Goal: Information Seeking & Learning: Learn about a topic

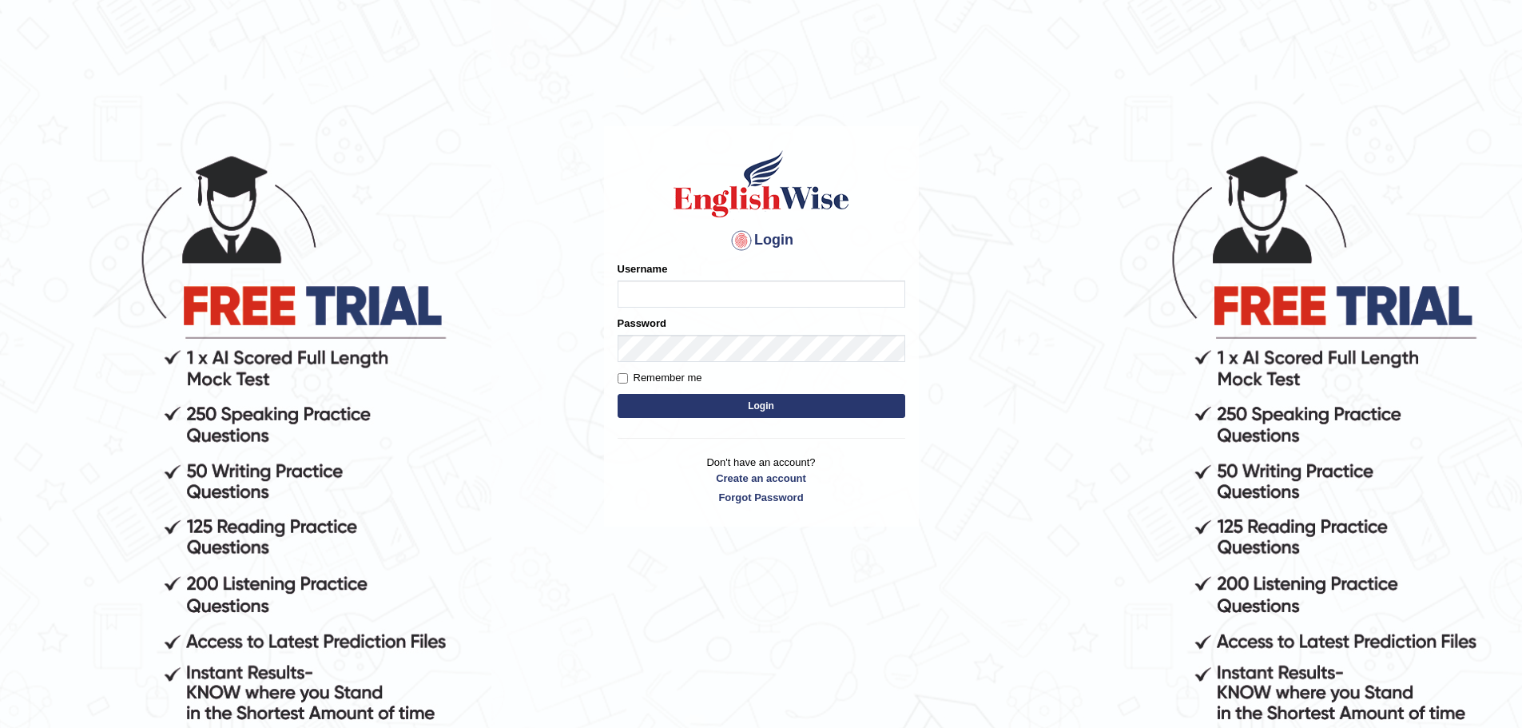
type input "Henry25"
click at [712, 408] on button "Login" at bounding box center [762, 406] width 288 height 24
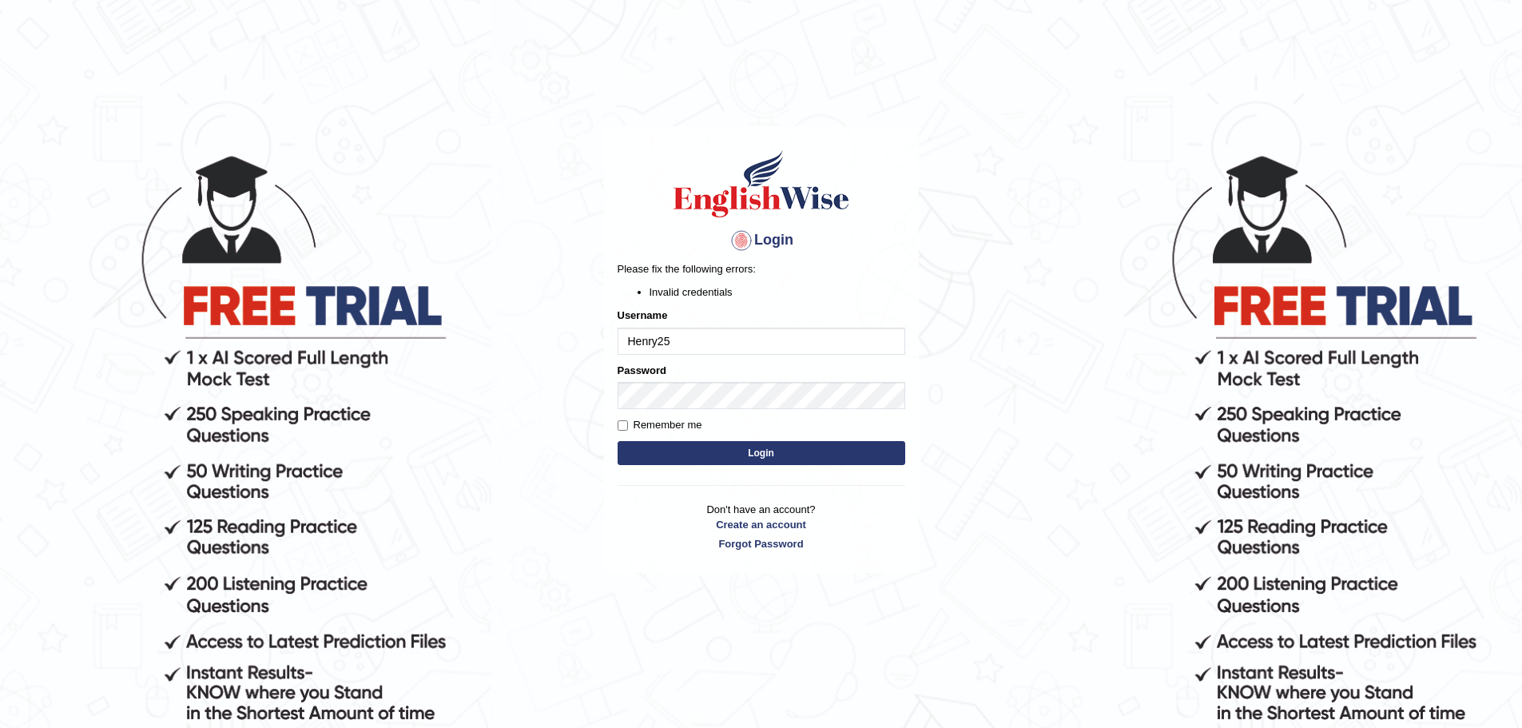
click at [642, 448] on button "Login" at bounding box center [762, 453] width 288 height 24
click at [920, 199] on main "Login Please fix the following errors: Invalid credentials Username Henry25 Pas…" at bounding box center [762, 325] width 320 height 499
click at [622, 423] on input "Remember me" at bounding box center [623, 425] width 10 height 10
checkbox input "true"
click at [679, 458] on button "Login" at bounding box center [762, 453] width 288 height 24
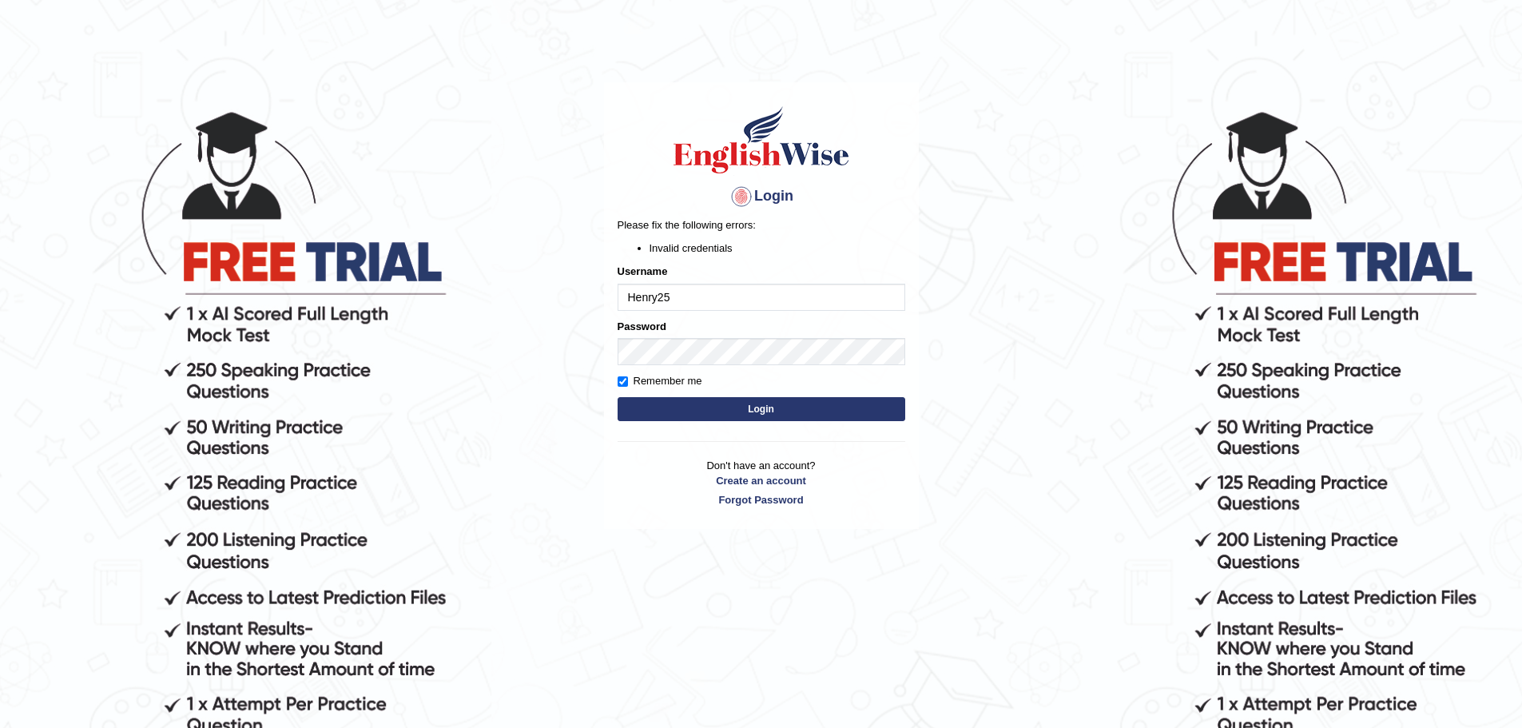
scroll to position [80, 0]
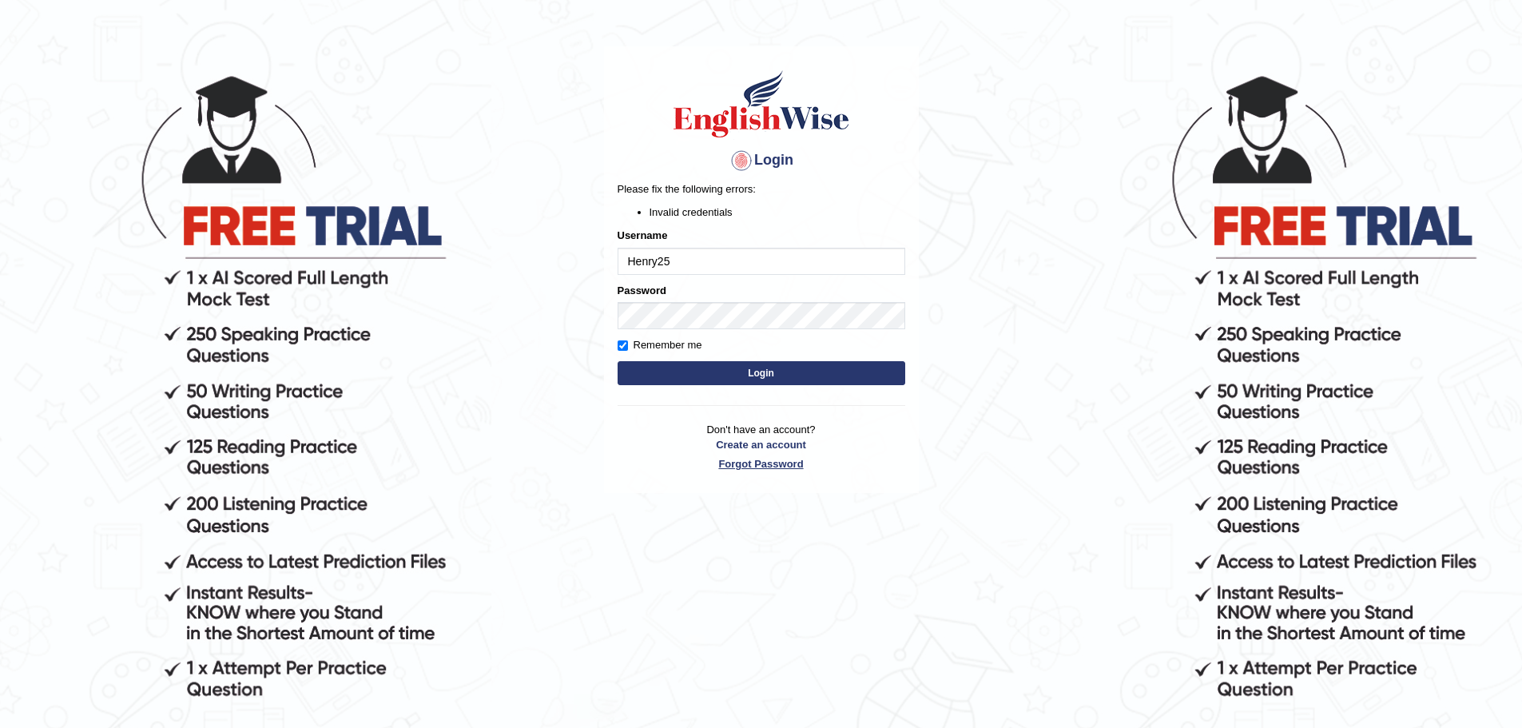
click at [753, 463] on link "Forgot Password" at bounding box center [762, 463] width 288 height 15
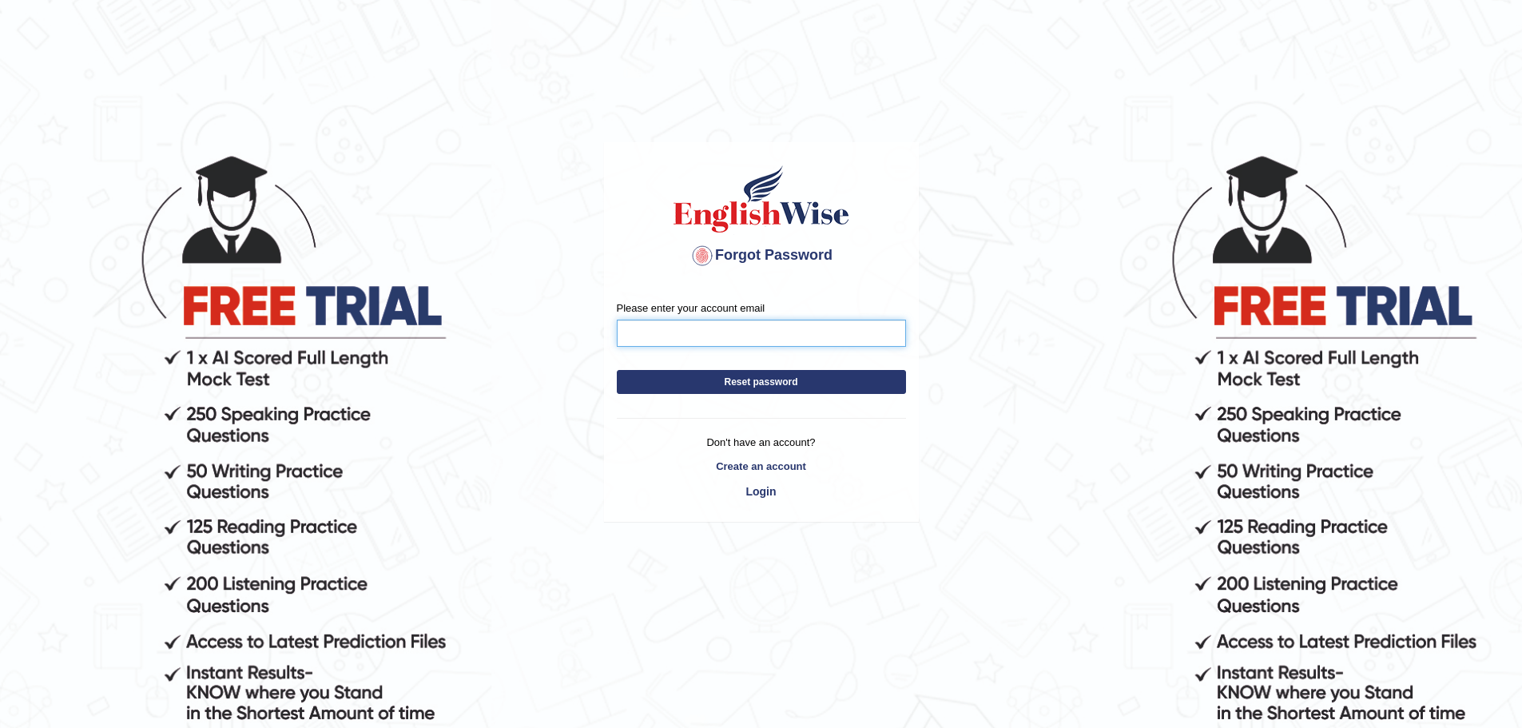
click at [683, 335] on input "Please enter your account email" at bounding box center [761, 333] width 289 height 27
type input "ofonhenry5@gmail.com"
click at [694, 381] on button "Reset password" at bounding box center [761, 382] width 289 height 24
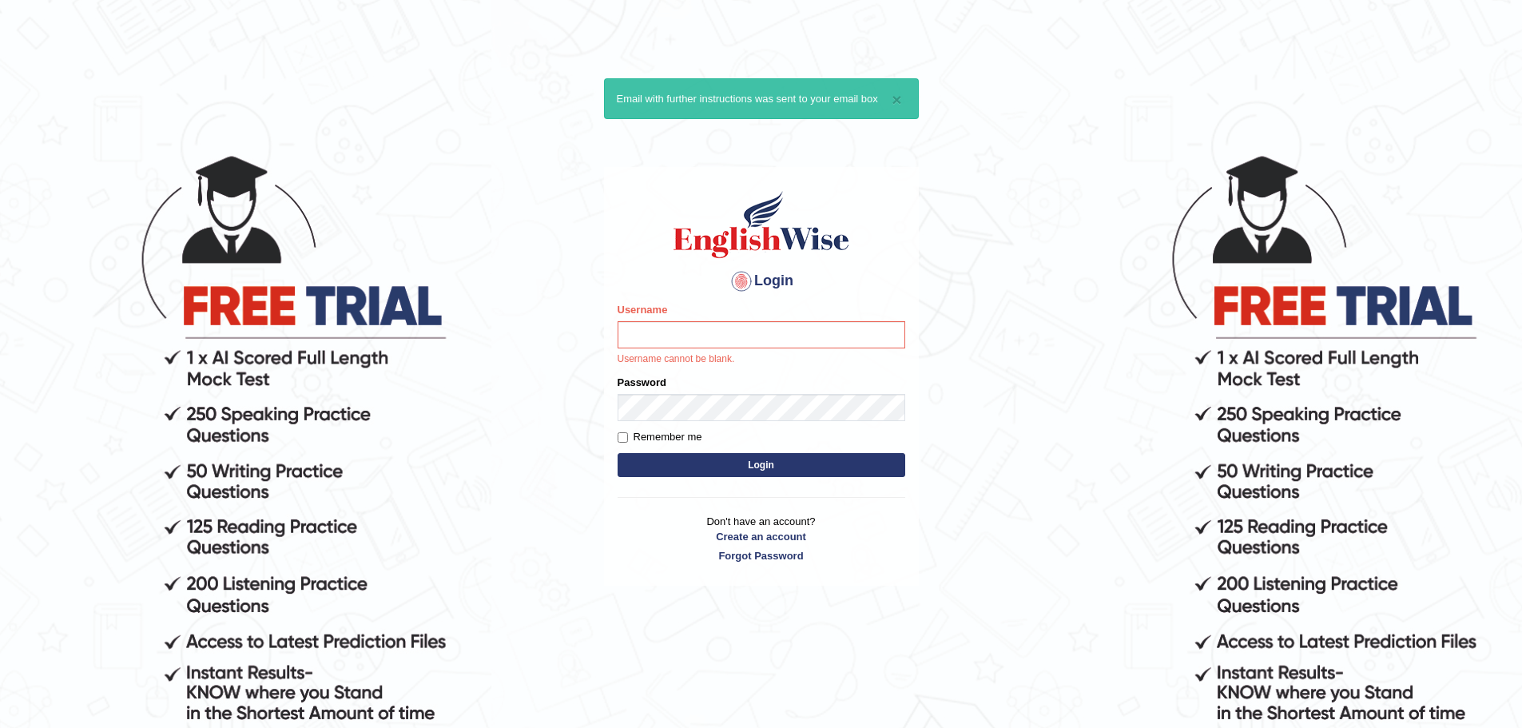
click at [654, 329] on input "Username" at bounding box center [762, 334] width 288 height 27
type input "Henry25"
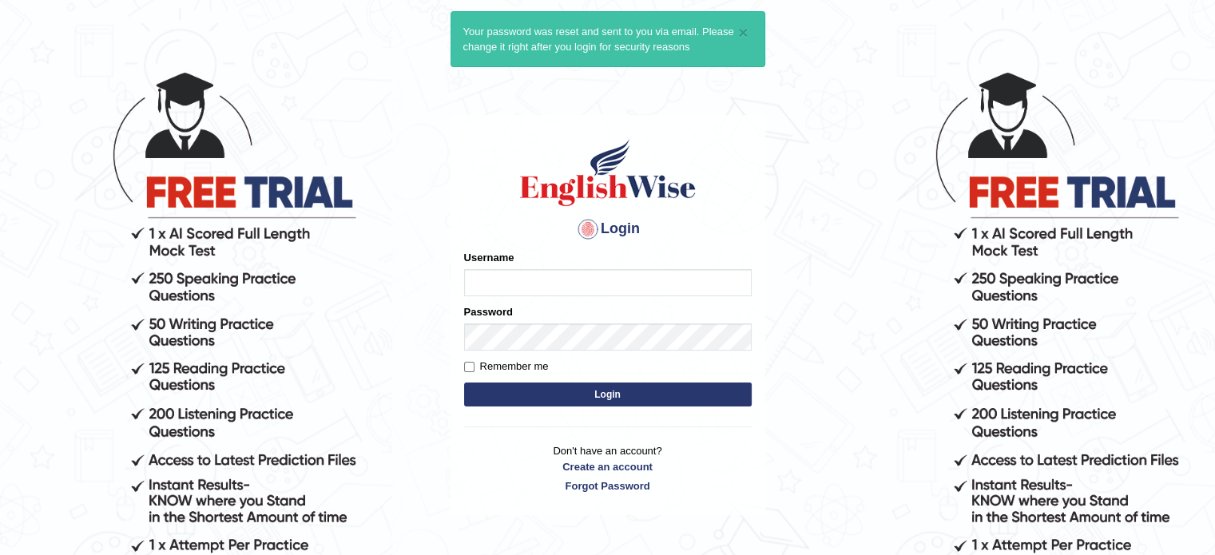
scroll to position [80, 0]
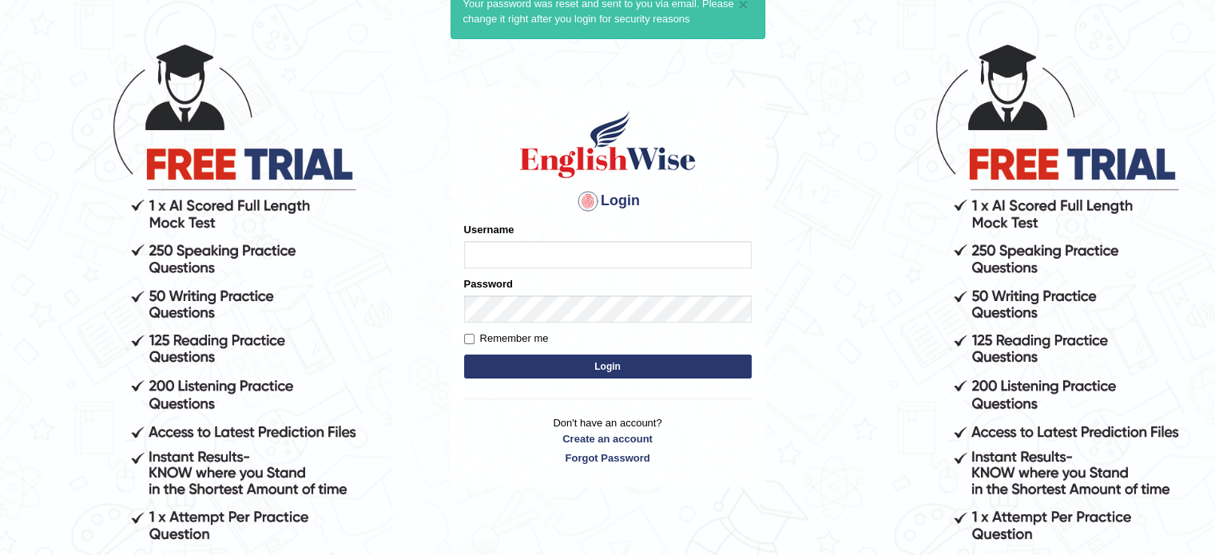
type input "Henry25"
click at [567, 373] on button "Login" at bounding box center [608, 367] width 288 height 24
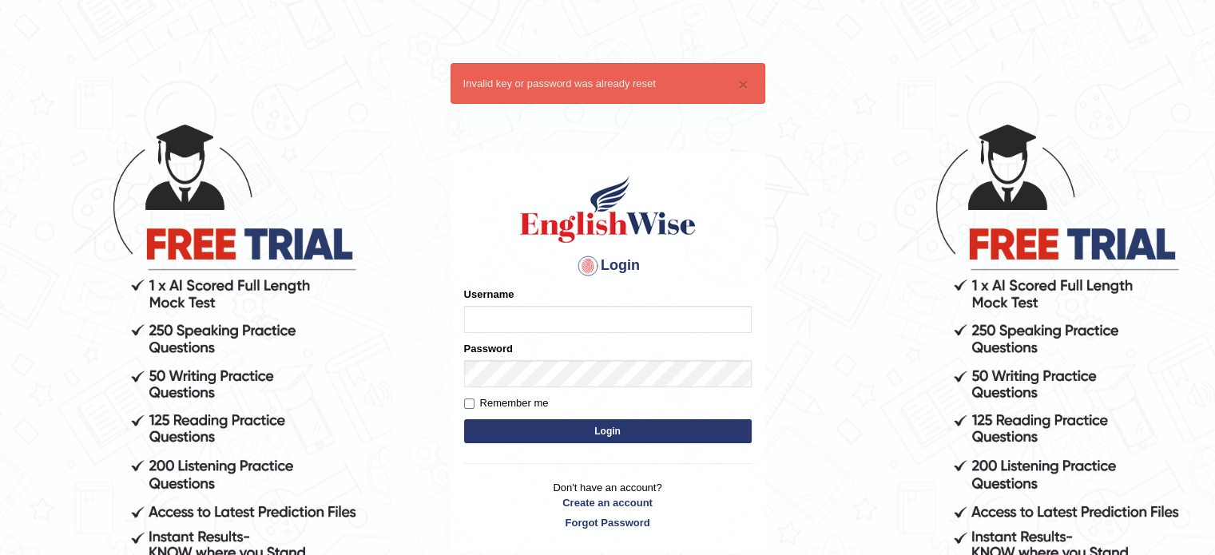
type input "Henry25"
click at [574, 435] on button "Login" at bounding box center [608, 431] width 288 height 24
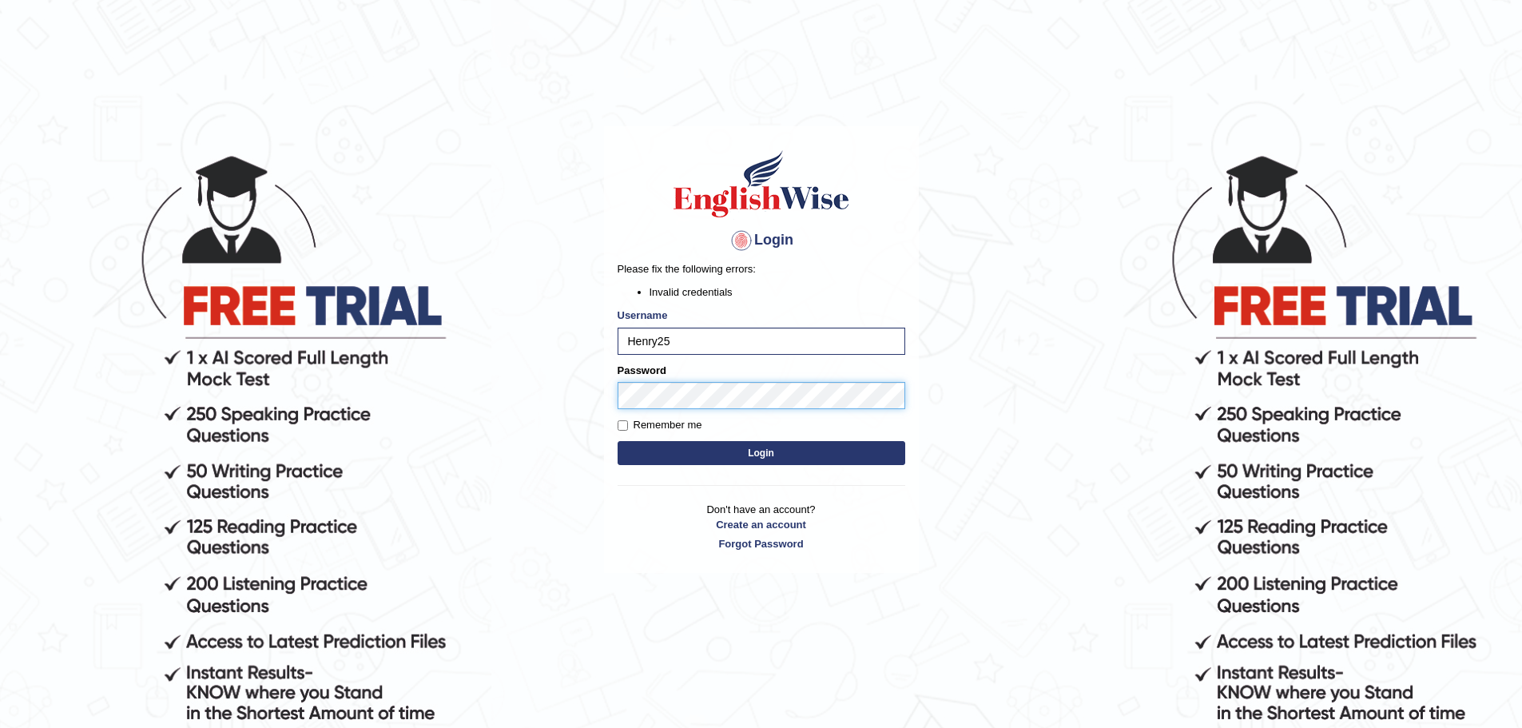
click at [514, 398] on body "Login Please fix the following errors: Invalid credentials Username Henry25 Pas…" at bounding box center [761, 440] width 1522 height 728
click at [588, 408] on body "Login Please fix the following errors: Invalid credentials Username Henry25 Pas…" at bounding box center [761, 440] width 1522 height 728
click at [618, 423] on input "Remember me" at bounding box center [623, 425] width 10 height 10
checkbox input "true"
click at [655, 449] on button "Login" at bounding box center [762, 453] width 288 height 24
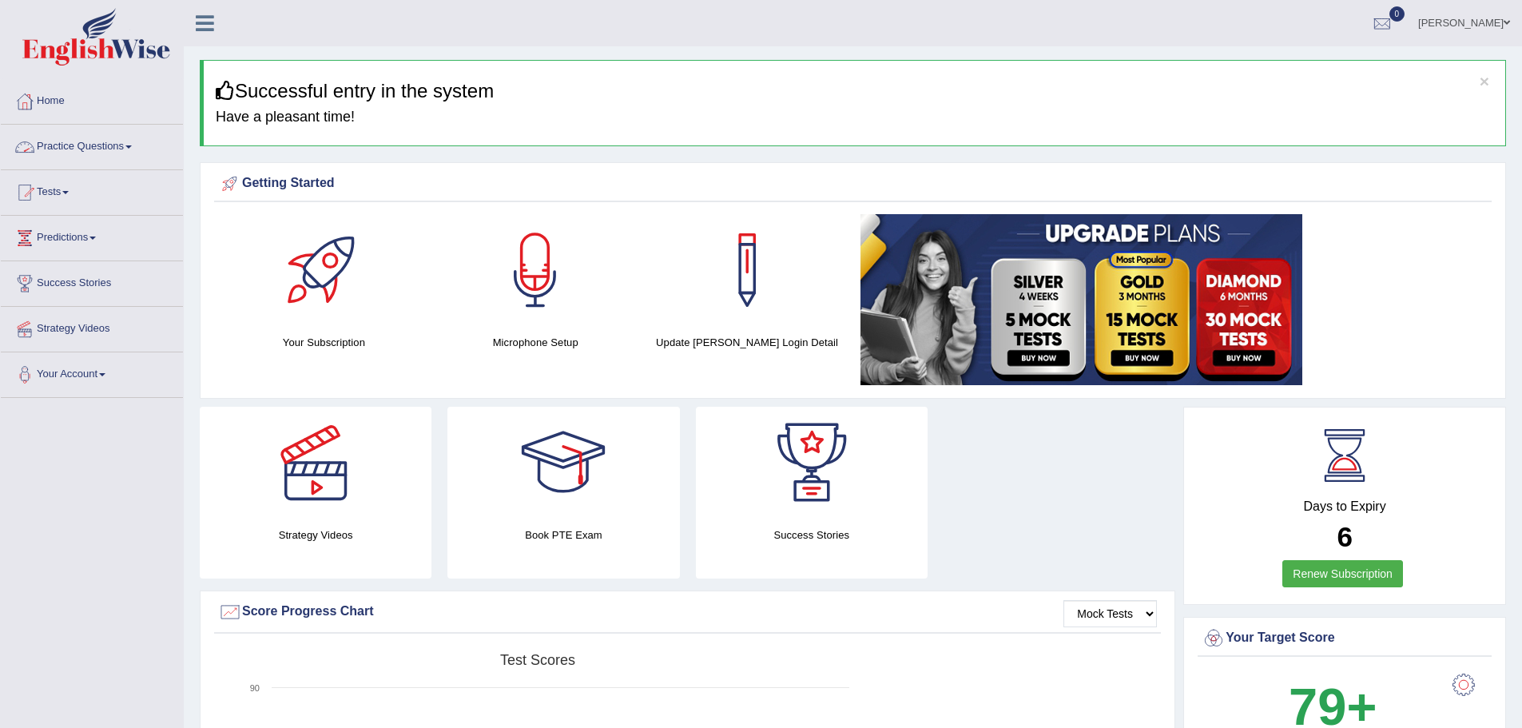
click at [77, 144] on link "Practice Questions" at bounding box center [92, 145] width 182 height 40
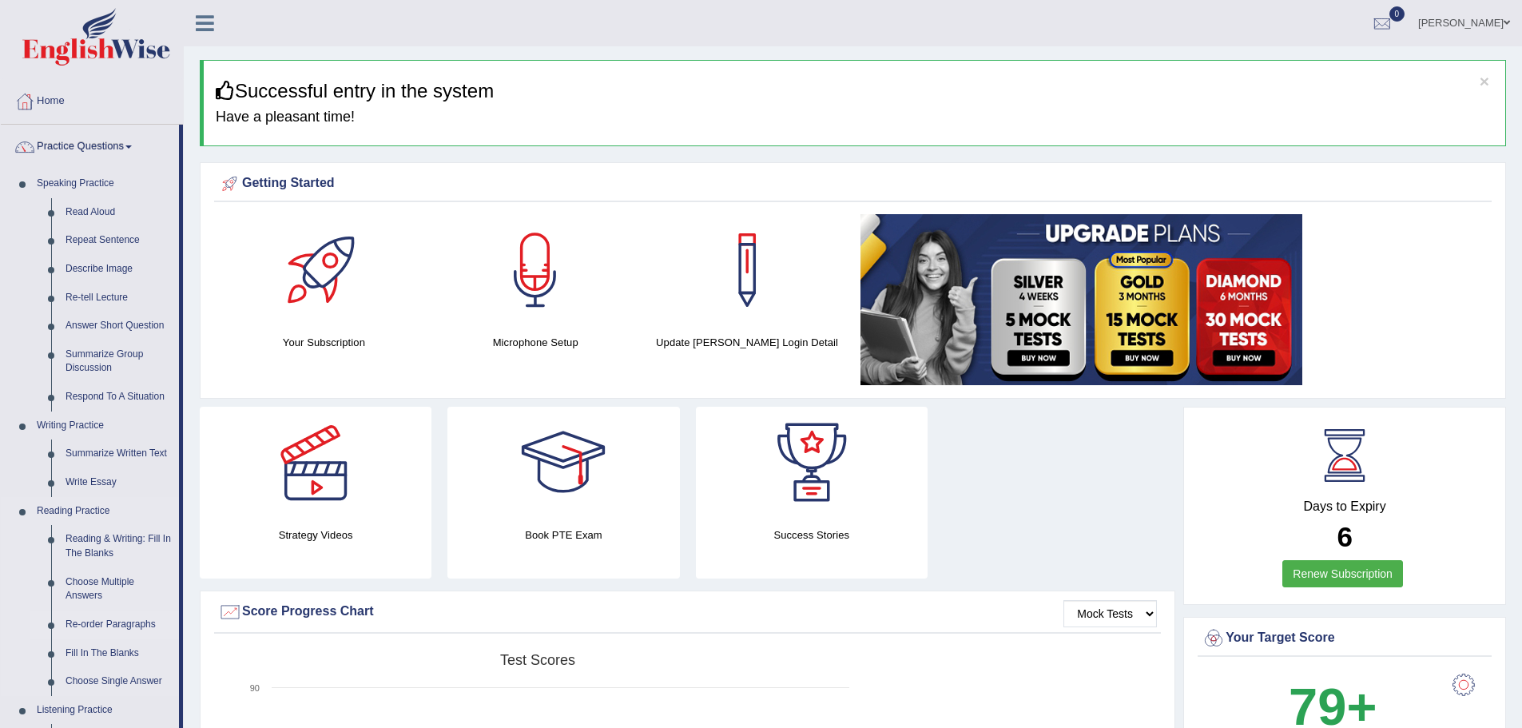
click at [98, 629] on link "Re-order Paragraphs" at bounding box center [118, 624] width 121 height 29
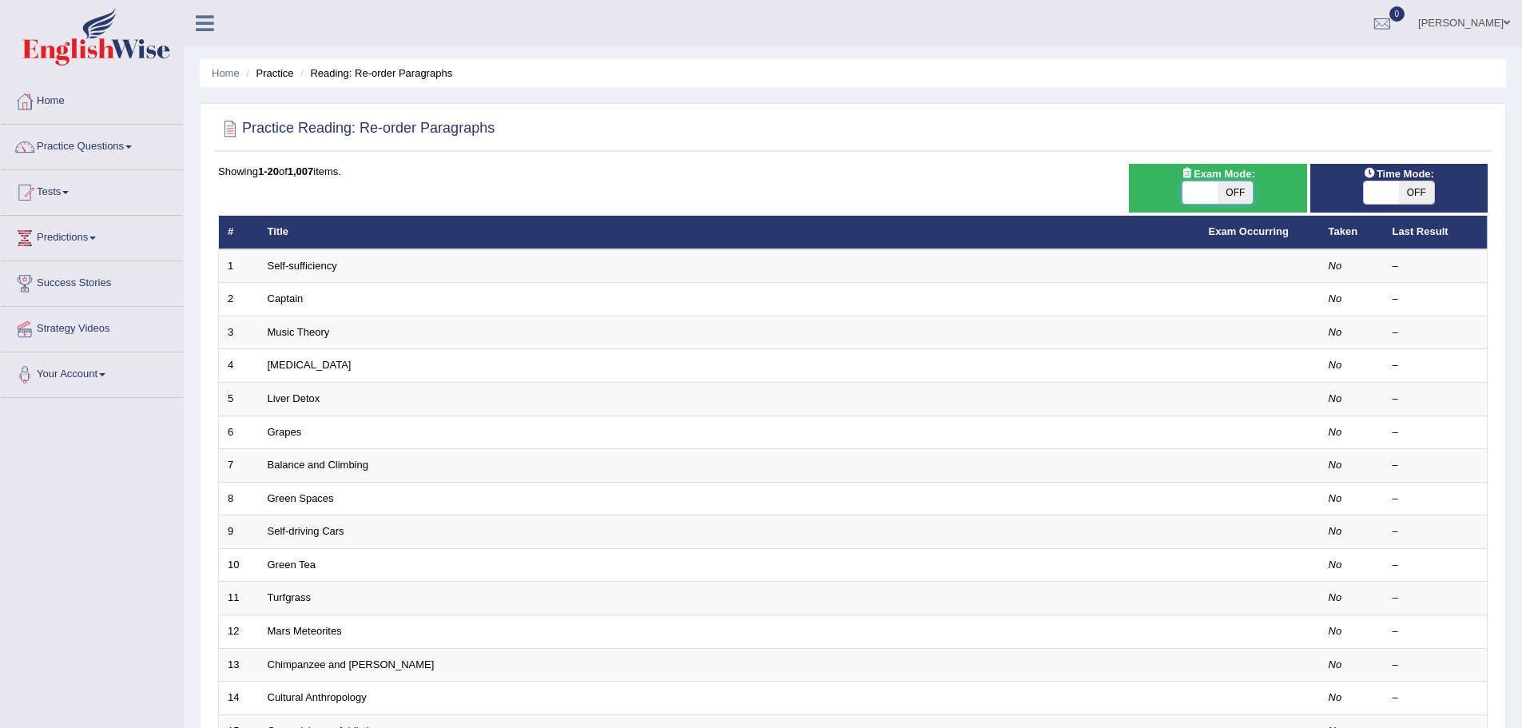
click at [1195, 193] on span at bounding box center [1200, 192] width 35 height 22
checkbox input "true"
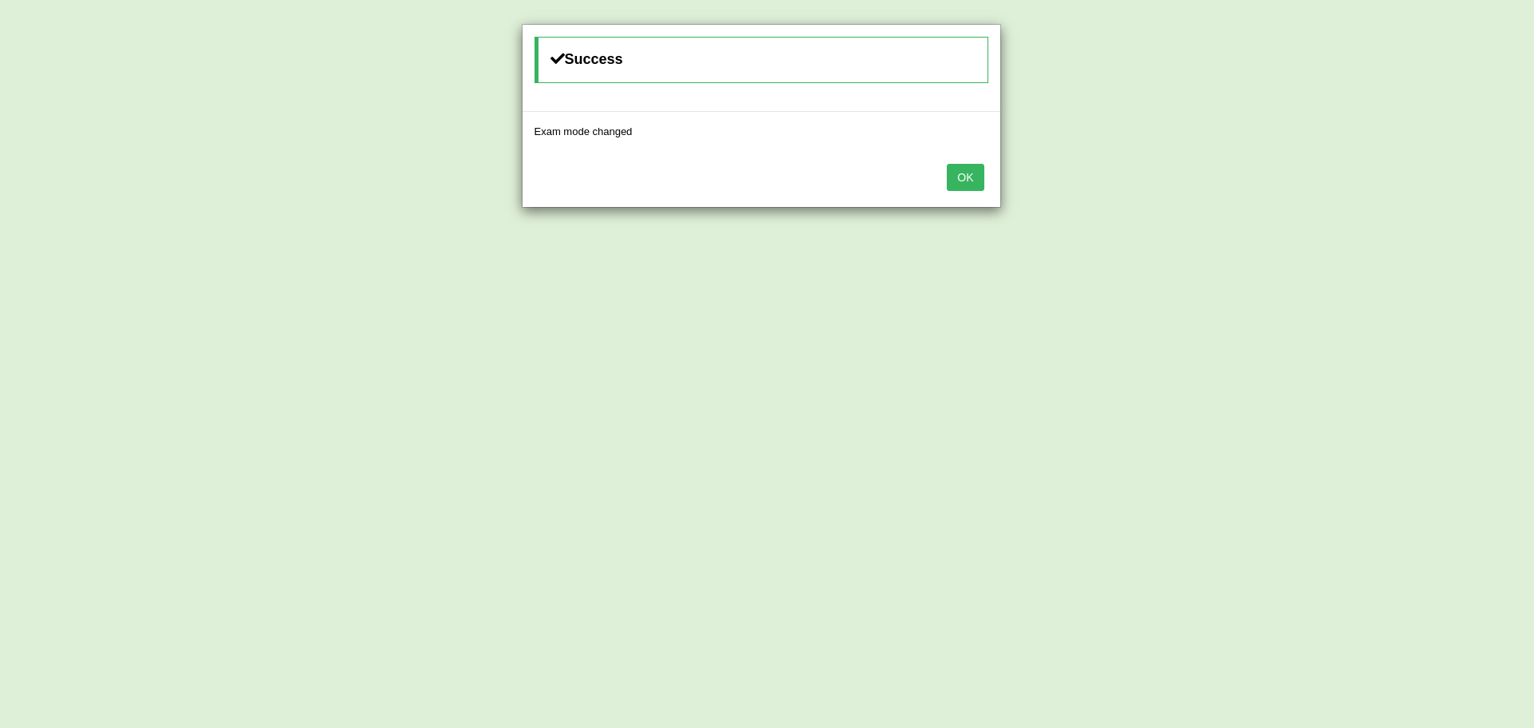
click at [974, 175] on button "OK" at bounding box center [965, 177] width 37 height 27
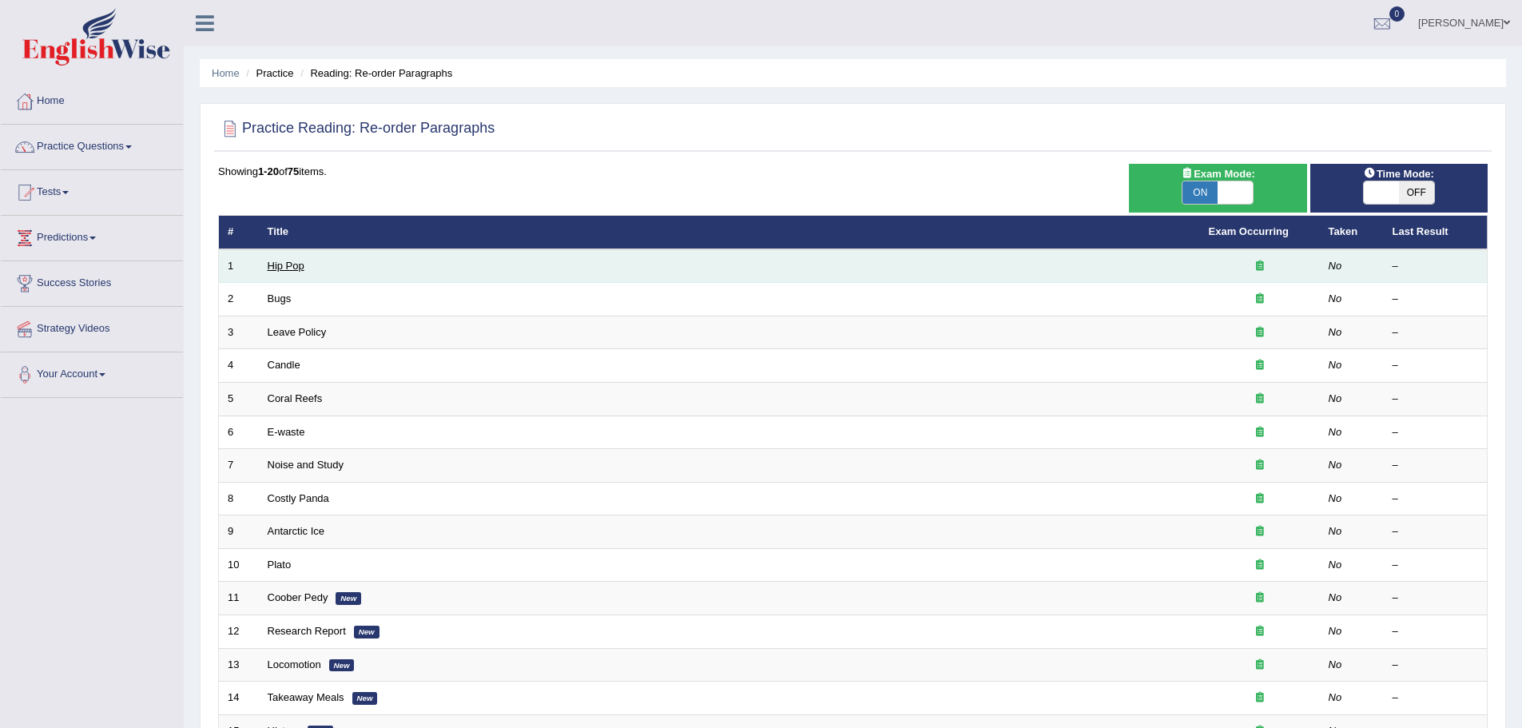
click at [281, 266] on link "Hip Pop" at bounding box center [286, 266] width 37 height 12
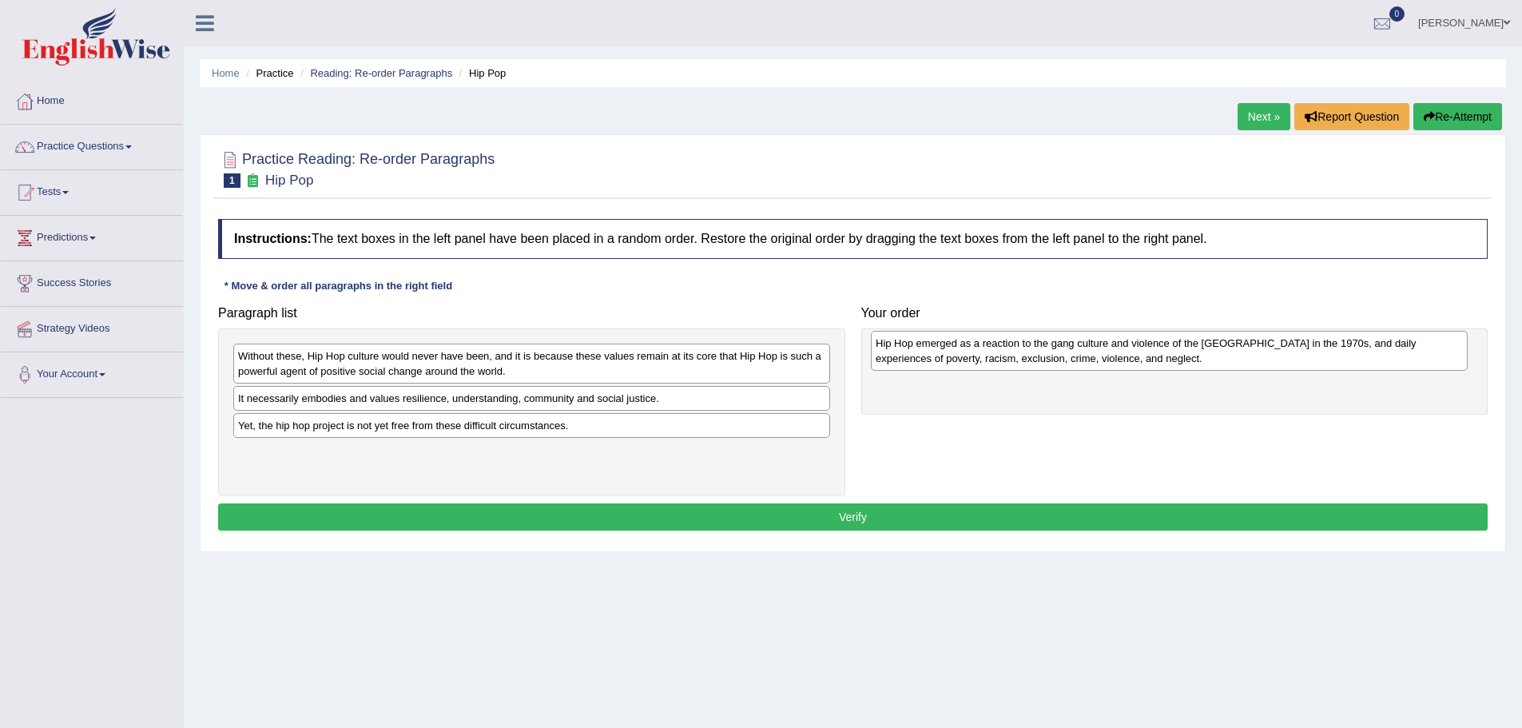
drag, startPoint x: 399, startPoint y: 366, endPoint x: 1036, endPoint y: 353, distance: 637.7
click at [1036, 353] on div "Hip Hop emerged as a reaction to the gang culture and violence of the [GEOGRAPH…" at bounding box center [1169, 351] width 597 height 40
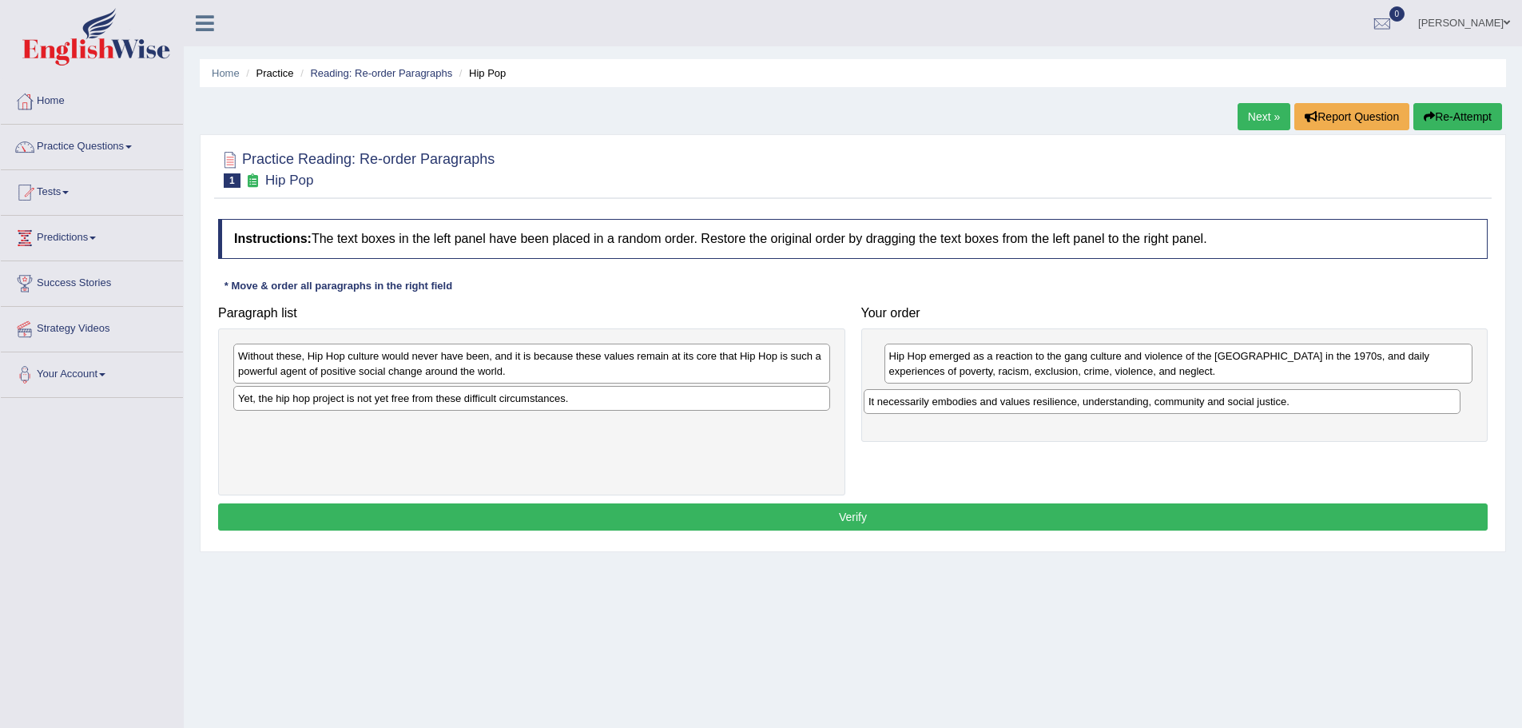
drag, startPoint x: 371, startPoint y: 403, endPoint x: 1001, endPoint y: 406, distance: 630.4
click at [1001, 406] on div "It necessarily embodies and values resilience, understanding, community and soc…" at bounding box center [1162, 401] width 597 height 25
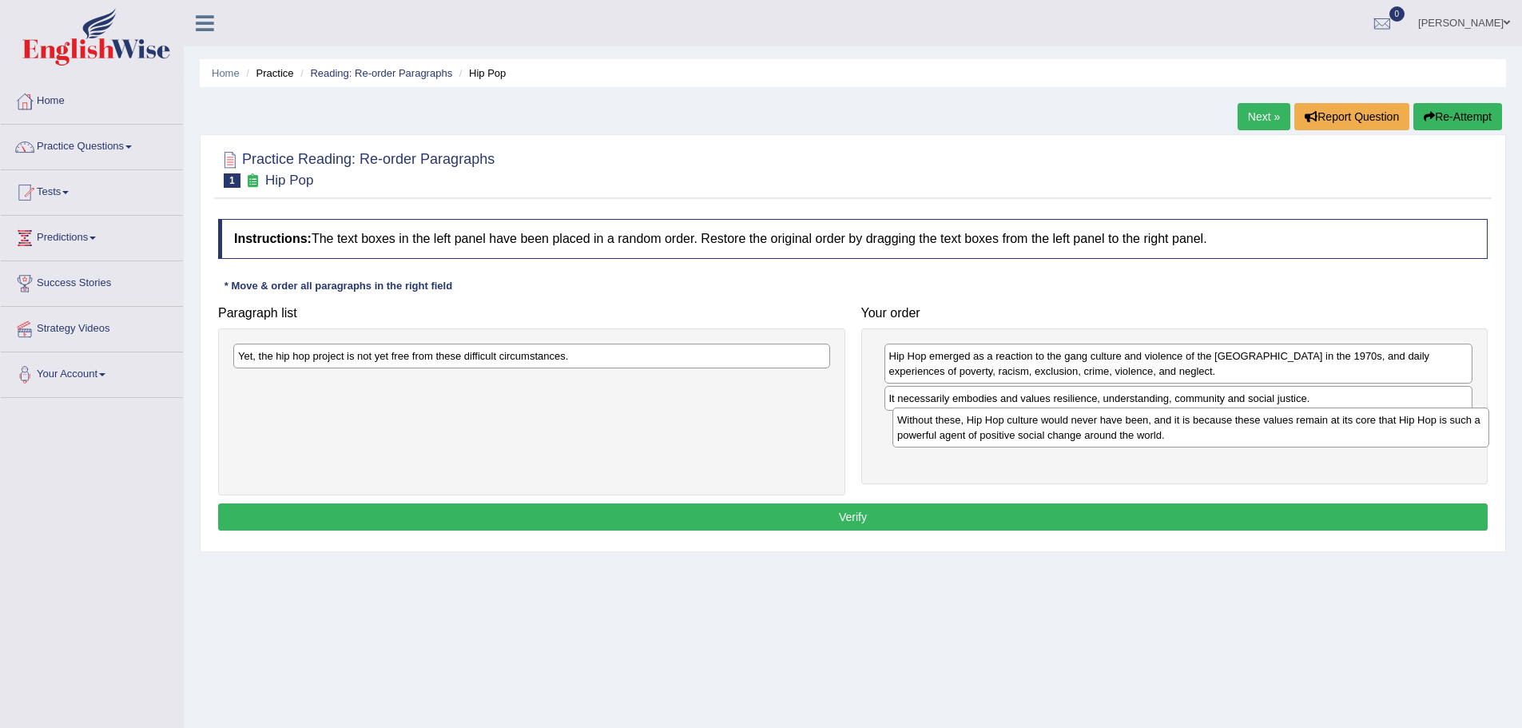
drag, startPoint x: 309, startPoint y: 362, endPoint x: 968, endPoint y: 426, distance: 662.3
click at [968, 426] on div "Without these, Hip Hop culture would never have been, and it is because these v…" at bounding box center [1190, 427] width 597 height 40
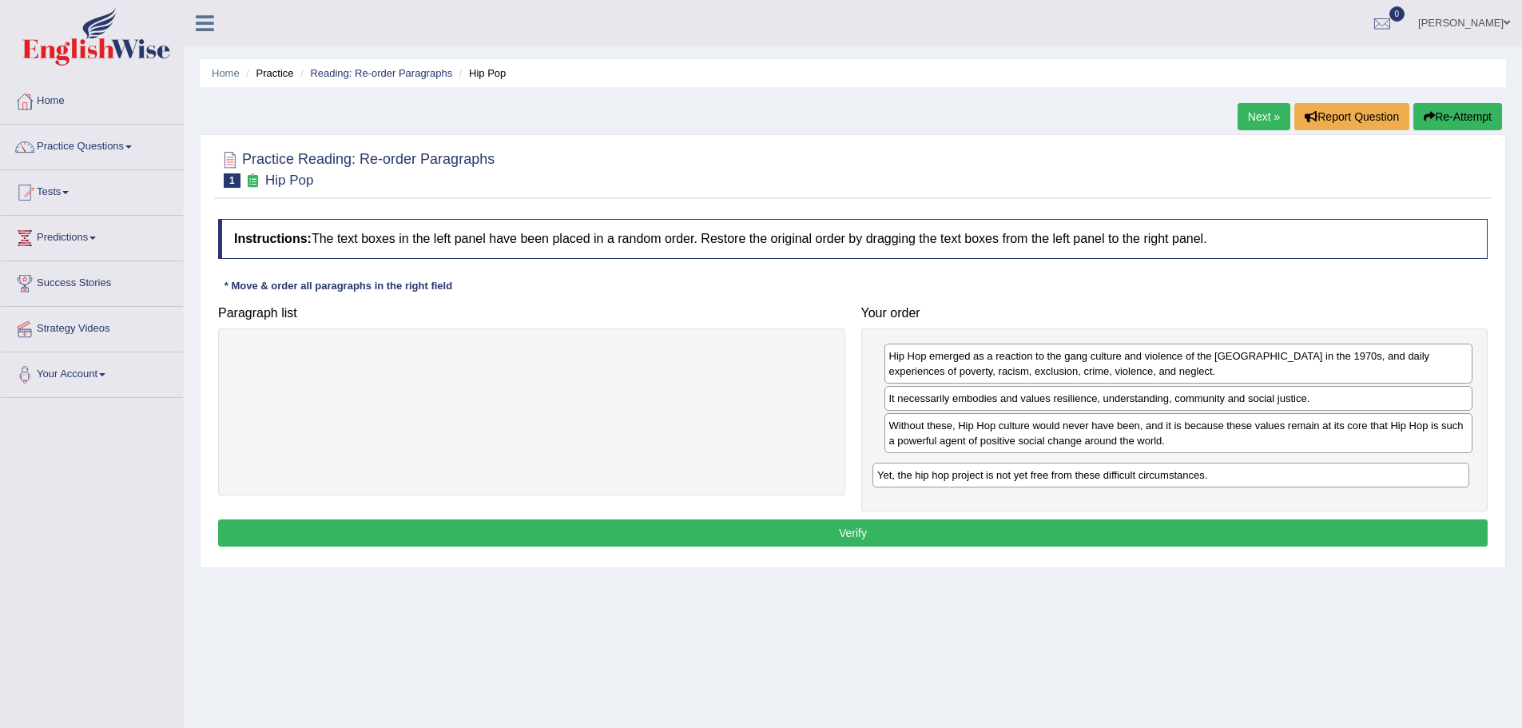
drag, startPoint x: 364, startPoint y: 358, endPoint x: 1003, endPoint y: 477, distance: 650.2
click at [1003, 477] on div "Yet, the hip hop project is not yet free from these difficult circumstances." at bounding box center [1170, 475] width 597 height 25
click at [855, 534] on button "Verify" at bounding box center [853, 532] width 1270 height 27
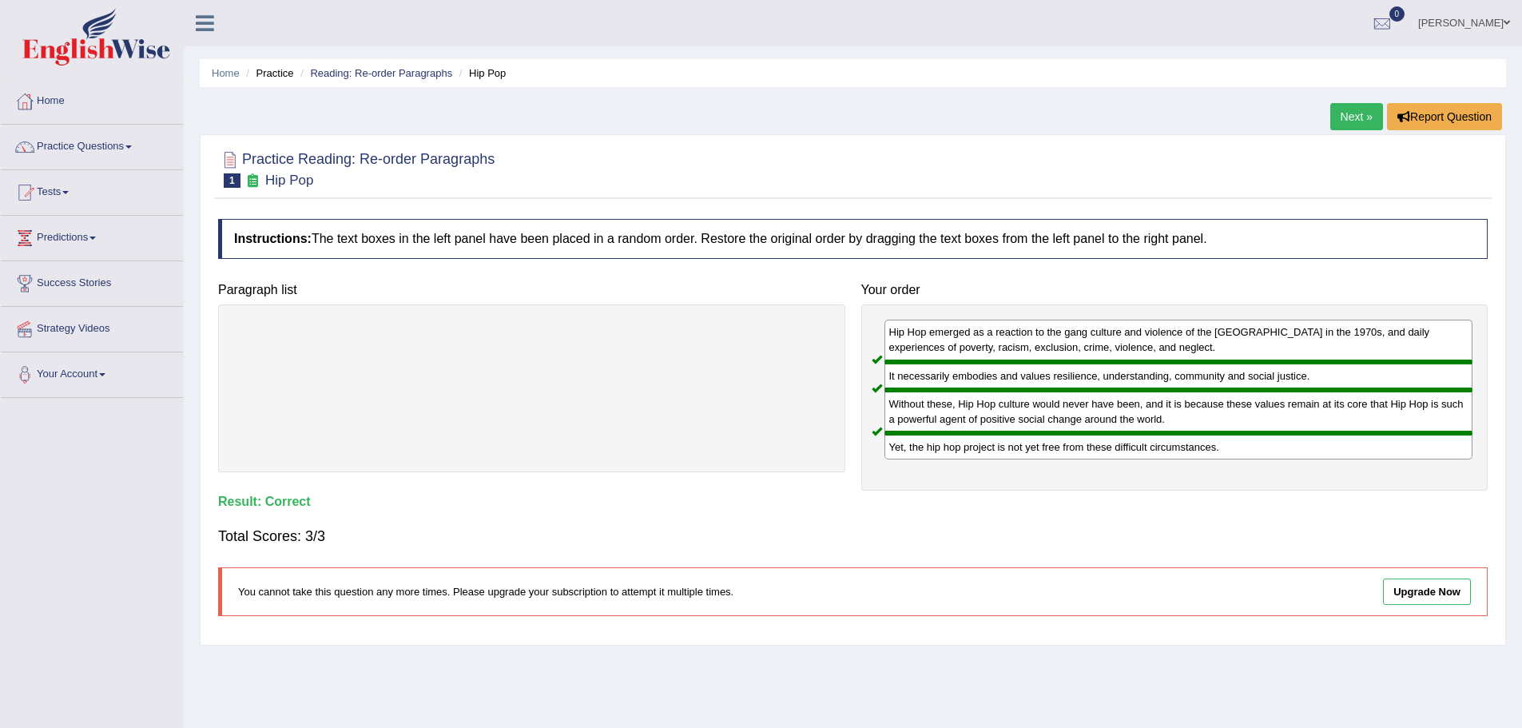
click at [1341, 105] on link "Next »" at bounding box center [1356, 116] width 53 height 27
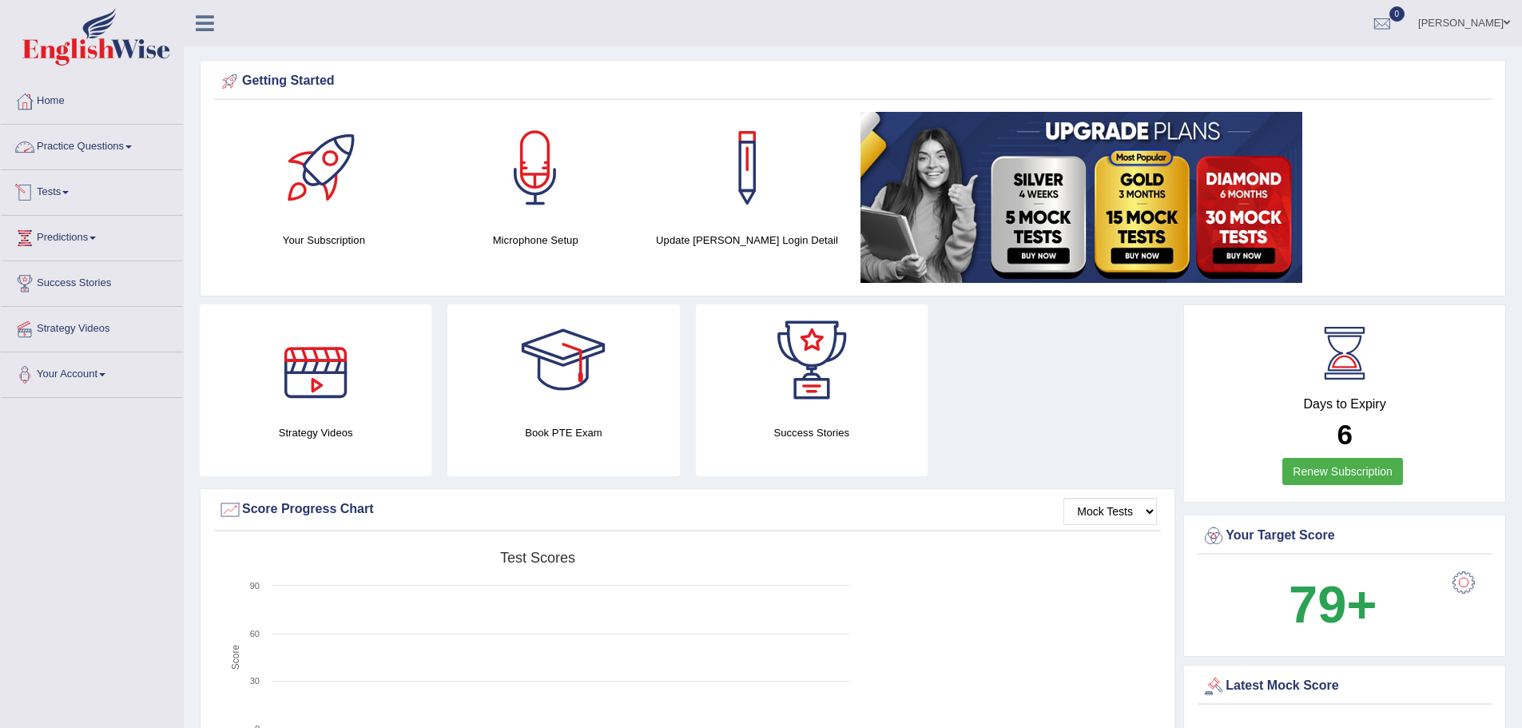
click at [128, 143] on link "Practice Questions" at bounding box center [92, 145] width 182 height 40
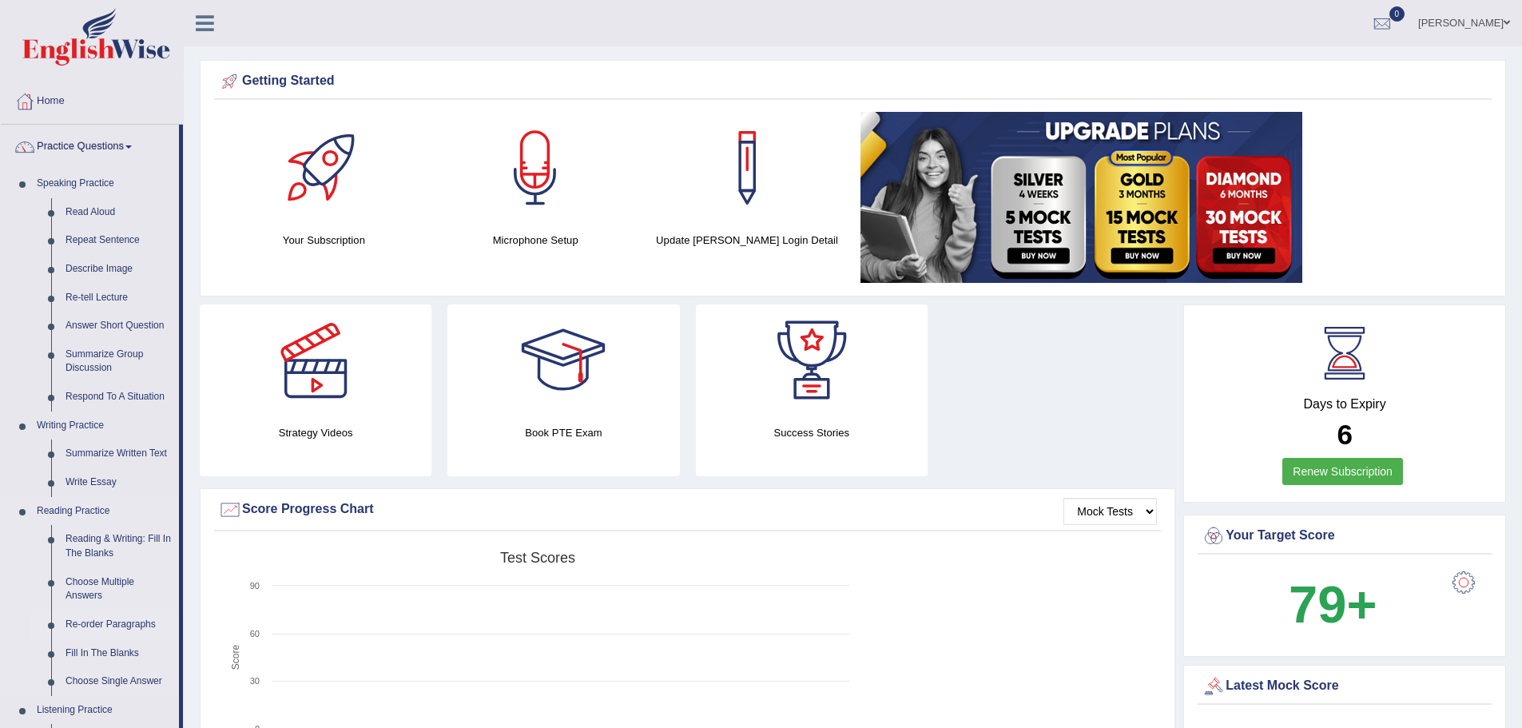
click at [120, 622] on link "Re-order Paragraphs" at bounding box center [118, 624] width 121 height 29
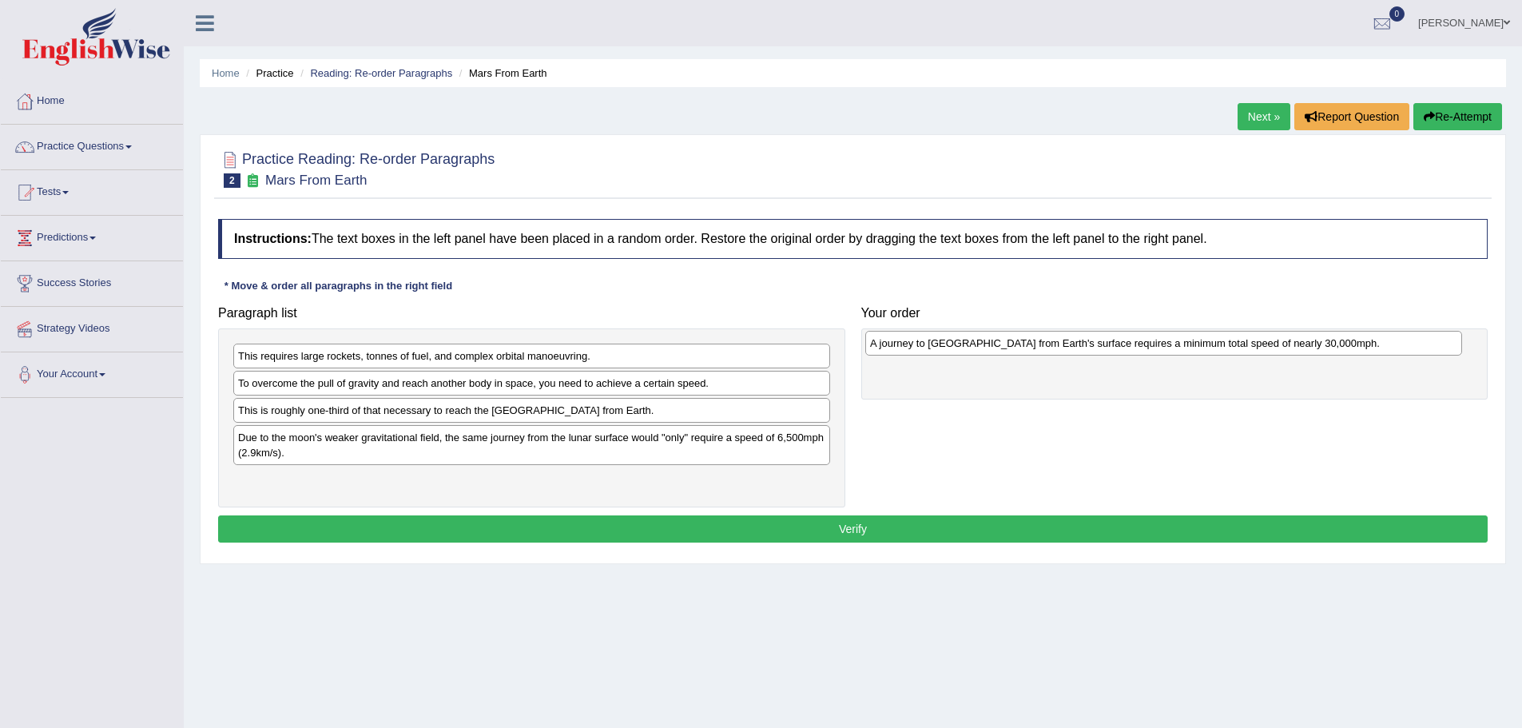
drag, startPoint x: 303, startPoint y: 438, endPoint x: 935, endPoint y: 344, distance: 639.0
click at [935, 344] on div "A journey to [GEOGRAPHIC_DATA] from Earth's surface requires a minimum total sp…" at bounding box center [1163, 343] width 597 height 25
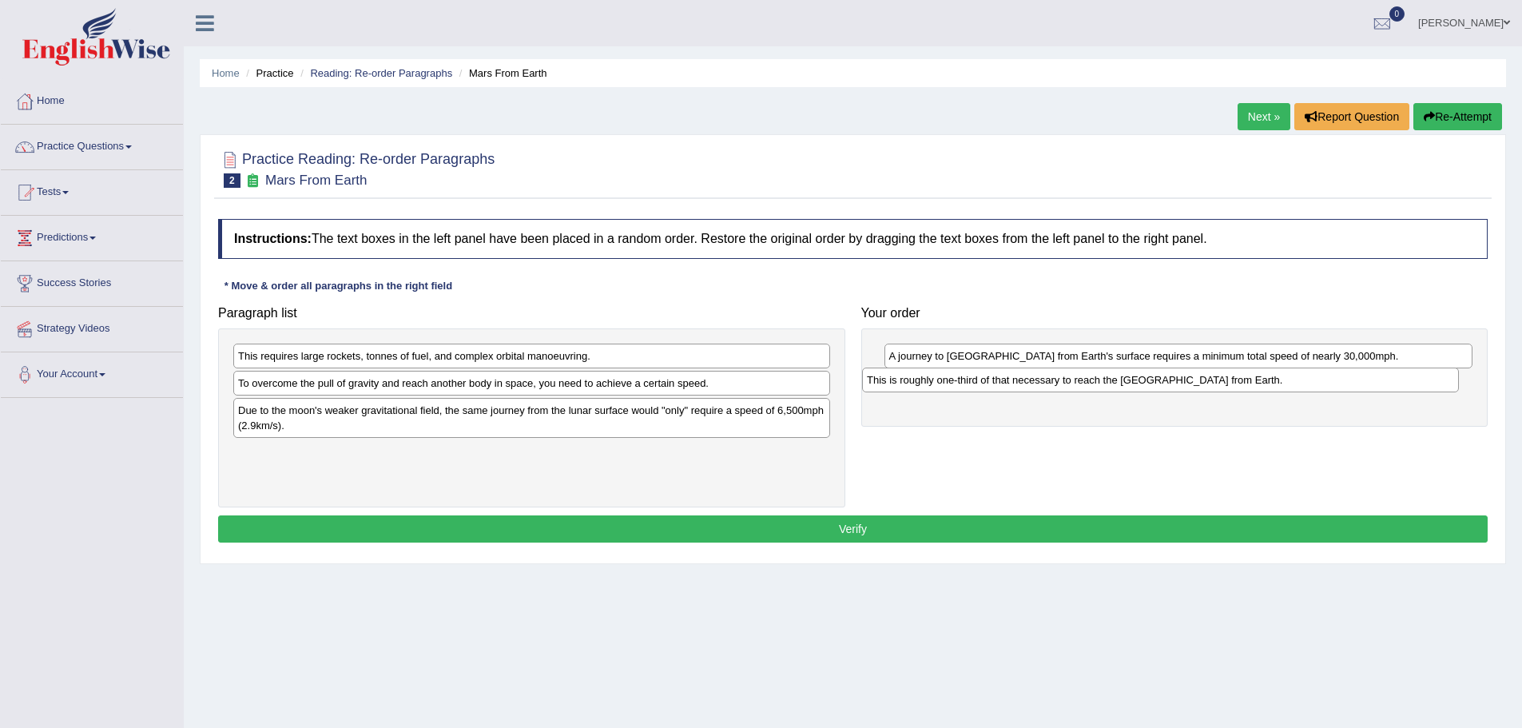
drag, startPoint x: 334, startPoint y: 411, endPoint x: 948, endPoint y: 377, distance: 615.3
click at [948, 377] on div "This is roughly one-third of that necessary to reach the International Space St…" at bounding box center [1160, 380] width 597 height 25
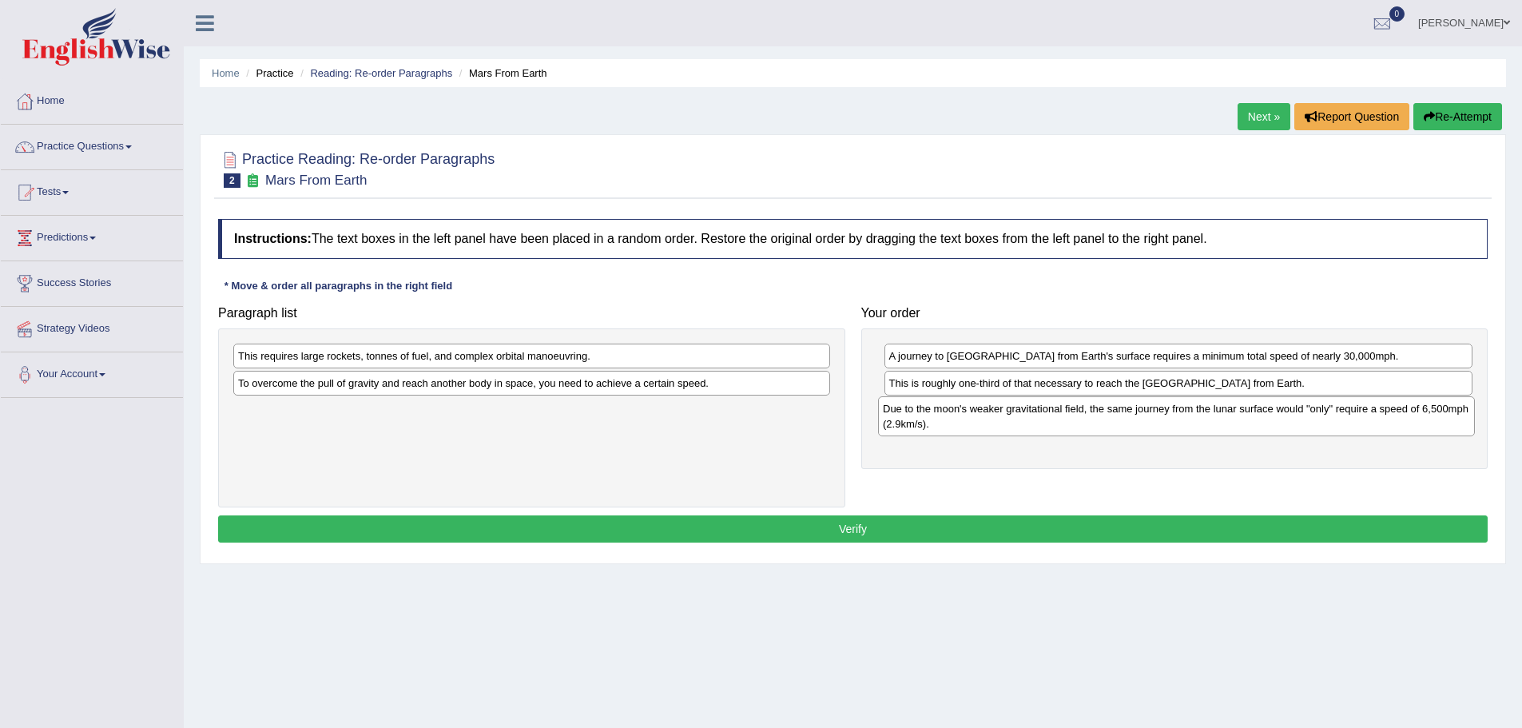
drag, startPoint x: 461, startPoint y: 421, endPoint x: 1106, endPoint y: 419, distance: 644.8
click at [1106, 419] on div "Due to the moon's weaker gravitational field, the same journey from the lunar s…" at bounding box center [1176, 416] width 597 height 40
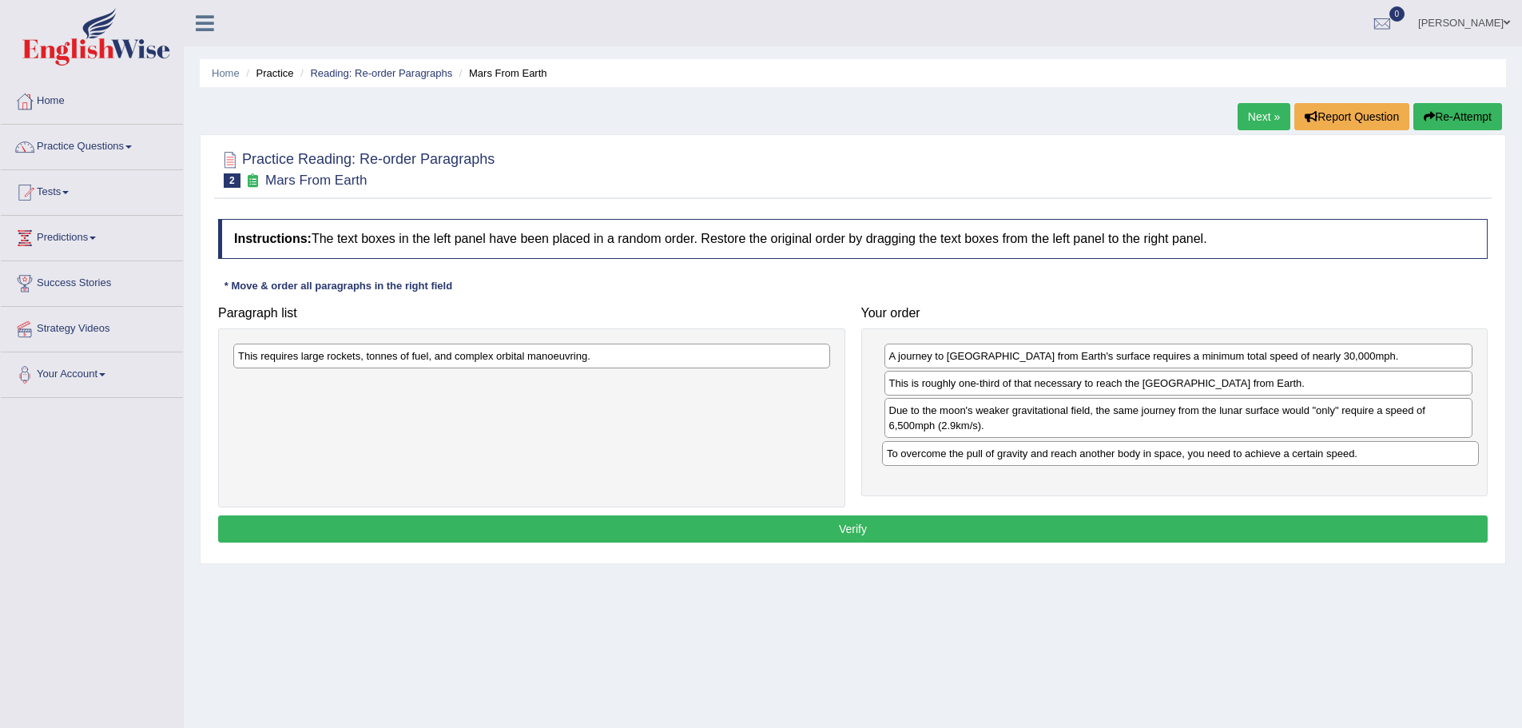
drag, startPoint x: 393, startPoint y: 388, endPoint x: 1042, endPoint y: 458, distance: 652.6
click at [1042, 458] on div "To overcome the pull of gravity and reach another body in space, you need to ac…" at bounding box center [1180, 453] width 597 height 25
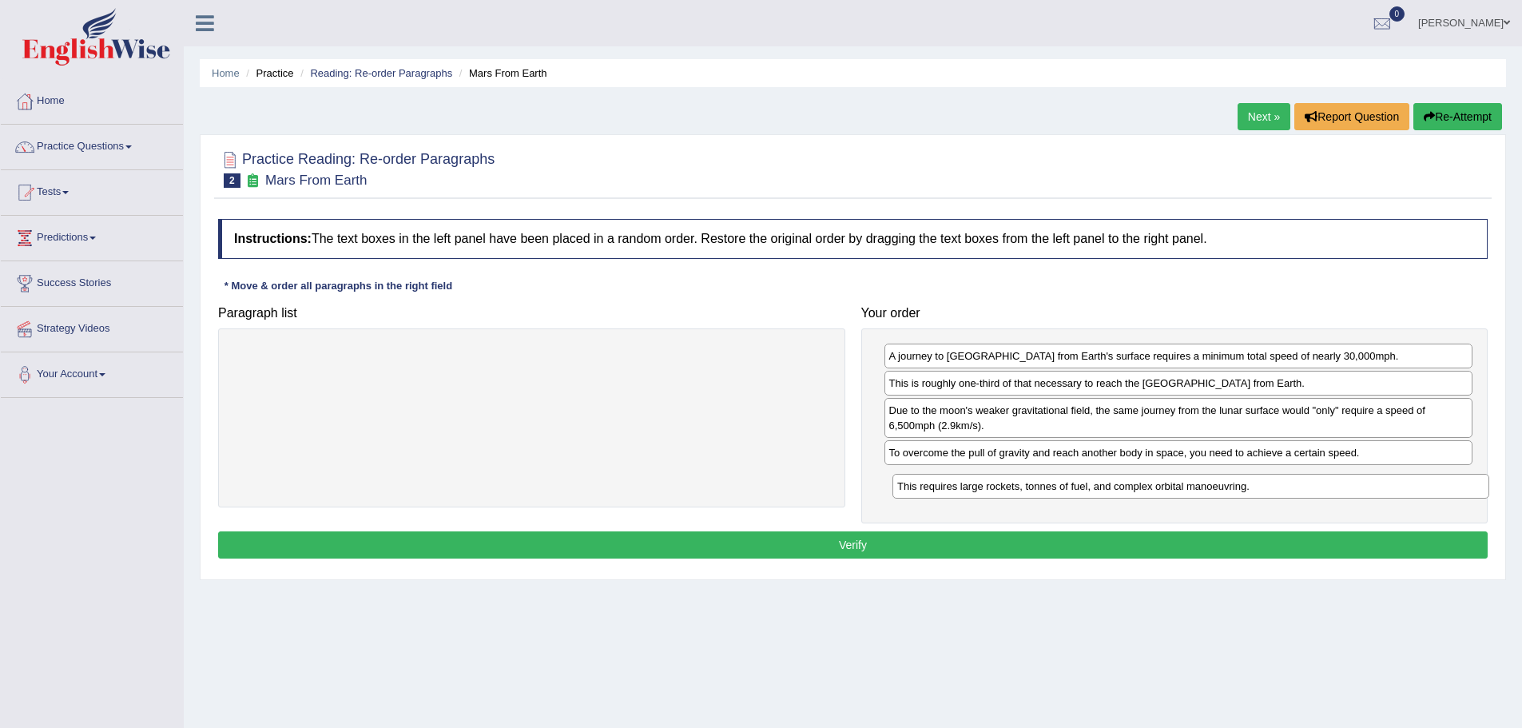
drag, startPoint x: 387, startPoint y: 356, endPoint x: 1046, endPoint y: 486, distance: 671.9
click at [1046, 486] on div "This requires large rockets, tonnes of fuel, and complex orbital manoeuvring." at bounding box center [1190, 486] width 597 height 25
click at [885, 547] on button "Verify" at bounding box center [853, 544] width 1270 height 27
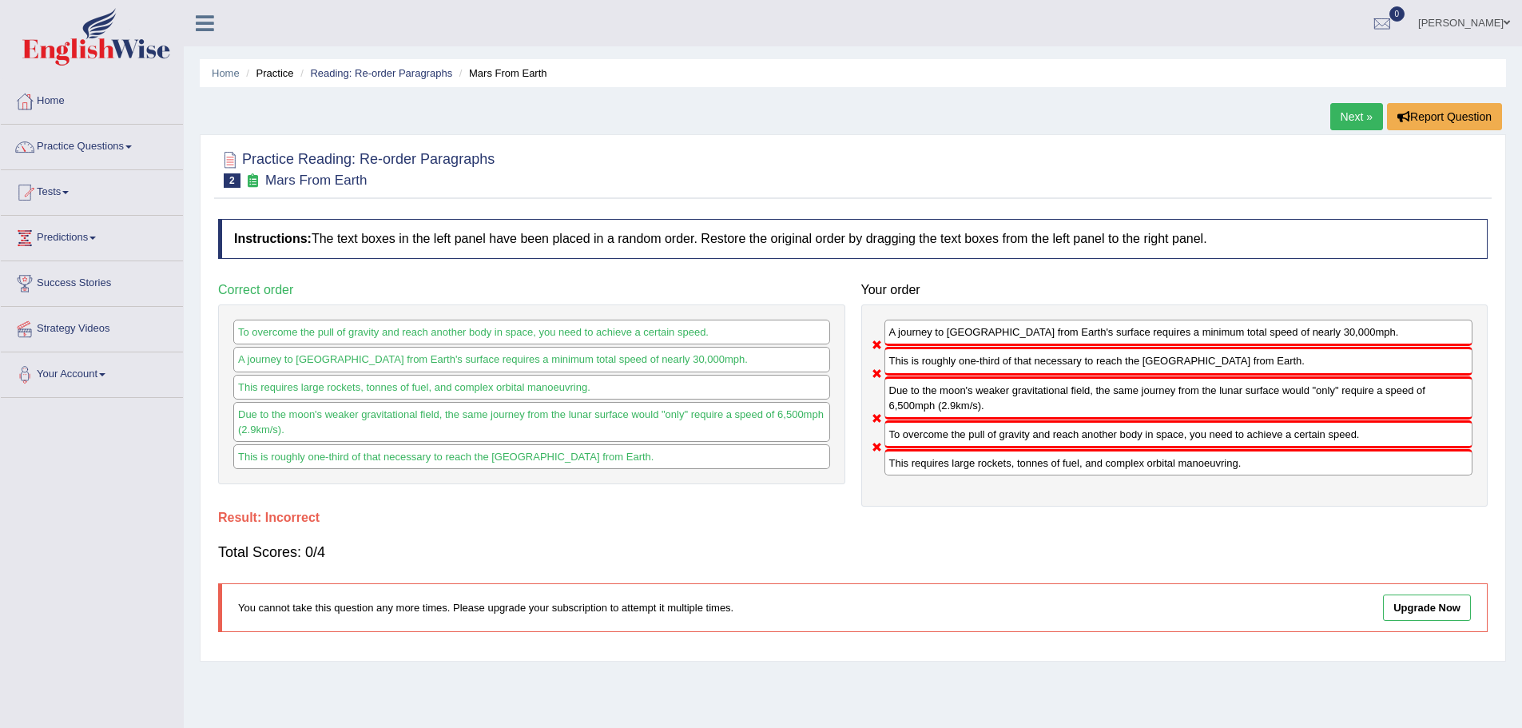
click at [1345, 115] on link "Next »" at bounding box center [1356, 116] width 53 height 27
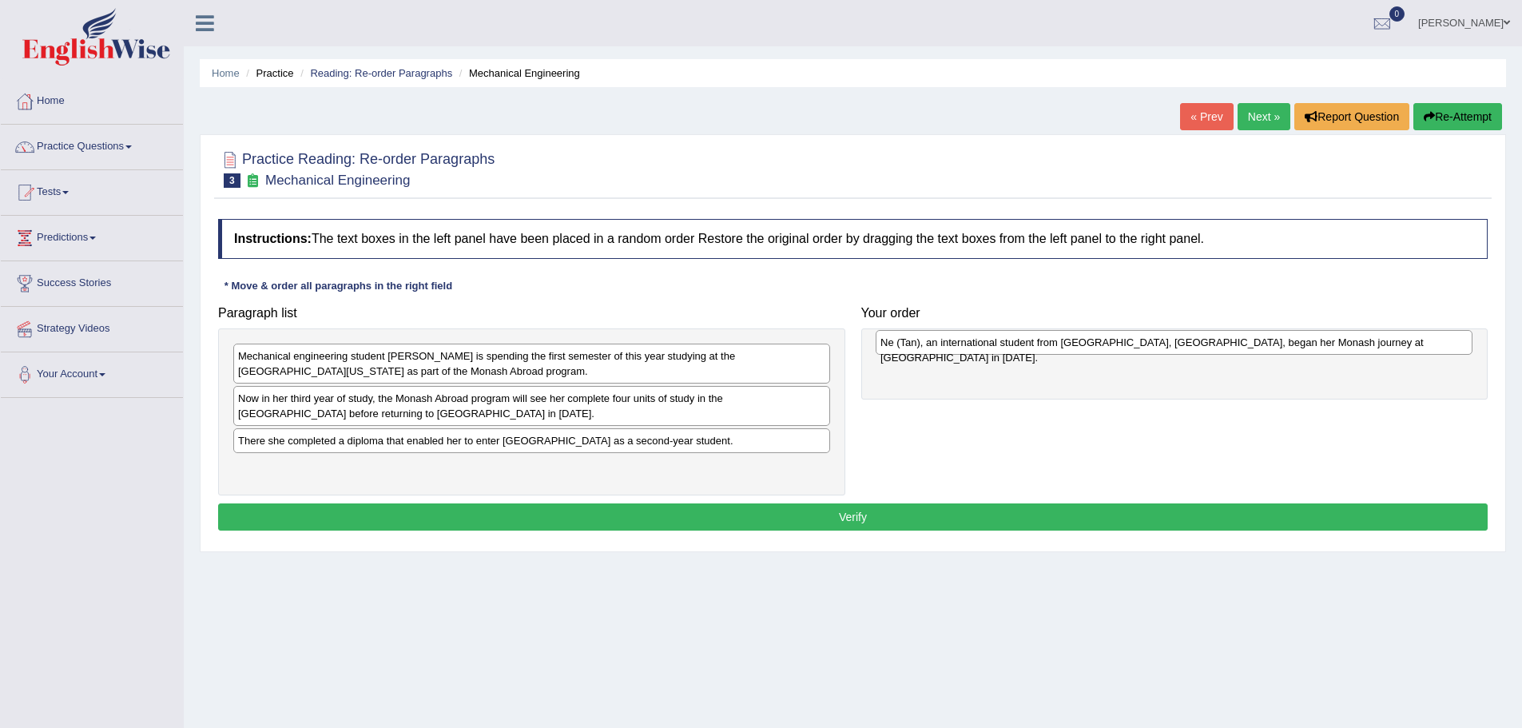
drag, startPoint x: 442, startPoint y: 398, endPoint x: 1083, endPoint y: 342, distance: 644.0
click at [1083, 342] on div "Ne (Tan), an international student from [GEOGRAPHIC_DATA], [GEOGRAPHIC_DATA], b…" at bounding box center [1174, 342] width 597 height 25
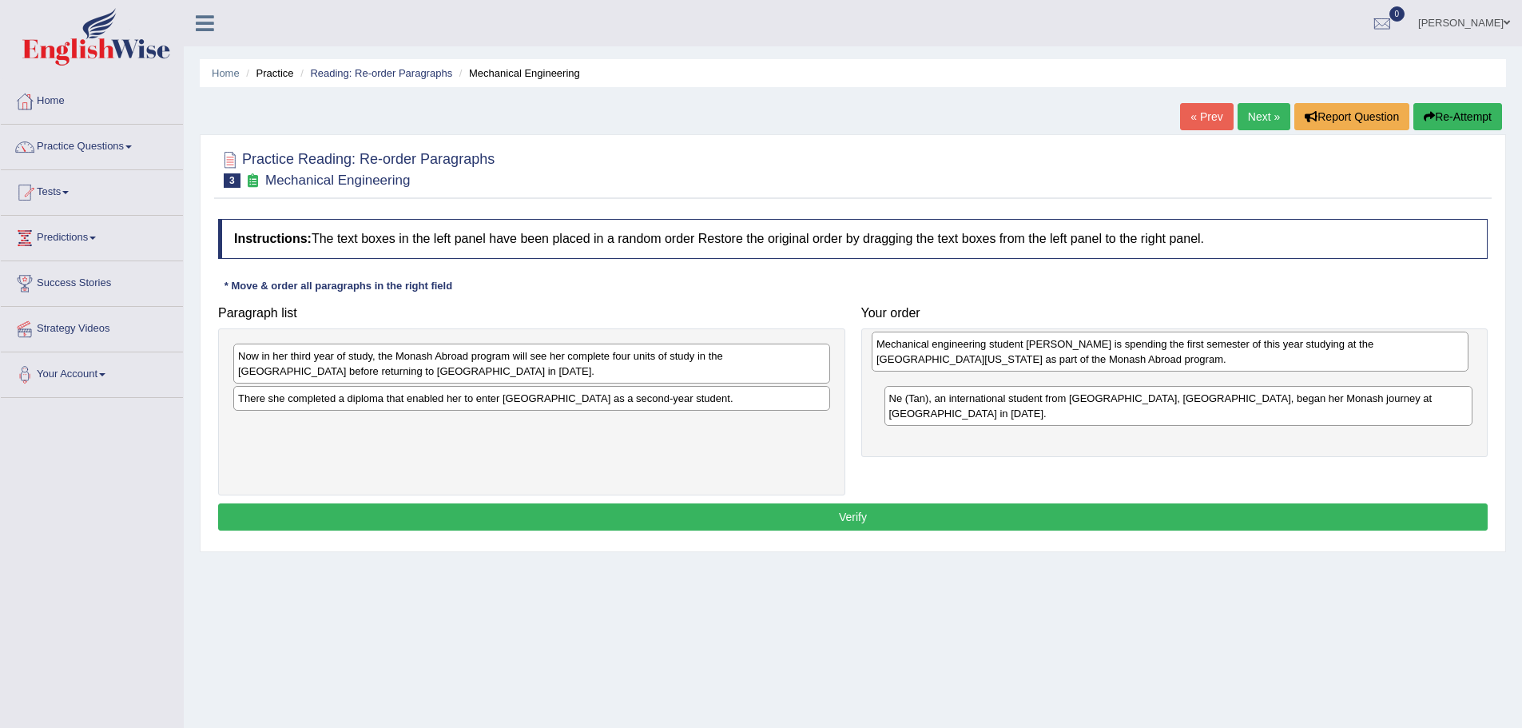
drag, startPoint x: 531, startPoint y: 368, endPoint x: 1169, endPoint y: 356, distance: 638.5
click at [1169, 356] on div "Mechanical engineering student [PERSON_NAME] is spending the first semester of …" at bounding box center [1170, 352] width 597 height 40
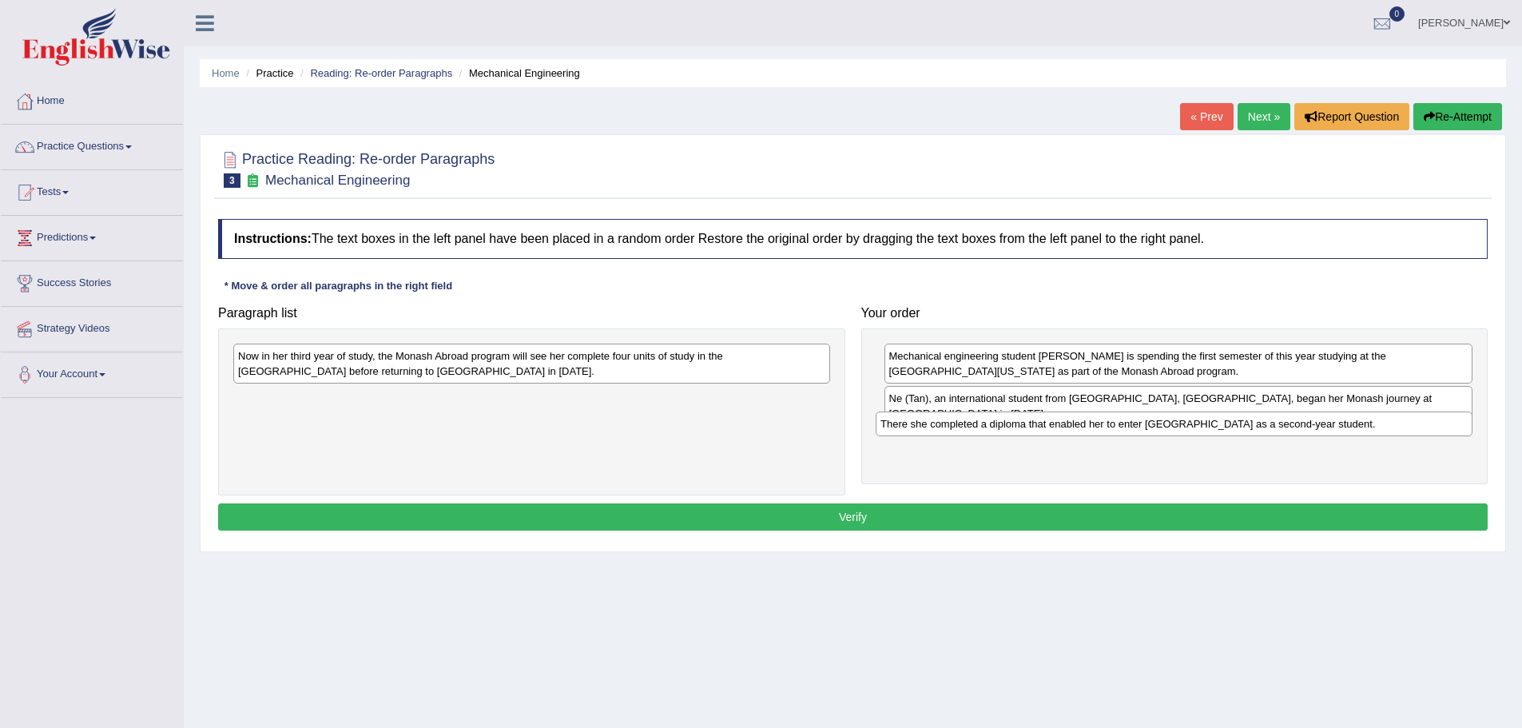
drag, startPoint x: 382, startPoint y: 399, endPoint x: 1024, endPoint y: 425, distance: 642.9
click at [1024, 425] on div "There she completed a diploma that enabled her to enter [GEOGRAPHIC_DATA] as a …" at bounding box center [1174, 423] width 597 height 25
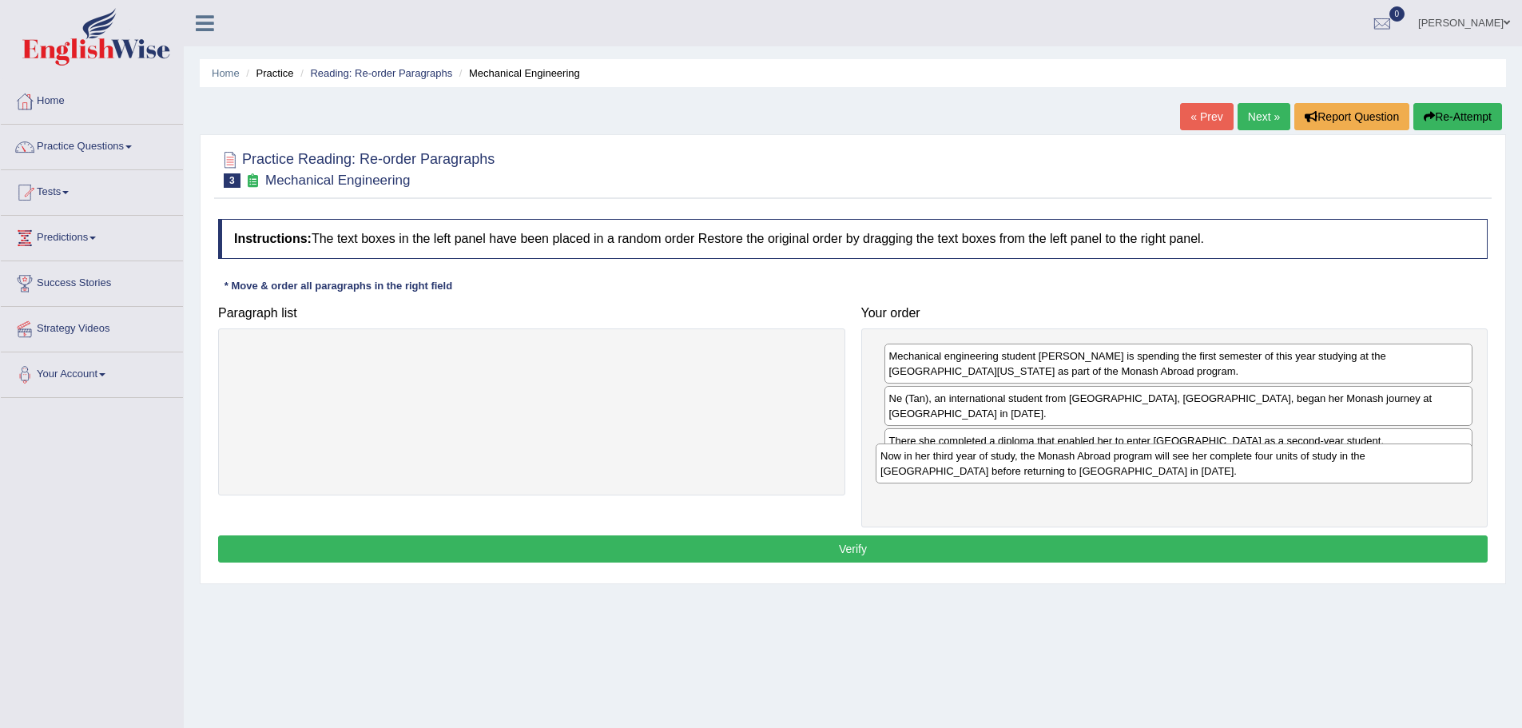
drag, startPoint x: 437, startPoint y: 368, endPoint x: 1079, endPoint y: 467, distance: 650.1
click at [1079, 467] on div "Now in her third year of study, the Monash Abroad program will see her complete…" at bounding box center [1174, 463] width 597 height 40
click at [862, 536] on button "Verify" at bounding box center [853, 548] width 1270 height 27
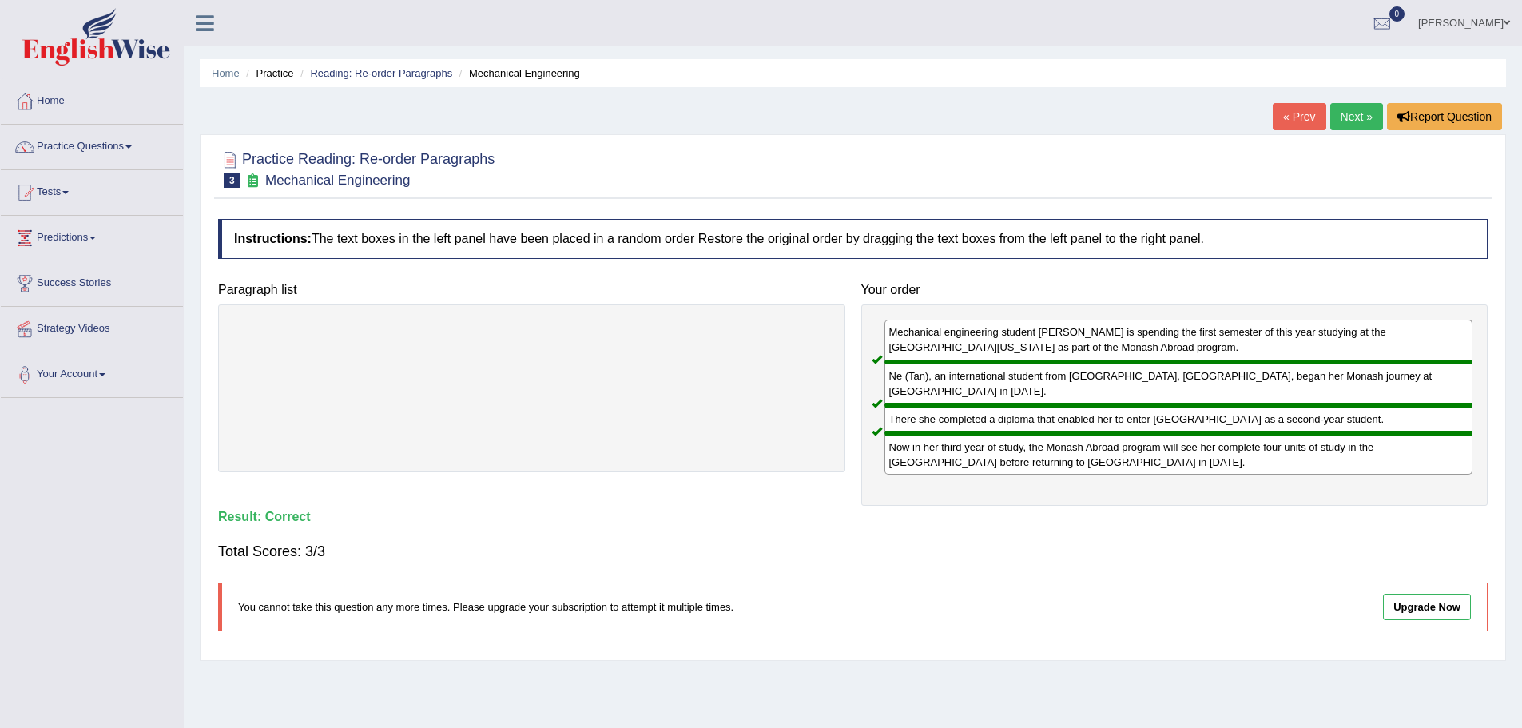
click at [1350, 117] on link "Next »" at bounding box center [1356, 116] width 53 height 27
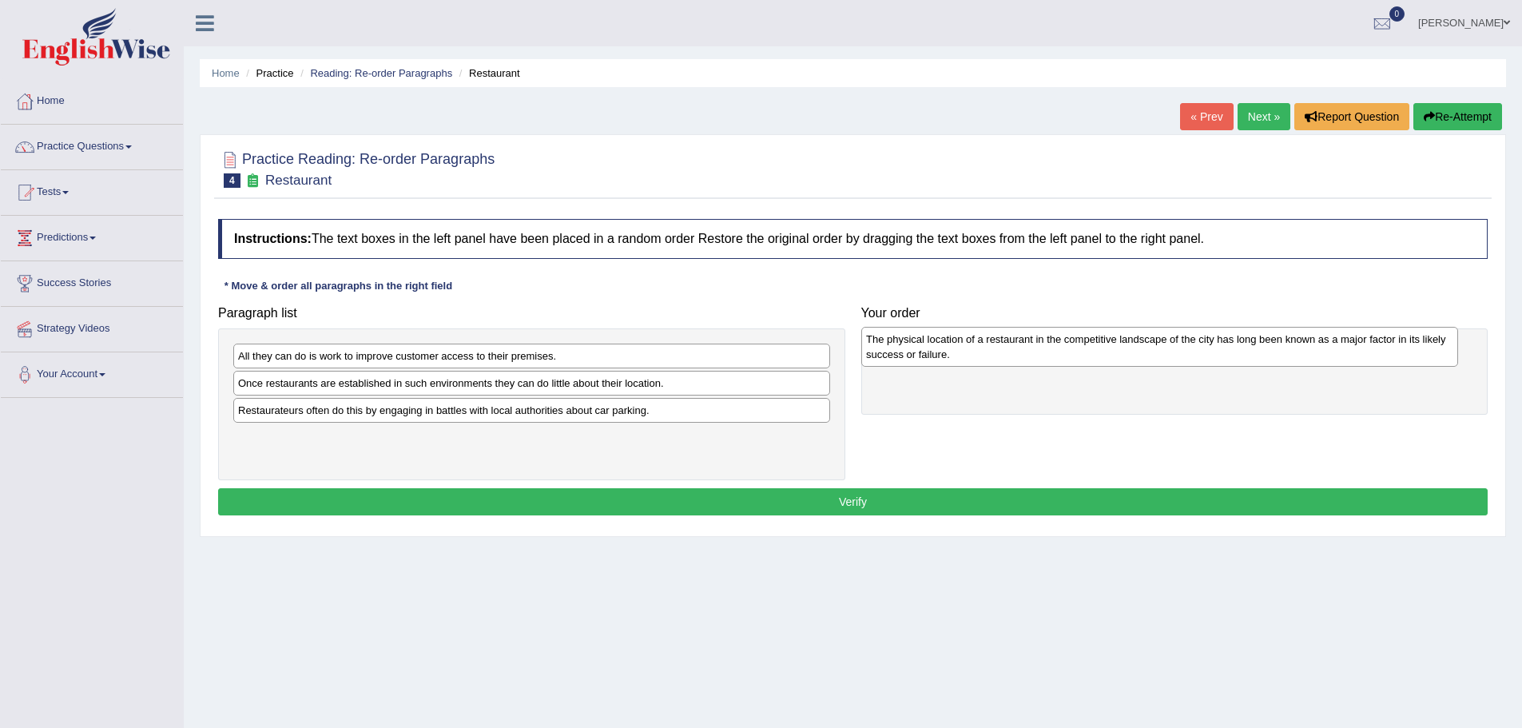
drag, startPoint x: 488, startPoint y: 421, endPoint x: 1107, endPoint y: 356, distance: 622.7
click at [1116, 349] on div "The physical location of a restaurant in the competitive landscape of the city …" at bounding box center [1159, 347] width 597 height 40
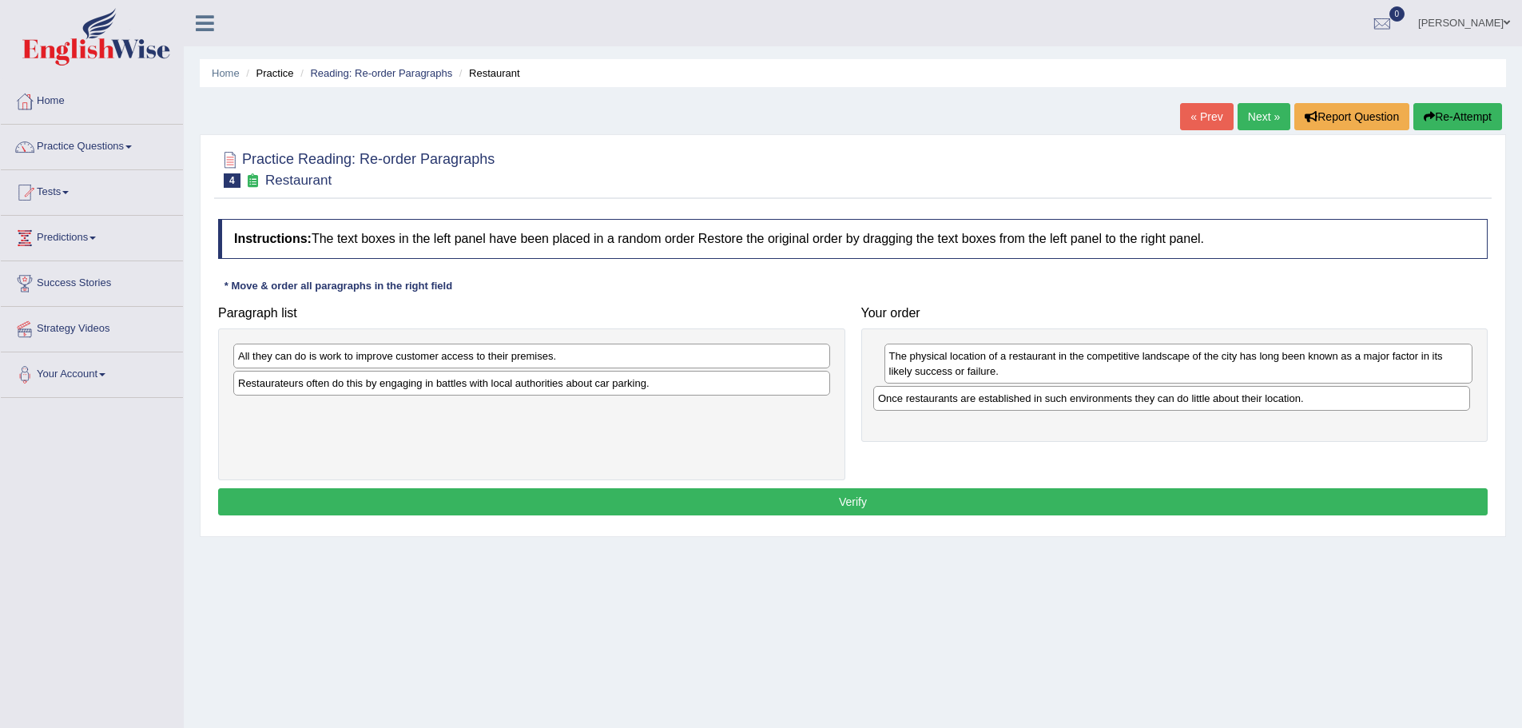
drag, startPoint x: 462, startPoint y: 386, endPoint x: 1097, endPoint y: 403, distance: 635.4
click at [1101, 401] on div "Once restaurants are established in such environments they can do little about …" at bounding box center [1171, 398] width 597 height 25
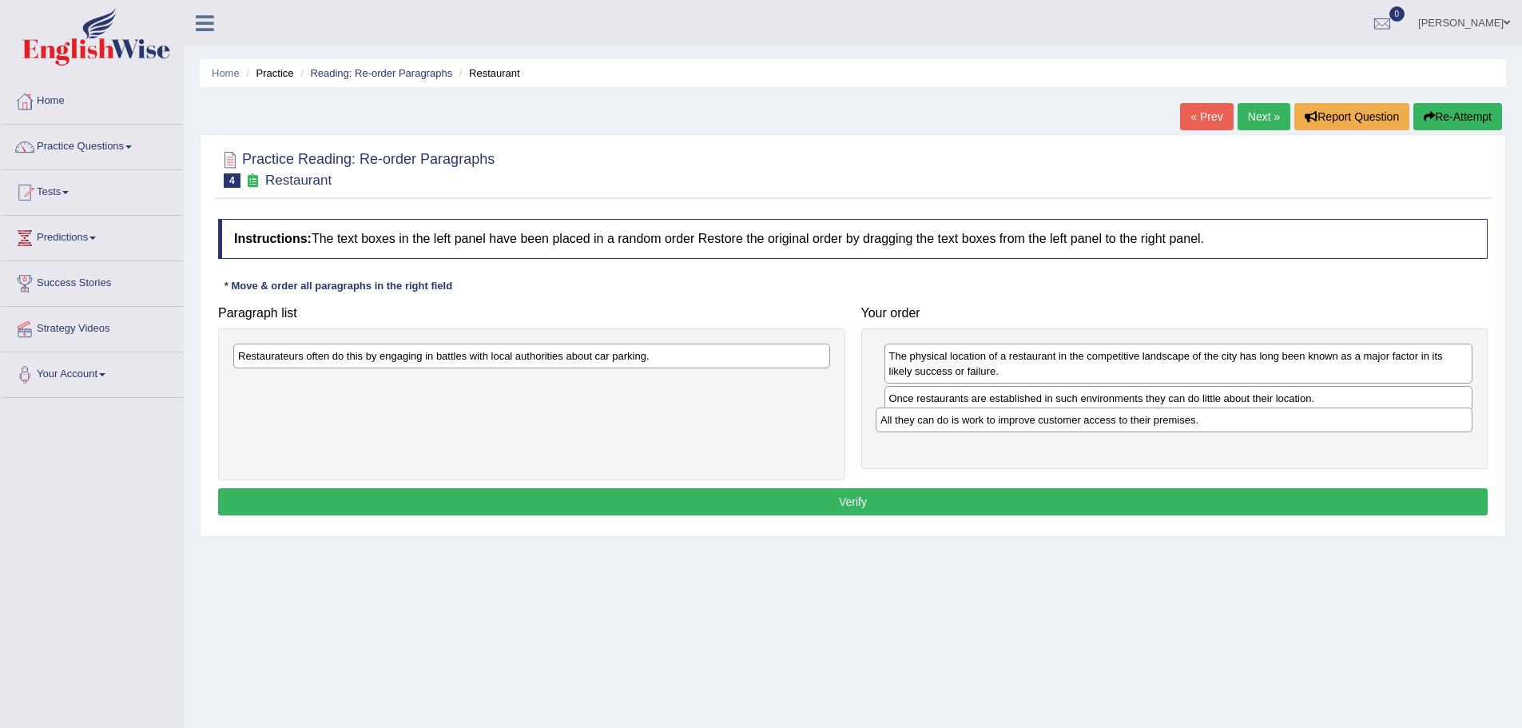
drag, startPoint x: 438, startPoint y: 354, endPoint x: 1042, endPoint y: 418, distance: 607.4
click at [1042, 418] on div "All they can do is work to improve customer access to their premises." at bounding box center [1174, 419] width 597 height 25
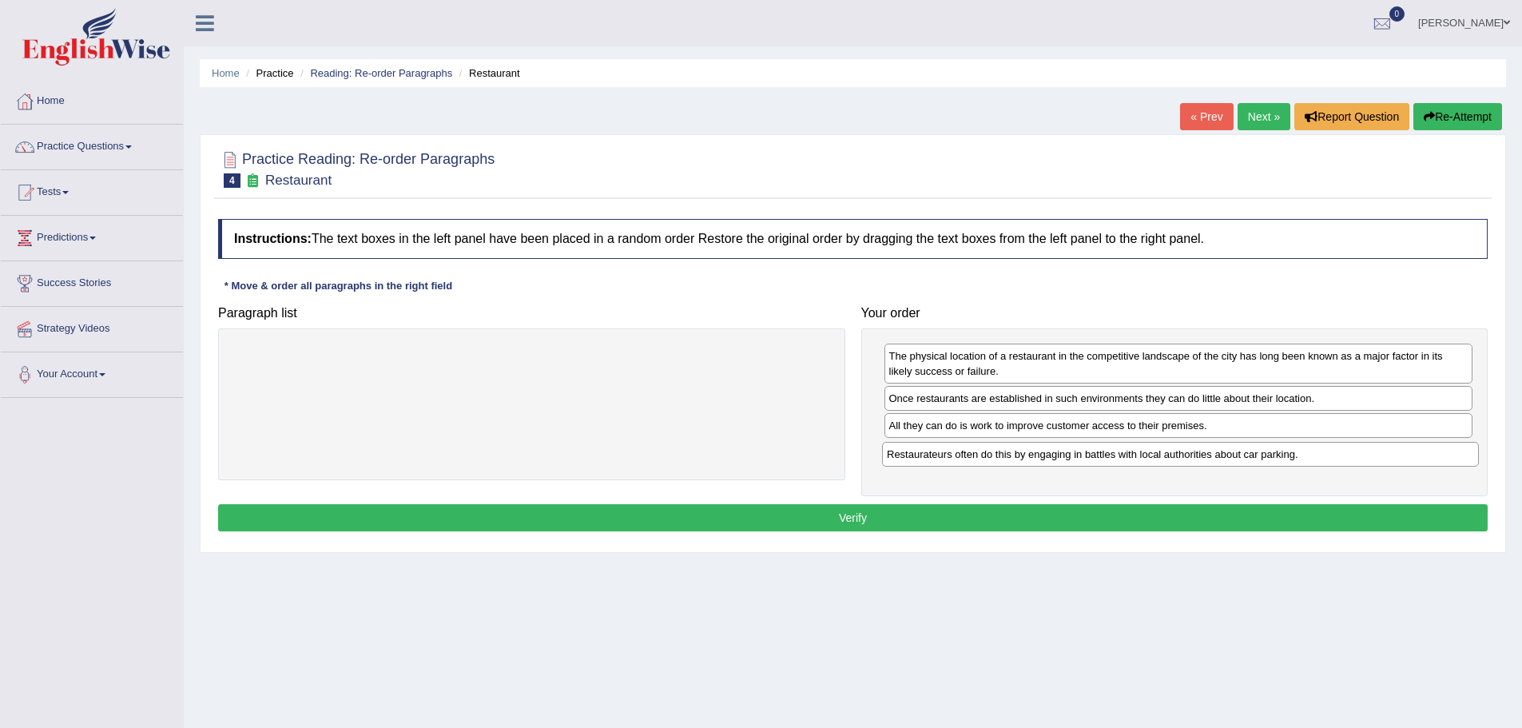
drag, startPoint x: 353, startPoint y: 358, endPoint x: 1002, endPoint y: 457, distance: 656.3
click at [1002, 457] on div "Restaurateurs often do this by engaging in battles with local authorities about…" at bounding box center [1180, 454] width 597 height 25
click at [841, 519] on button "Verify" at bounding box center [853, 517] width 1270 height 27
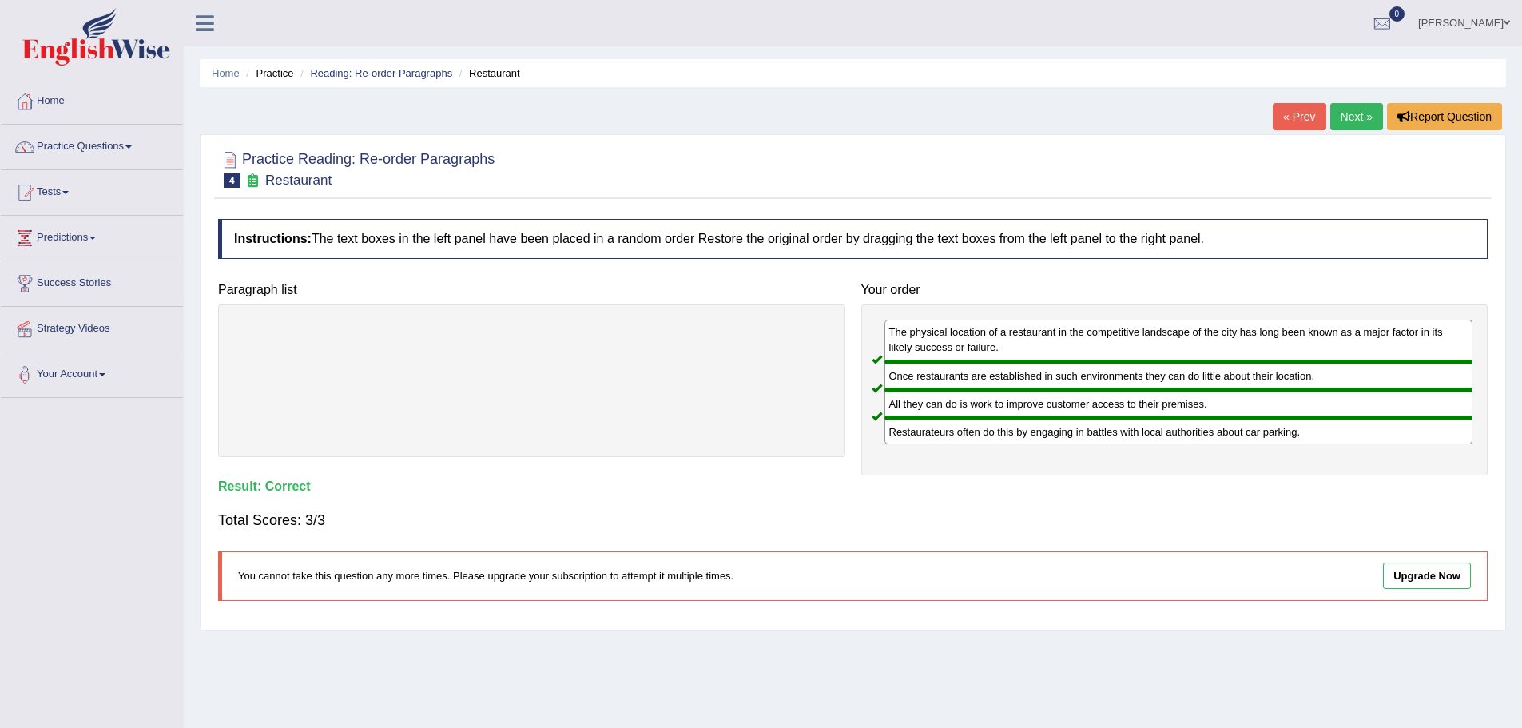
click at [1360, 111] on link "Next »" at bounding box center [1356, 116] width 53 height 27
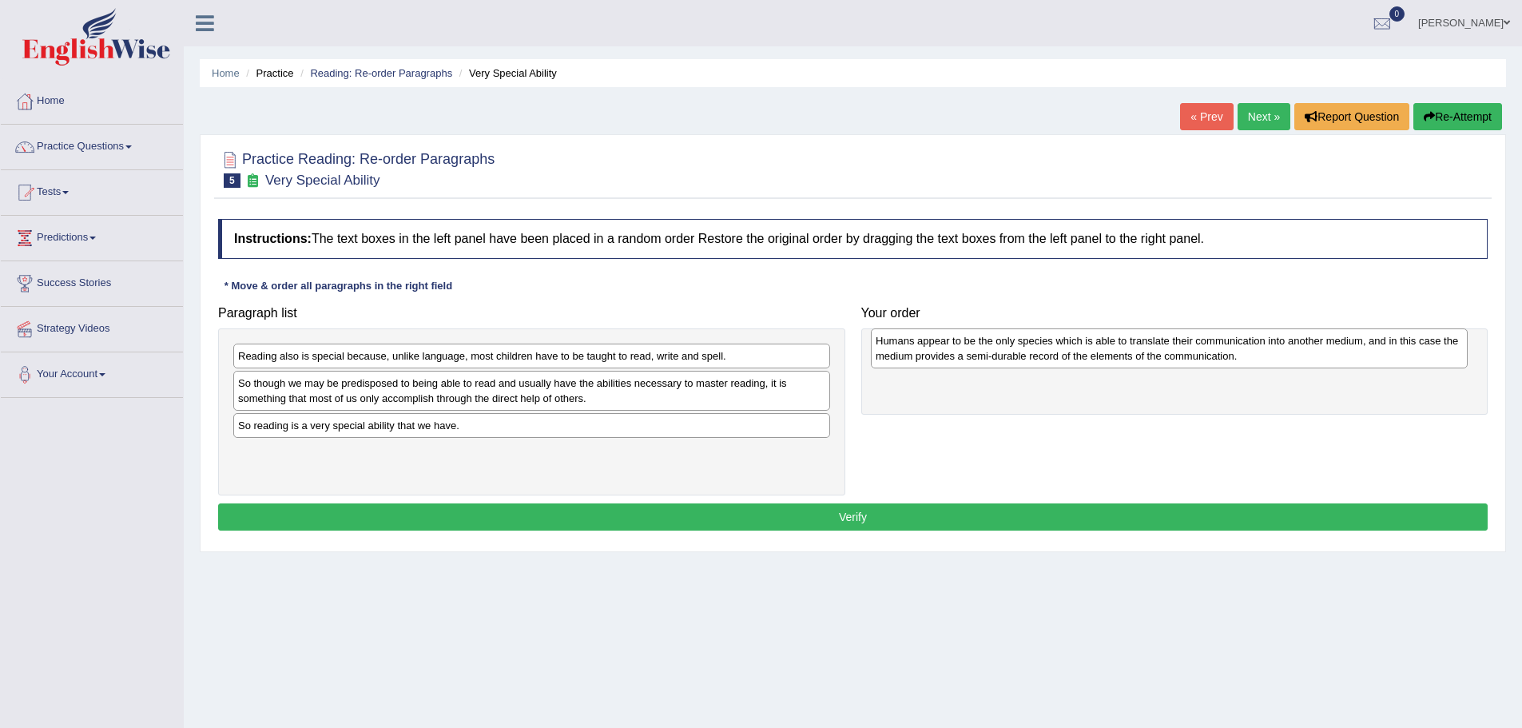
drag, startPoint x: 438, startPoint y: 367, endPoint x: 1072, endPoint y: 352, distance: 634.6
click at [1074, 352] on div "Humans appear to be the only species which is able to translate their communica…" at bounding box center [1169, 348] width 597 height 40
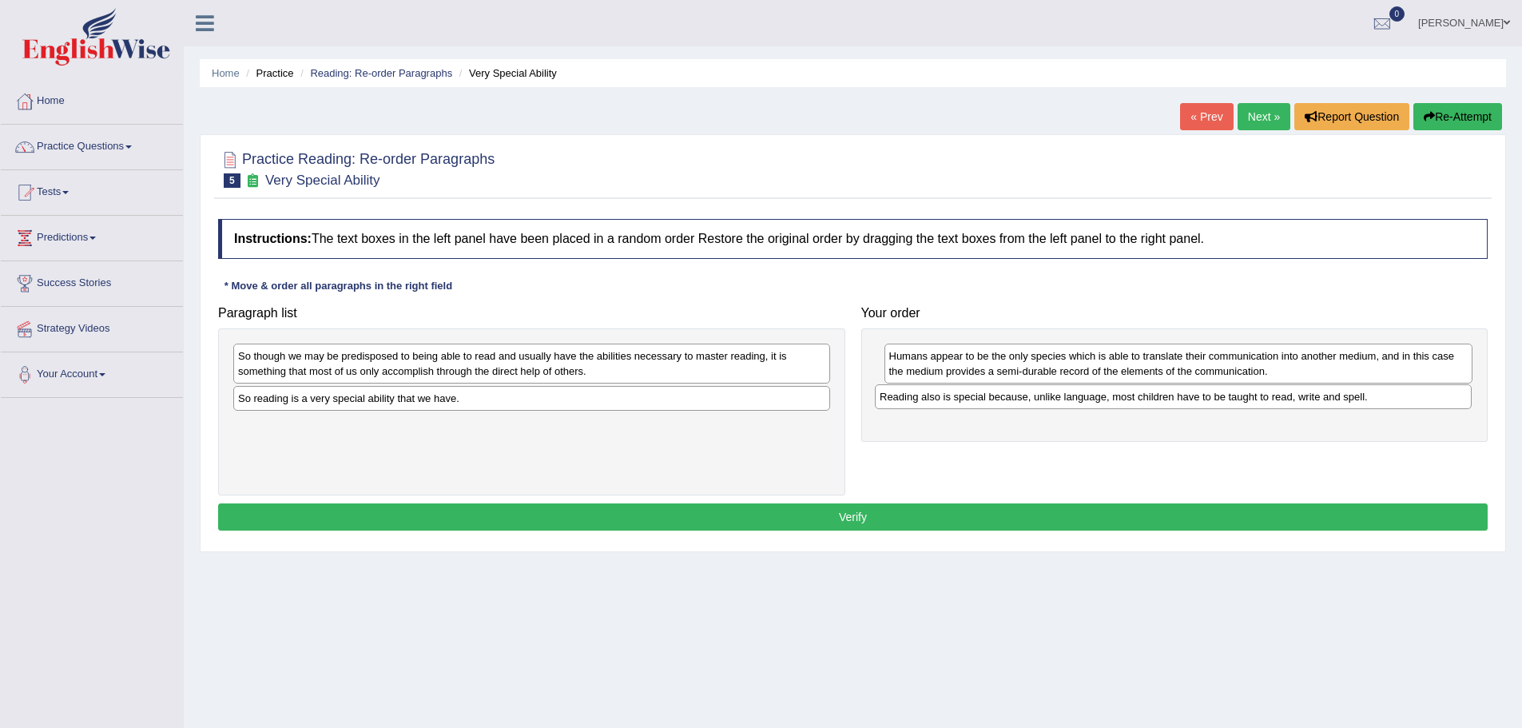
drag, startPoint x: 404, startPoint y: 360, endPoint x: 1046, endPoint y: 400, distance: 642.9
click at [1046, 400] on div "Reading also is special because, unlike language, most children have to be taug…" at bounding box center [1173, 396] width 597 height 25
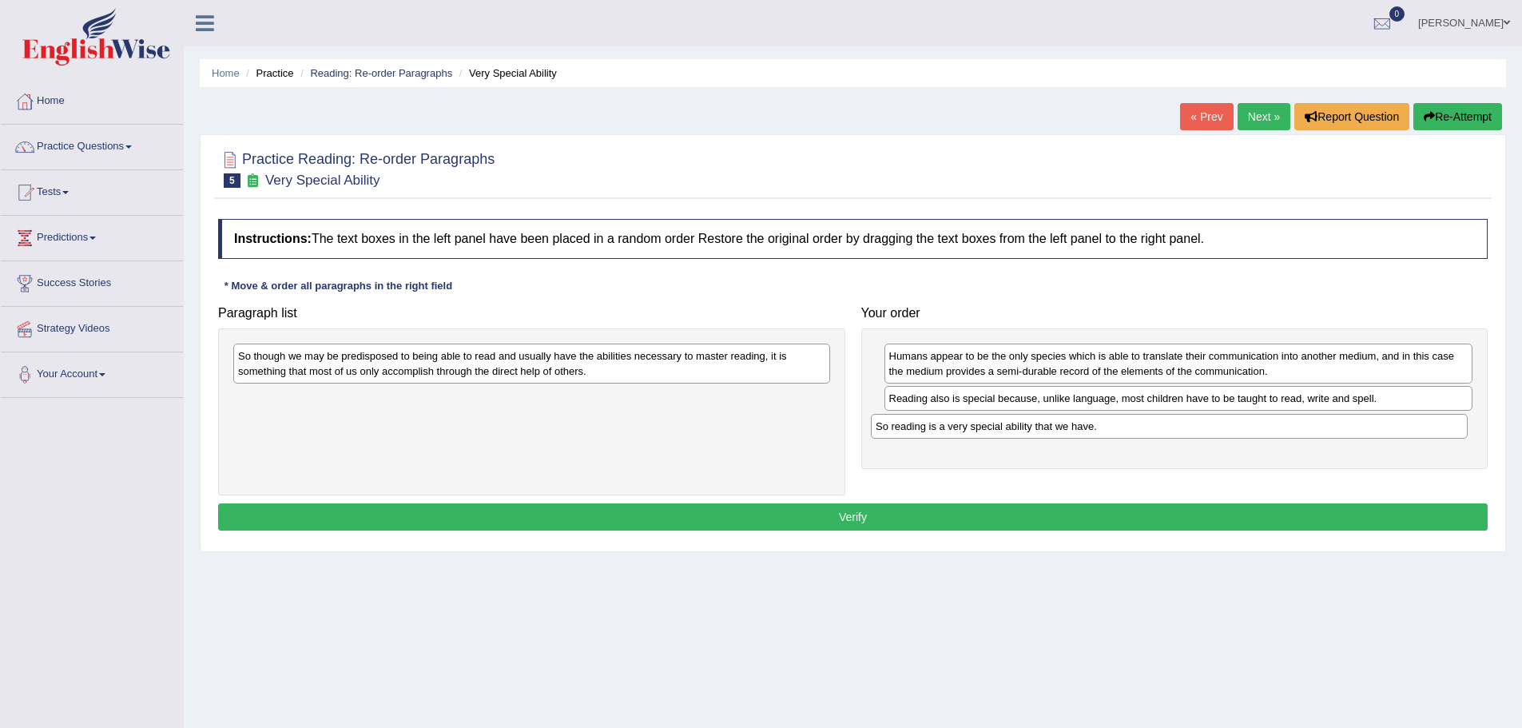
drag, startPoint x: 418, startPoint y: 398, endPoint x: 1056, endPoint y: 426, distance: 639.0
click at [1056, 426] on div "So reading is a very special ability that we have." at bounding box center [1169, 426] width 597 height 25
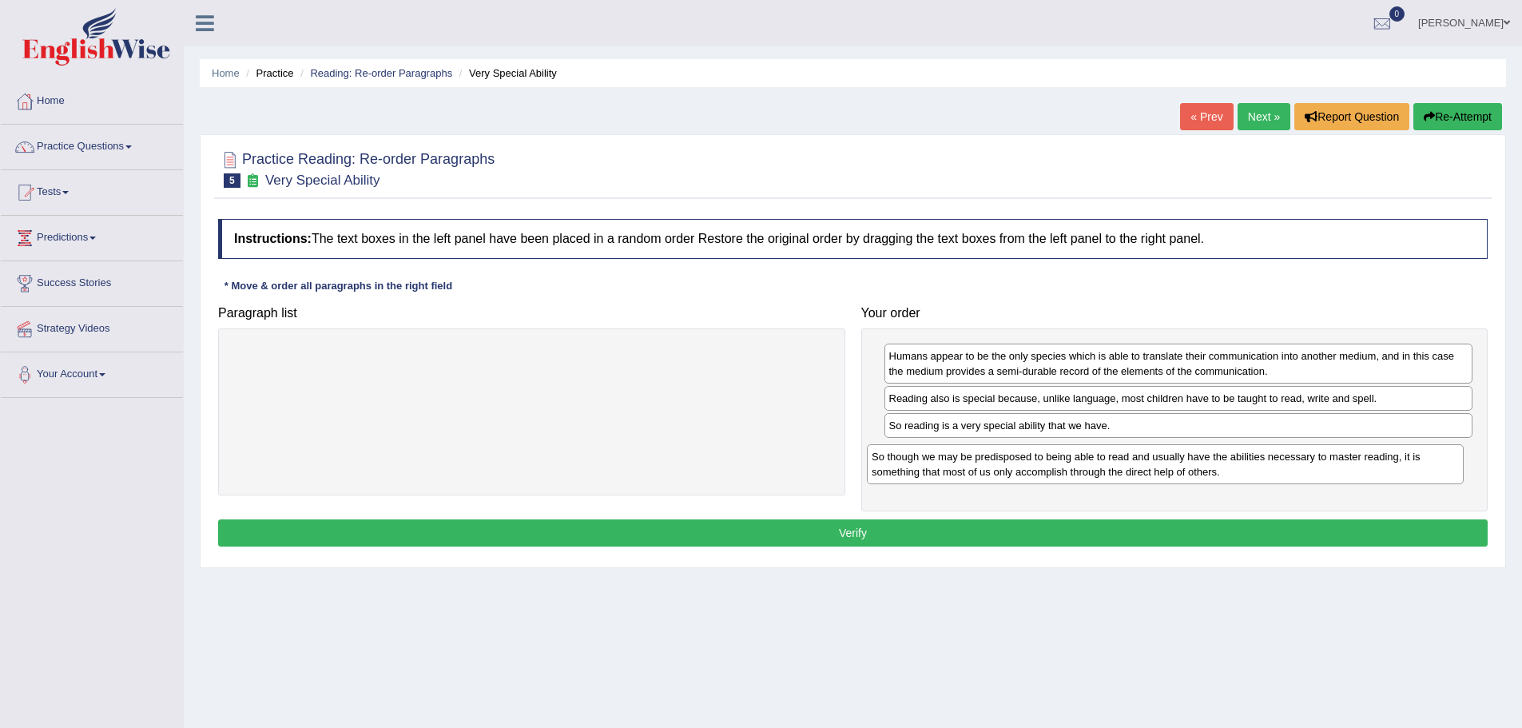
drag, startPoint x: 475, startPoint y: 365, endPoint x: 1108, endPoint y: 466, distance: 641.5
click at [1108, 466] on div "So though we may be predisposed to being able to read and usually have the abil…" at bounding box center [1165, 464] width 597 height 40
click at [825, 531] on button "Verify" at bounding box center [853, 532] width 1270 height 27
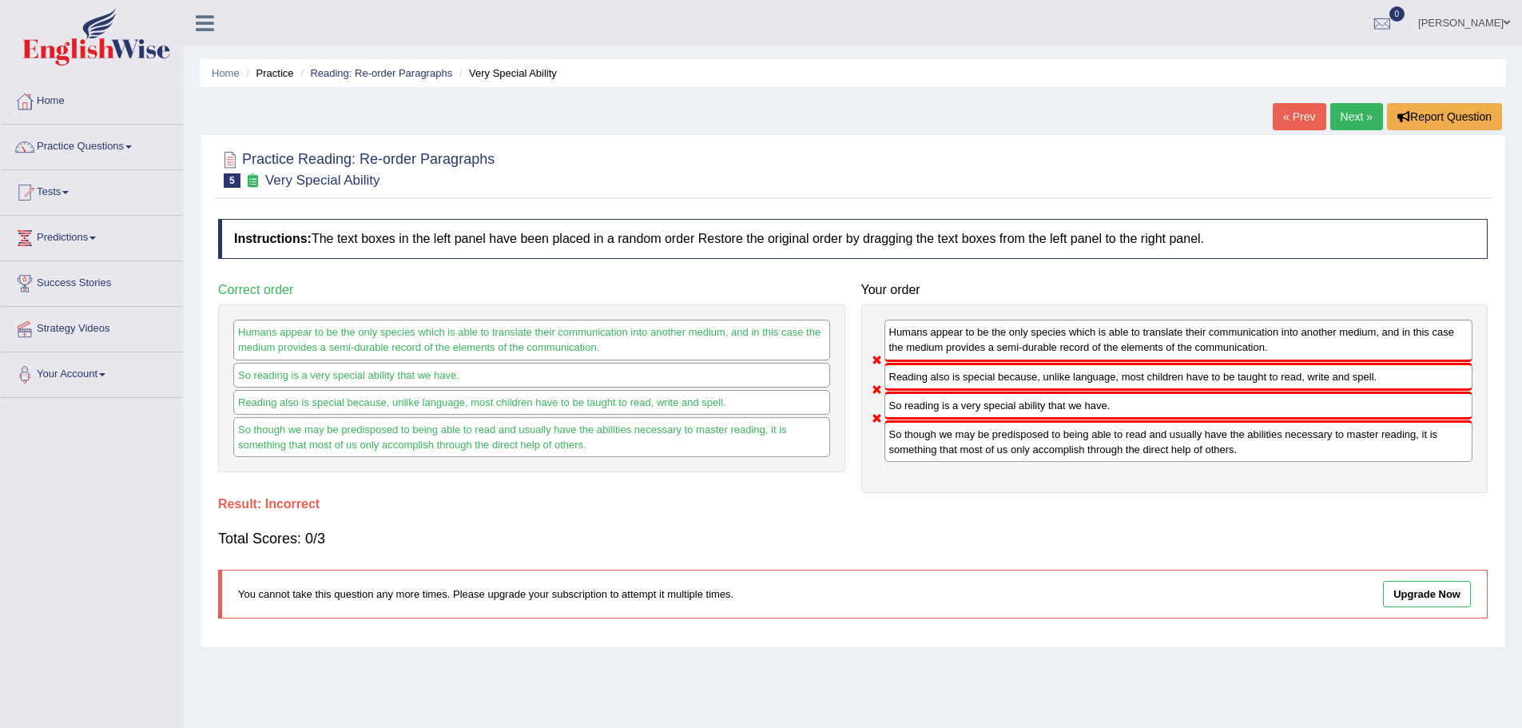
click at [1352, 110] on link "Next »" at bounding box center [1356, 116] width 53 height 27
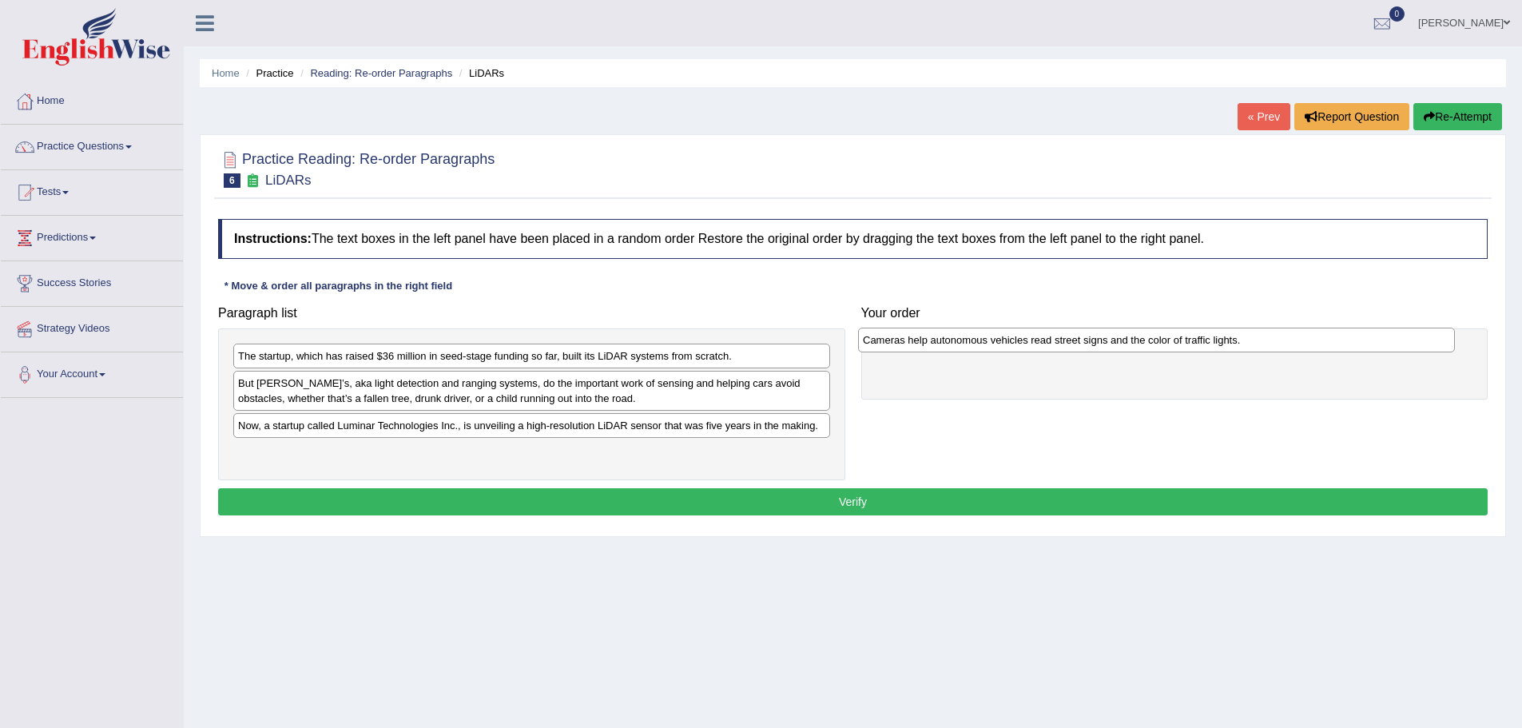
drag, startPoint x: 361, startPoint y: 358, endPoint x: 985, endPoint y: 342, distance: 624.2
click at [985, 342] on div "Cameras help autonomous vehicles read street signs and the color of traffic lig…" at bounding box center [1156, 340] width 597 height 25
drag, startPoint x: 919, startPoint y: 362, endPoint x: 896, endPoint y: 344, distance: 28.5
click at [896, 344] on div "Cameras help autonomous vehicles read street signs and the color of traffic lig…" at bounding box center [1161, 340] width 589 height 25
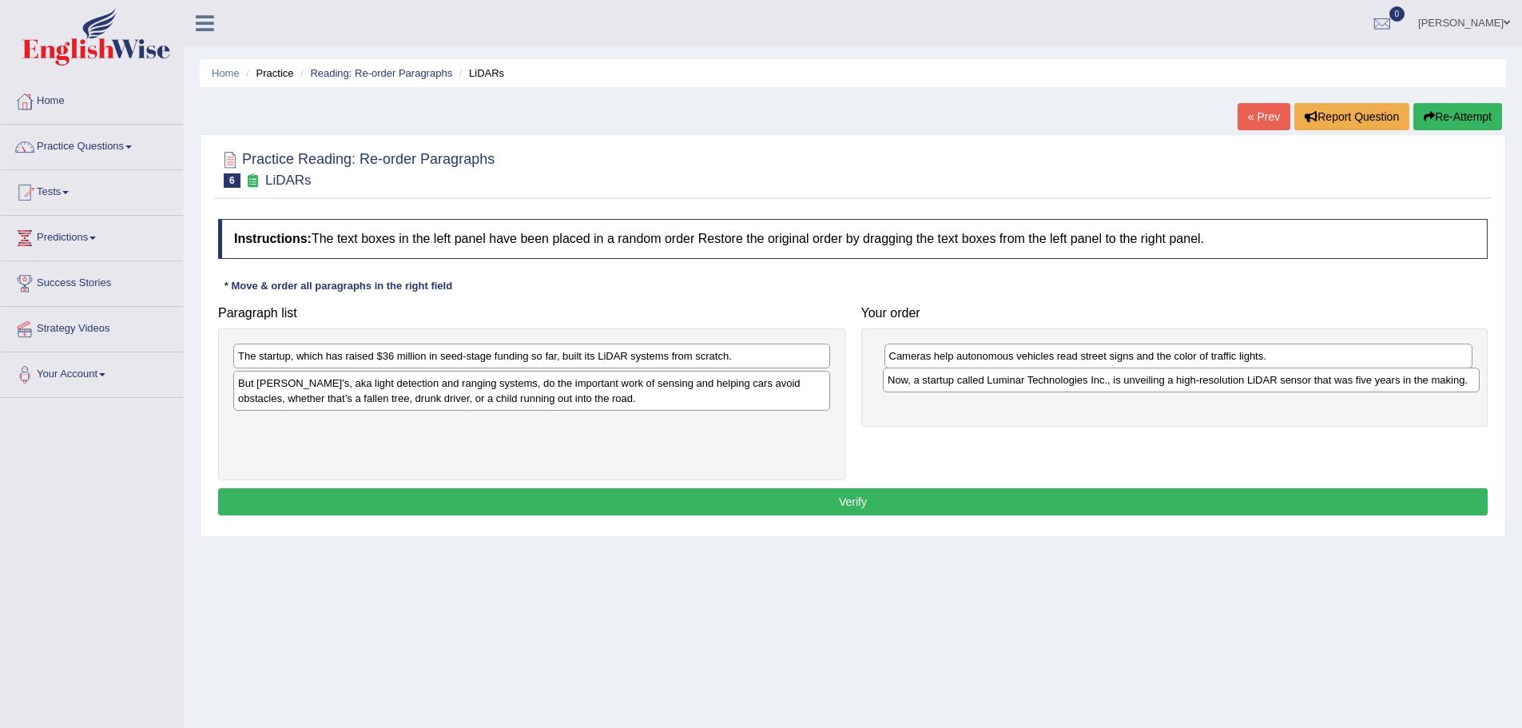
drag, startPoint x: 469, startPoint y: 429, endPoint x: 1119, endPoint y: 384, distance: 651.2
click at [1119, 384] on div "Now, a startup called Luminar Technologies Inc., is unveiling a high-resolution…" at bounding box center [1181, 380] width 597 height 25
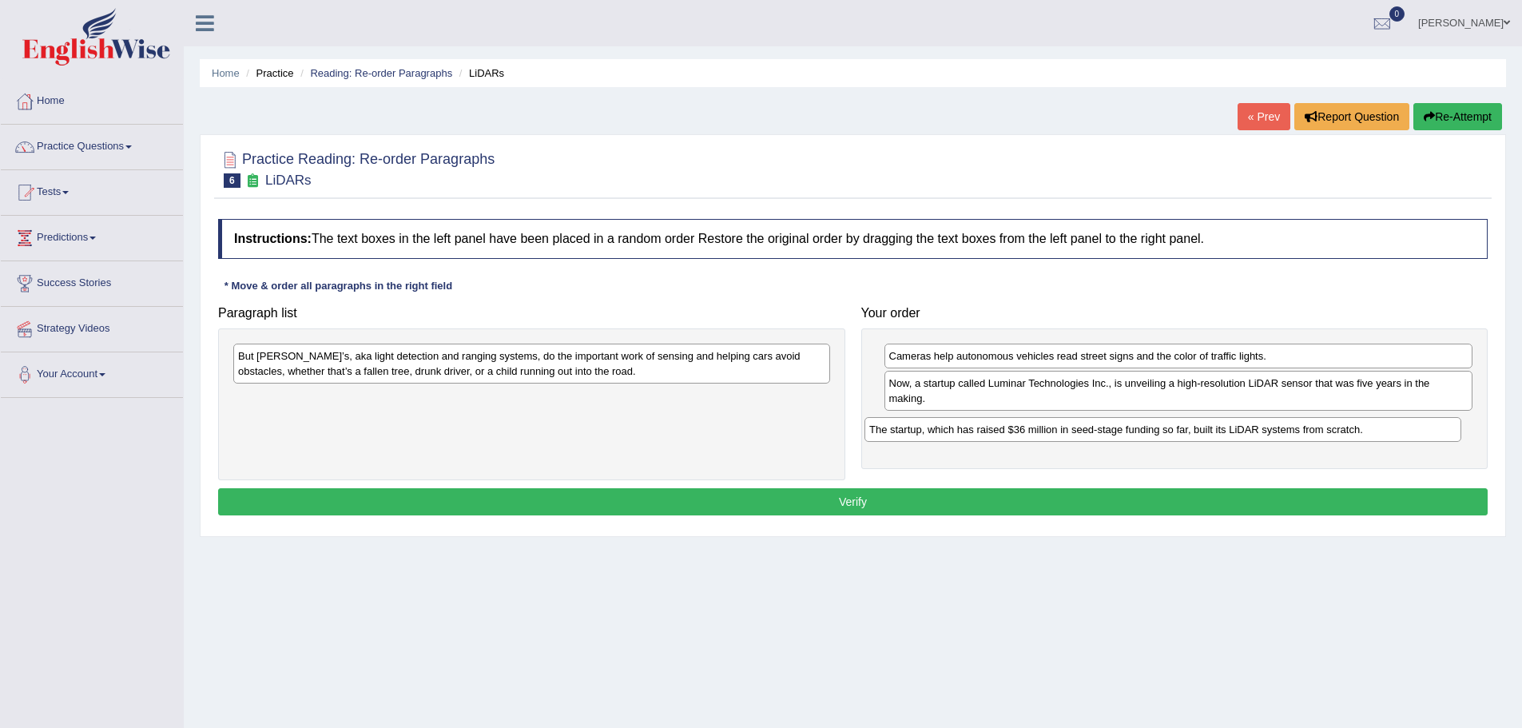
drag, startPoint x: 531, startPoint y: 359, endPoint x: 1171, endPoint y: 433, distance: 645.1
click at [1171, 433] on div "The startup, which has raised $36 million in seed-stage funding so far, built i…" at bounding box center [1163, 429] width 597 height 25
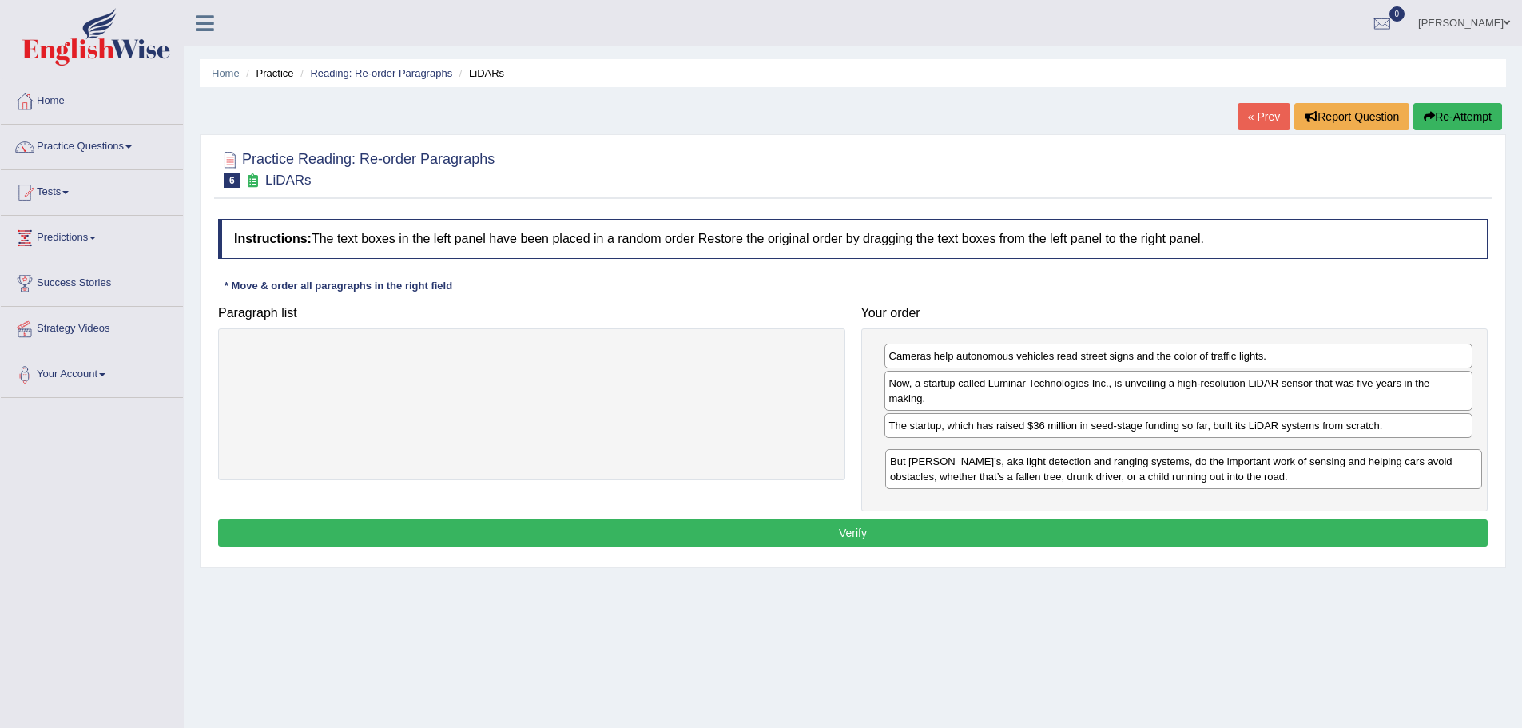
drag, startPoint x: 479, startPoint y: 367, endPoint x: 1127, endPoint y: 472, distance: 656.5
click at [1131, 472] on div "But [PERSON_NAME]’s, aka light detection and ranging systems, do the important …" at bounding box center [1183, 469] width 597 height 40
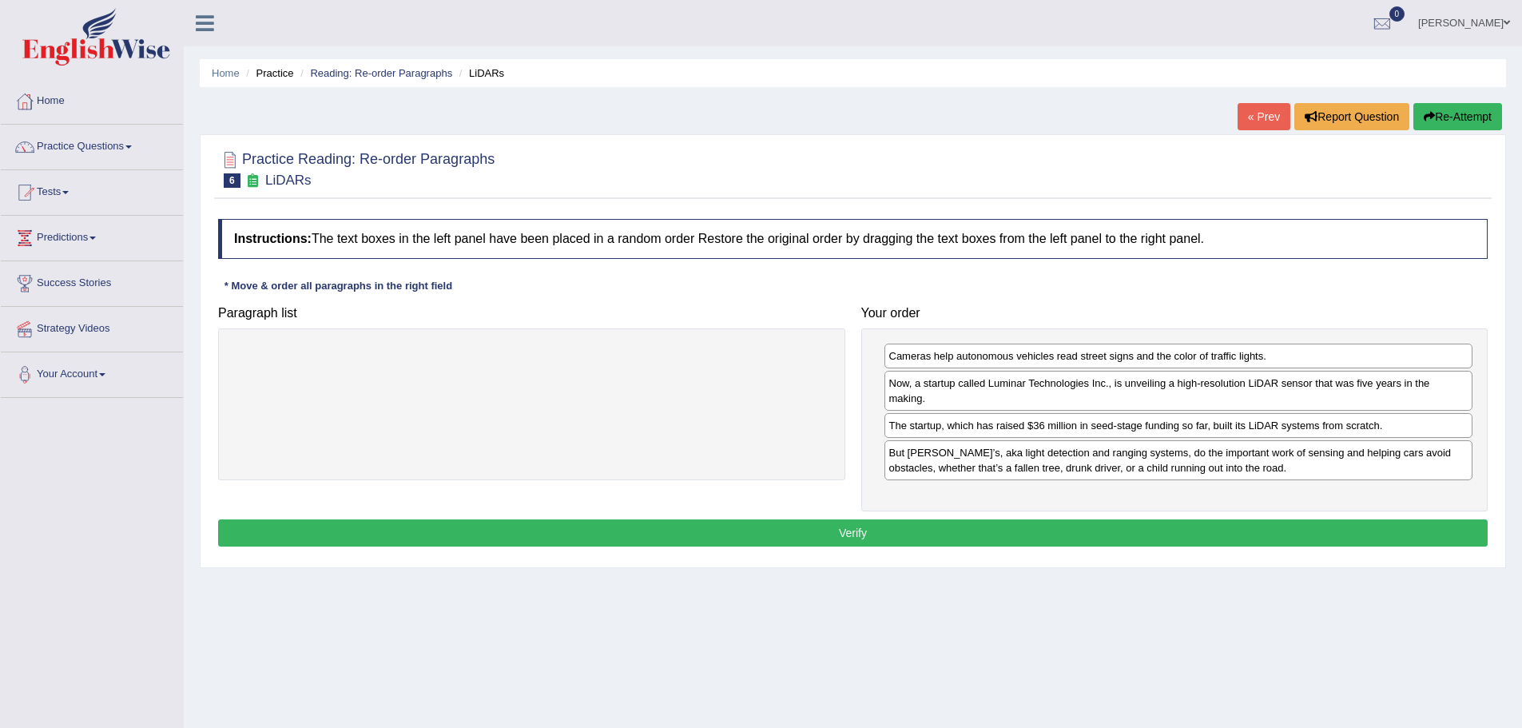
drag, startPoint x: 940, startPoint y: 535, endPoint x: 916, endPoint y: 565, distance: 38.6
click at [940, 535] on button "Verify" at bounding box center [853, 532] width 1270 height 27
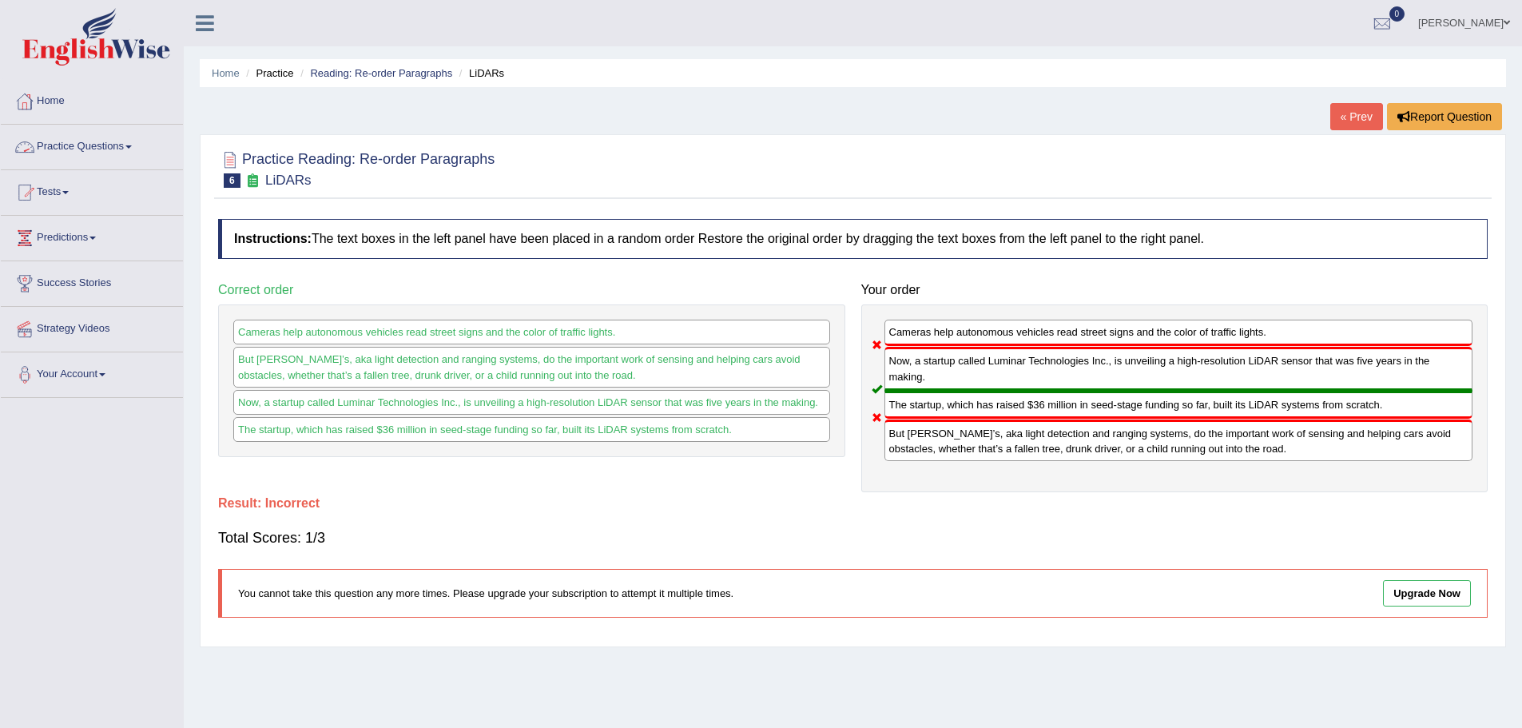
click at [119, 148] on link "Practice Questions" at bounding box center [92, 145] width 182 height 40
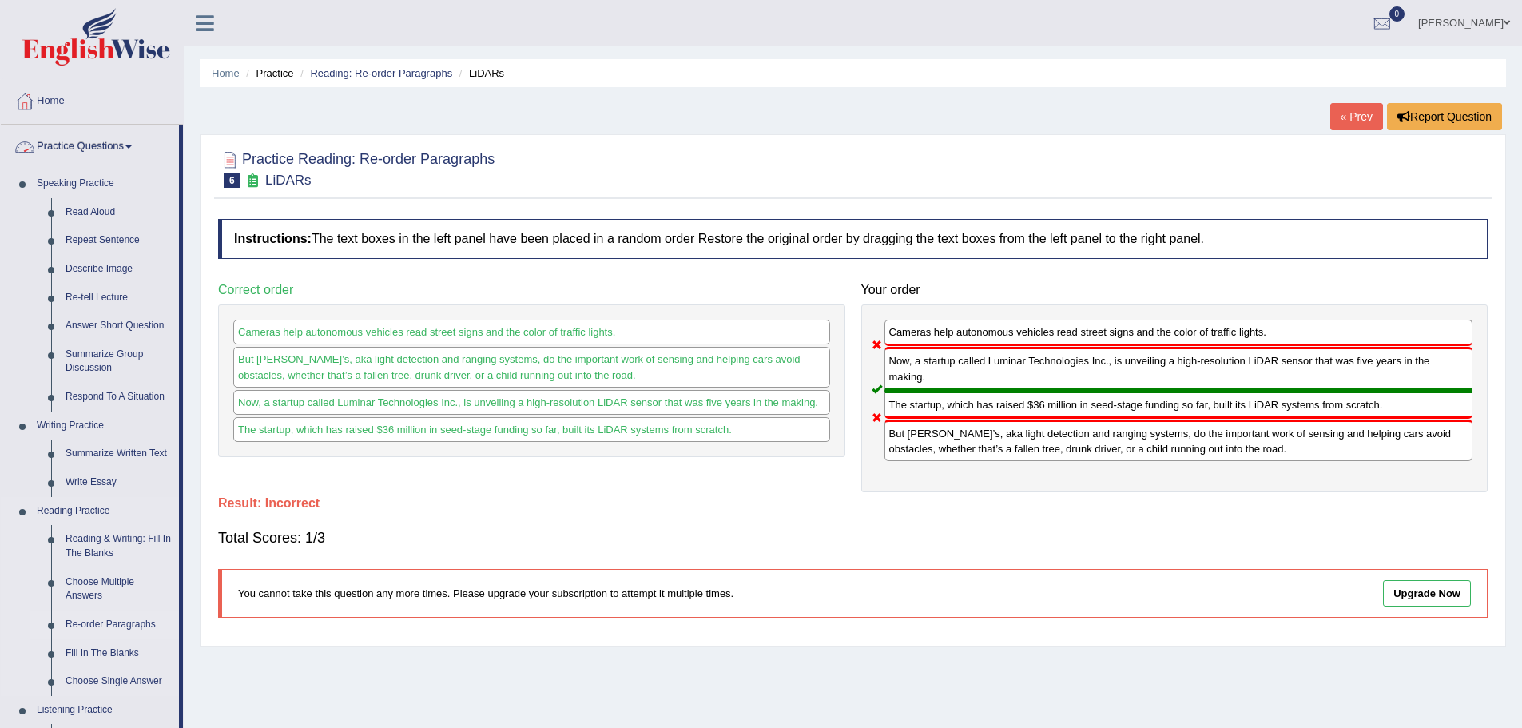
click at [94, 625] on link "Re-order Paragraphs" at bounding box center [118, 624] width 121 height 29
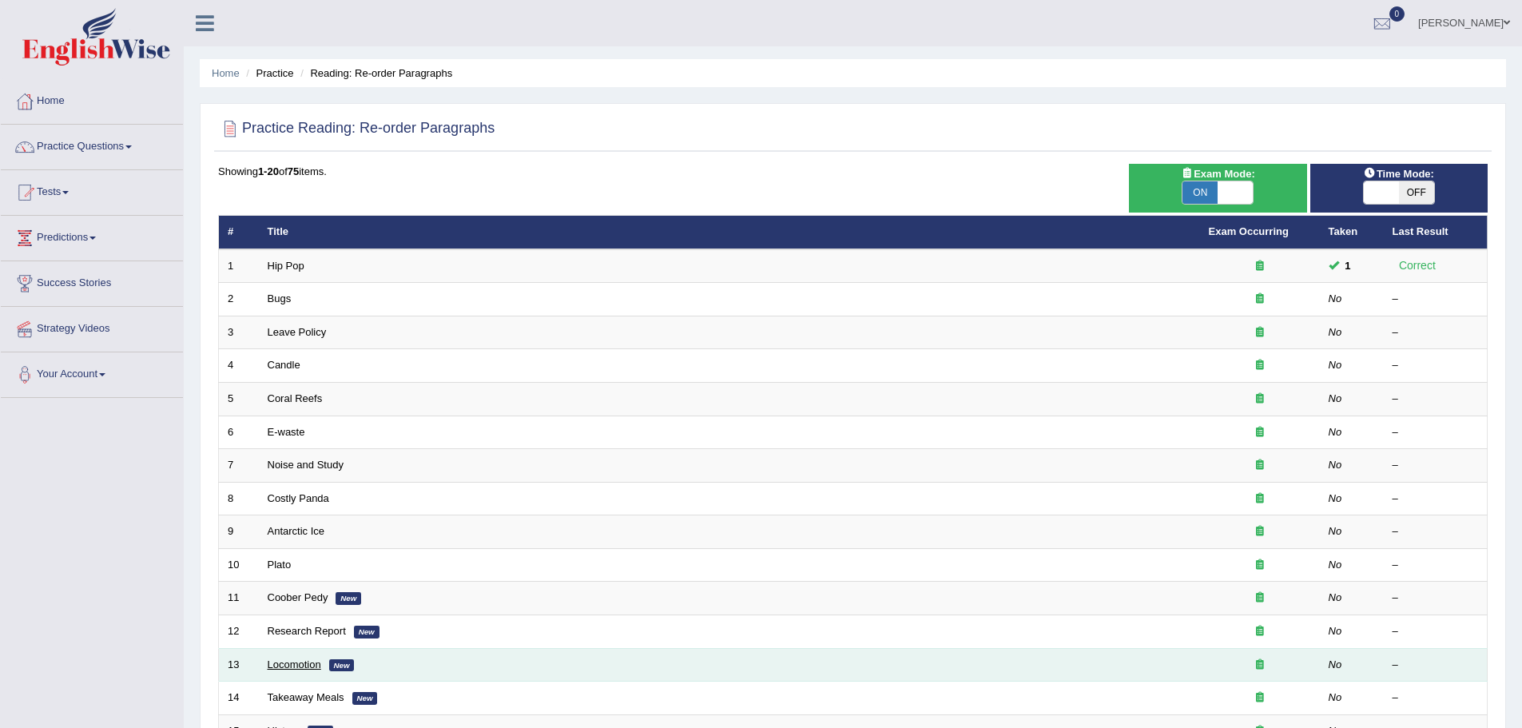
click at [293, 663] on link "Locomotion" at bounding box center [295, 664] width 54 height 12
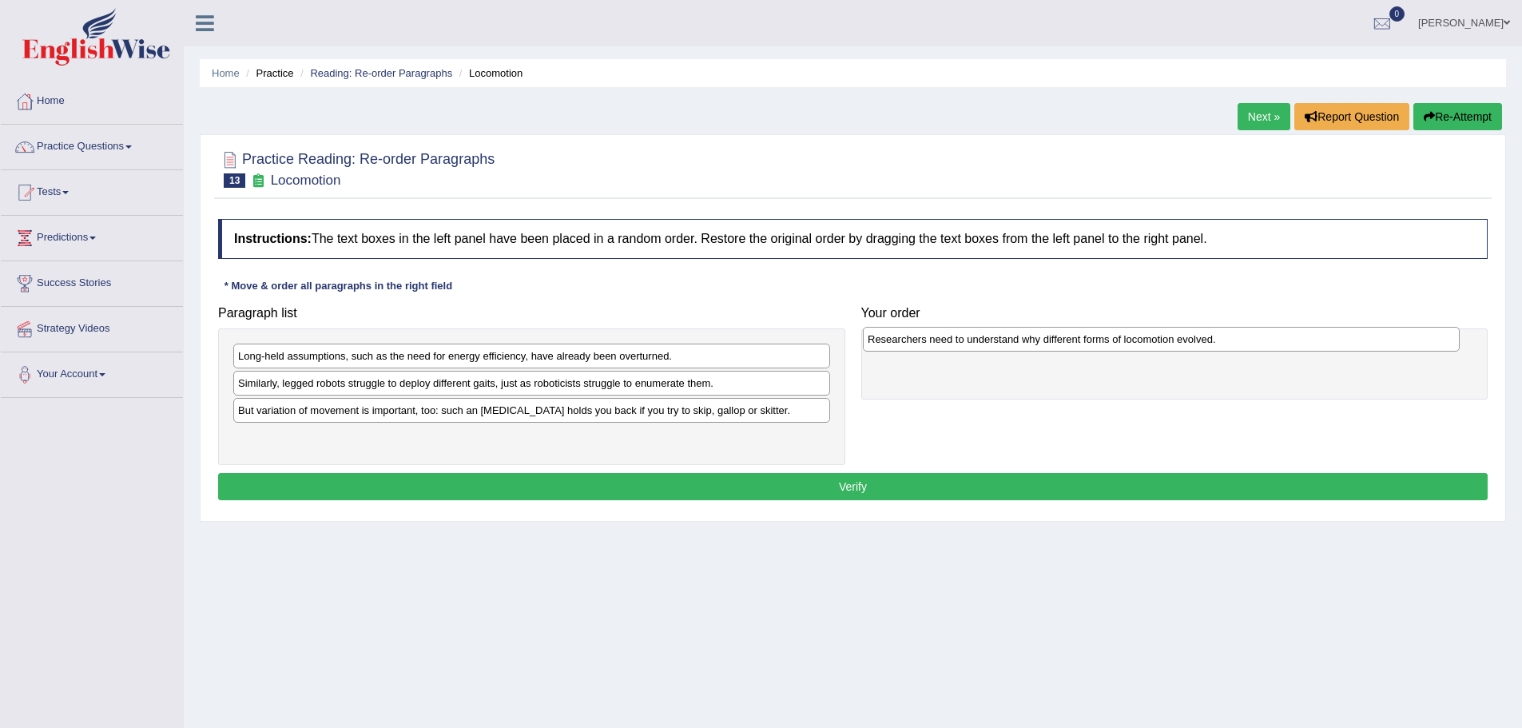
drag, startPoint x: 372, startPoint y: 415, endPoint x: 1001, endPoint y: 344, distance: 633.6
click at [1001, 344] on div "Researchers need to understand why different forms of locomotion evolved." at bounding box center [1161, 339] width 597 height 25
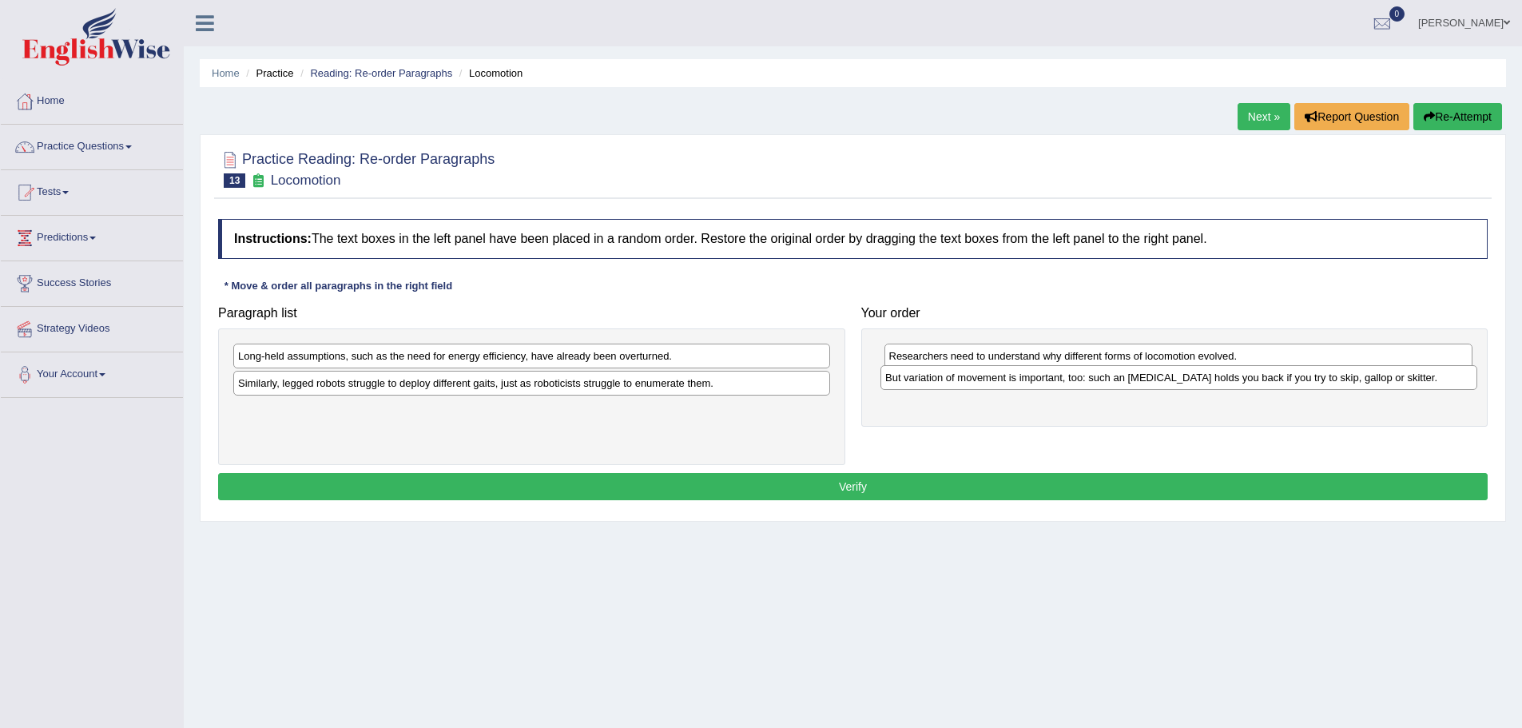
drag, startPoint x: 419, startPoint y: 412, endPoint x: 1067, endPoint y: 380, distance: 648.0
click at [1067, 380] on div "But variation of movement is important, too: such an ankle brace holds you back…" at bounding box center [1178, 377] width 597 height 25
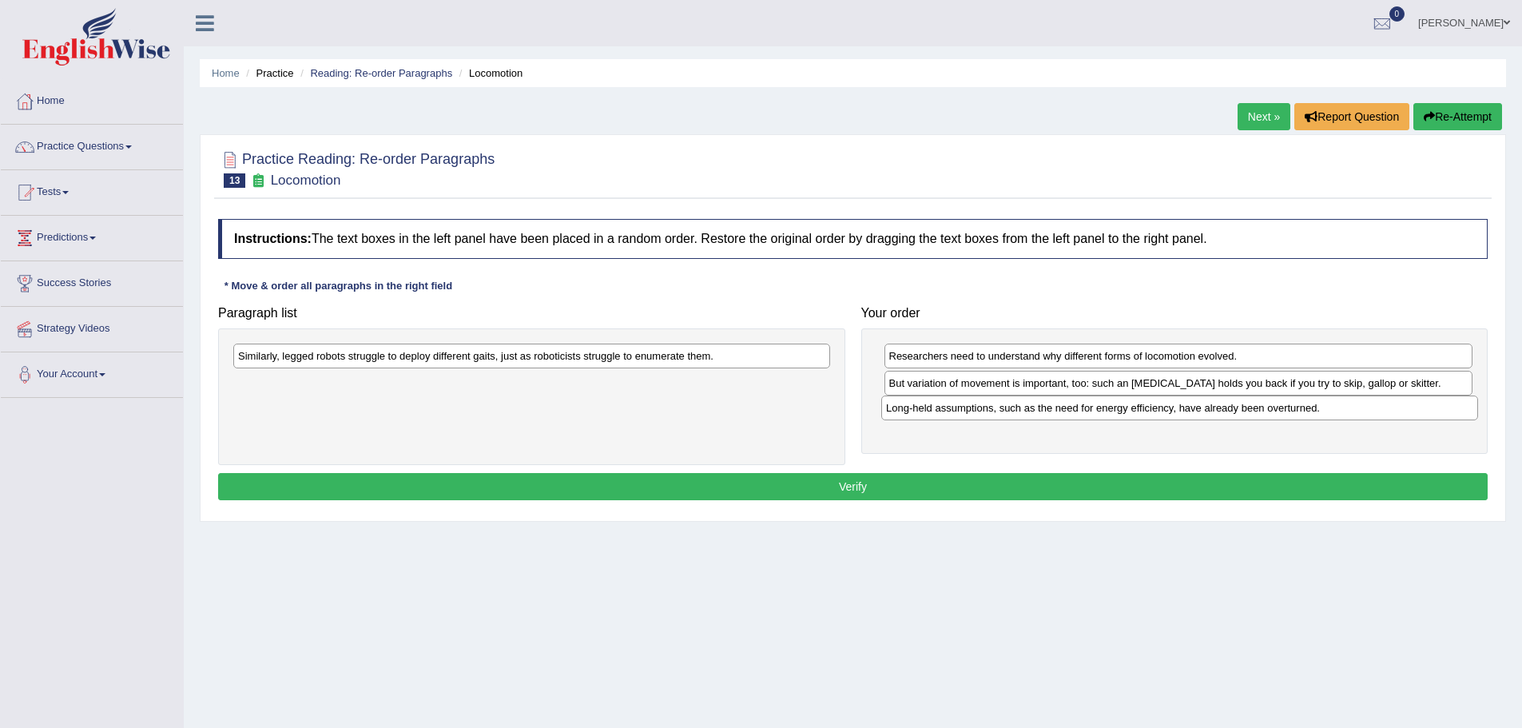
drag, startPoint x: 648, startPoint y: 356, endPoint x: 1296, endPoint y: 408, distance: 650.1
click at [1296, 408] on div "Long-held assumptions, such as the need for energy efficiency, have already bee…" at bounding box center [1179, 407] width 597 height 25
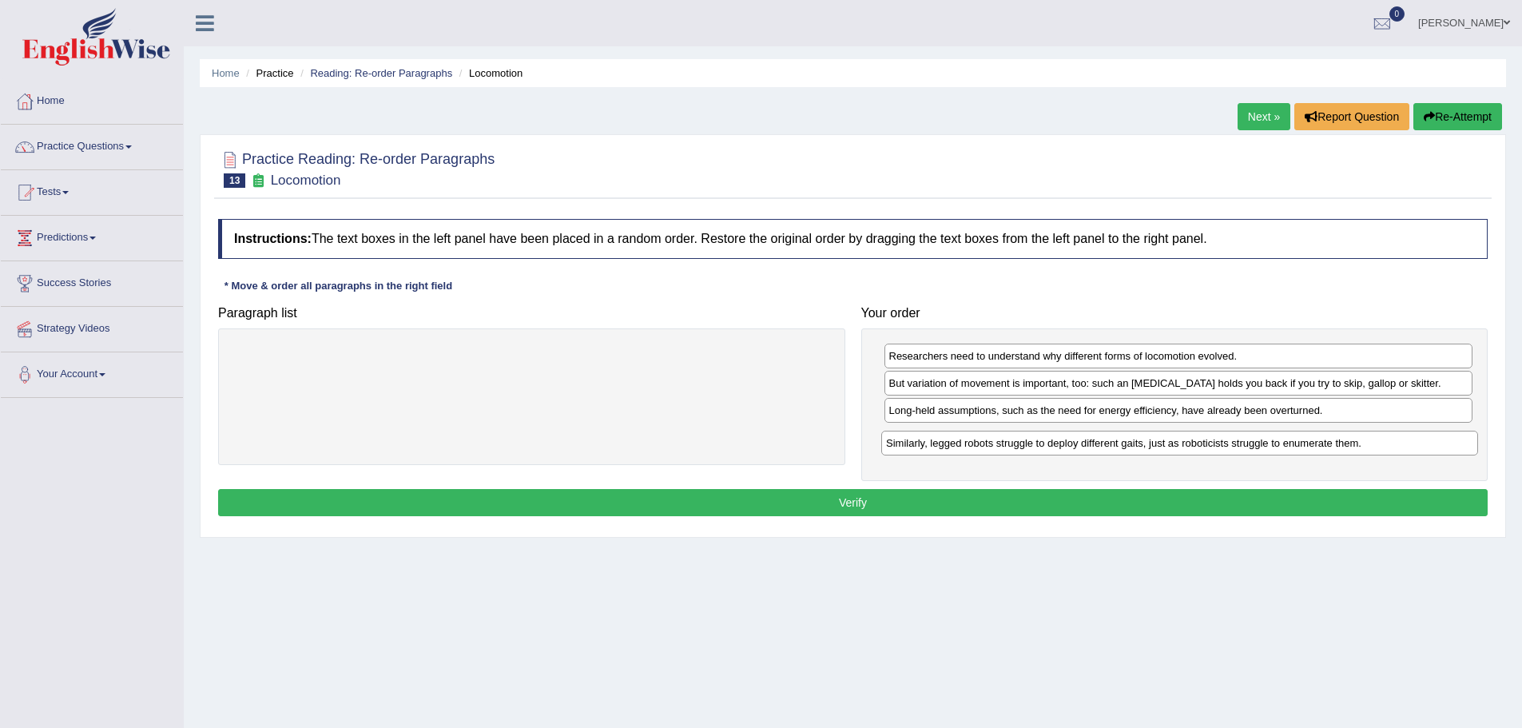
drag, startPoint x: 486, startPoint y: 353, endPoint x: 1134, endPoint y: 440, distance: 653.8
click at [1134, 440] on div "Similarly, legged robots struggle to deploy different gaits, just as roboticist…" at bounding box center [1179, 443] width 597 height 25
click at [769, 511] on button "Verify" at bounding box center [853, 502] width 1270 height 27
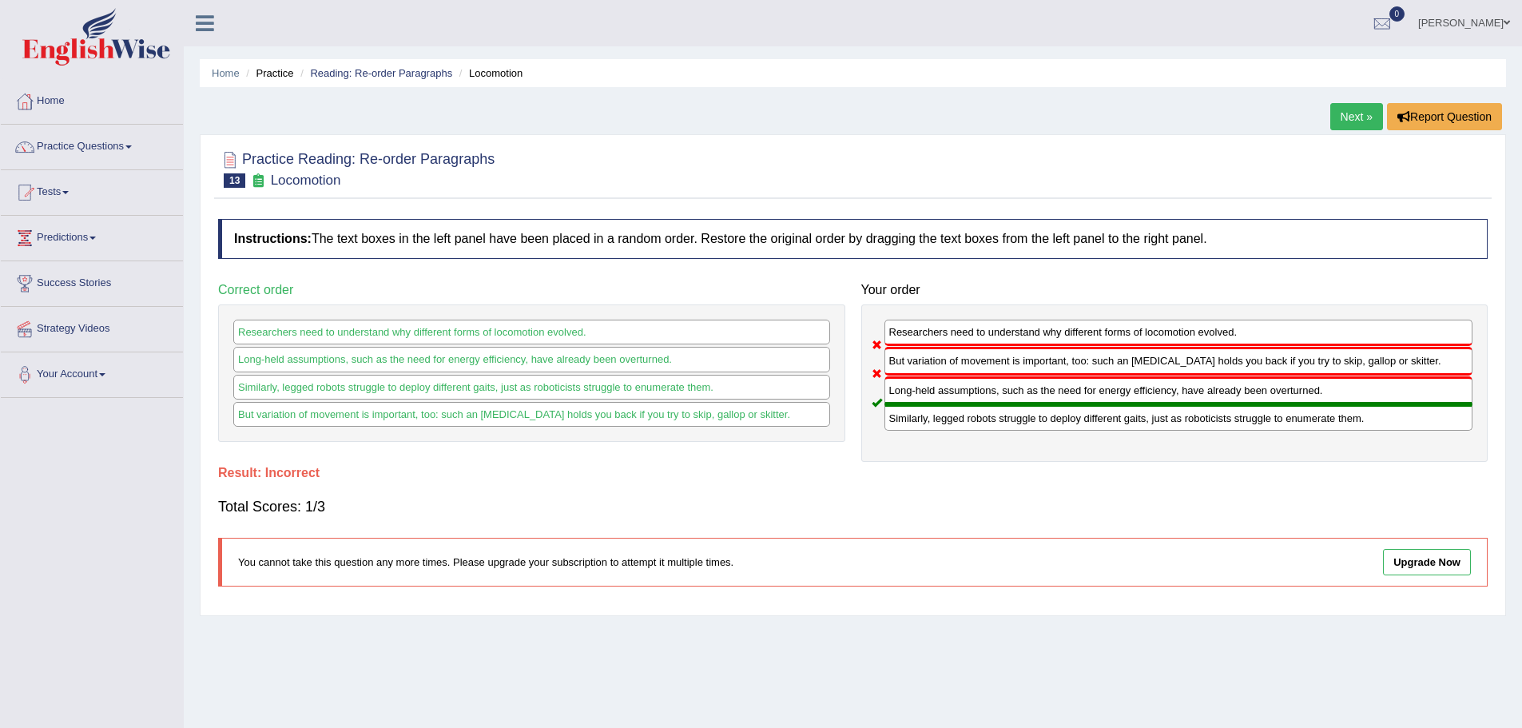
click at [1334, 109] on link "Next »" at bounding box center [1356, 116] width 53 height 27
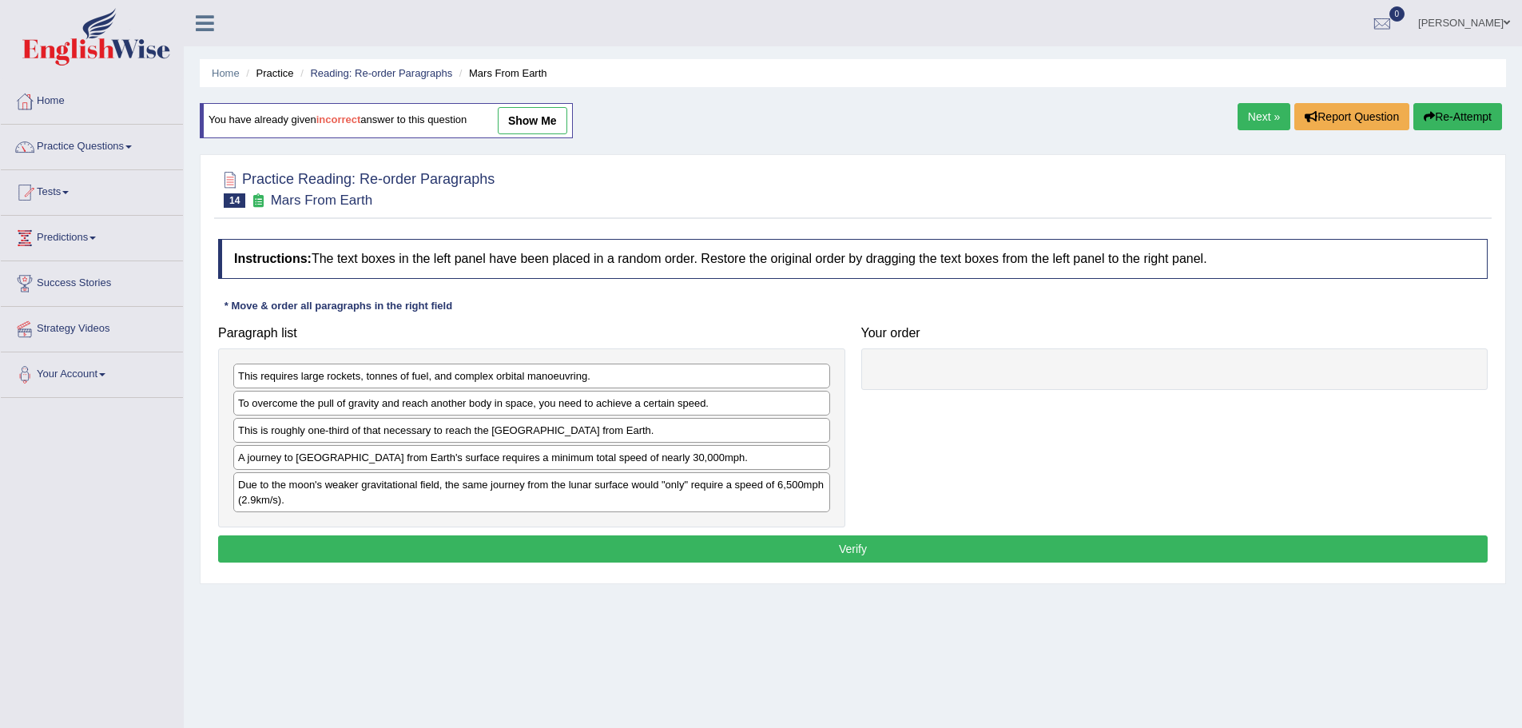
drag, startPoint x: 1258, startPoint y: 112, endPoint x: 1250, endPoint y: 134, distance: 24.0
click at [1258, 112] on link "Next »" at bounding box center [1264, 116] width 53 height 27
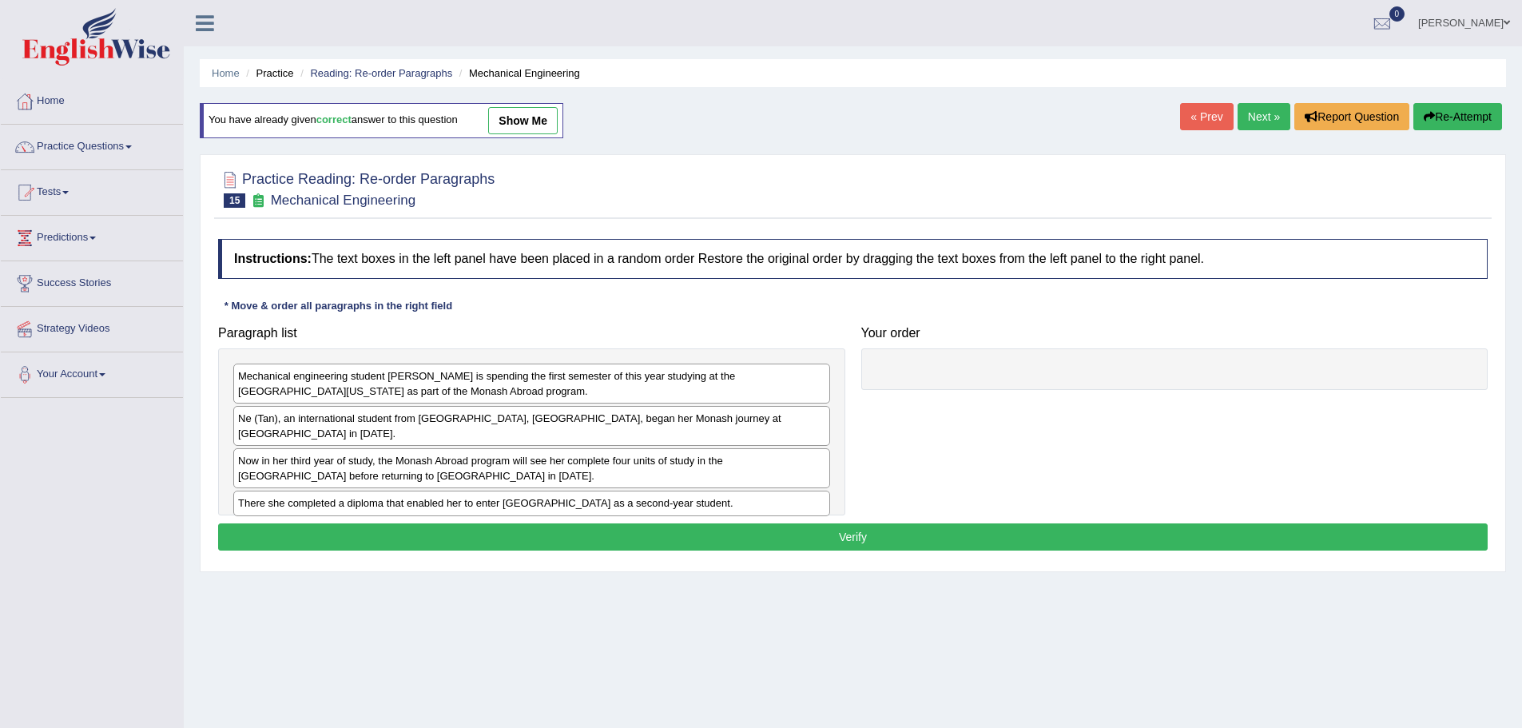
click at [1258, 113] on link "Next »" at bounding box center [1264, 116] width 53 height 27
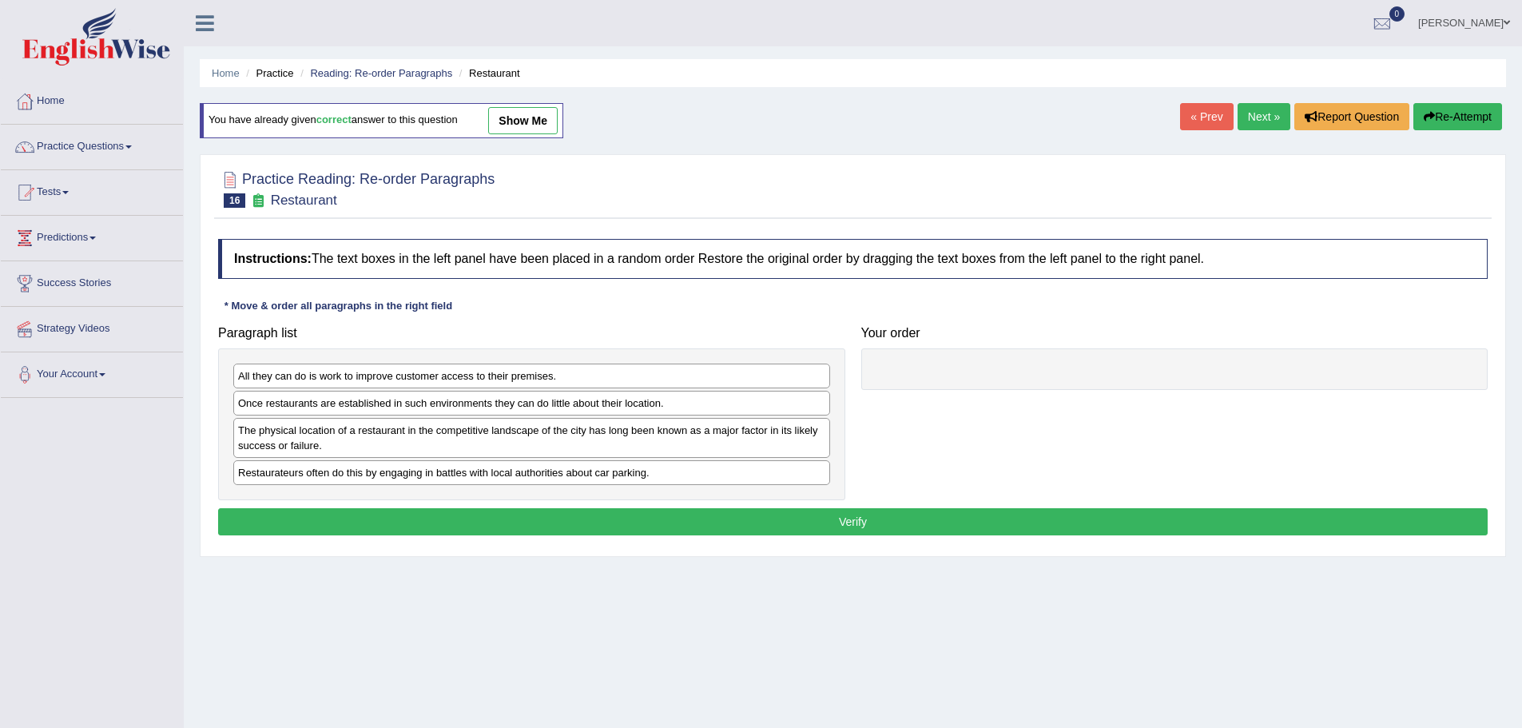
click at [1256, 115] on link "Next »" at bounding box center [1264, 116] width 53 height 27
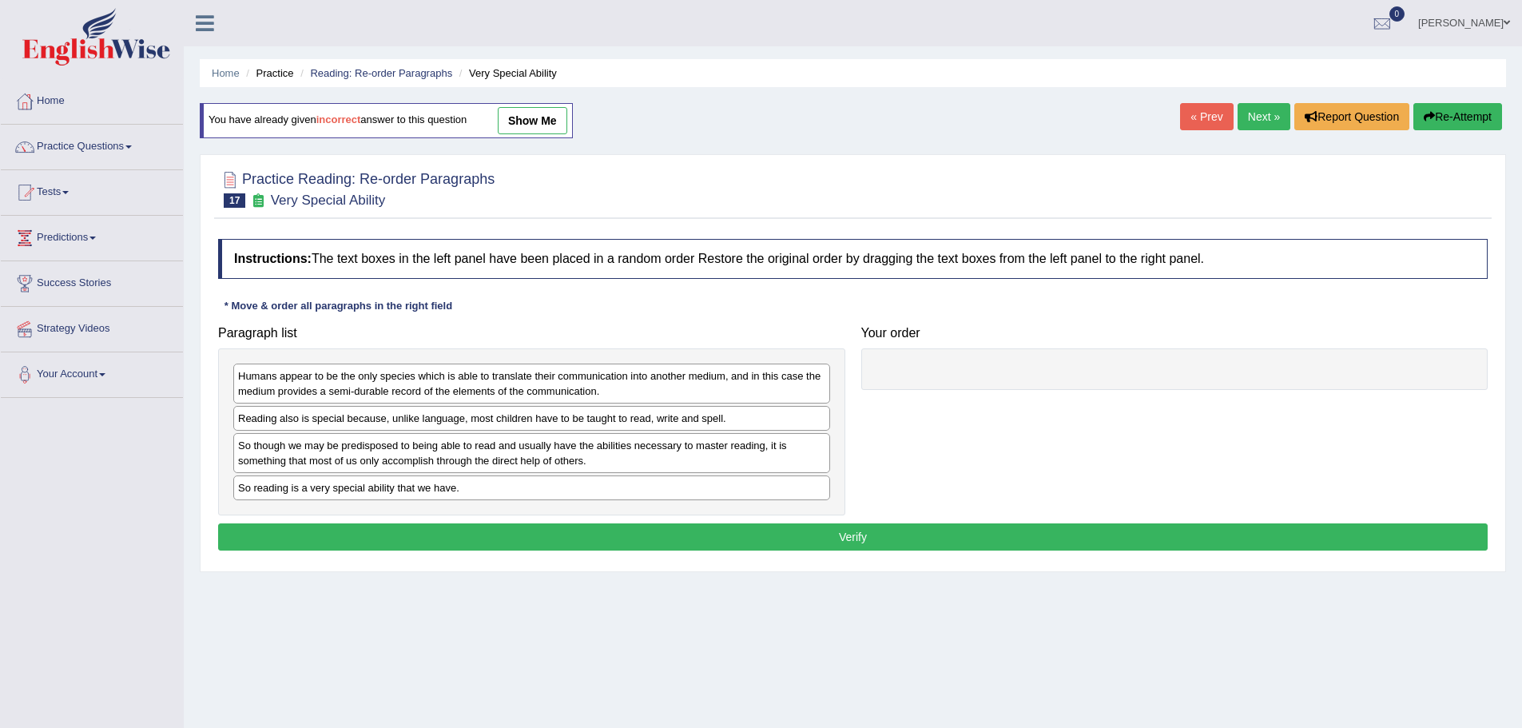
click at [1266, 111] on link "Next »" at bounding box center [1264, 116] width 53 height 27
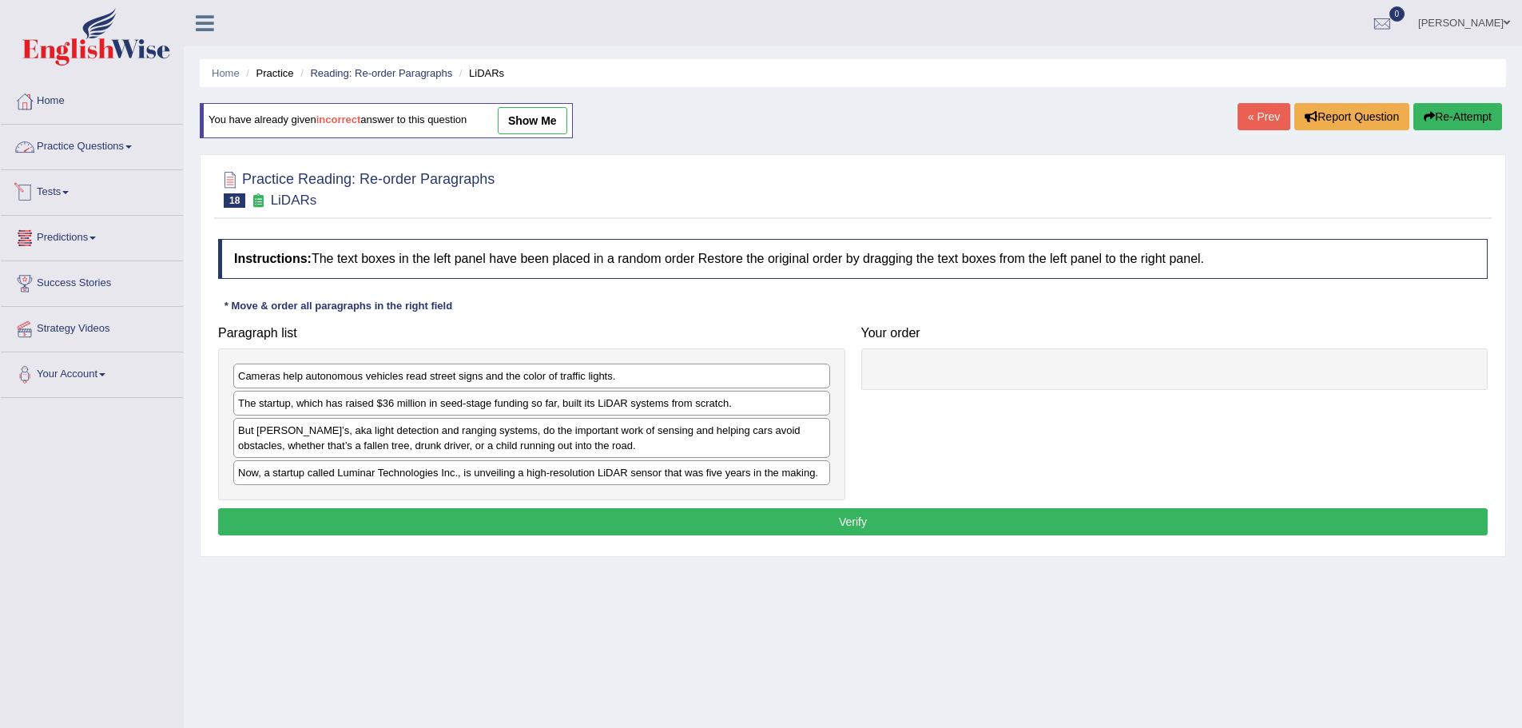
click at [133, 143] on link "Practice Questions" at bounding box center [92, 145] width 182 height 40
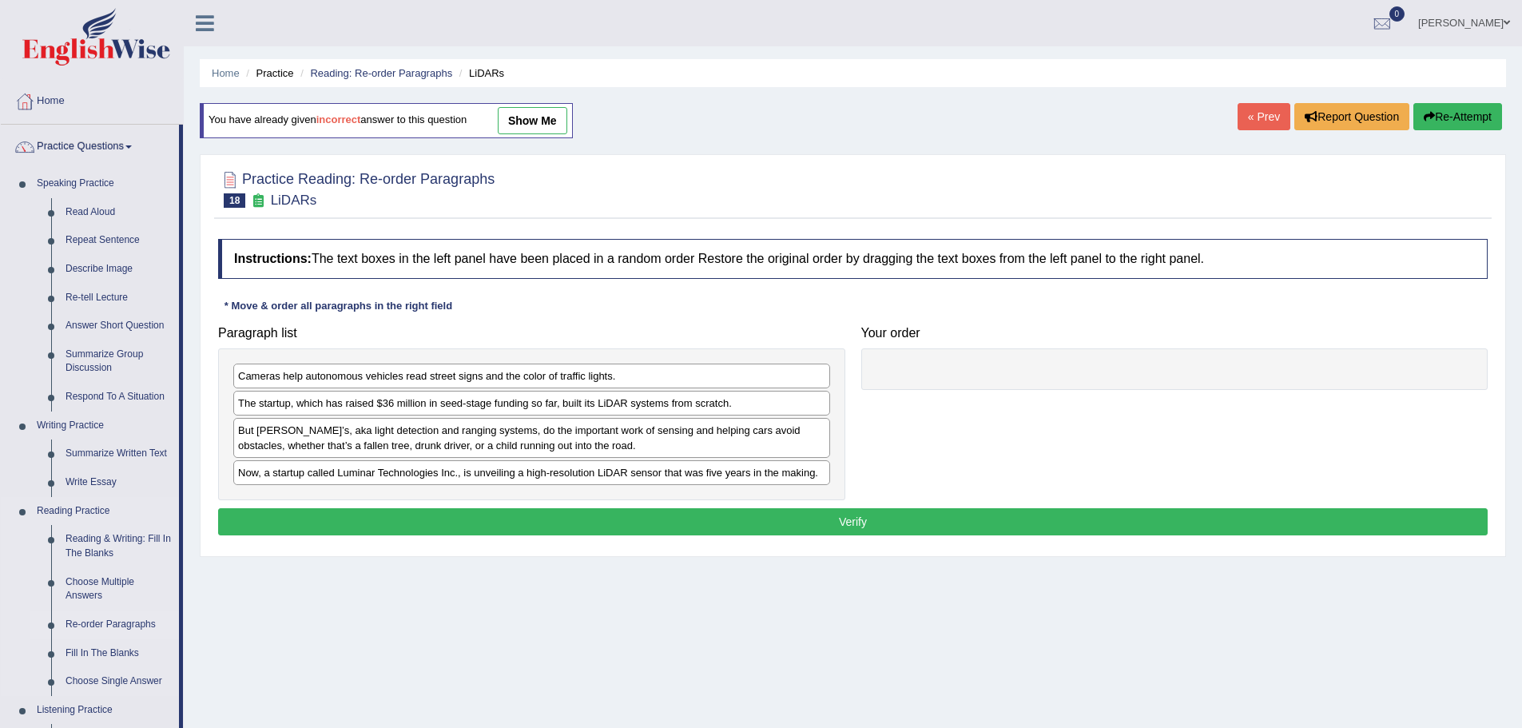
click at [113, 622] on link "Re-order Paragraphs" at bounding box center [118, 624] width 121 height 29
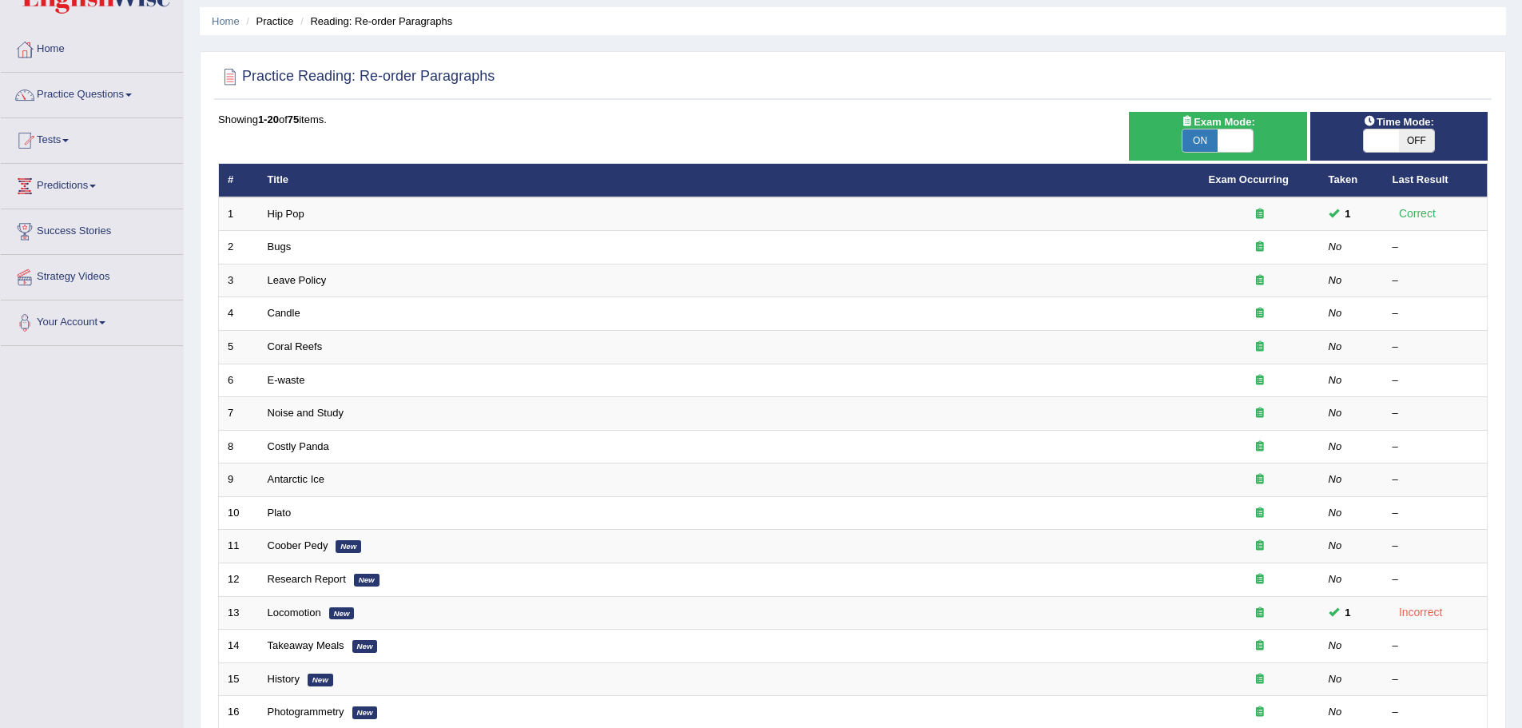
scroll to position [160, 0]
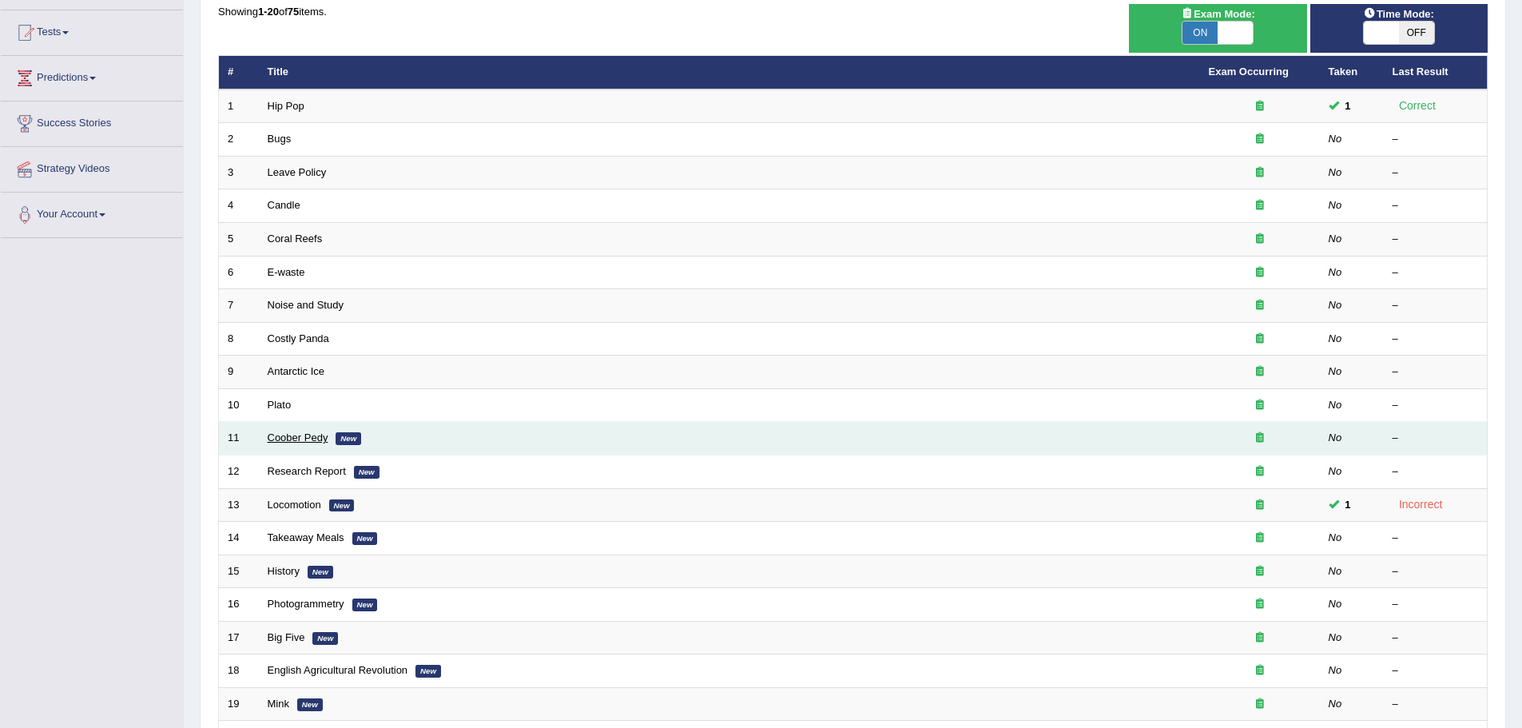
click at [291, 435] on link "Coober Pedy" at bounding box center [298, 437] width 61 height 12
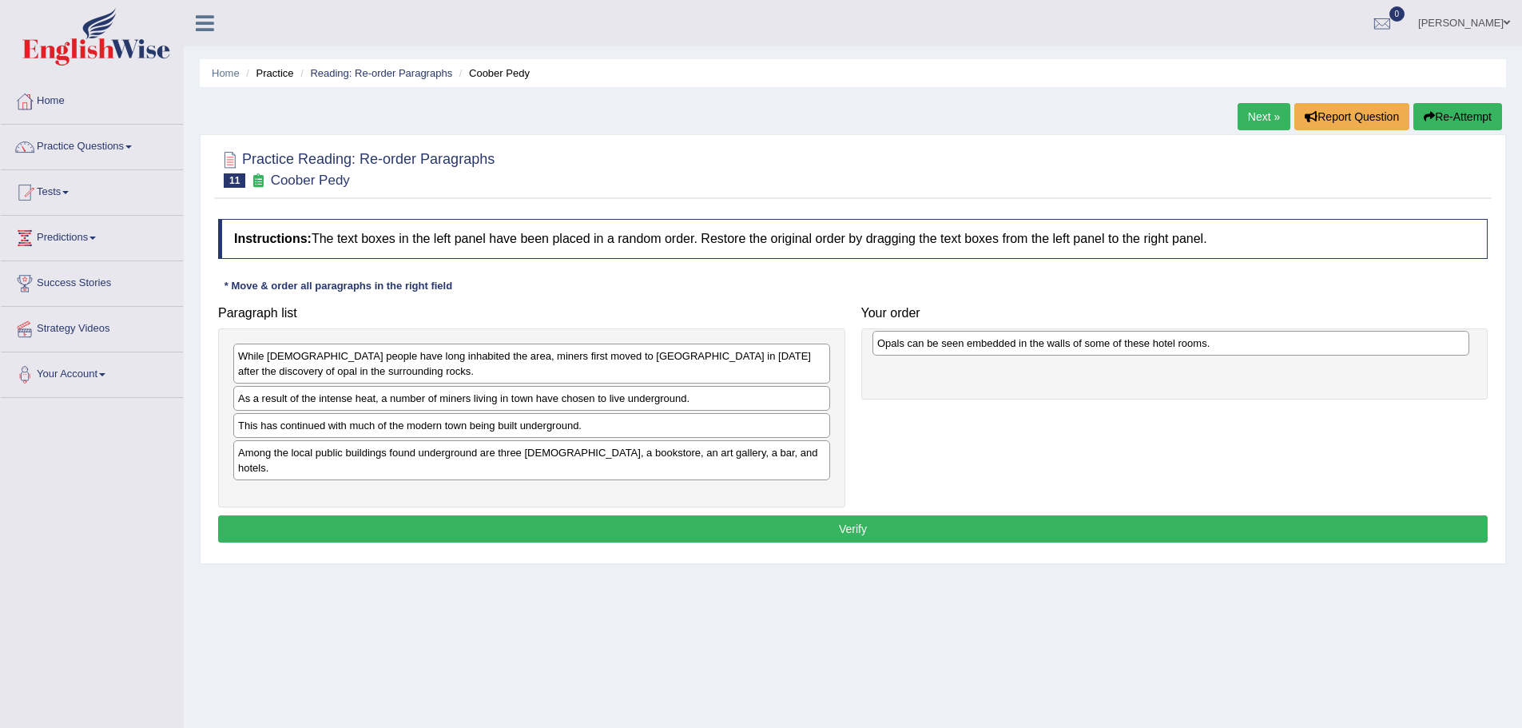
drag, startPoint x: 408, startPoint y: 360, endPoint x: 1047, endPoint y: 348, distance: 638.5
click at [1047, 348] on div "Opals can be seen embedded in the walls of some of these hotel rooms." at bounding box center [1170, 343] width 597 height 25
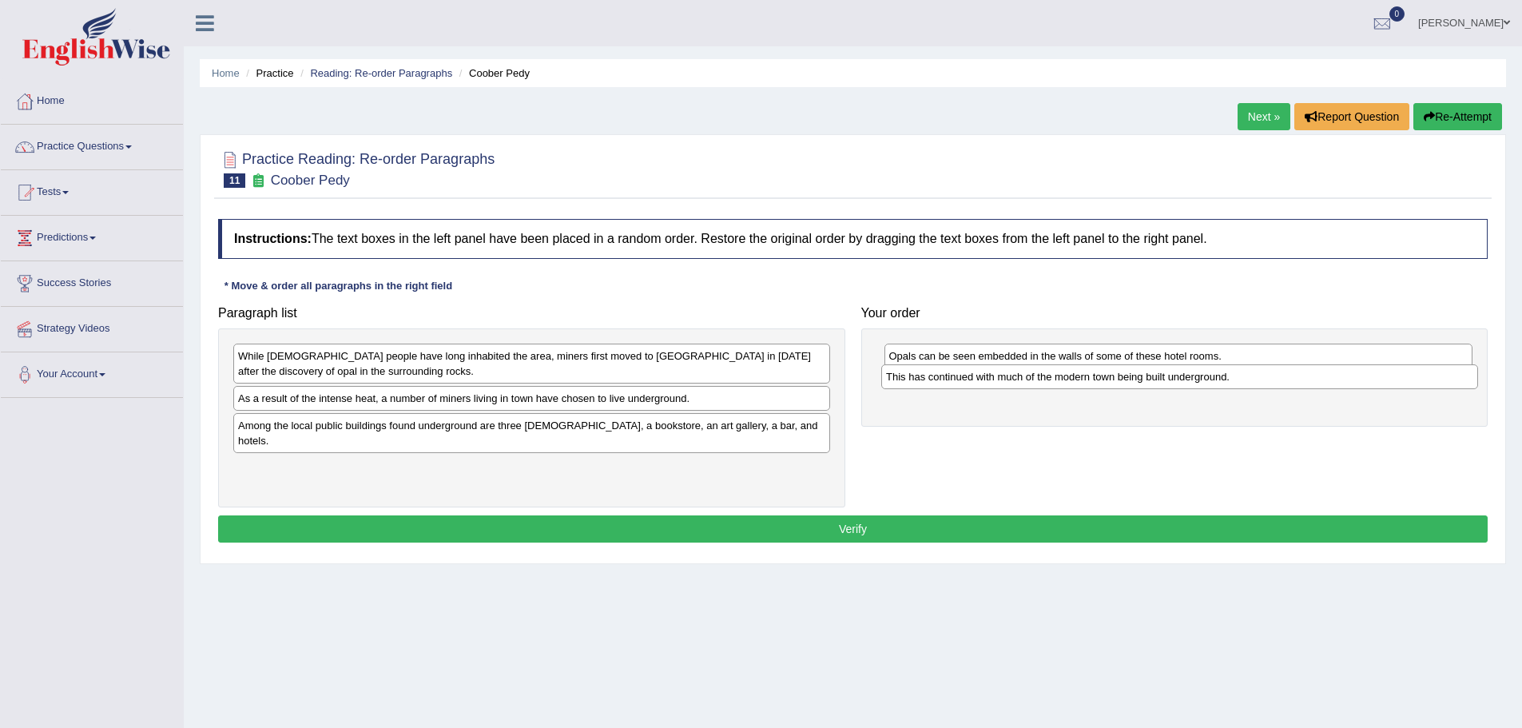
drag, startPoint x: 318, startPoint y: 423, endPoint x: 968, endPoint y: 375, distance: 651.4
click at [967, 375] on div "This has continued with much of the modern town being built underground." at bounding box center [1179, 376] width 597 height 25
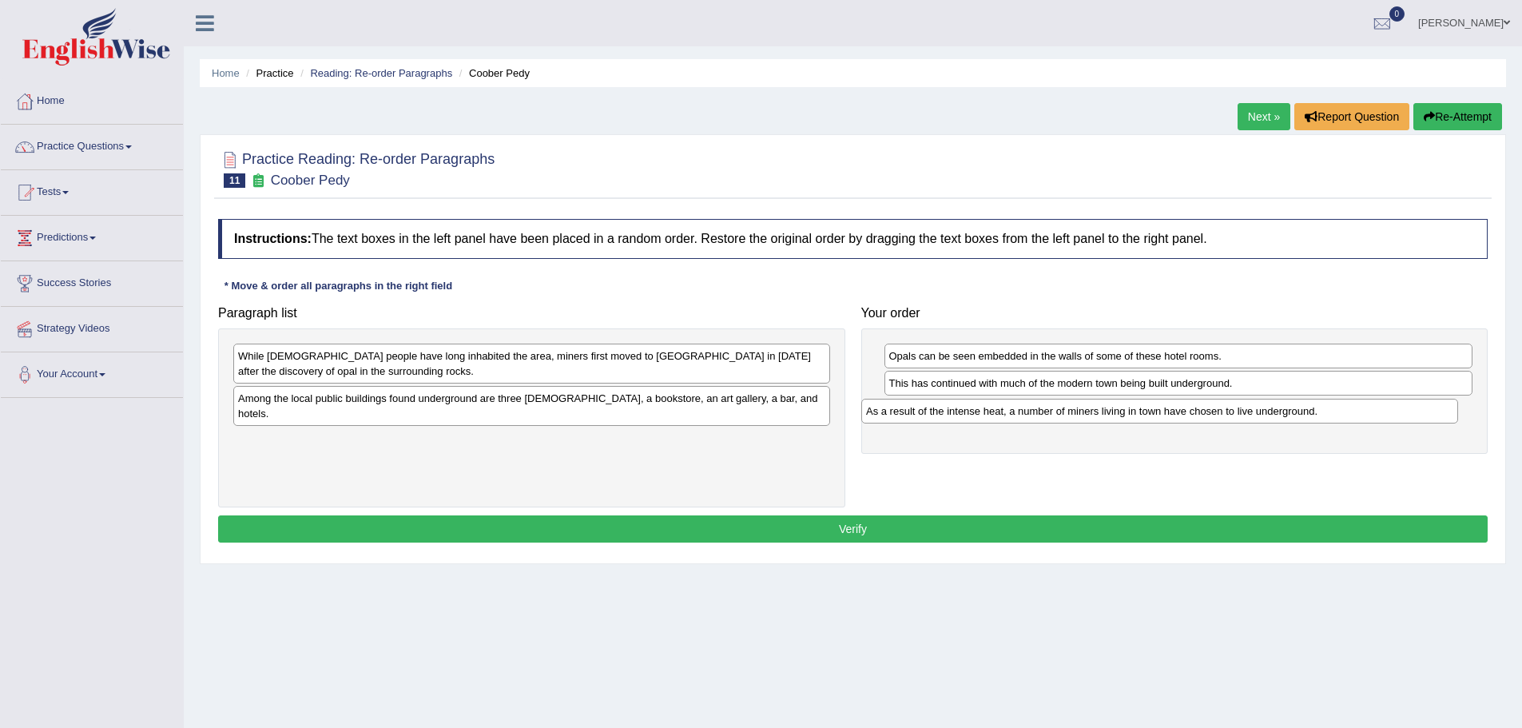
drag, startPoint x: 576, startPoint y: 395, endPoint x: 1204, endPoint y: 408, distance: 628.1
click at [1204, 408] on div "As a result of the intense heat, a number of miners living in town have chosen …" at bounding box center [1159, 411] width 597 height 25
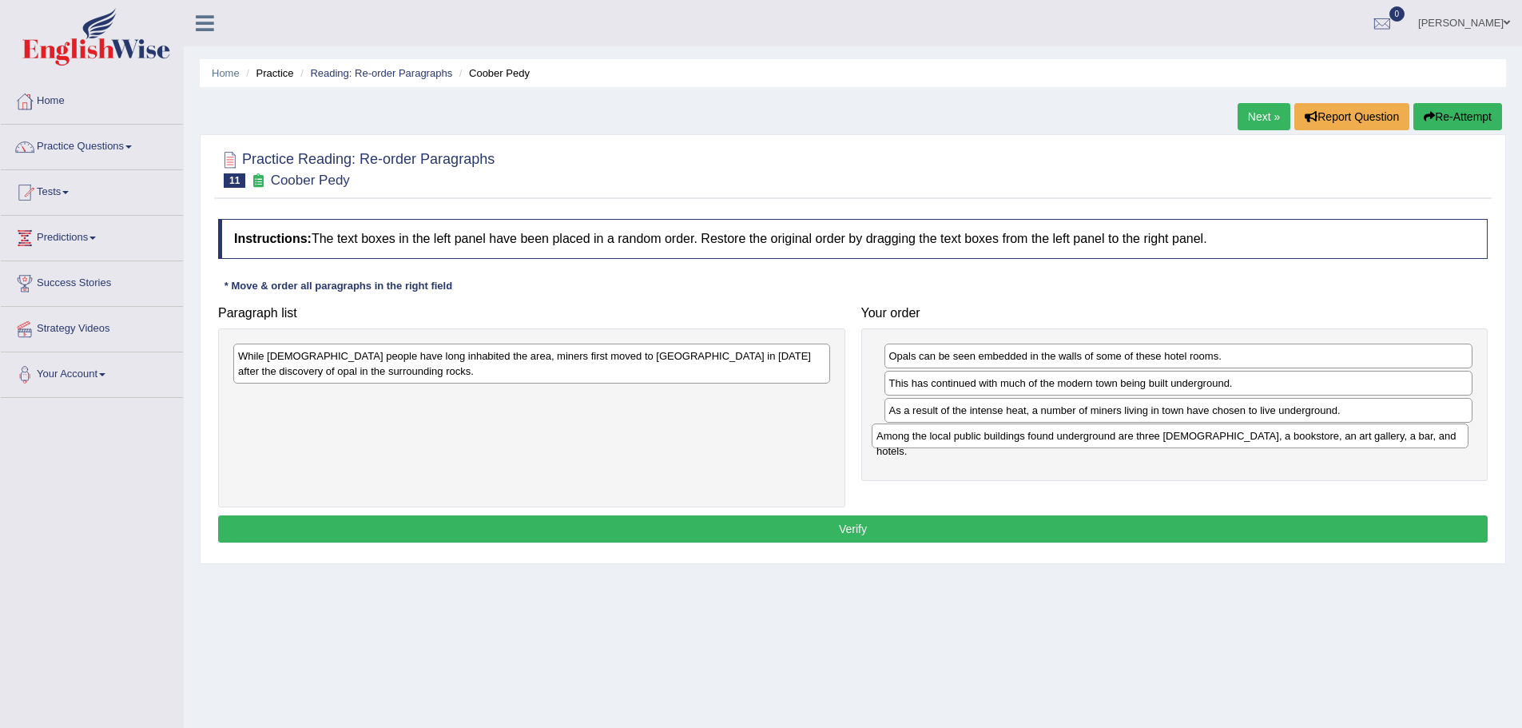
drag, startPoint x: 686, startPoint y: 400, endPoint x: 1326, endPoint y: 438, distance: 641.1
click at [1326, 438] on div "Among the local public buildings found underground are three [DEMOGRAPHIC_DATA]…" at bounding box center [1170, 435] width 597 height 25
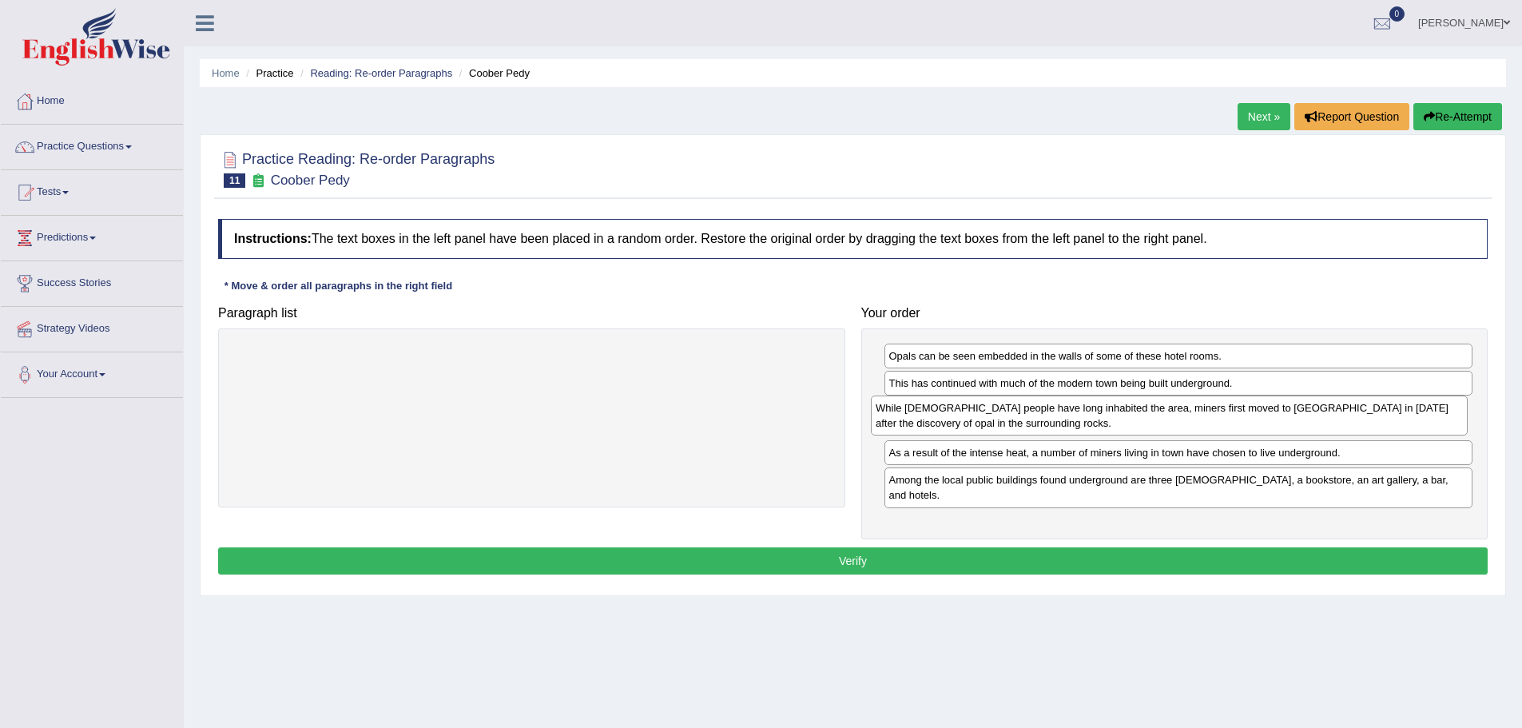
drag, startPoint x: 556, startPoint y: 366, endPoint x: 1188, endPoint y: 411, distance: 633.6
click at [1188, 411] on div "While Aboriginal people have long inhabited the area, miners first moved to Coo…" at bounding box center [1169, 415] width 597 height 40
click at [844, 547] on button "Verify" at bounding box center [853, 560] width 1270 height 27
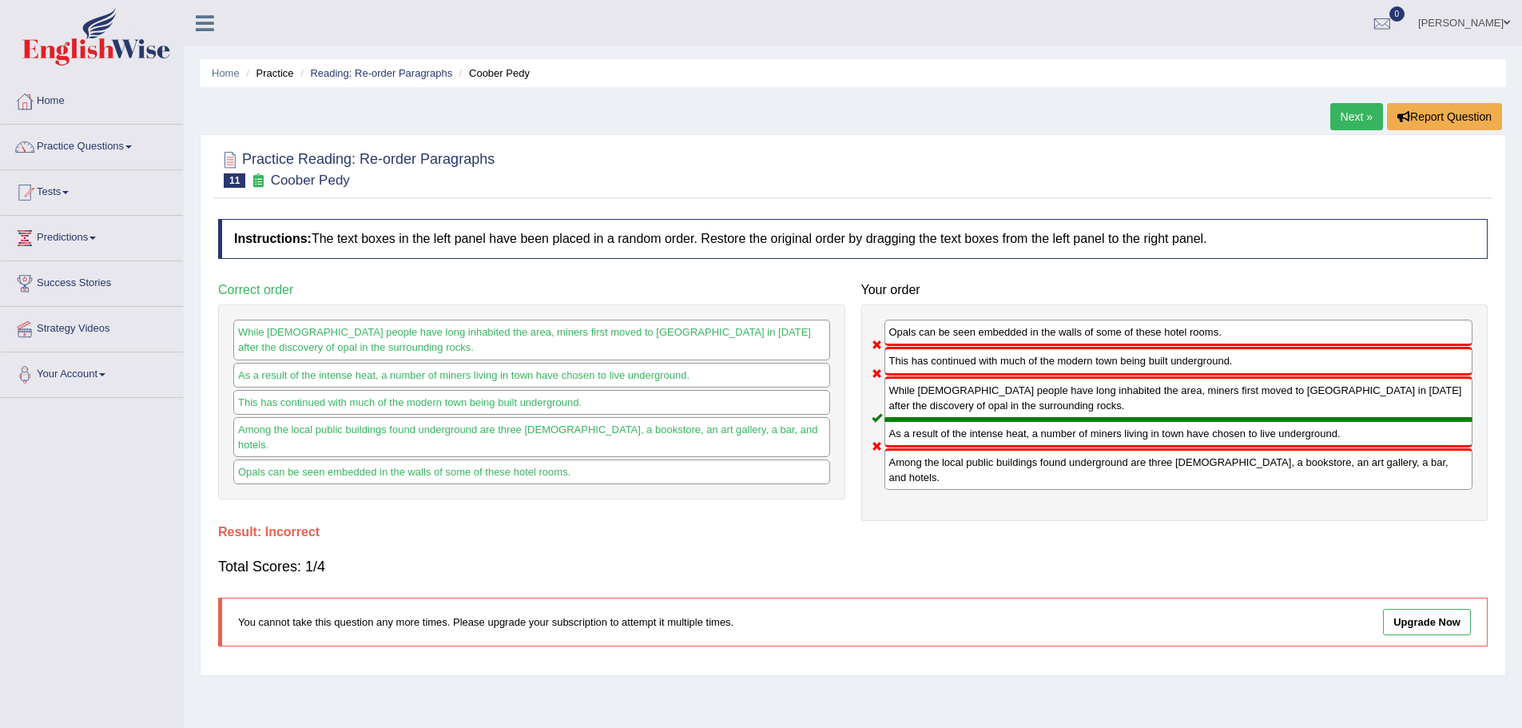
click at [1341, 116] on link "Next »" at bounding box center [1356, 116] width 53 height 27
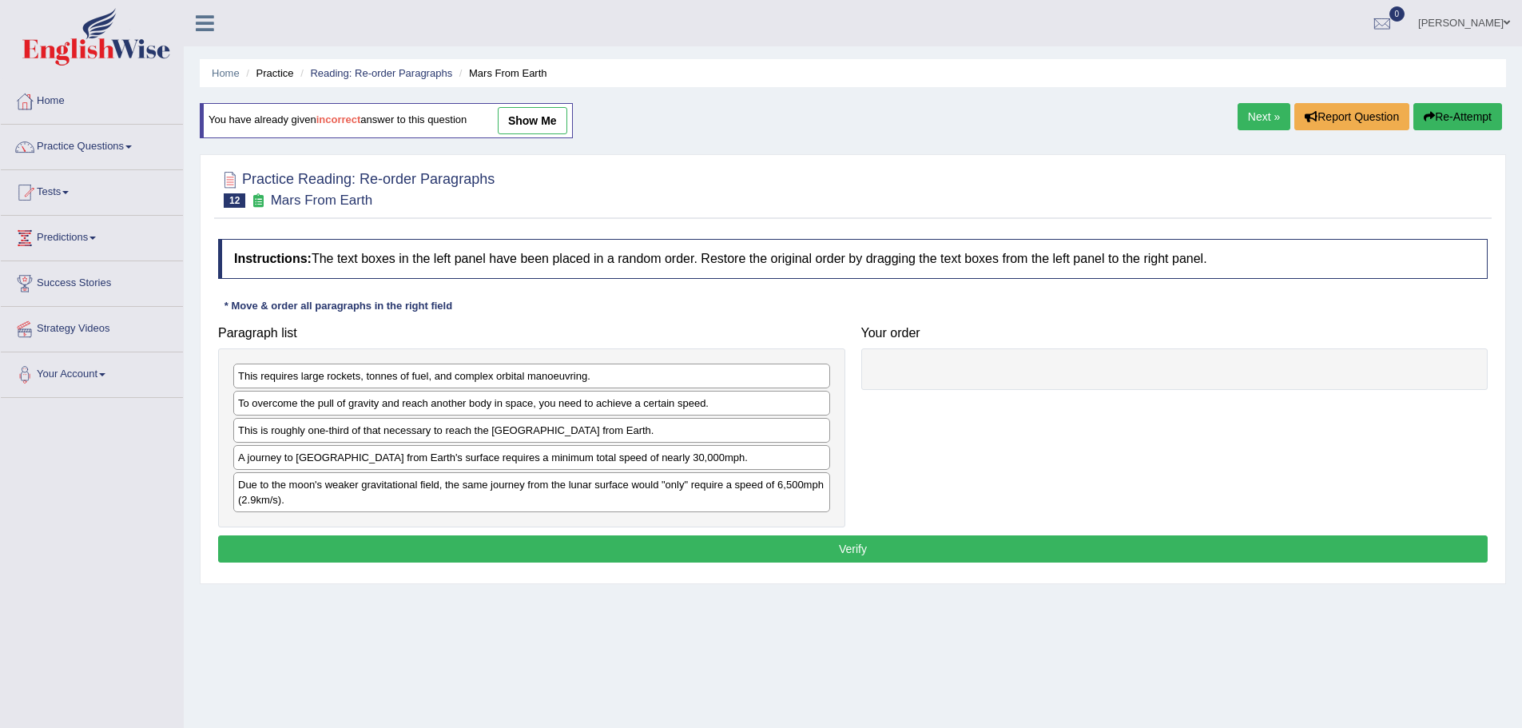
click at [1254, 112] on link "Next »" at bounding box center [1264, 116] width 53 height 27
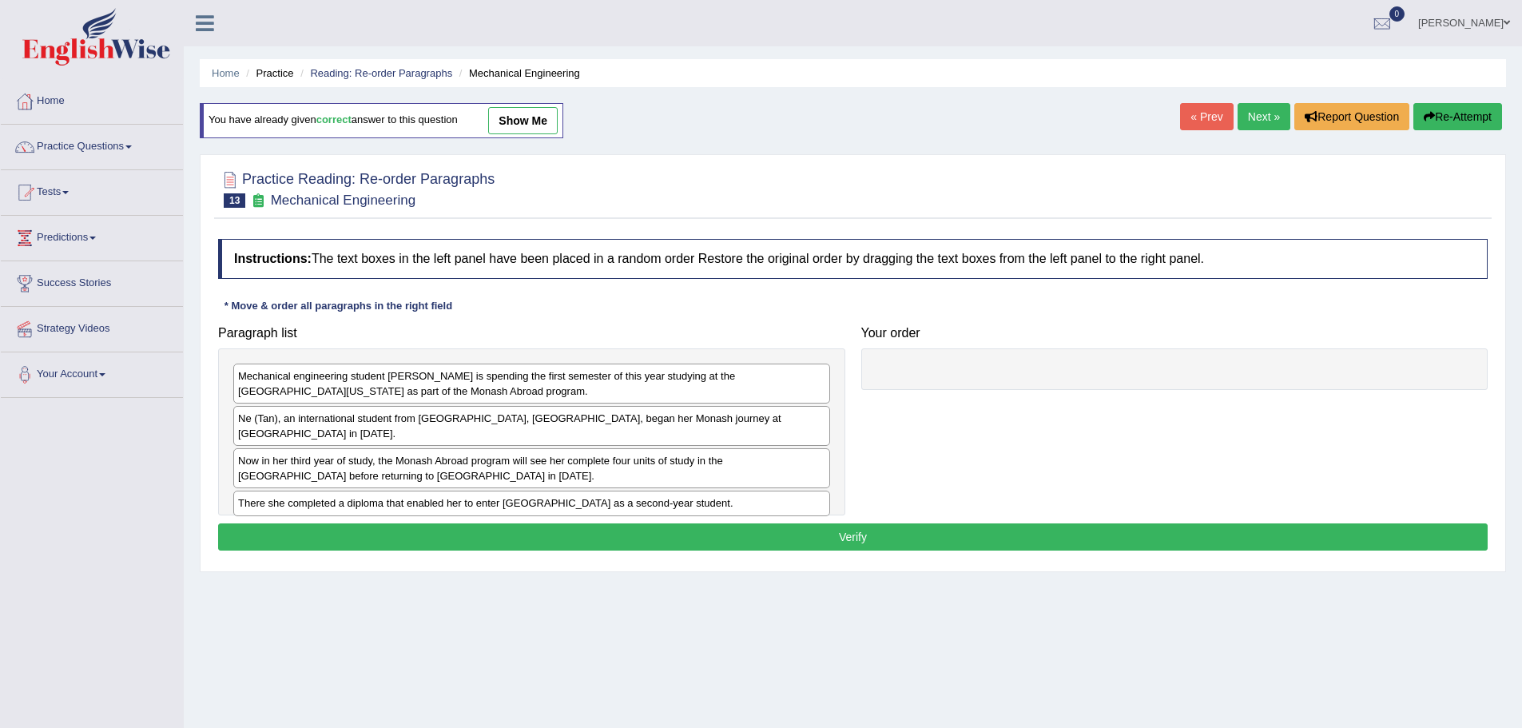
click at [1254, 113] on link "Next »" at bounding box center [1264, 116] width 53 height 27
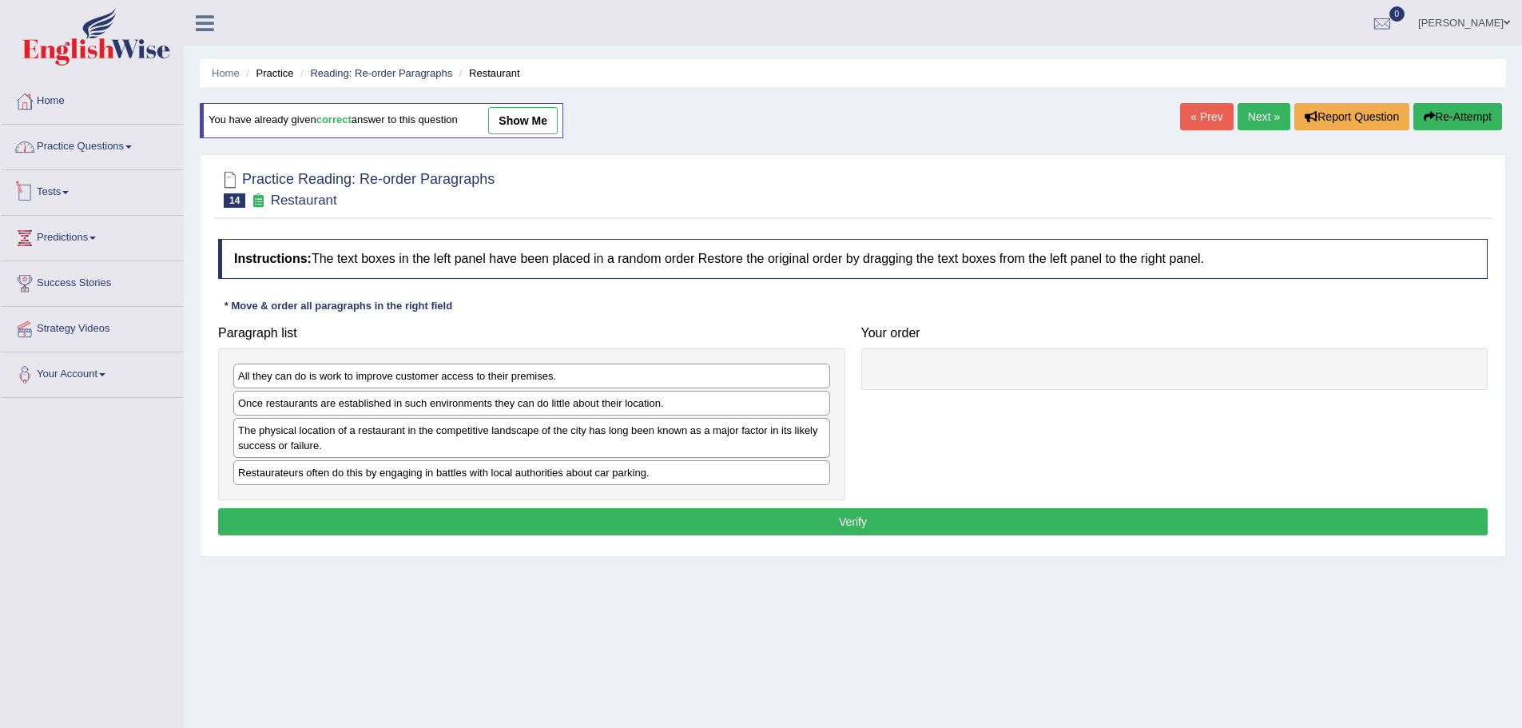
click at [108, 135] on link "Practice Questions" at bounding box center [92, 145] width 182 height 40
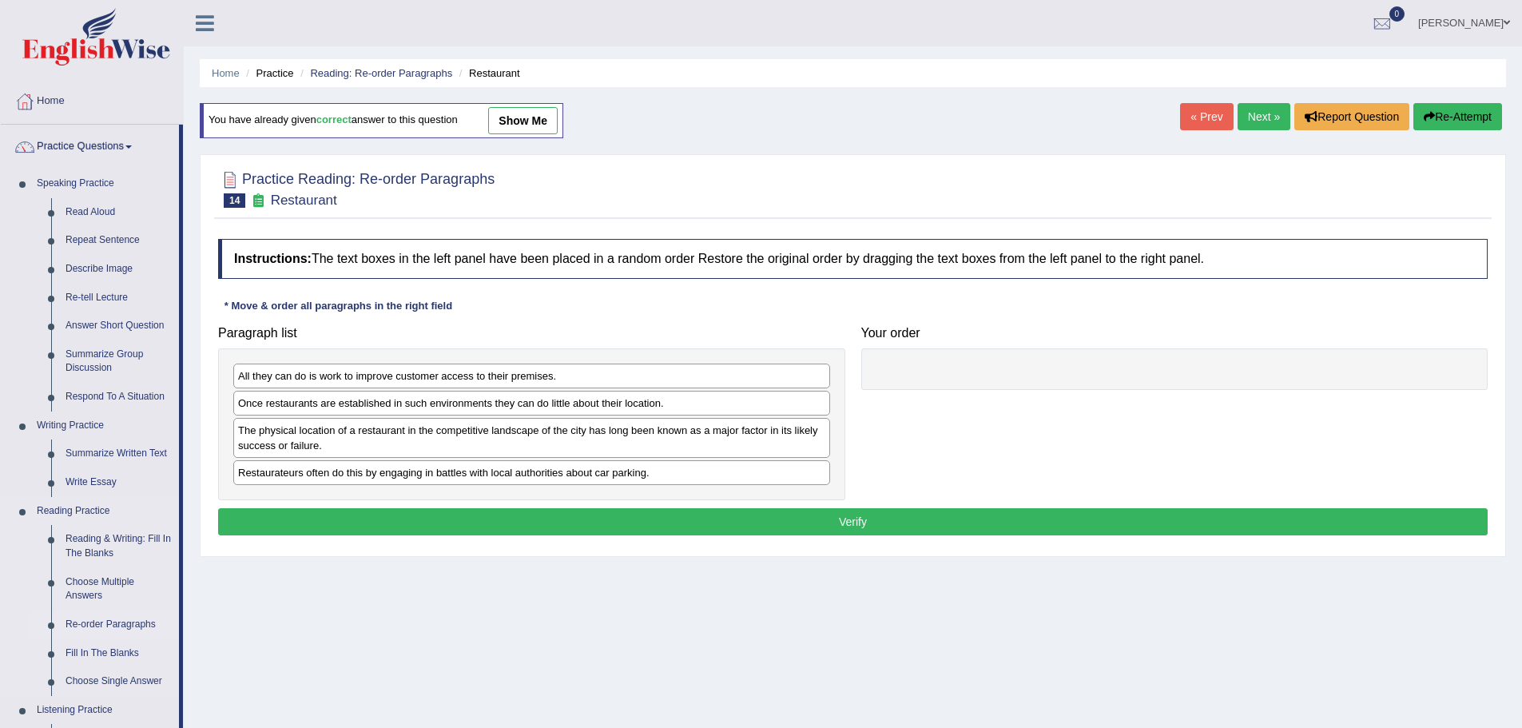
click at [149, 622] on link "Re-order Paragraphs" at bounding box center [118, 624] width 121 height 29
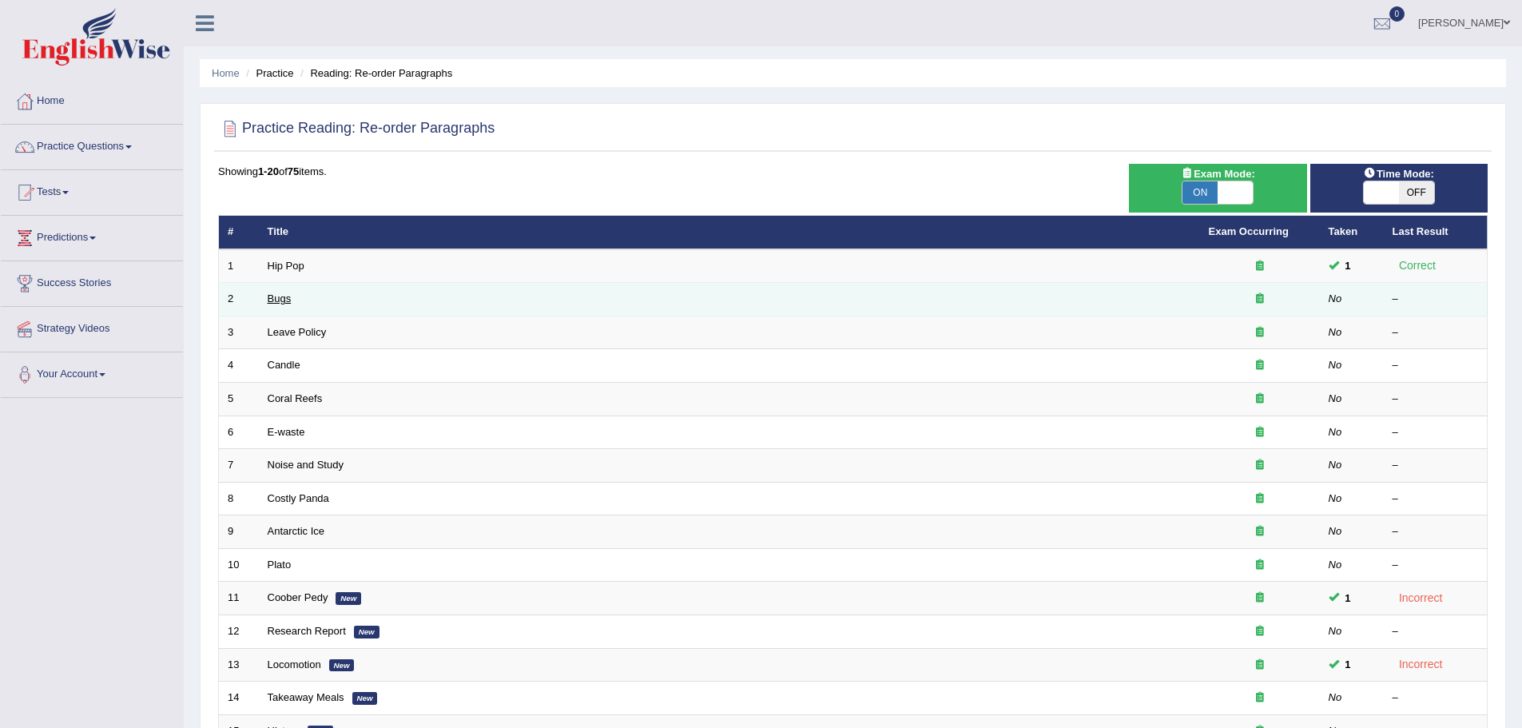
click at [272, 299] on link "Bugs" at bounding box center [280, 298] width 24 height 12
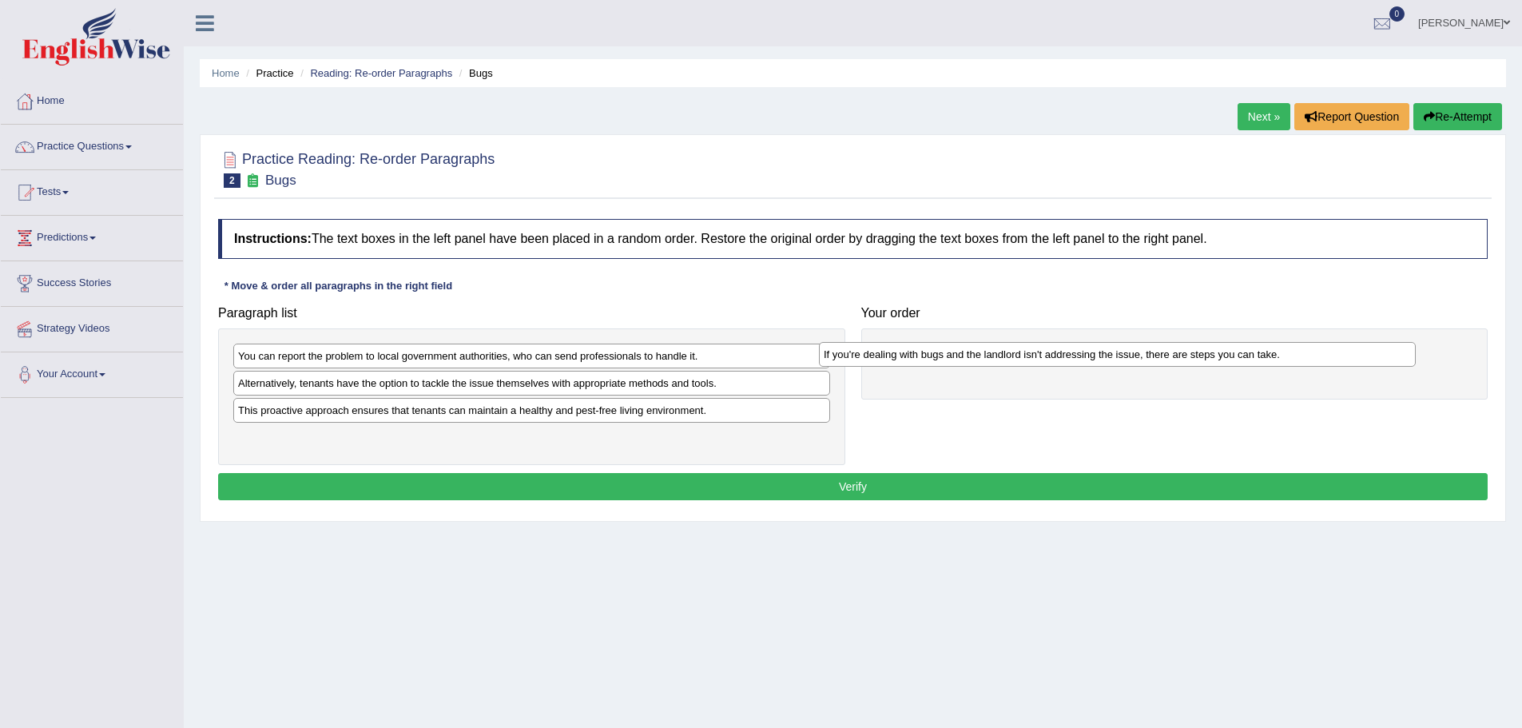
drag, startPoint x: 339, startPoint y: 384, endPoint x: 960, endPoint y: 356, distance: 621.4
click at [952, 366] on div "If you're dealing with bugs and the landlord isn't addressing the issue, there …" at bounding box center [1117, 354] width 597 height 25
click at [920, 335] on div "If you're dealing with bugs and the landlord isn't addressing the issue, there …" at bounding box center [1174, 363] width 627 height 71
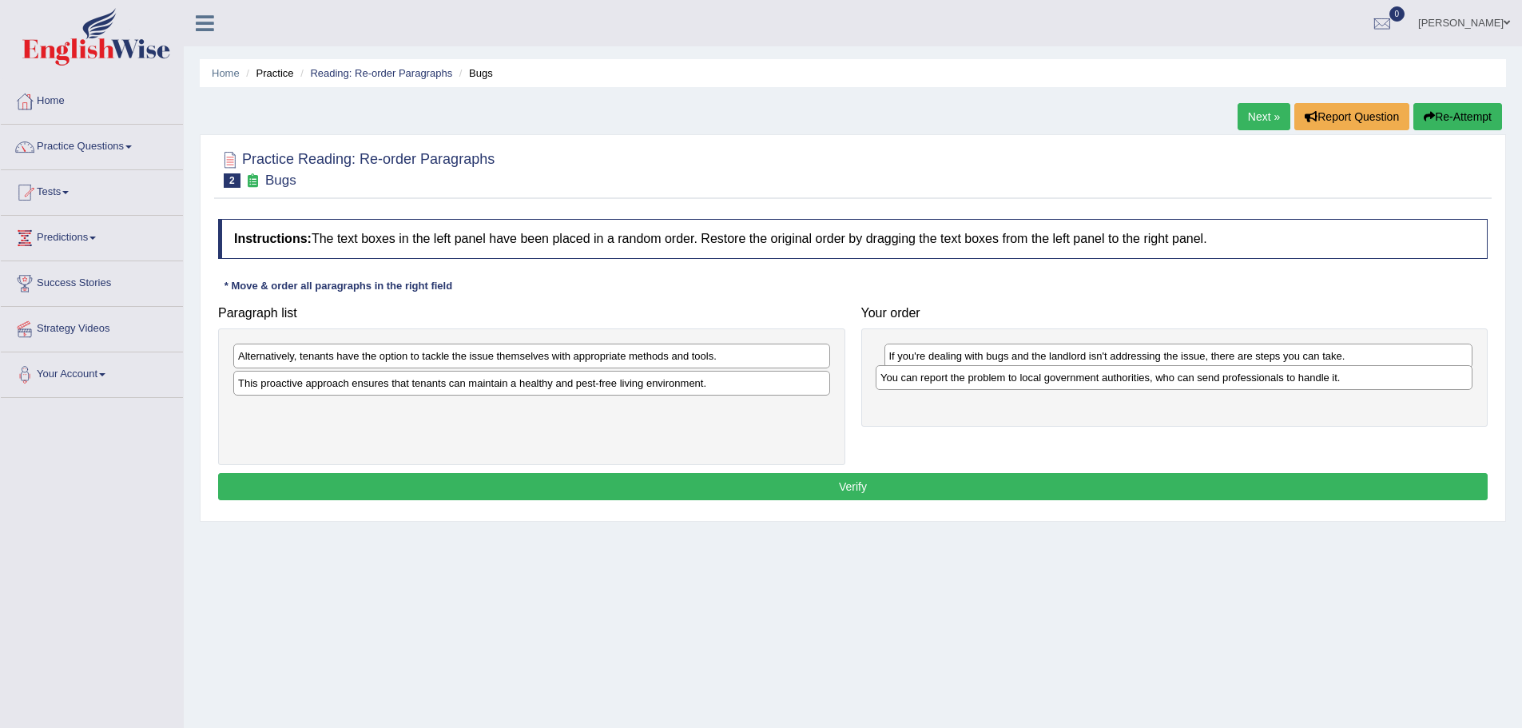
drag, startPoint x: 403, startPoint y: 358, endPoint x: 1046, endPoint y: 380, distance: 642.7
click at [1046, 380] on div "You can report the problem to local government authorities, who can send profes…" at bounding box center [1174, 377] width 597 height 25
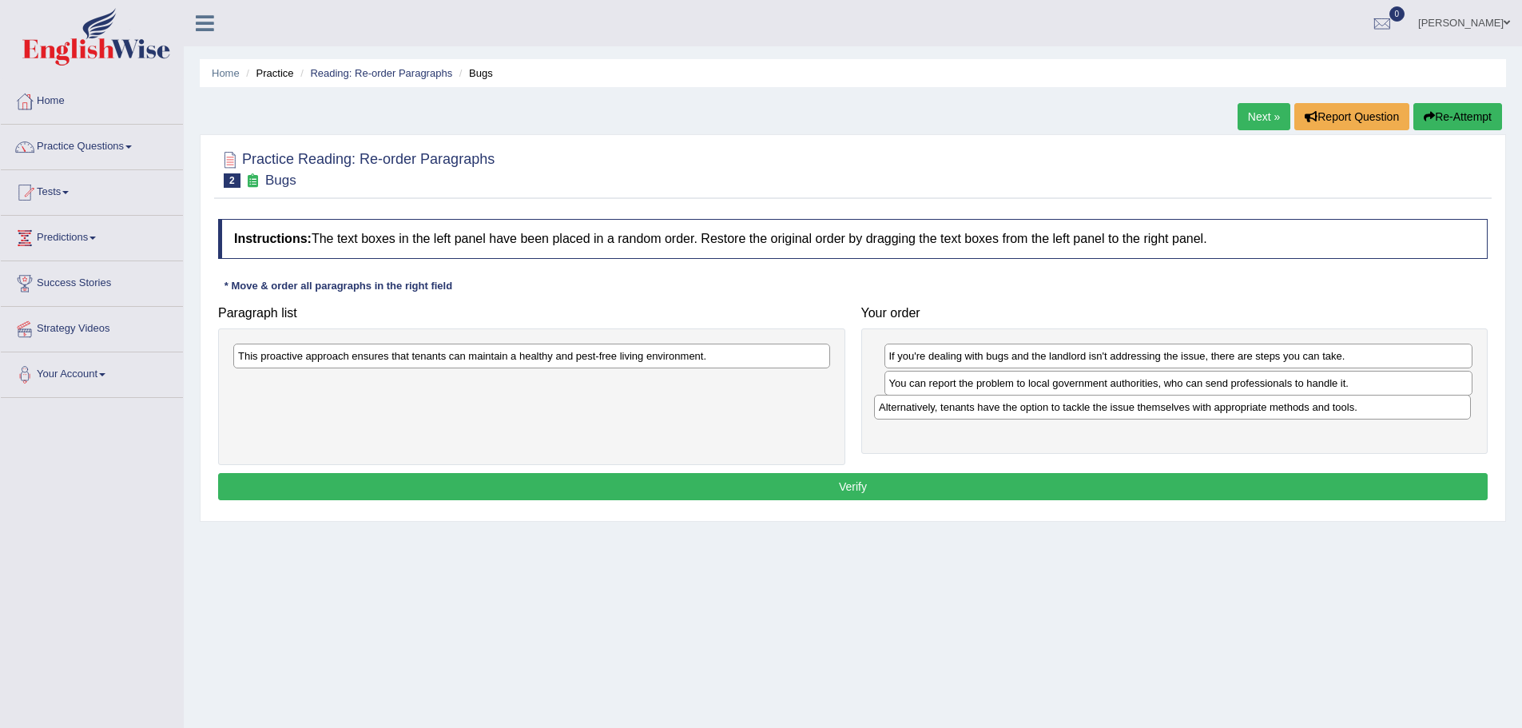
drag, startPoint x: 450, startPoint y: 354, endPoint x: 1088, endPoint y: 406, distance: 640.5
click at [1088, 406] on div "Alternatively, tenants have the option to tackle the issue themselves with appr…" at bounding box center [1172, 407] width 597 height 25
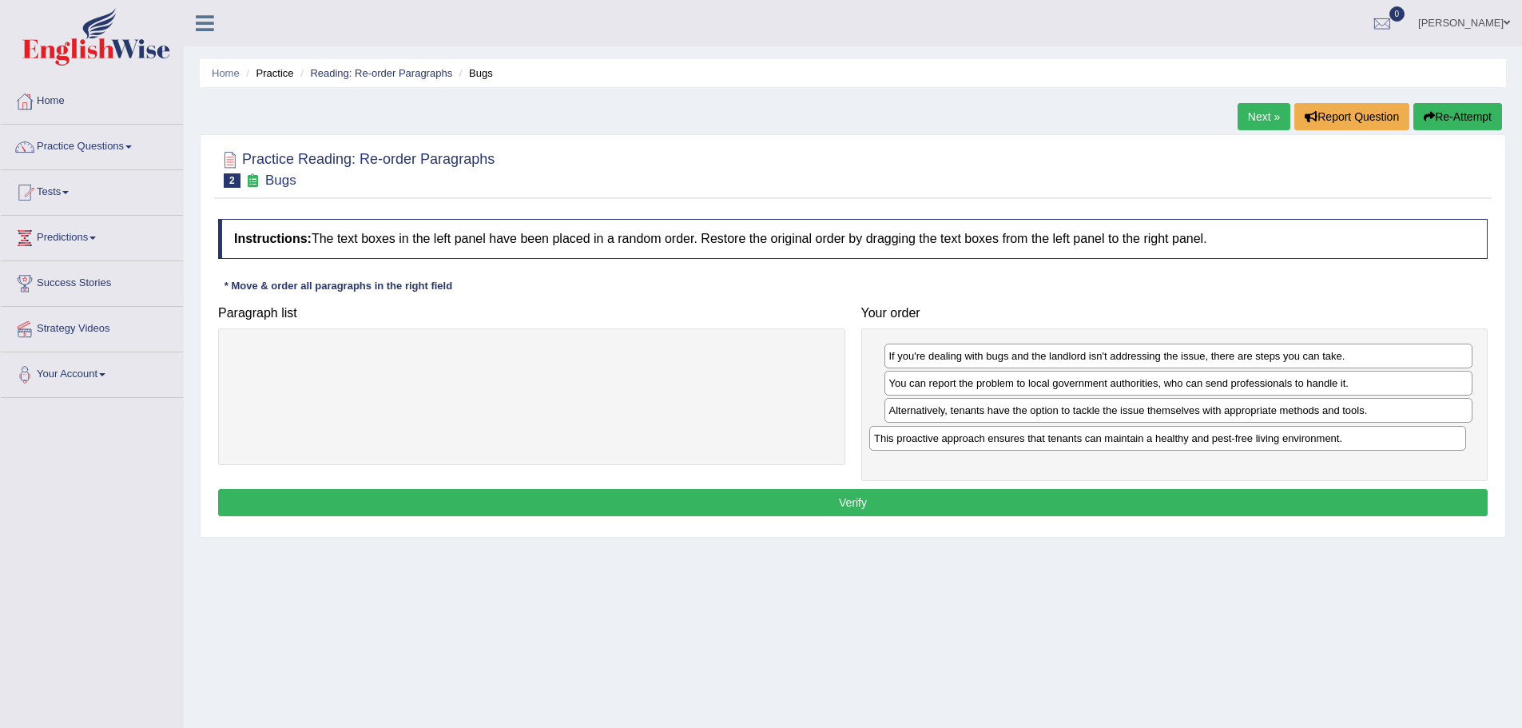
drag, startPoint x: 429, startPoint y: 356, endPoint x: 1064, endPoint y: 439, distance: 640.6
click at [1064, 439] on div "This proactive approach ensures that tenants can maintain a healthy and pest-fr…" at bounding box center [1167, 438] width 597 height 25
click at [849, 495] on button "Verify" at bounding box center [853, 502] width 1270 height 27
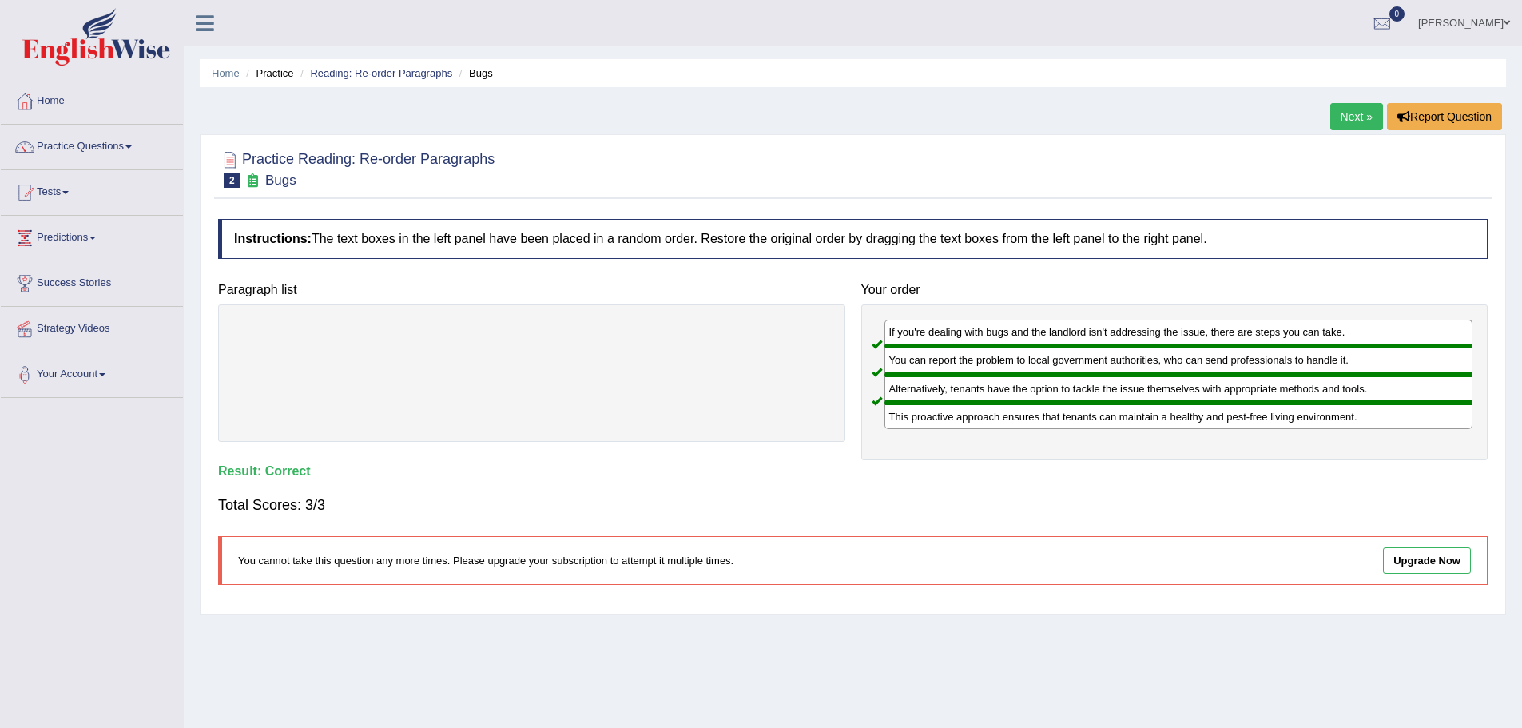
click at [1345, 115] on link "Next »" at bounding box center [1356, 116] width 53 height 27
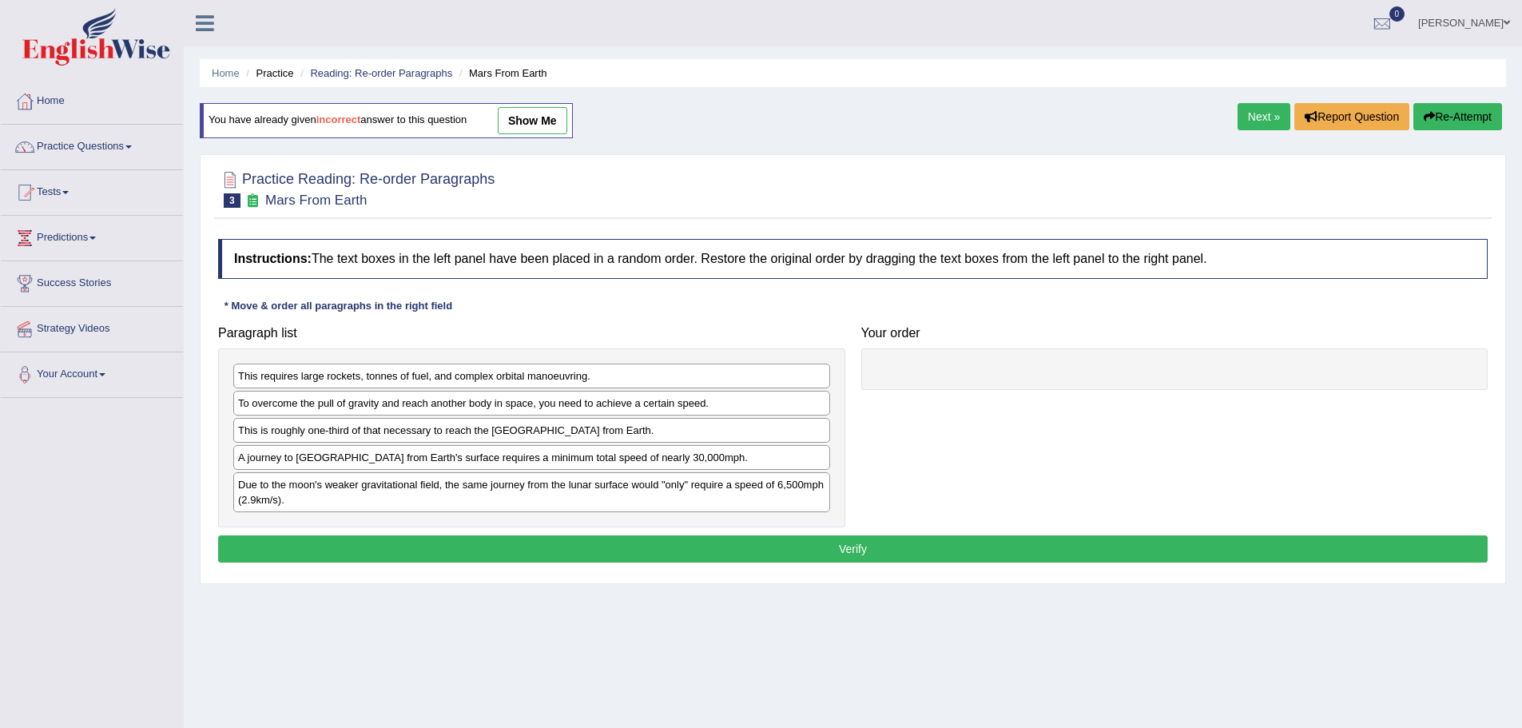
click at [1252, 112] on link "Next »" at bounding box center [1264, 116] width 53 height 27
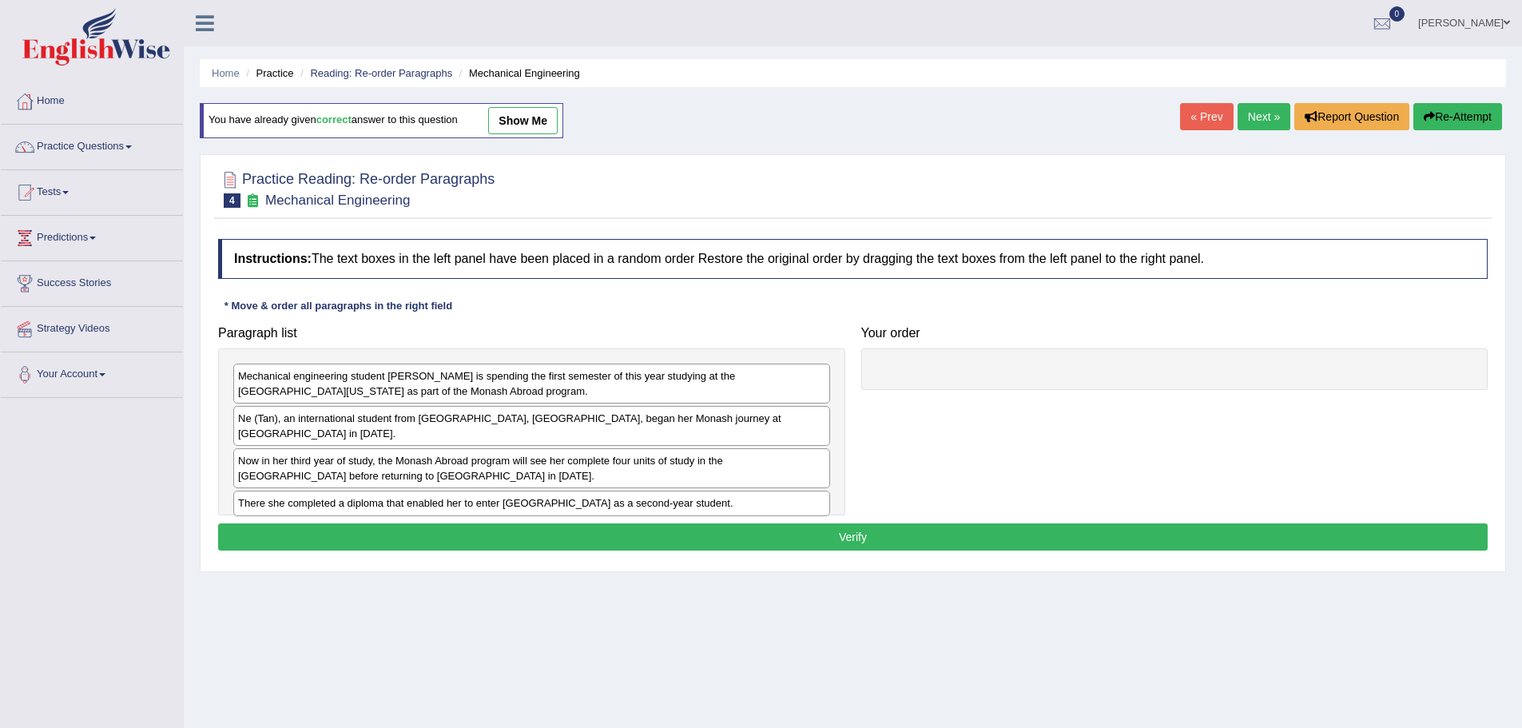
click at [1252, 112] on link "Next »" at bounding box center [1264, 116] width 53 height 27
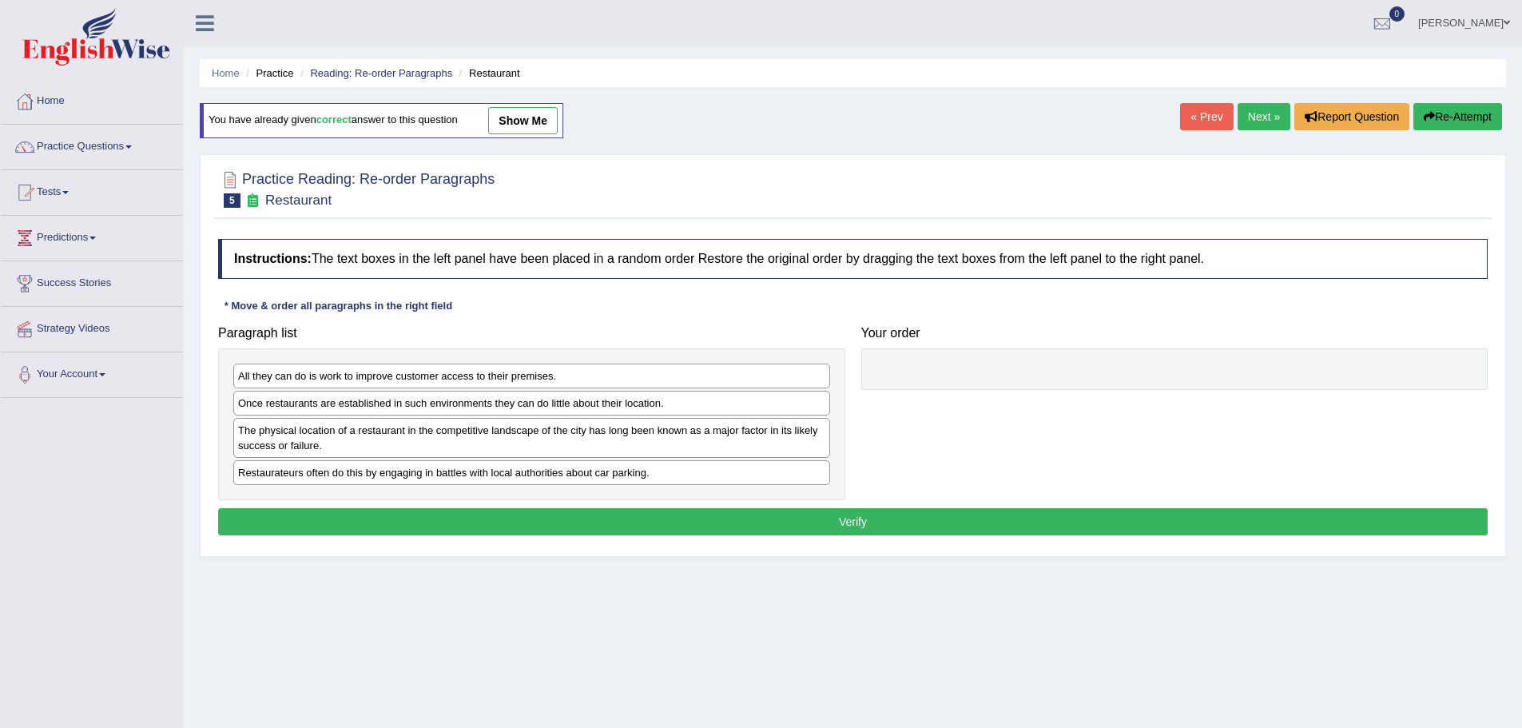
click at [1252, 112] on link "Next »" at bounding box center [1264, 116] width 53 height 27
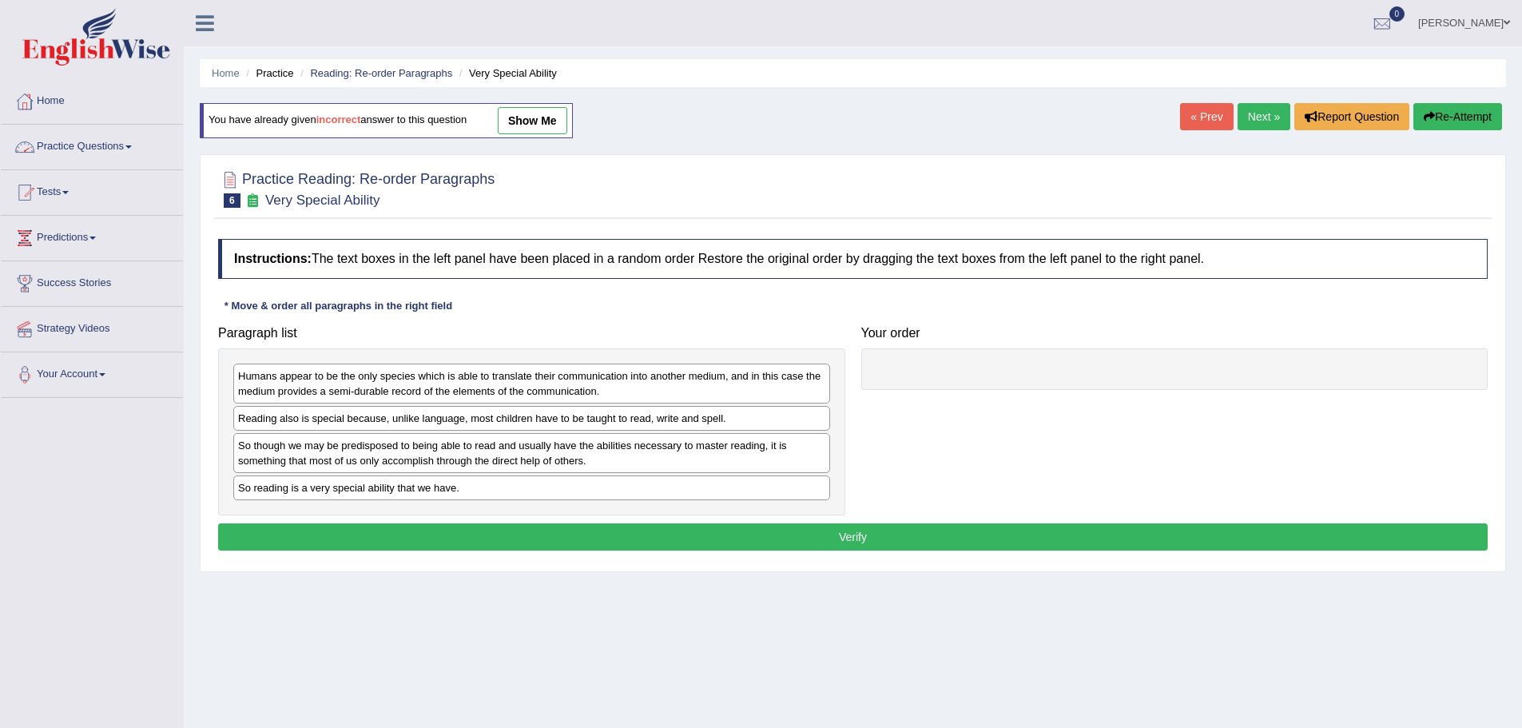
click at [137, 143] on link "Practice Questions" at bounding box center [92, 145] width 182 height 40
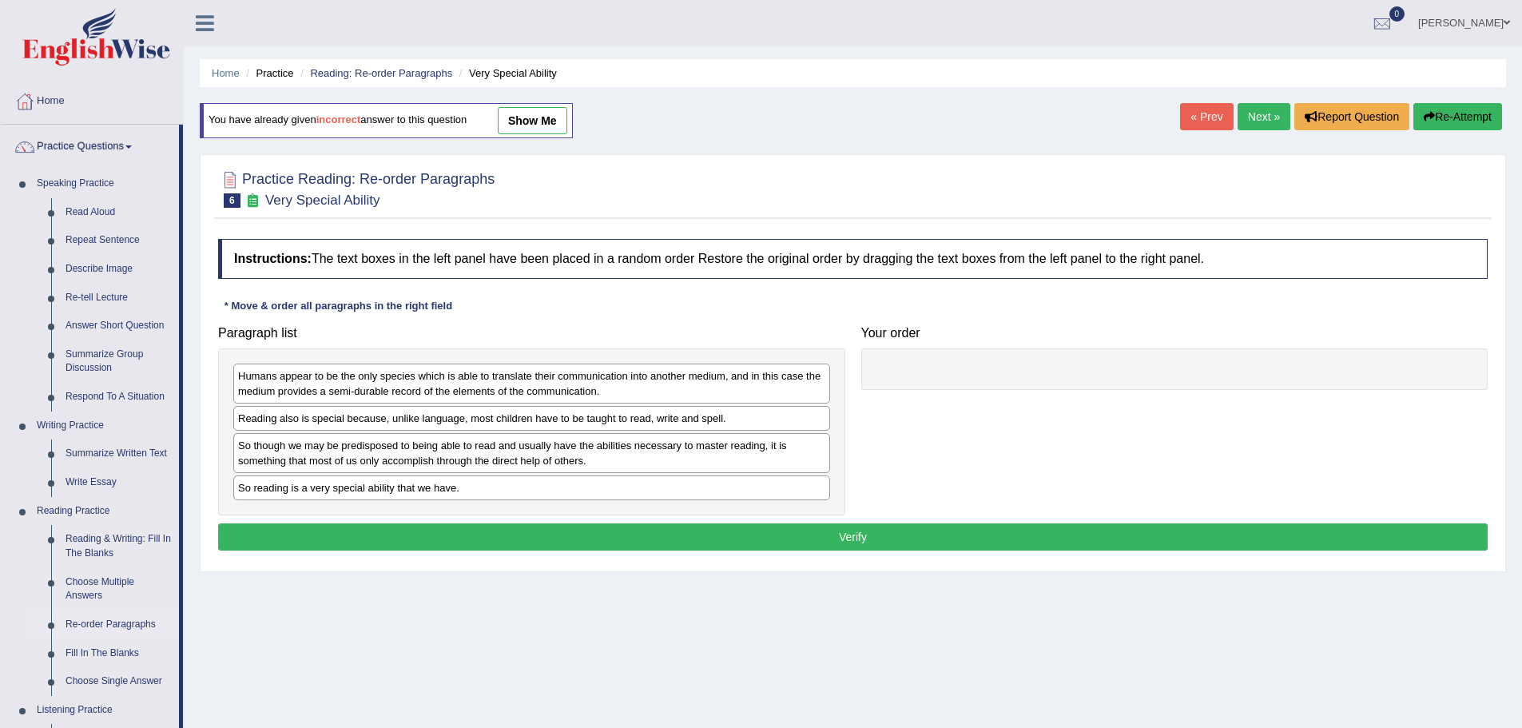
click at [114, 624] on link "Re-order Paragraphs" at bounding box center [118, 624] width 121 height 29
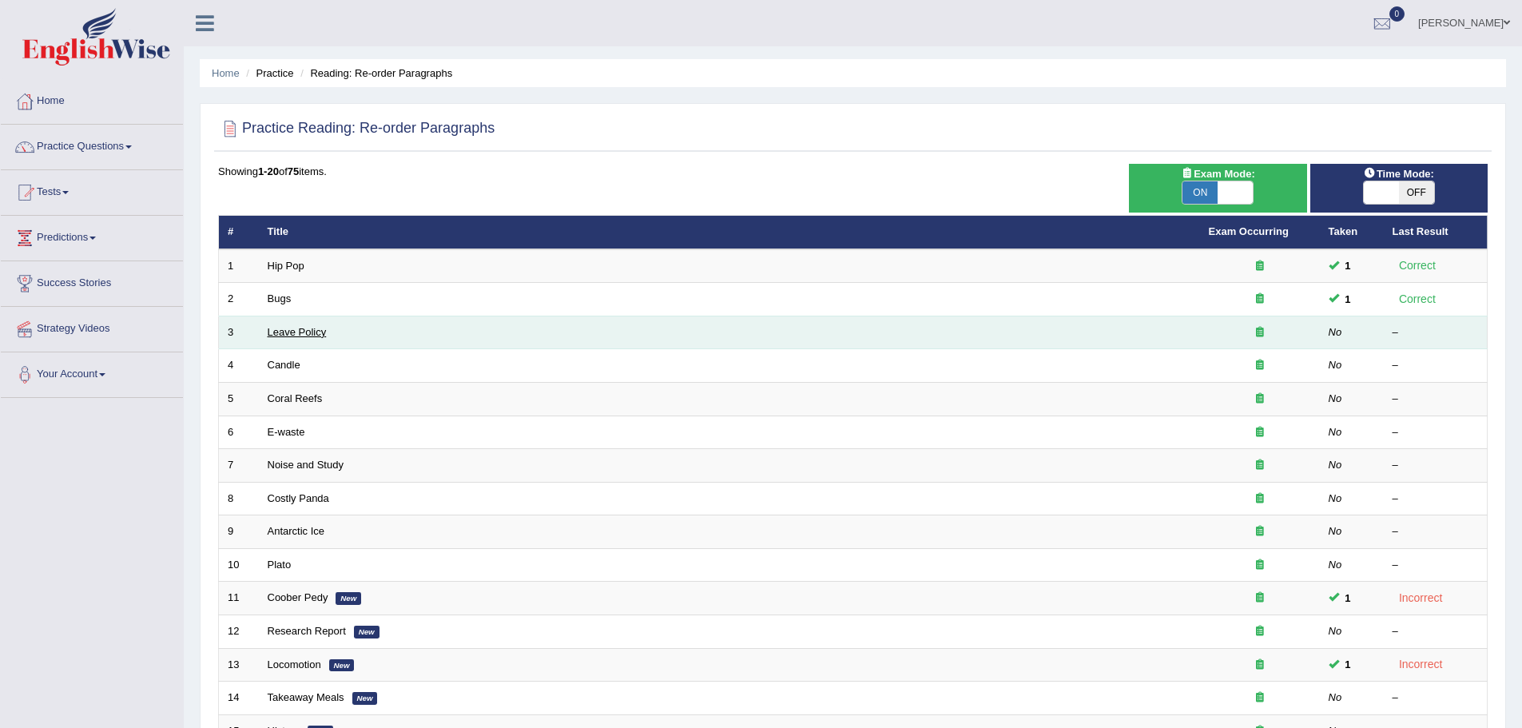
click at [284, 331] on link "Leave Policy" at bounding box center [297, 332] width 59 height 12
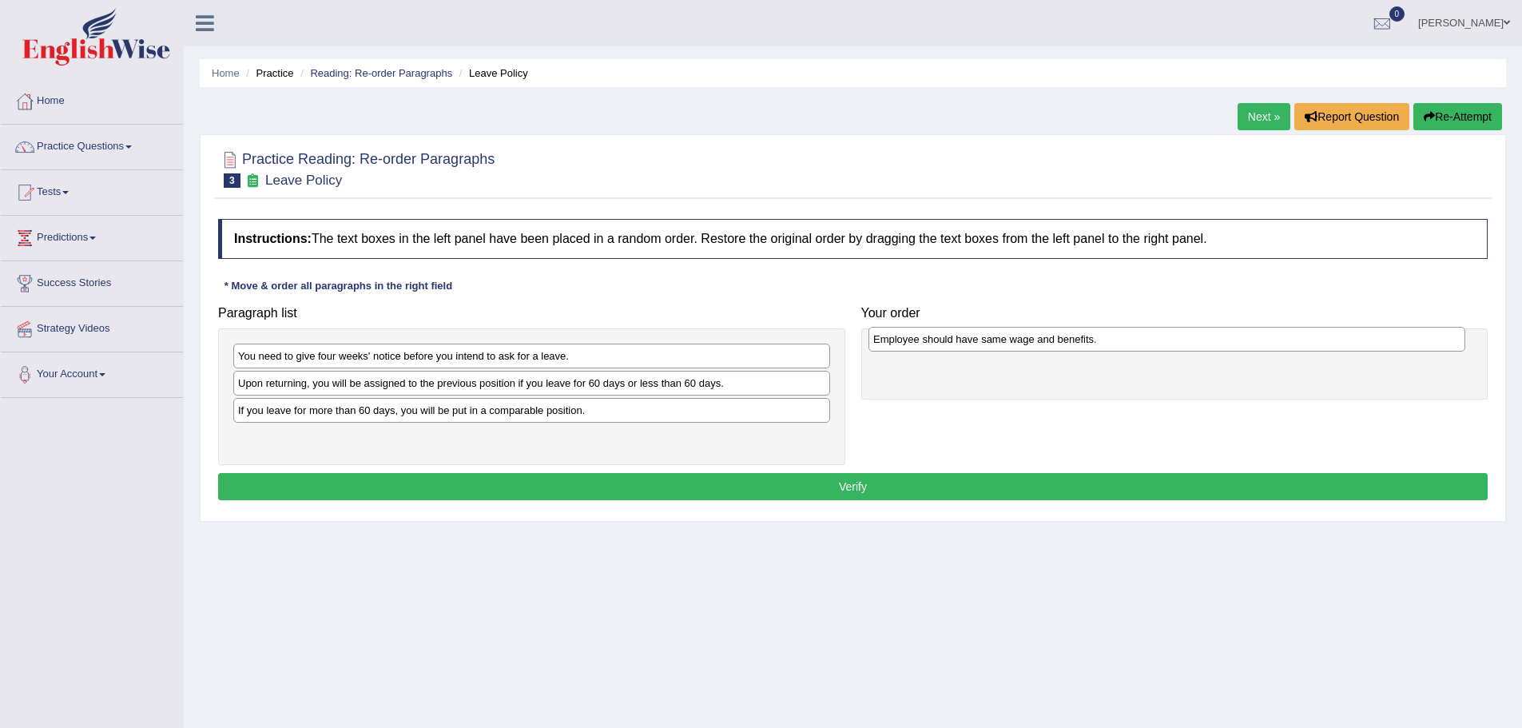
drag, startPoint x: 376, startPoint y: 410, endPoint x: 1006, endPoint y: 336, distance: 634.8
click at [1008, 337] on div "Employee should have same wage and benefits." at bounding box center [1167, 339] width 597 height 25
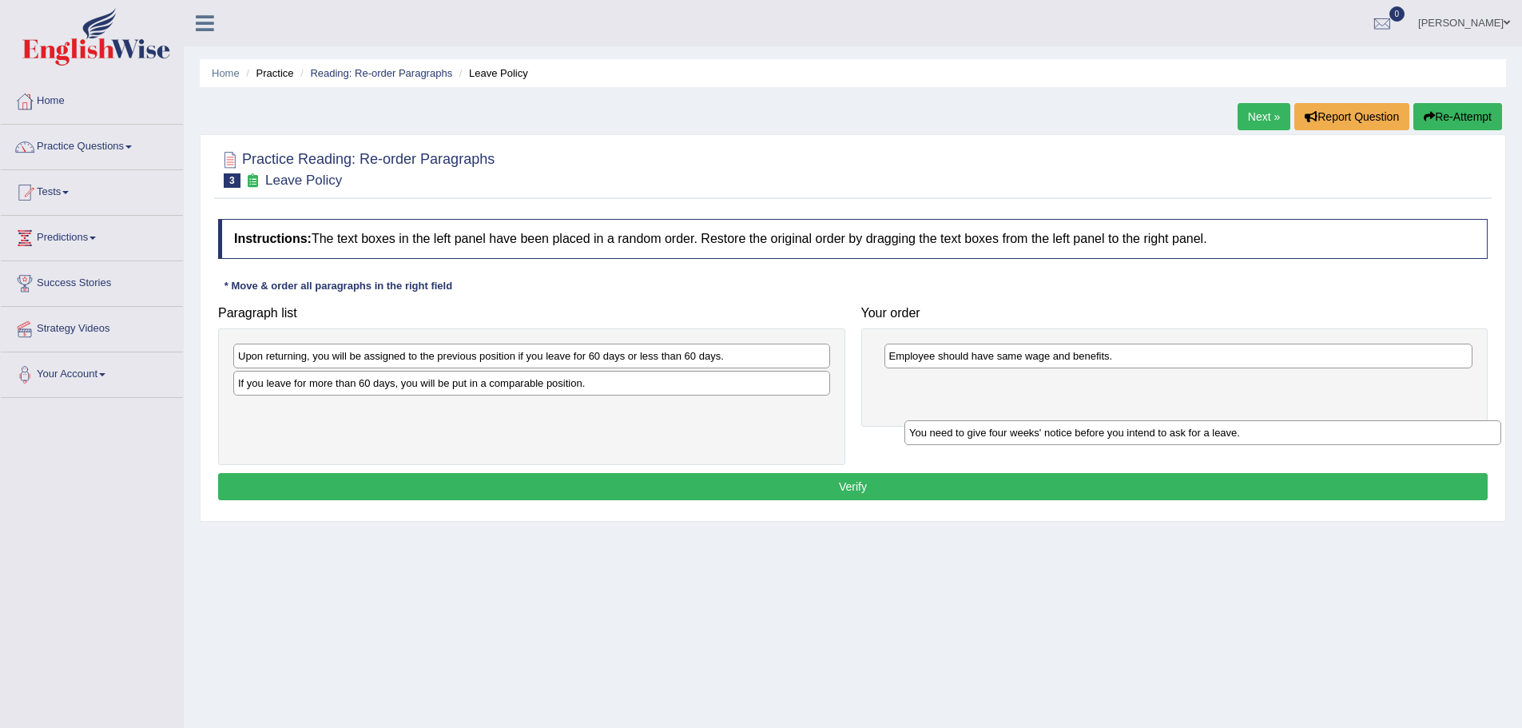
drag, startPoint x: 461, startPoint y: 353, endPoint x: 1105, endPoint y: 393, distance: 645.2
click at [1142, 420] on div "You need to give four weeks' notice before you intend to ask for a leave." at bounding box center [1202, 432] width 597 height 25
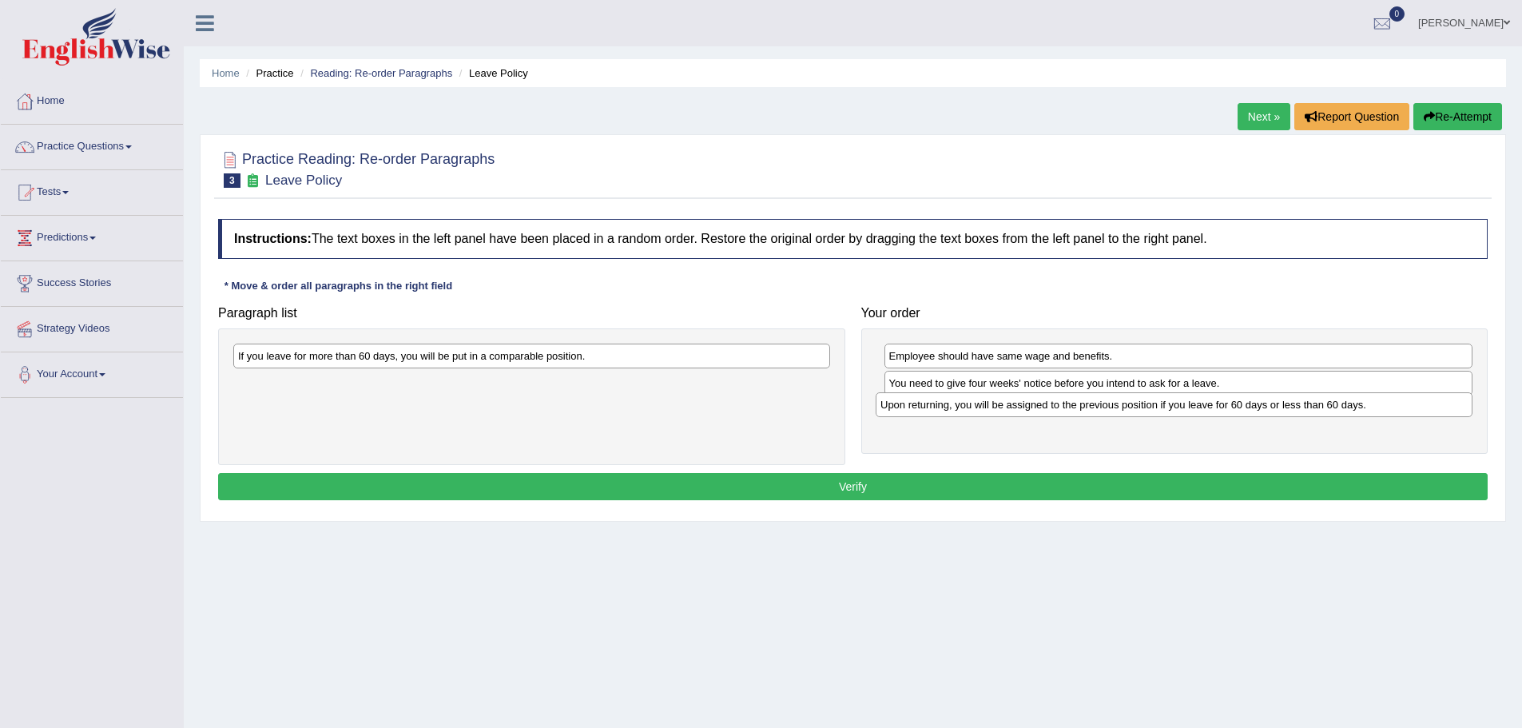
drag, startPoint x: 531, startPoint y: 354, endPoint x: 1173, endPoint y: 403, distance: 644.2
click at [1173, 403] on div "Upon returning, you will be assigned to the previous position if you leave for …" at bounding box center [1174, 404] width 597 height 25
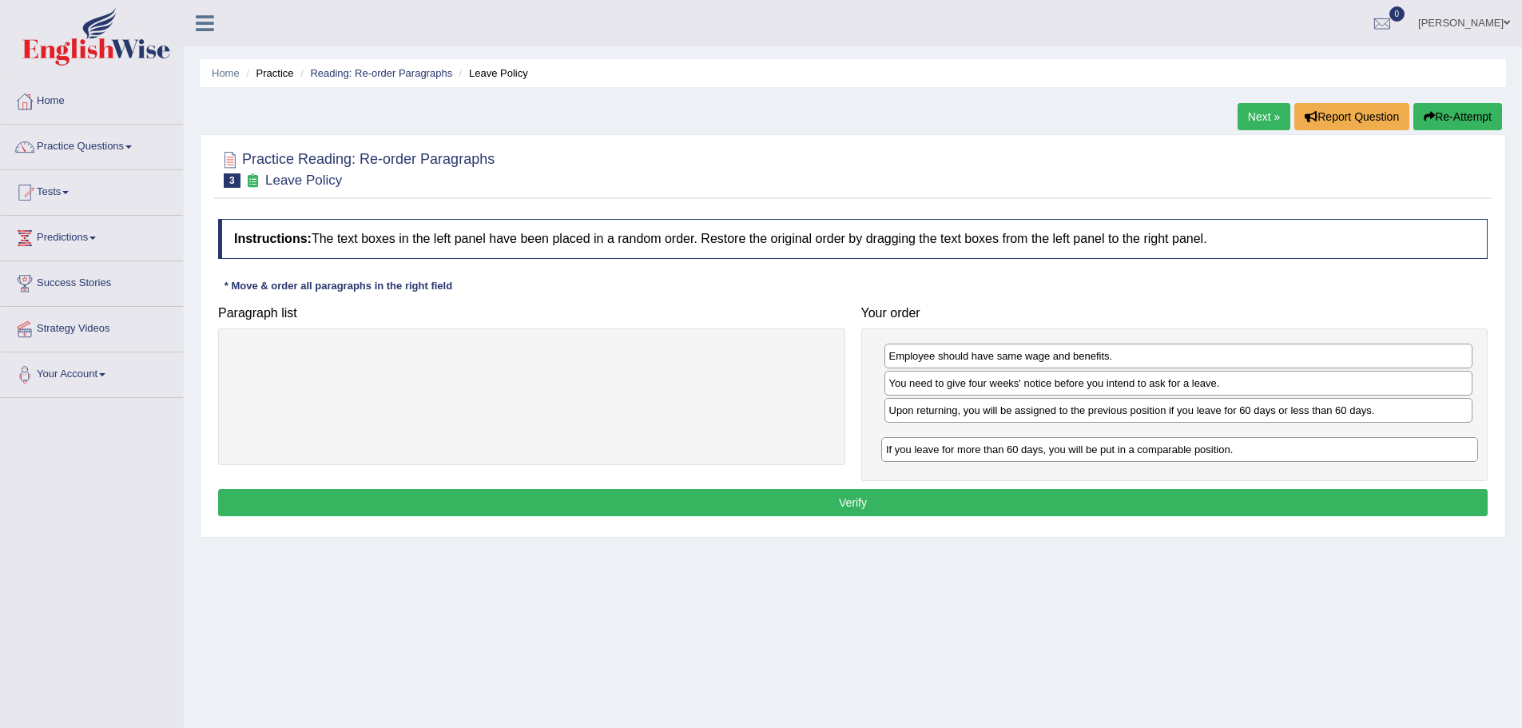
drag, startPoint x: 450, startPoint y: 358, endPoint x: 1097, endPoint y: 448, distance: 653.4
click at [1097, 450] on div "If you leave for more than 60 days, you will be put in a comparable position." at bounding box center [1179, 449] width 597 height 25
click at [893, 500] on button "Verify" at bounding box center [853, 502] width 1270 height 27
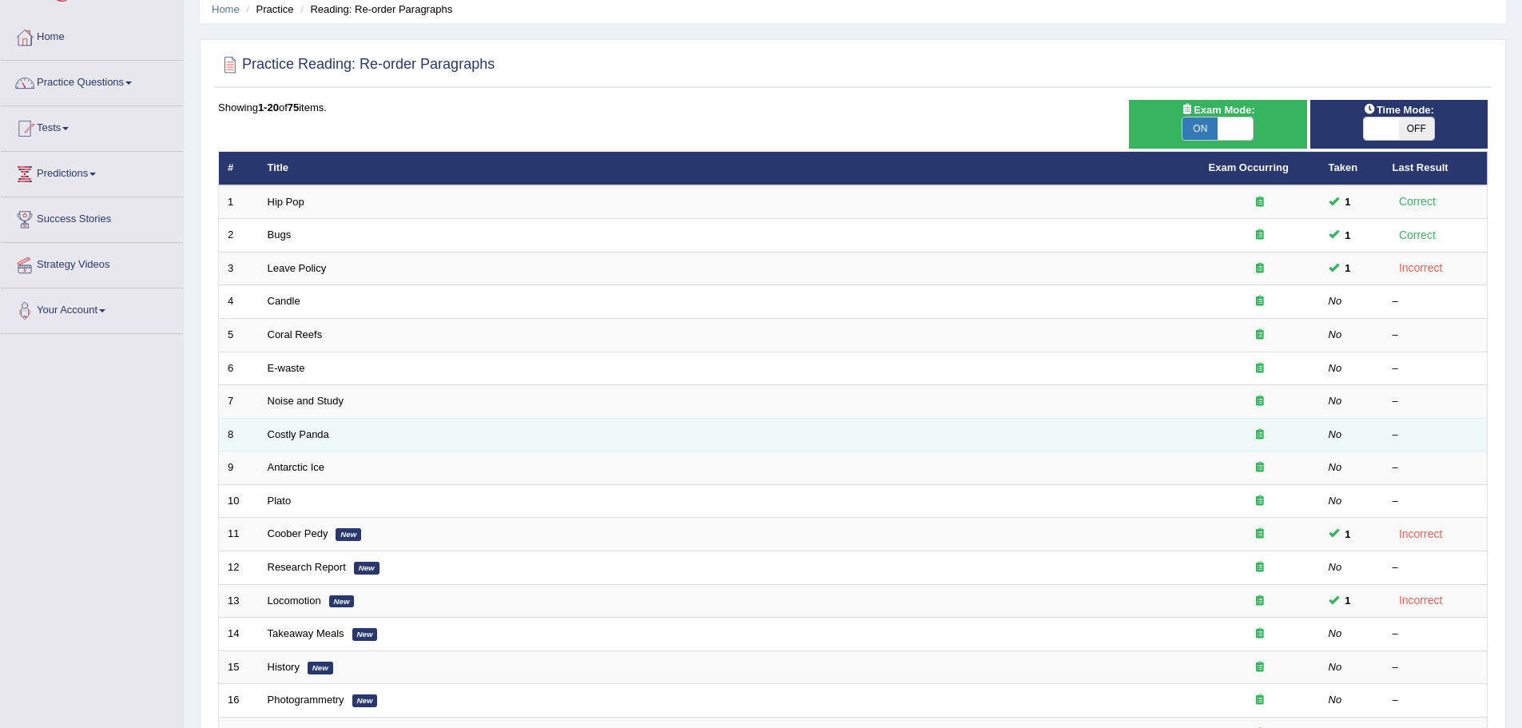
scroll to position [10, 0]
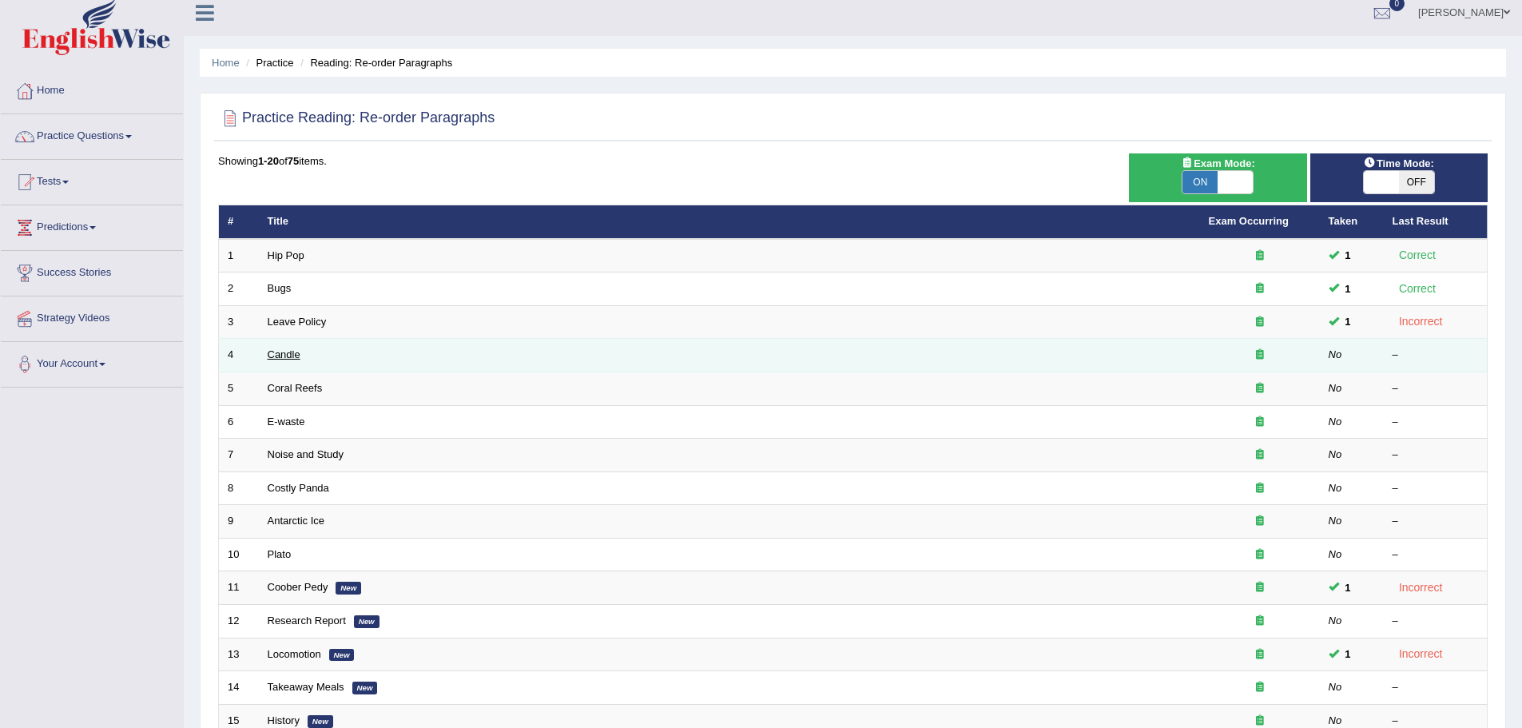
click at [293, 358] on link "Candle" at bounding box center [284, 354] width 33 height 12
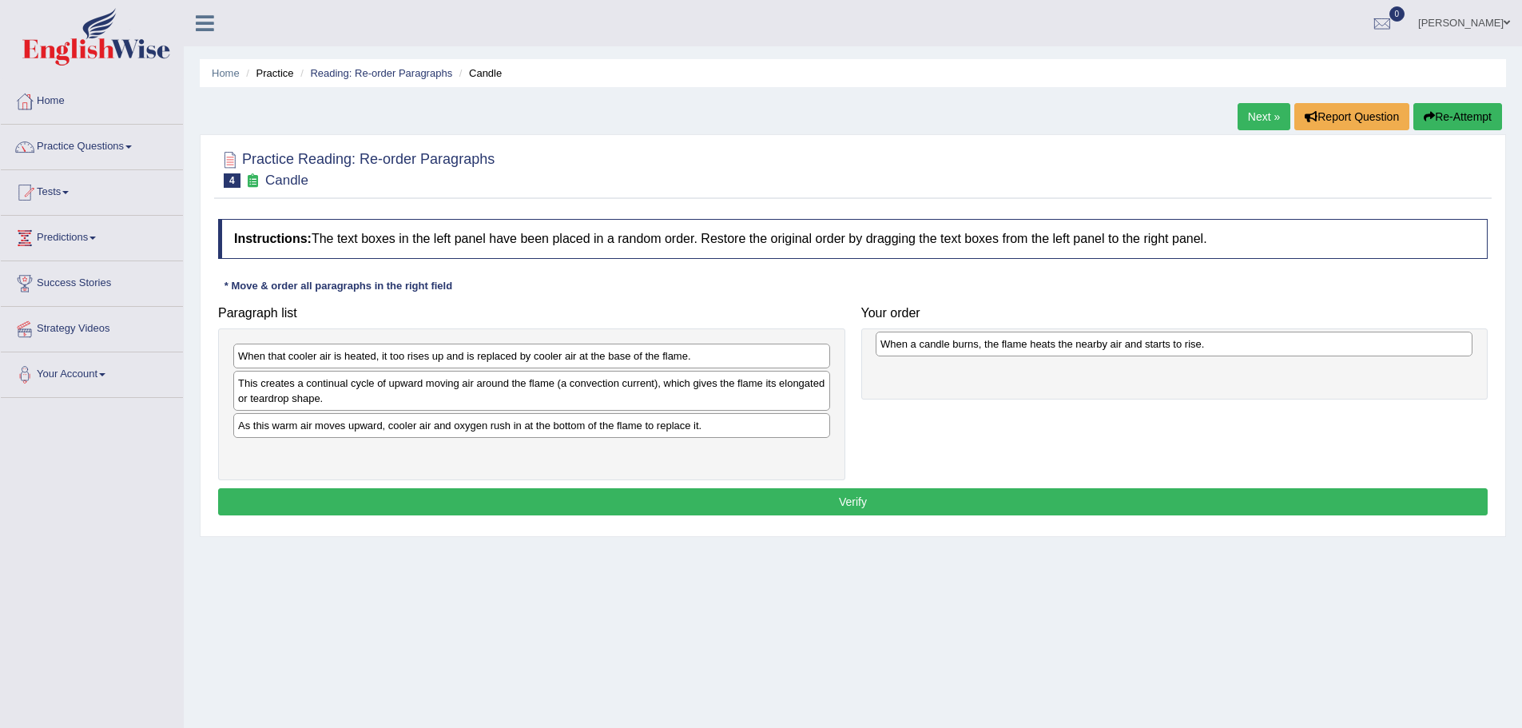
drag, startPoint x: 395, startPoint y: 389, endPoint x: 1038, endPoint y: 350, distance: 643.6
click at [1038, 350] on div "When a candle burns, the flame heats the nearby air and starts to rise." at bounding box center [1174, 344] width 597 height 25
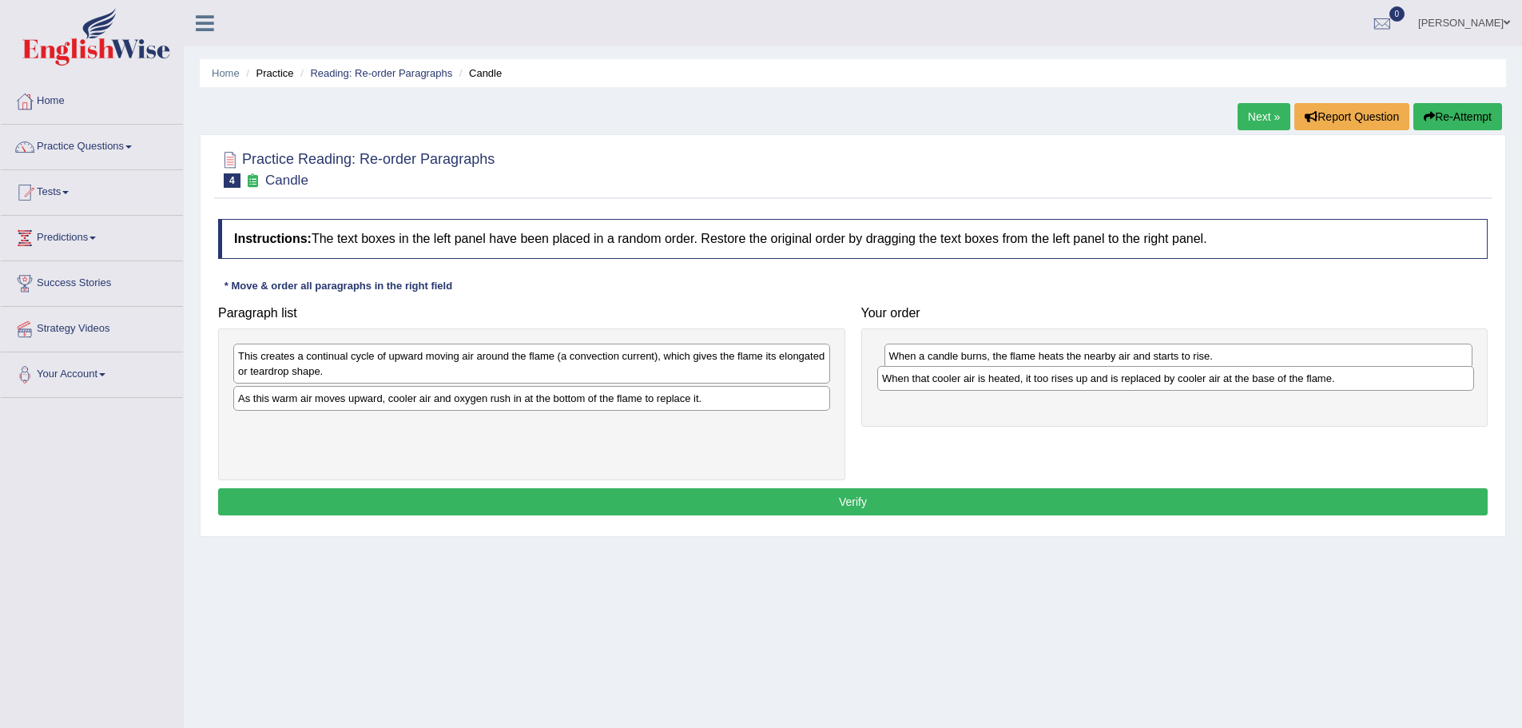
drag, startPoint x: 417, startPoint y: 360, endPoint x: 1061, endPoint y: 383, distance: 644.4
click at [1061, 383] on div "When that cooler air is heated, it too rises up and is replaced by cooler air a…" at bounding box center [1175, 378] width 597 height 25
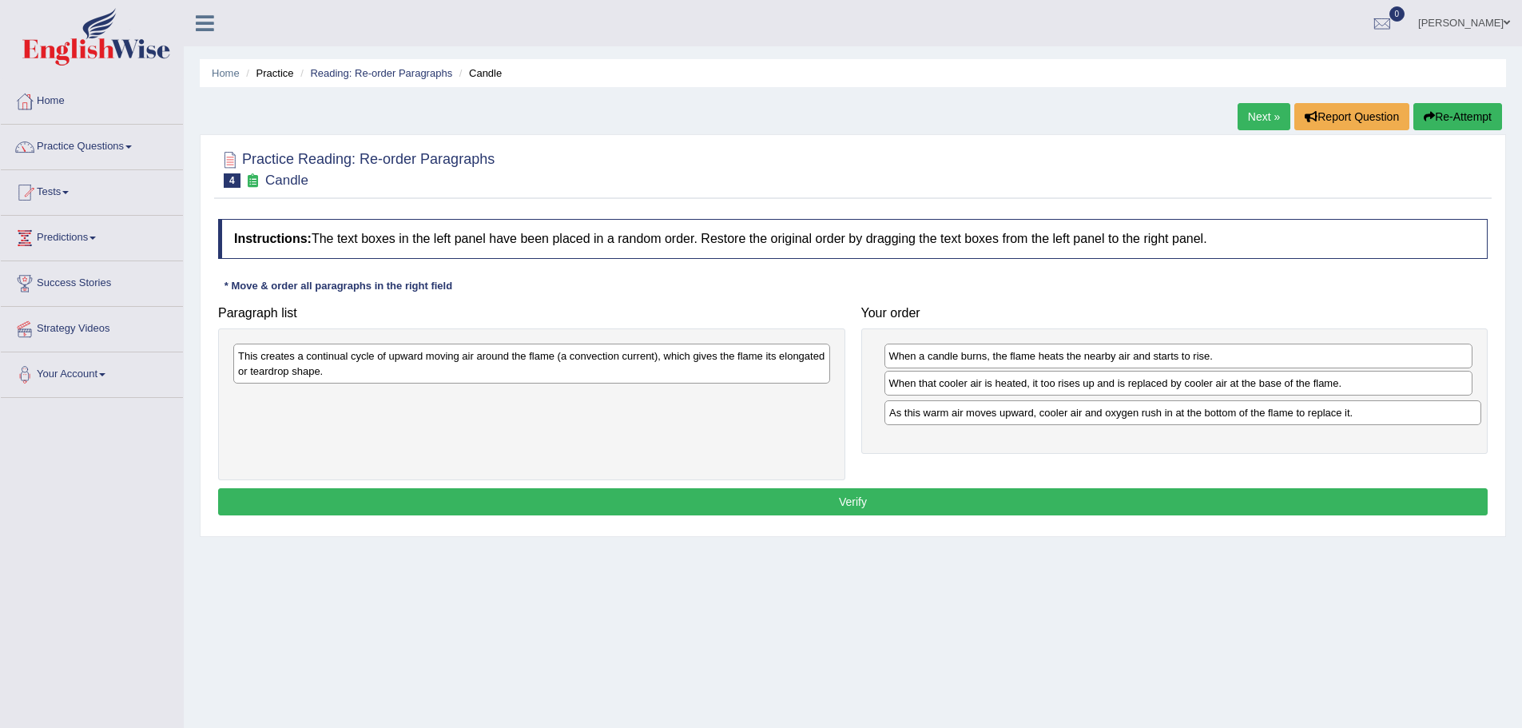
drag, startPoint x: 439, startPoint y: 399, endPoint x: 1090, endPoint y: 414, distance: 651.3
click at [1090, 414] on div "As this warm air moves upward, cooler air and oxygen rush in at the bottom of t…" at bounding box center [1182, 412] width 597 height 25
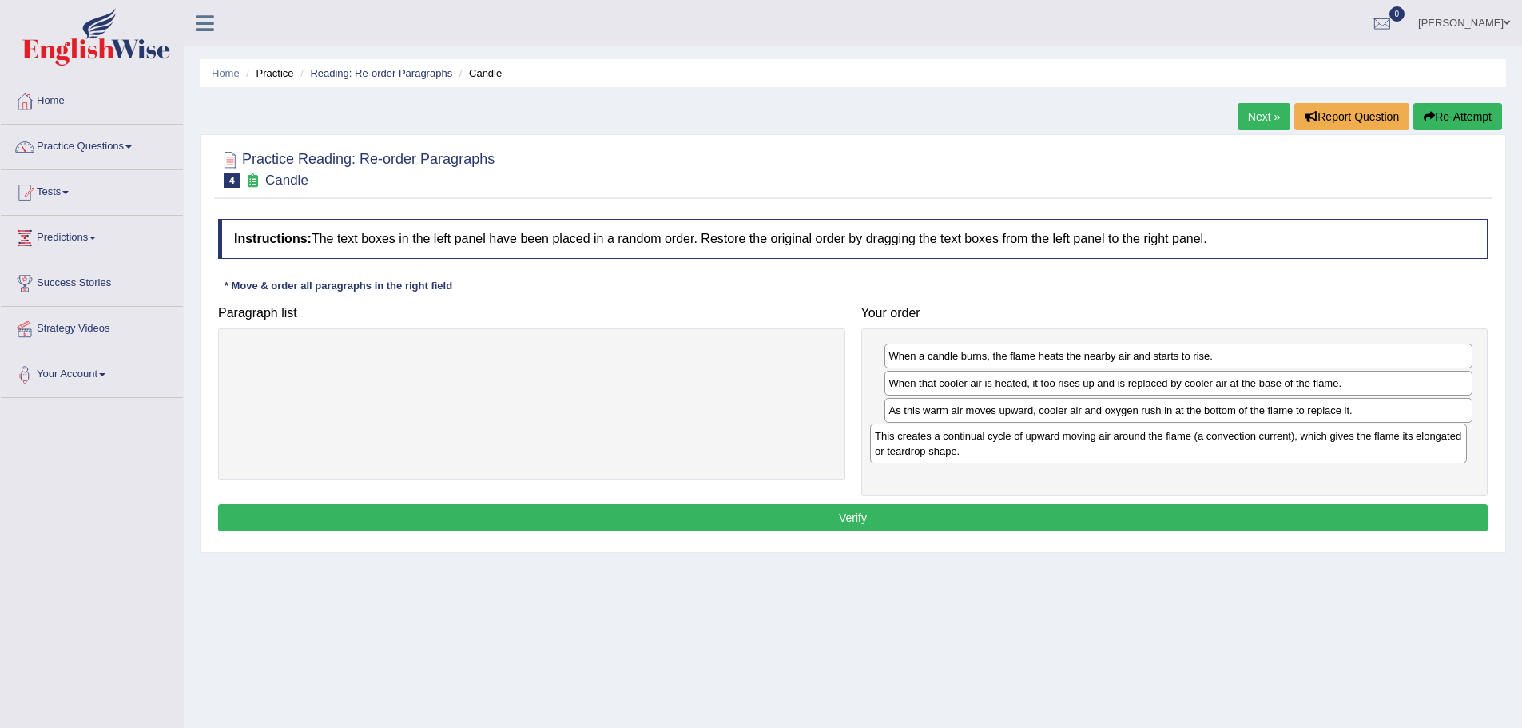
drag, startPoint x: 474, startPoint y: 361, endPoint x: 1111, endPoint y: 441, distance: 641.8
click at [1111, 441] on div "This creates a continual cycle of upward moving air around the flame (a convect…" at bounding box center [1168, 443] width 597 height 40
click at [901, 516] on button "Verify" at bounding box center [853, 517] width 1270 height 27
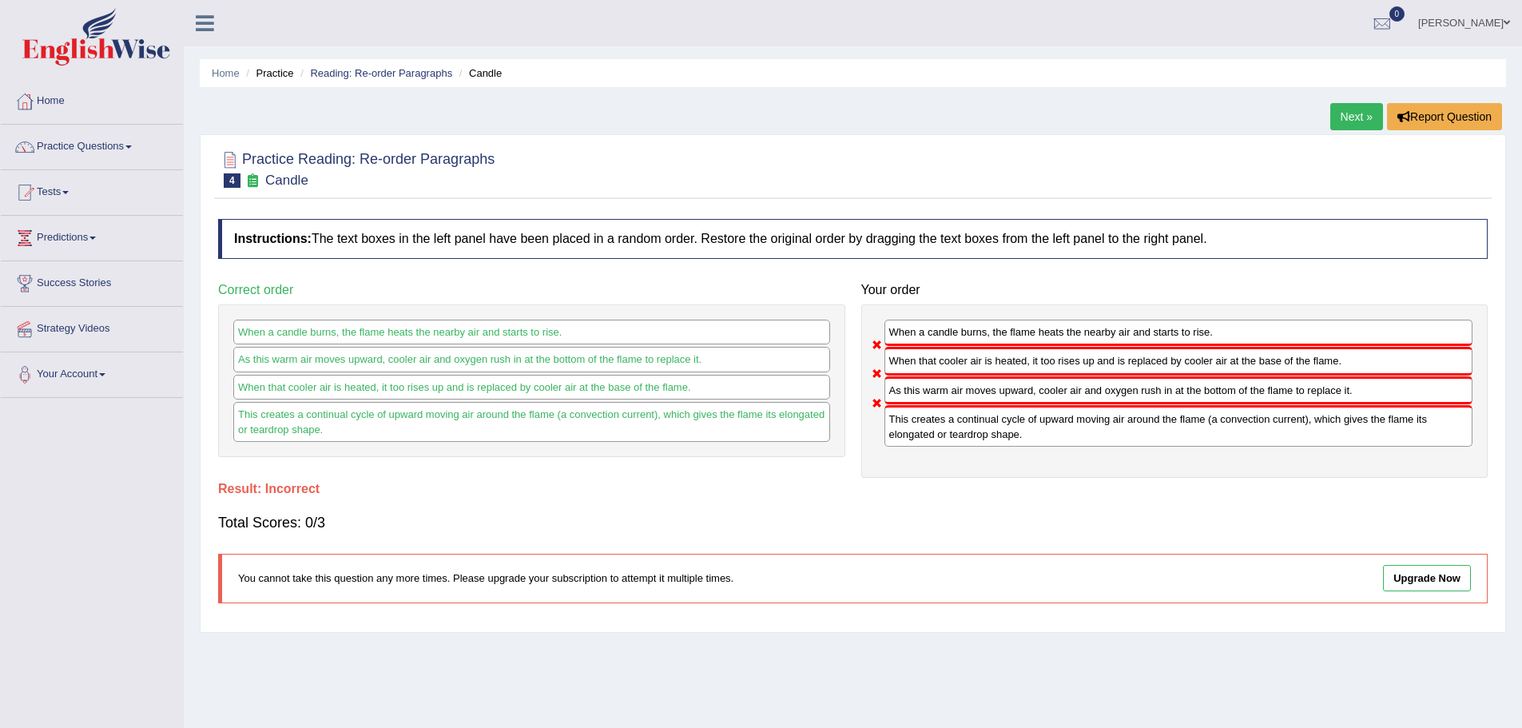
click at [1346, 116] on link "Next »" at bounding box center [1356, 116] width 53 height 27
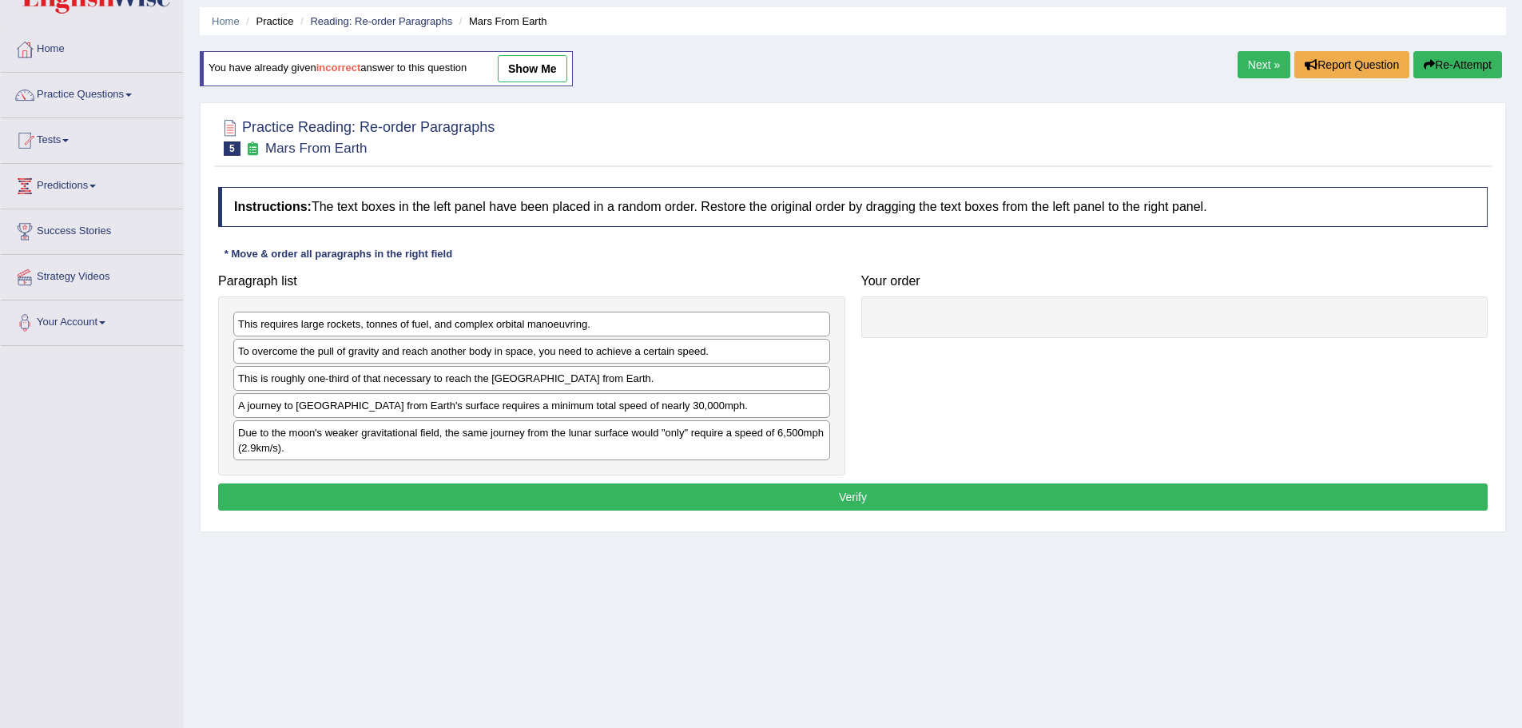
scroll to position [80, 0]
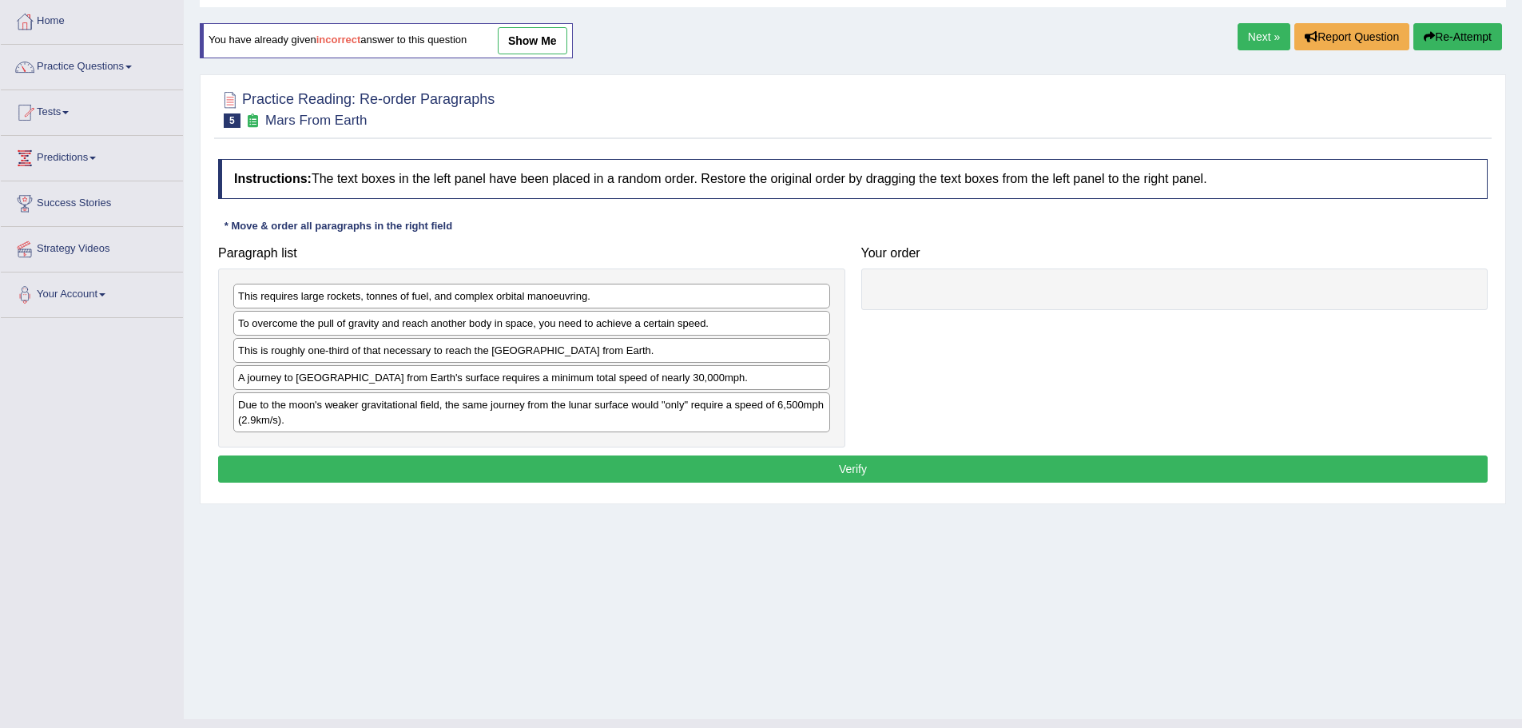
click at [1248, 30] on link "Next »" at bounding box center [1264, 36] width 53 height 27
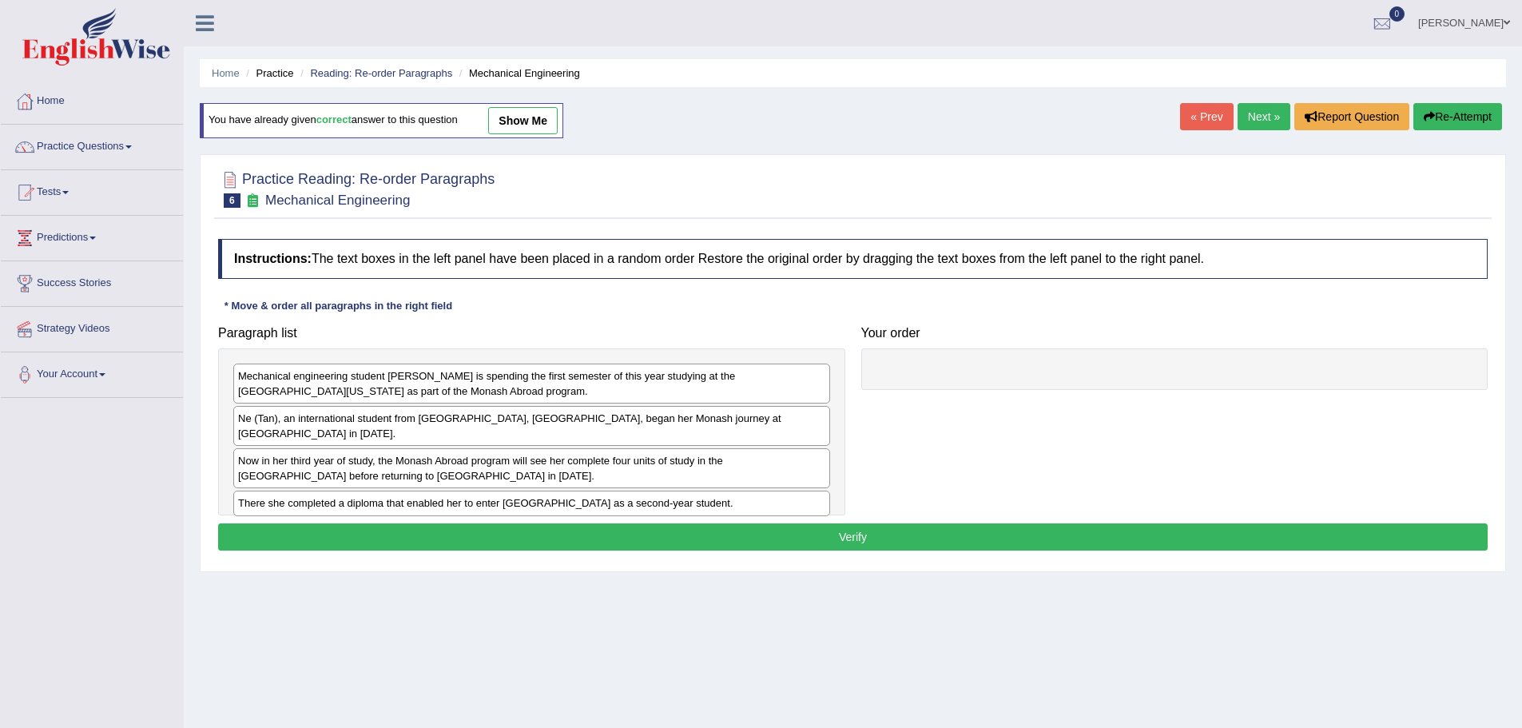
click at [1256, 116] on link "Next »" at bounding box center [1264, 116] width 53 height 27
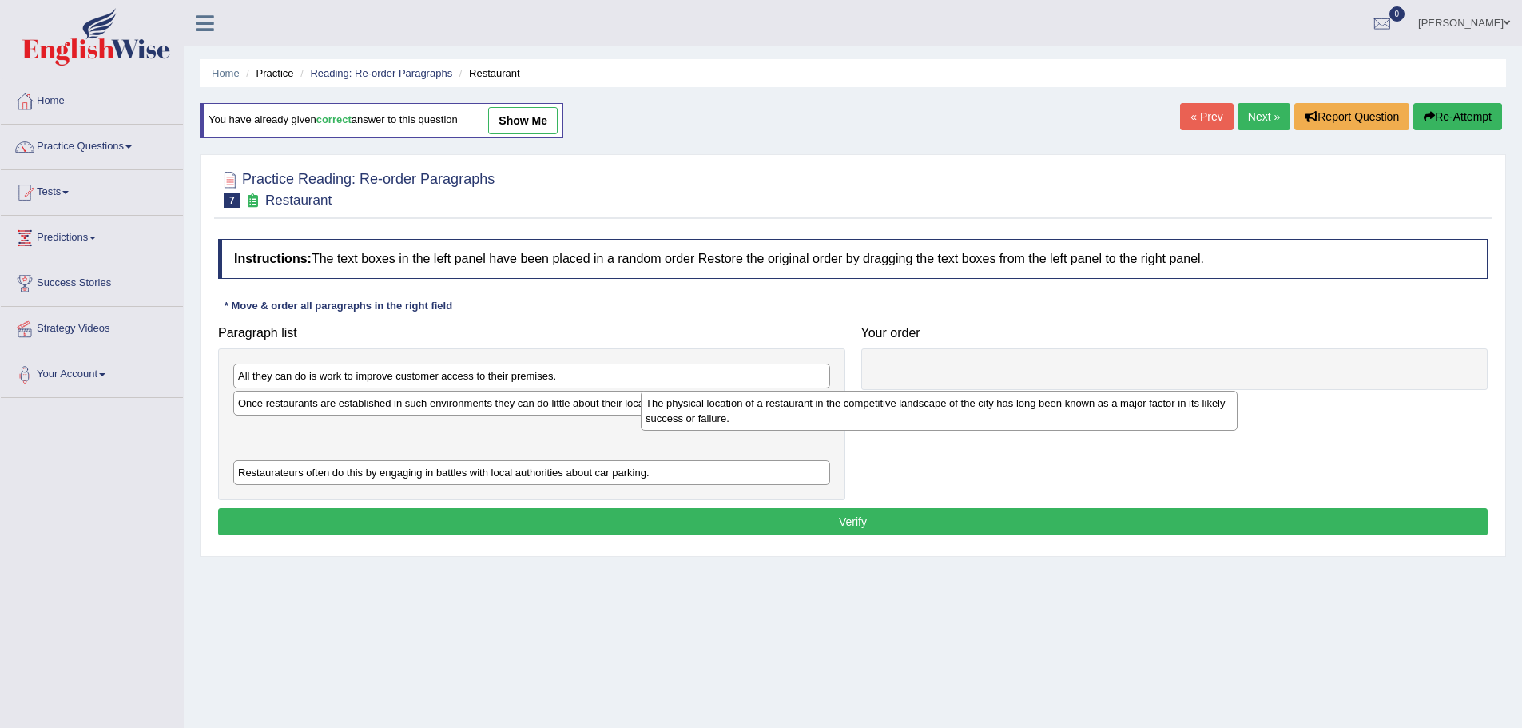
drag, startPoint x: 576, startPoint y: 448, endPoint x: 1072, endPoint y: 388, distance: 499.8
click at [1045, 401] on div "The physical location of a restaurant in the competitive landscape of the city …" at bounding box center [939, 411] width 597 height 40
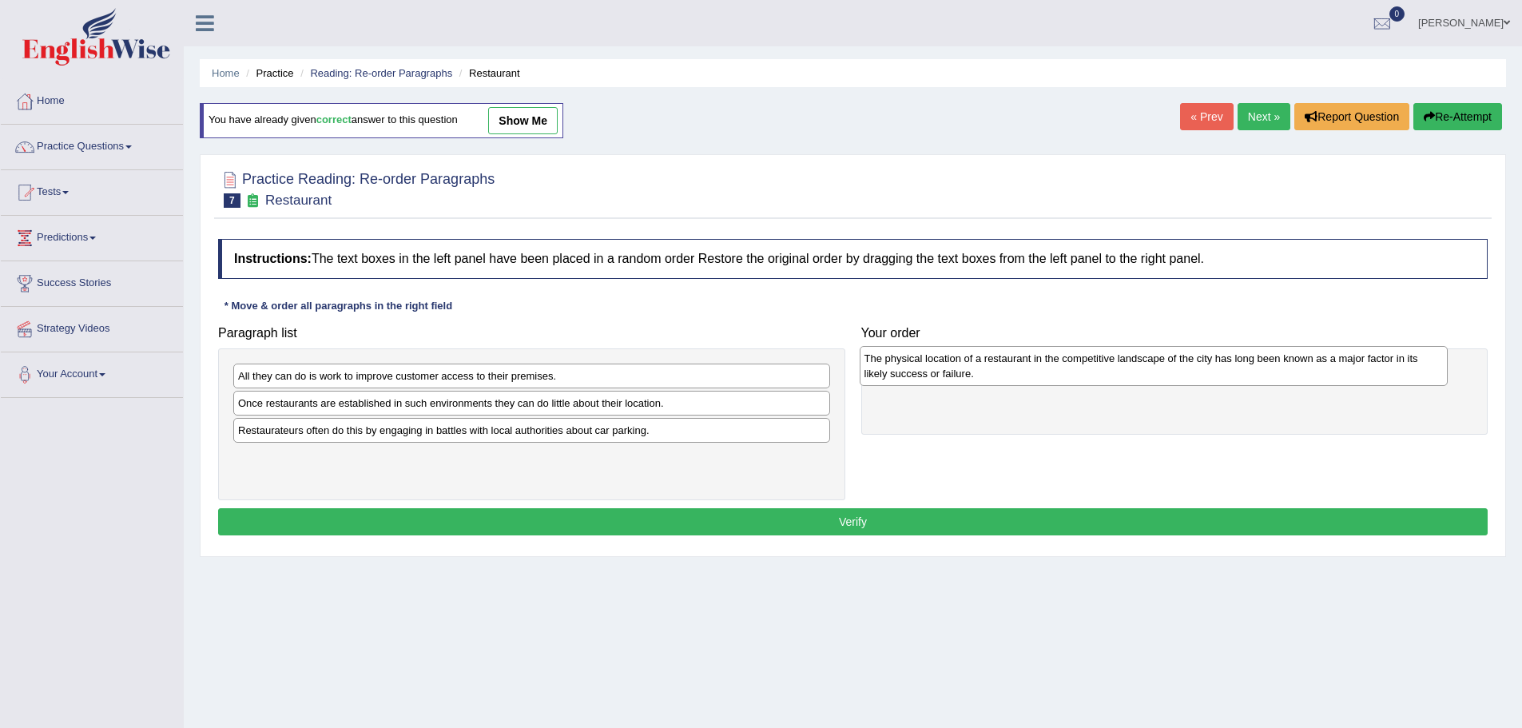
drag, startPoint x: 1116, startPoint y: 370, endPoint x: 1080, endPoint y: 355, distance: 39.0
click at [1080, 355] on div "The physical location of a restaurant in the competitive landscape of the city …" at bounding box center [1154, 366] width 589 height 40
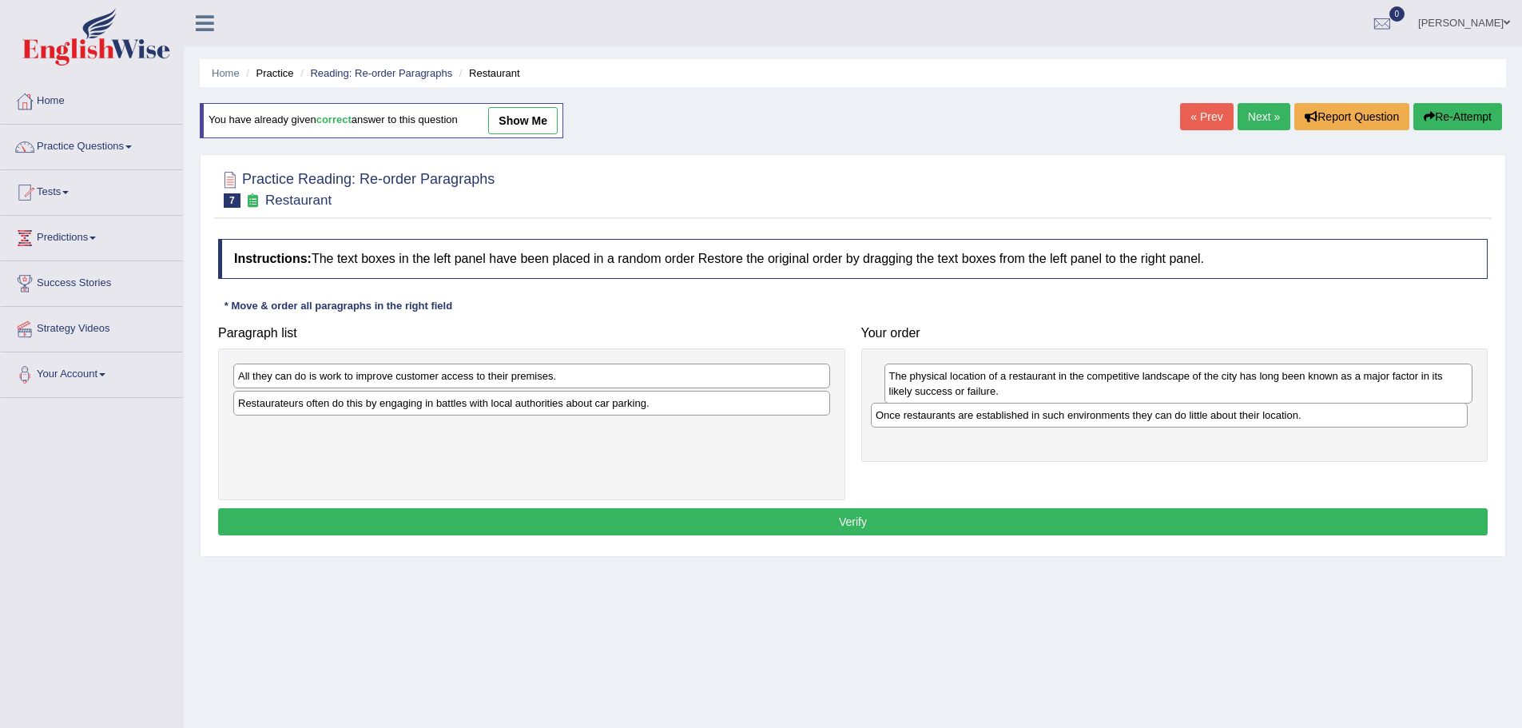
drag, startPoint x: 519, startPoint y: 403, endPoint x: 1158, endPoint y: 415, distance: 638.5
click at [1158, 415] on div "Once restaurants are established in such environments they can do little about …" at bounding box center [1169, 415] width 597 height 25
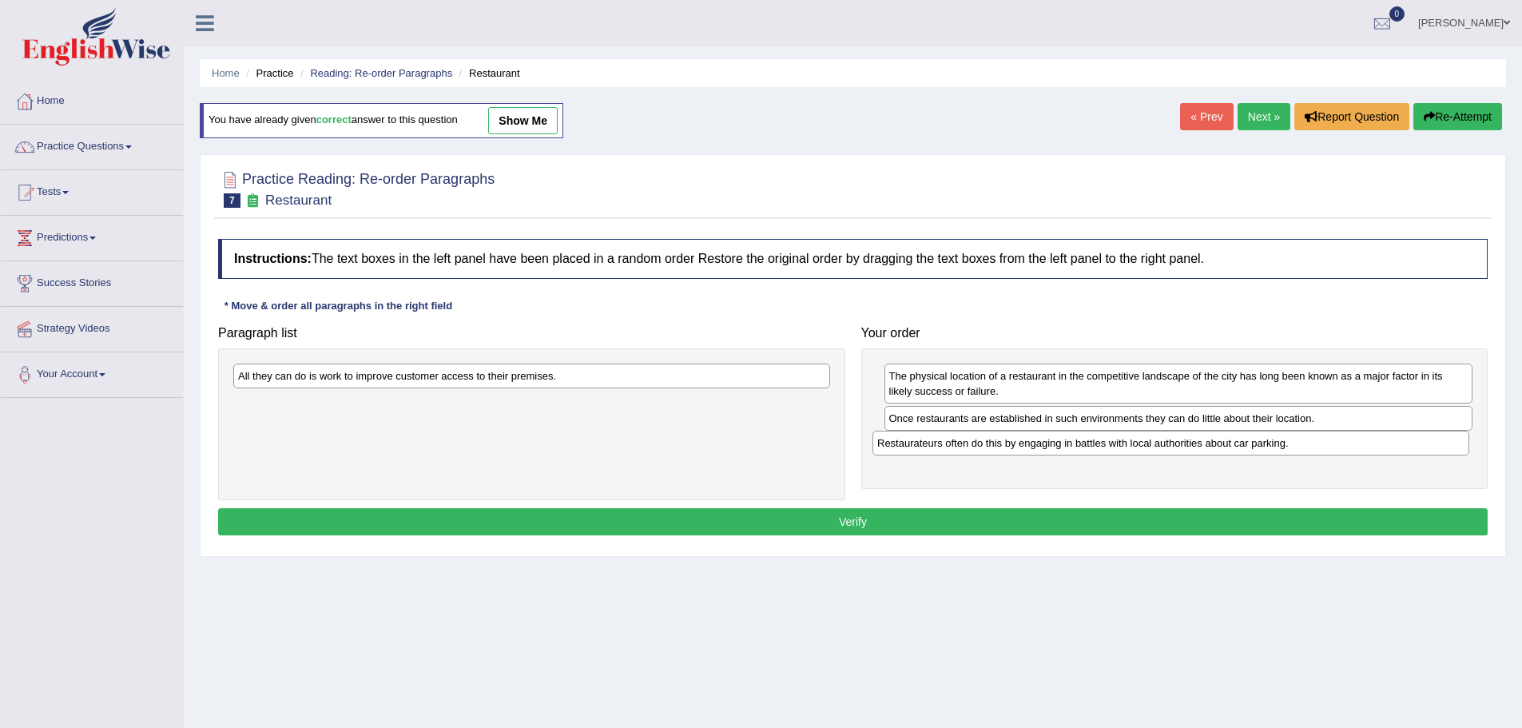
drag, startPoint x: 540, startPoint y: 406, endPoint x: 1179, endPoint y: 445, distance: 640.4
click at [1179, 445] on div "Restaurateurs often do this by engaging in battles with local authorities about…" at bounding box center [1170, 443] width 597 height 25
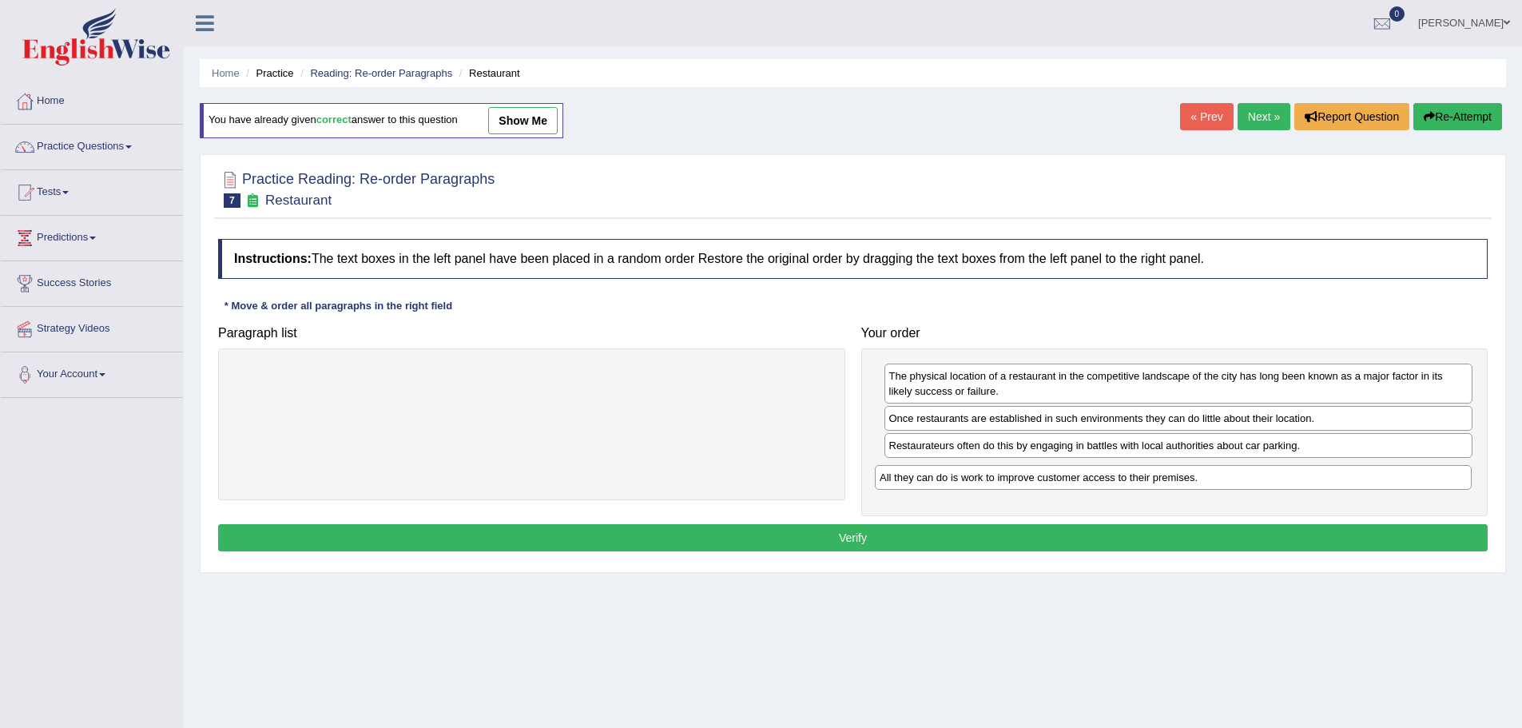
drag, startPoint x: 475, startPoint y: 378, endPoint x: 1117, endPoint y: 479, distance: 649.6
click at [1117, 479] on div "All they can do is work to improve customer access to their premises." at bounding box center [1173, 477] width 597 height 25
click at [947, 537] on button "Verify" at bounding box center [853, 537] width 1270 height 27
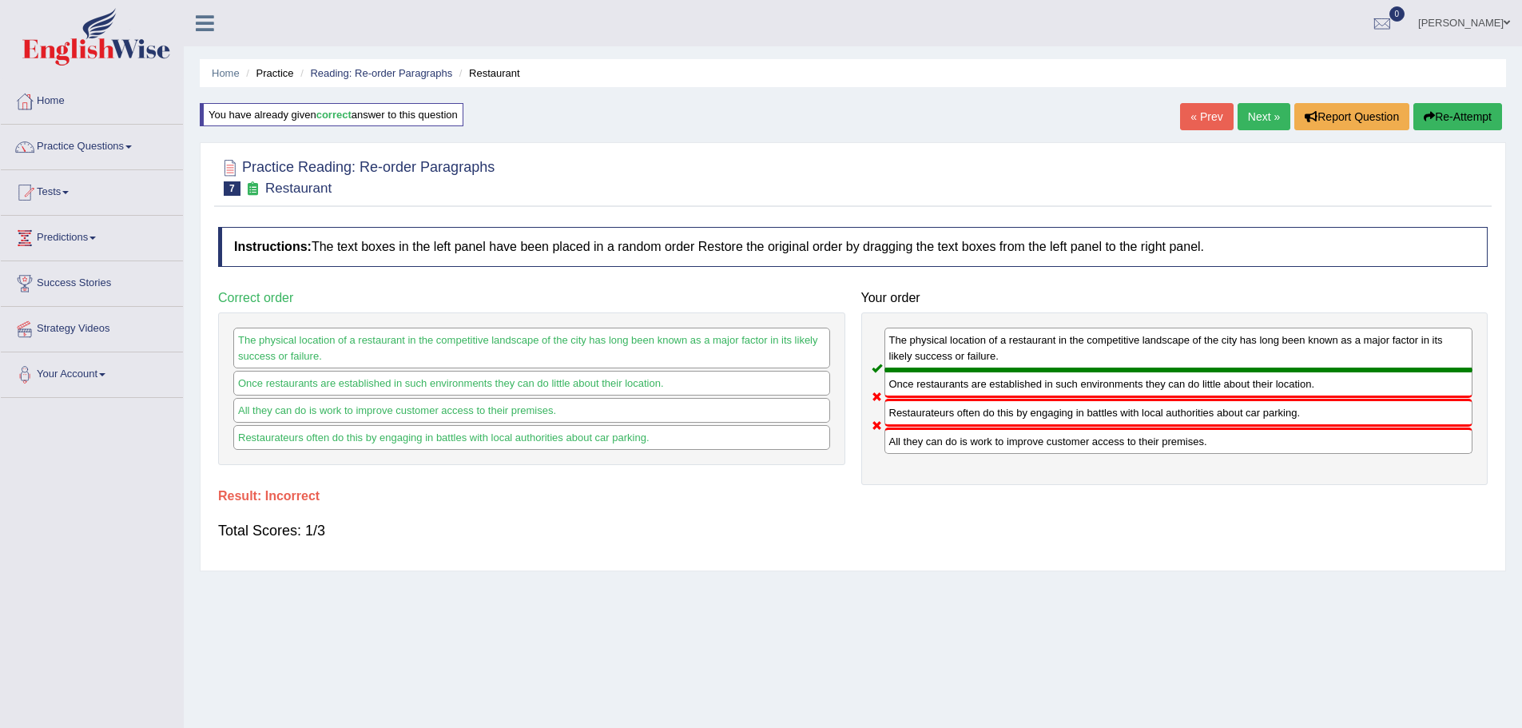
click at [1453, 117] on button "Re-Attempt" at bounding box center [1457, 116] width 89 height 27
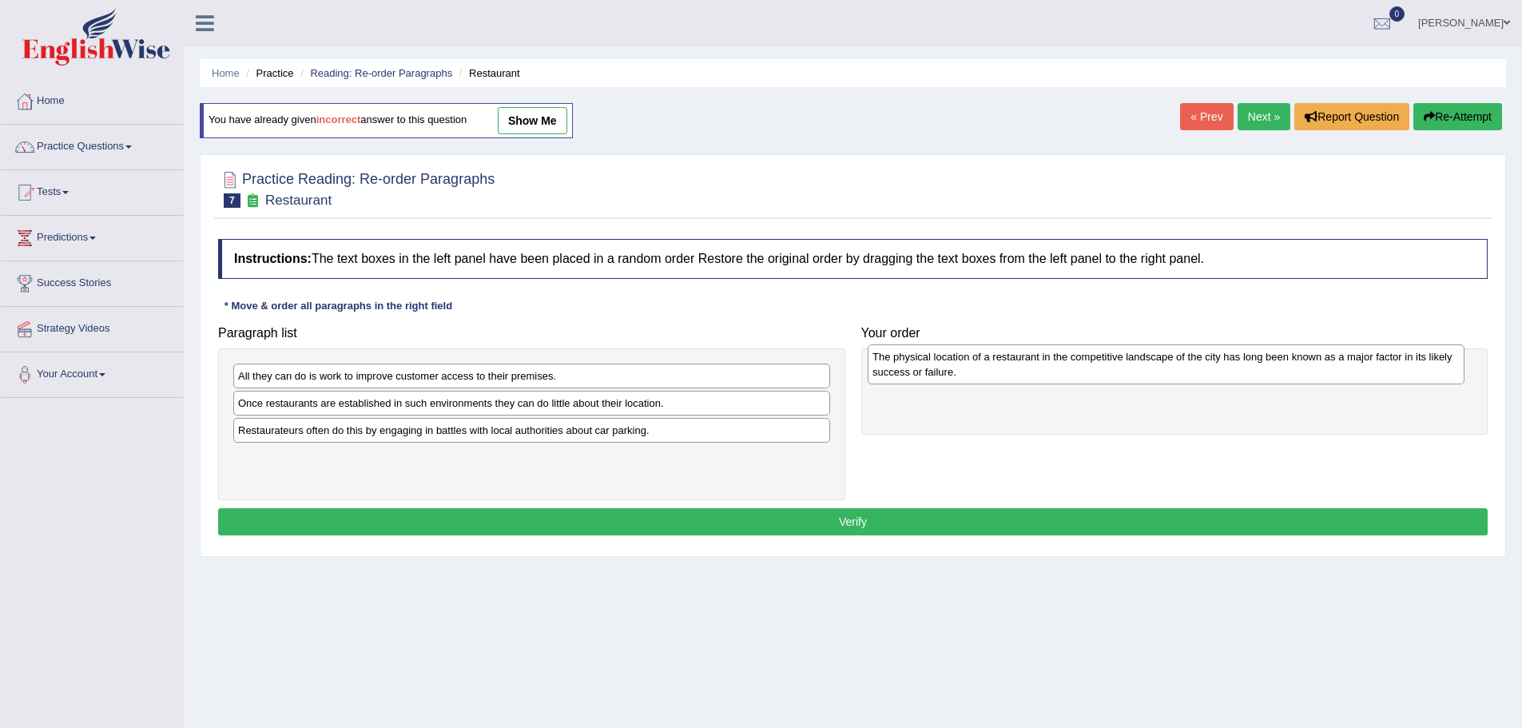
drag, startPoint x: 543, startPoint y: 441, endPoint x: 1178, endPoint y: 368, distance: 638.6
click at [1178, 368] on div "The physical location of a restaurant in the competitive landscape of the city …" at bounding box center [1166, 364] width 597 height 40
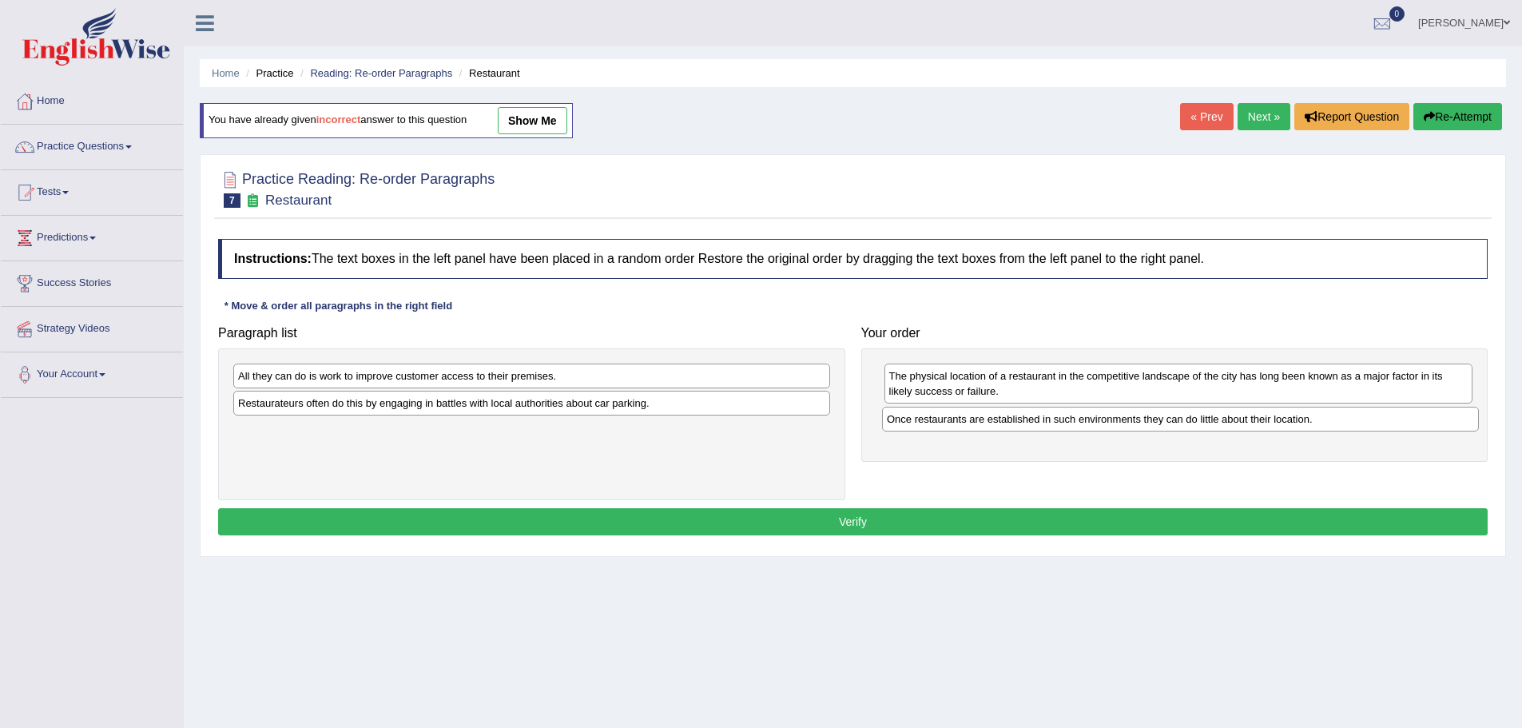
drag, startPoint x: 446, startPoint y: 405, endPoint x: 1095, endPoint y: 421, distance: 649.0
click at [1095, 421] on div "Once restaurants are established in such environments they can do little about …" at bounding box center [1180, 419] width 597 height 25
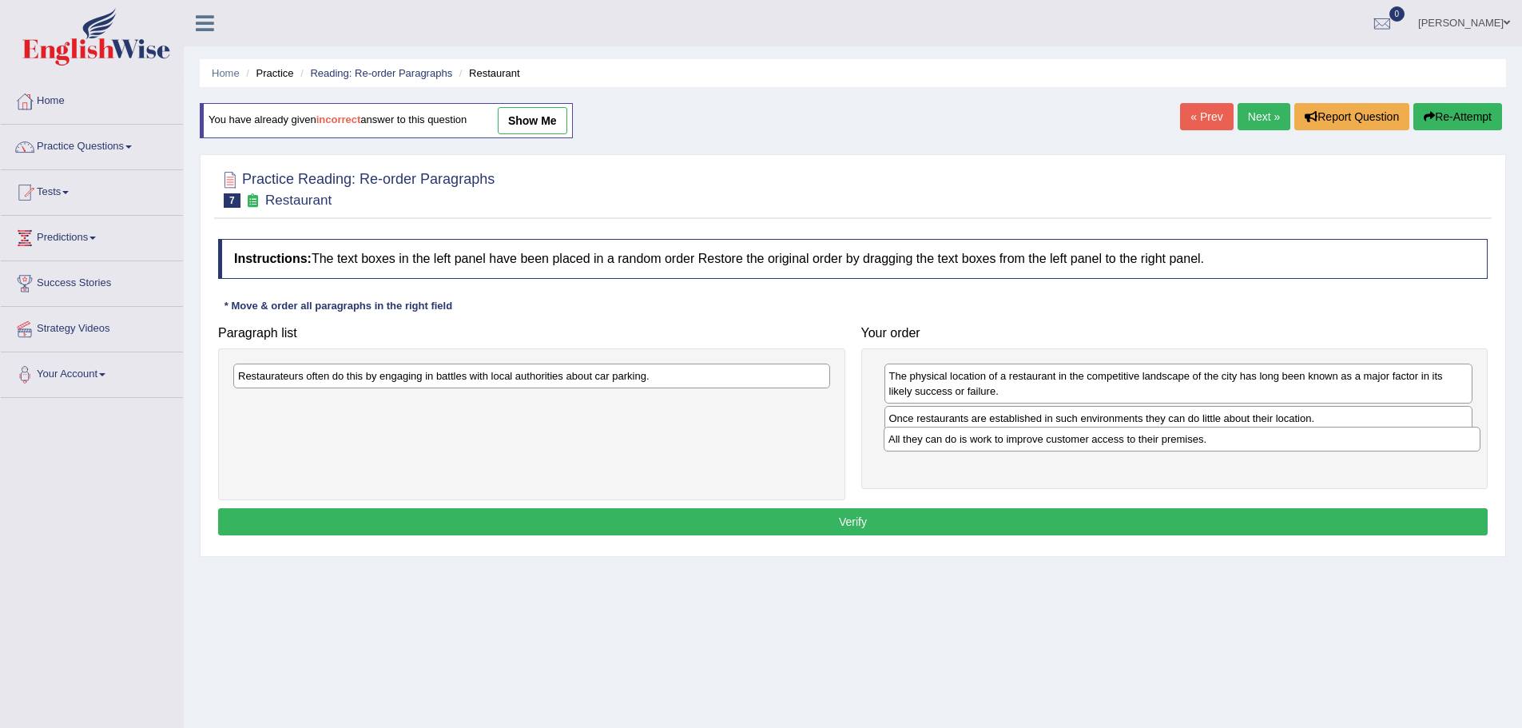
drag, startPoint x: 590, startPoint y: 381, endPoint x: 1241, endPoint y: 444, distance: 653.4
click at [1241, 444] on div "All they can do is work to improve customer access to their premises." at bounding box center [1182, 439] width 597 height 25
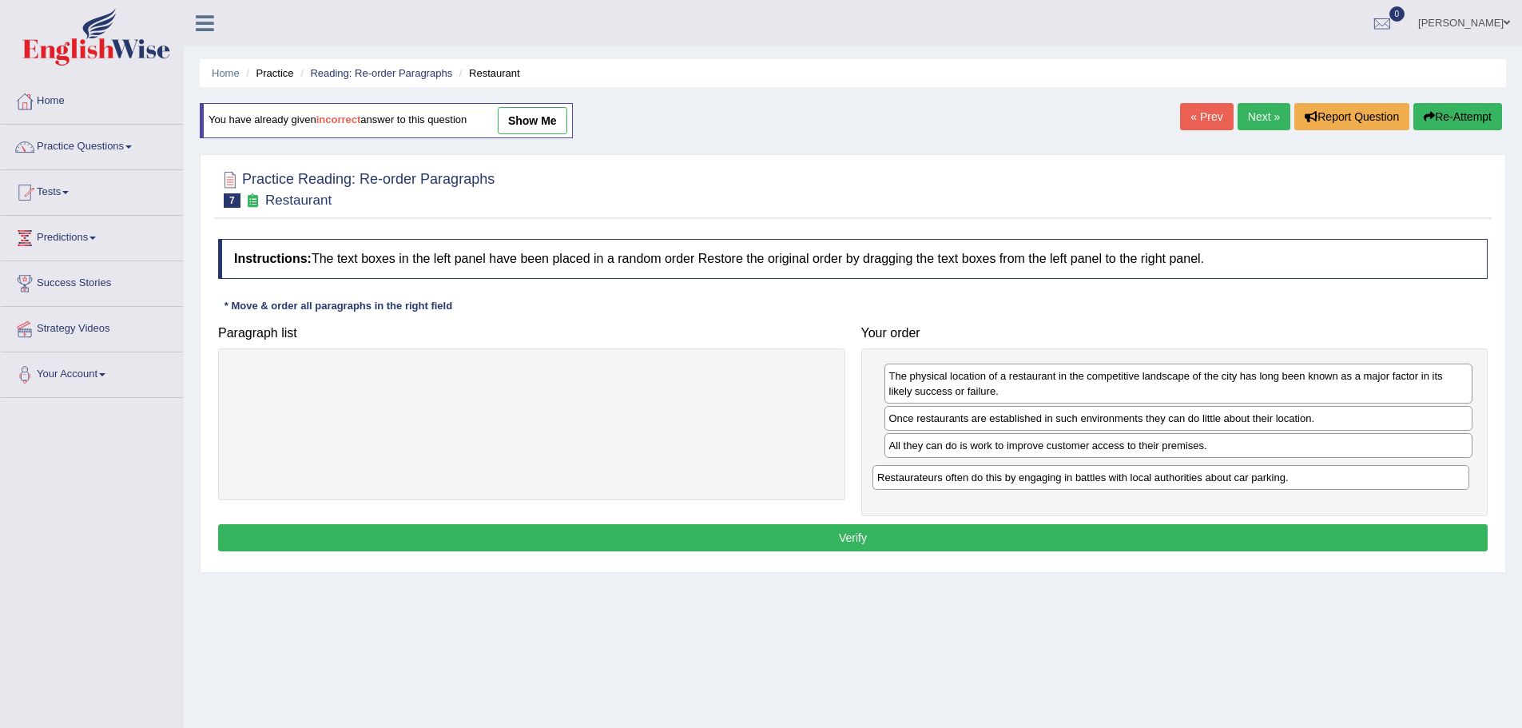
drag, startPoint x: 539, startPoint y: 380, endPoint x: 1179, endPoint y: 481, distance: 647.2
click at [1179, 481] on div "Restaurateurs often do this by engaging in battles with local authorities about…" at bounding box center [1170, 477] width 597 height 25
click at [1091, 538] on button "Verify" at bounding box center [853, 537] width 1270 height 27
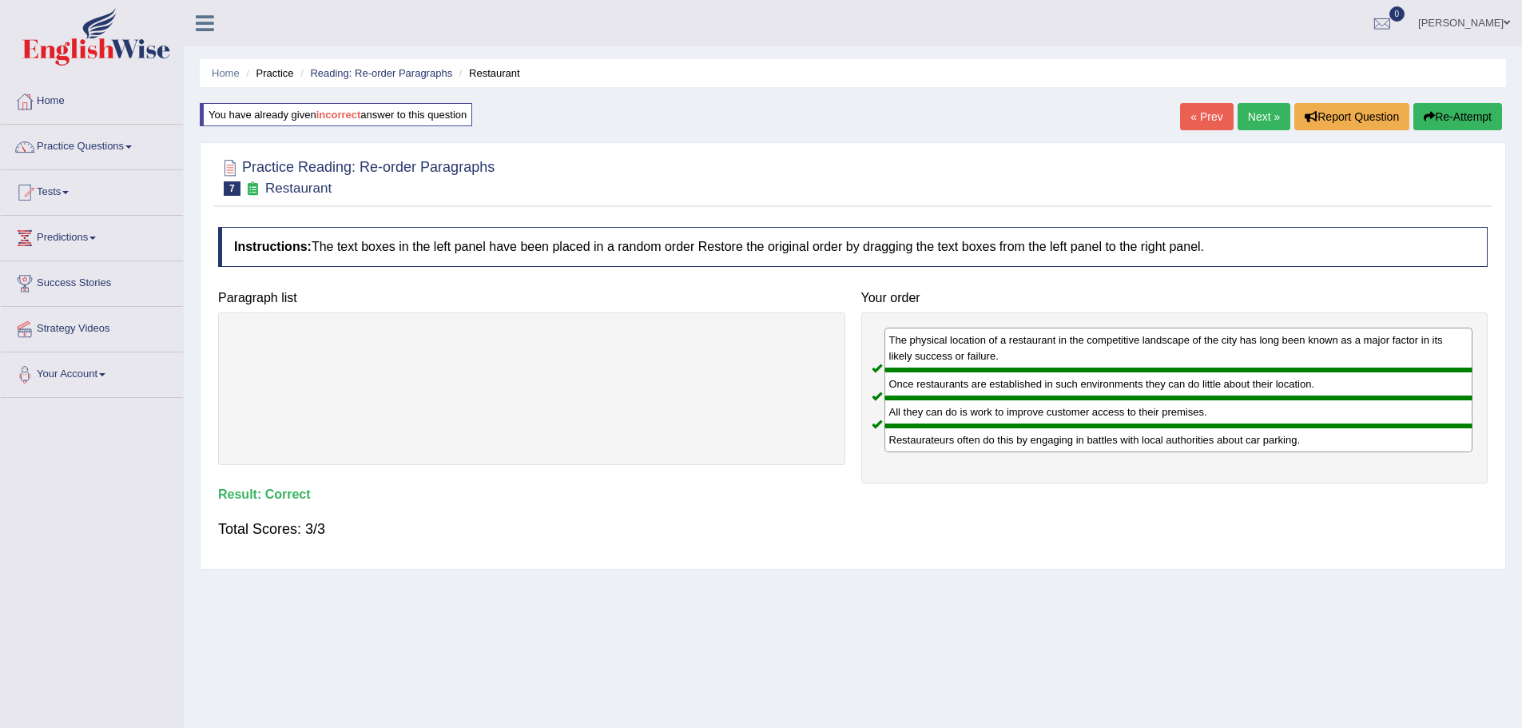
click at [1259, 115] on link "Next »" at bounding box center [1264, 116] width 53 height 27
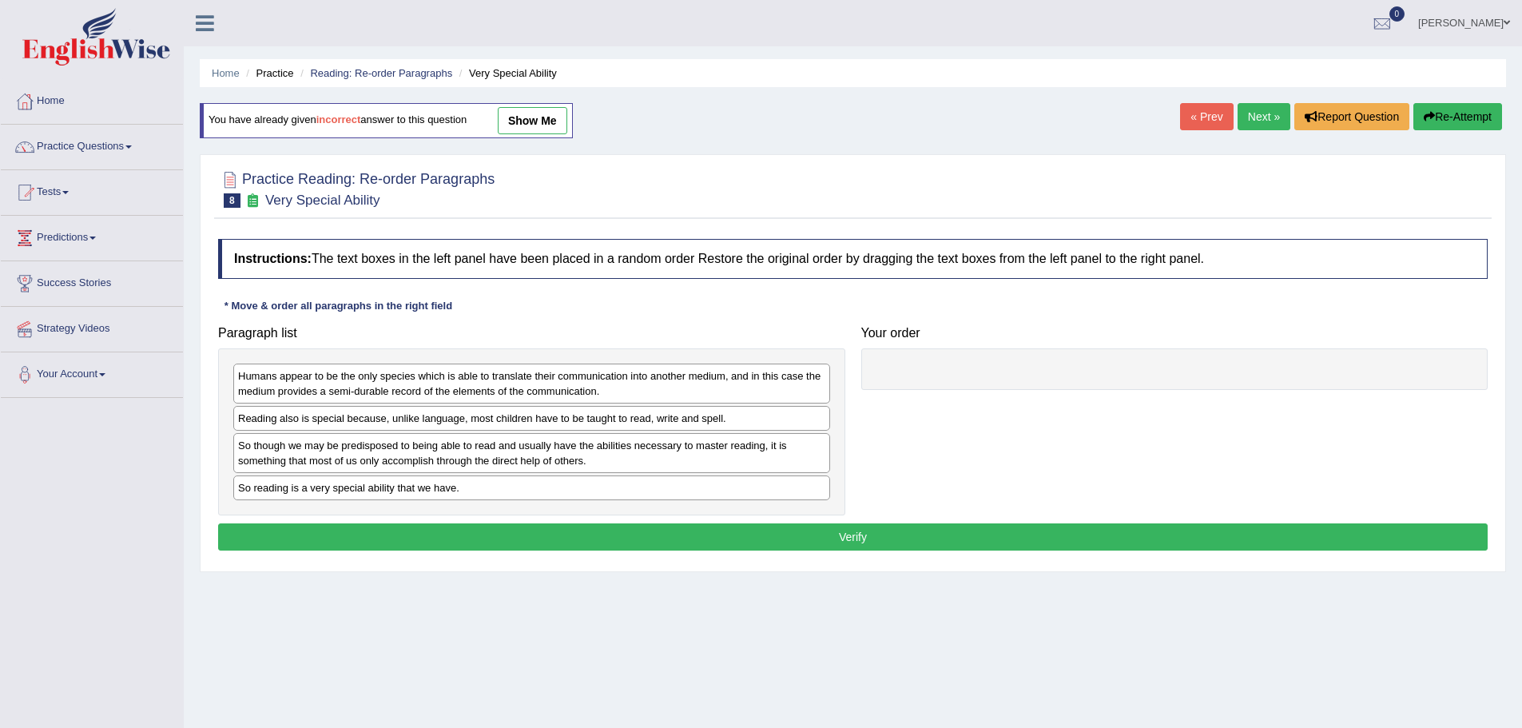
click at [1258, 119] on link "Next »" at bounding box center [1264, 116] width 53 height 27
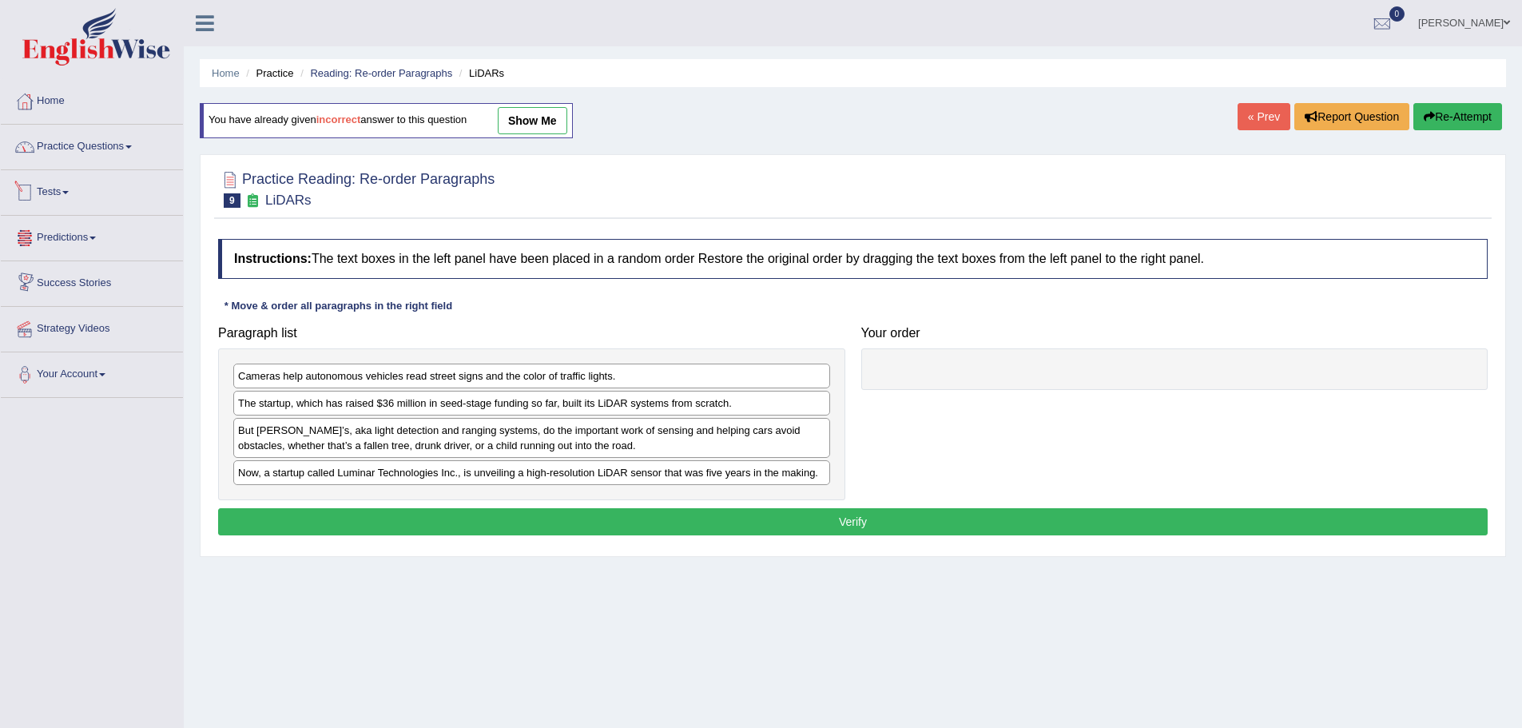
click at [105, 149] on link "Practice Questions" at bounding box center [92, 145] width 182 height 40
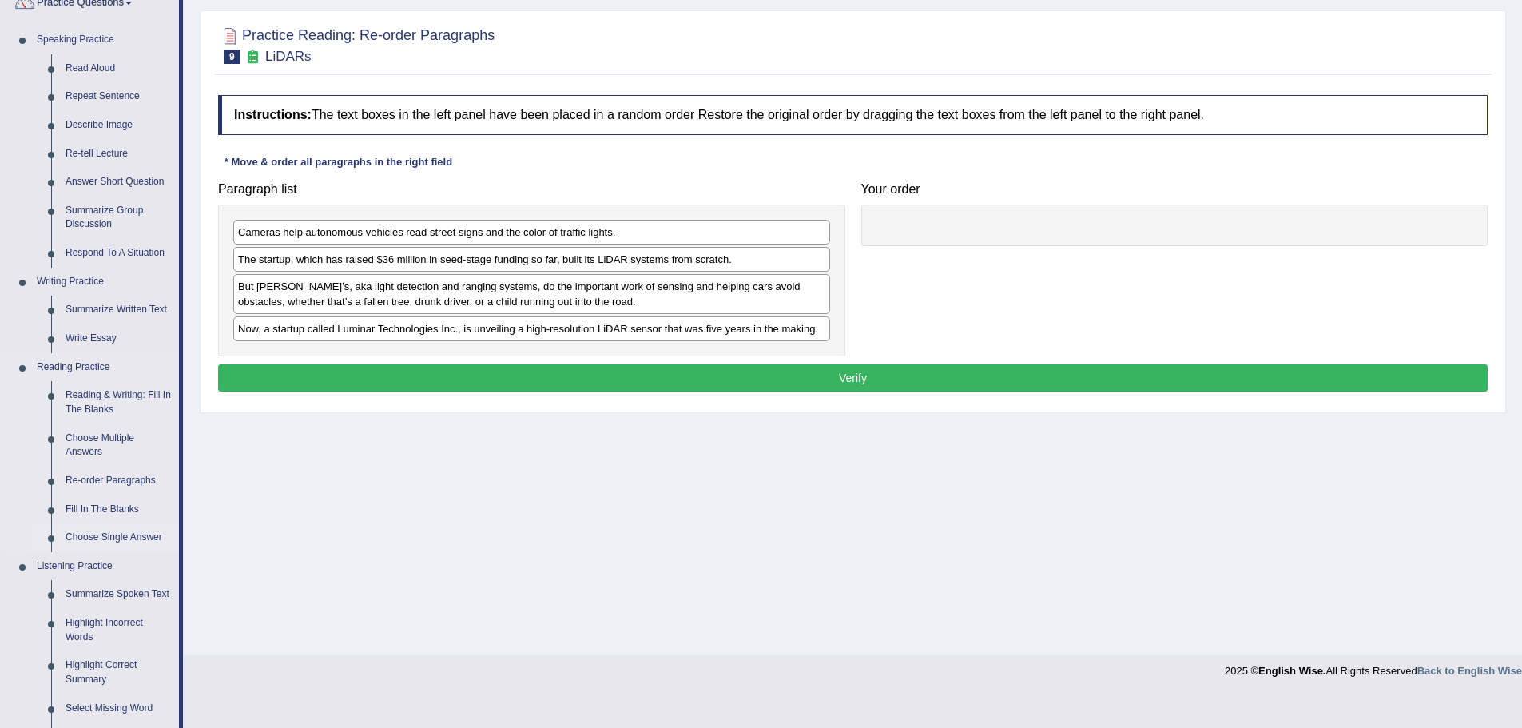
scroll to position [160, 0]
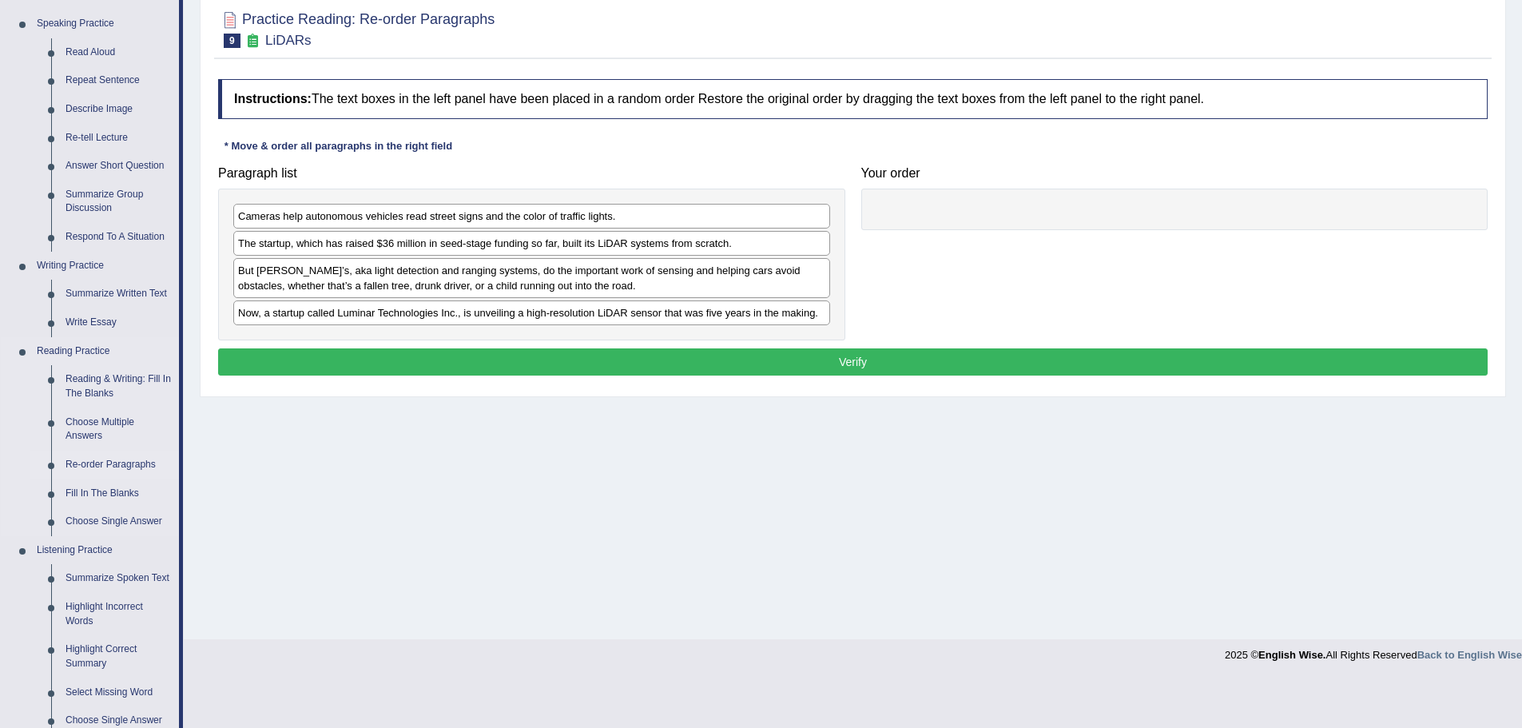
click at [109, 465] on link "Re-order Paragraphs" at bounding box center [118, 465] width 121 height 29
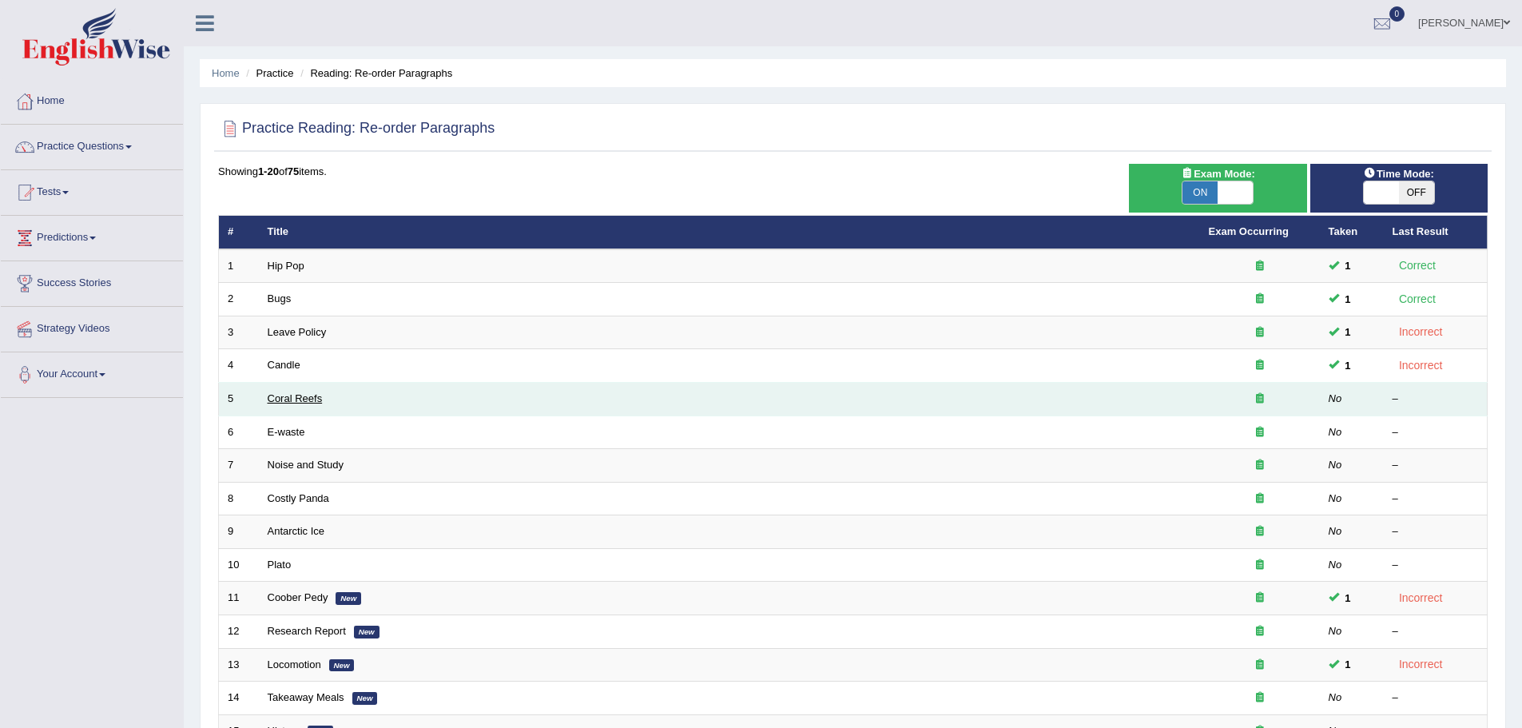
click at [287, 397] on link "Coral Reefs" at bounding box center [295, 398] width 55 height 12
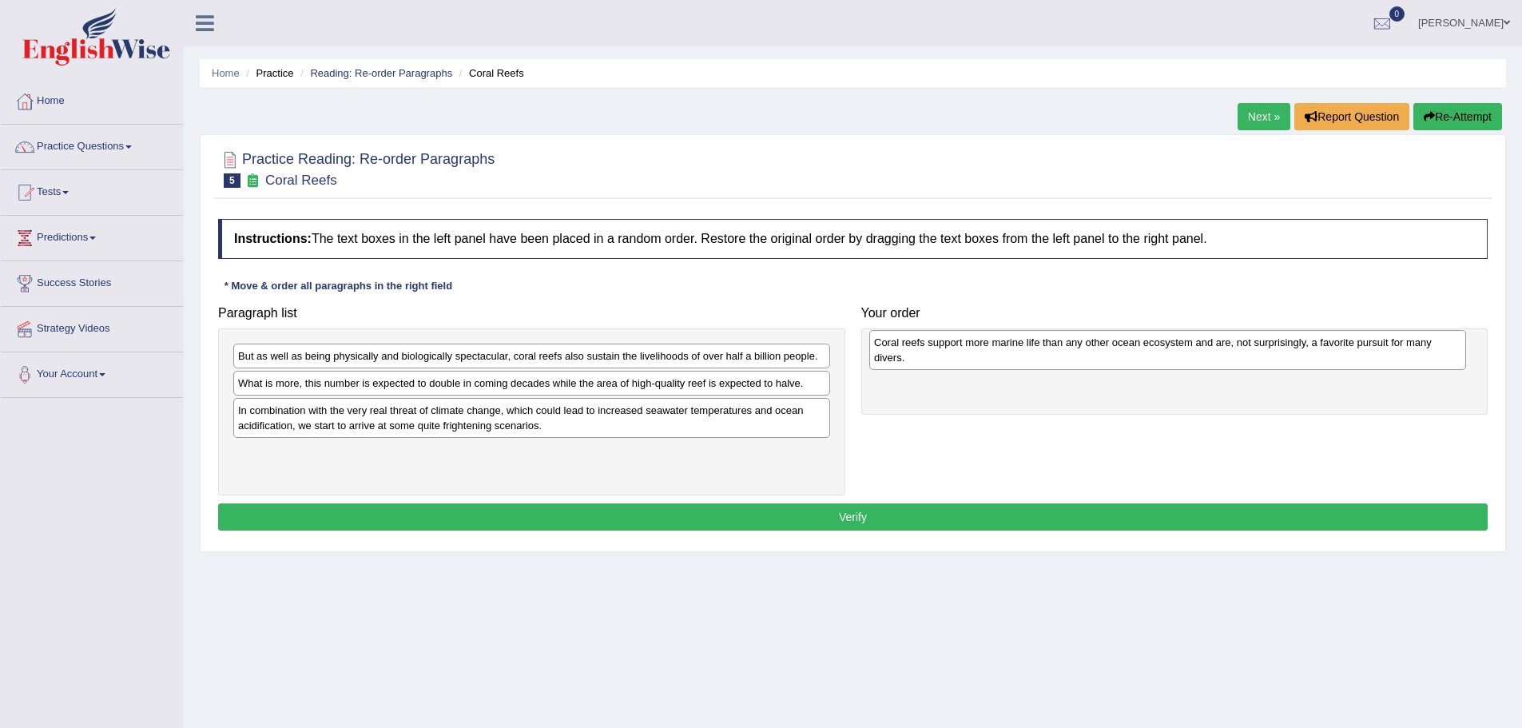
drag, startPoint x: 332, startPoint y: 425, endPoint x: 968, endPoint y: 357, distance: 639.6
click at [968, 357] on div "Coral reefs support more marine life than any other ocean ecosystem and are, no…" at bounding box center [1167, 350] width 597 height 40
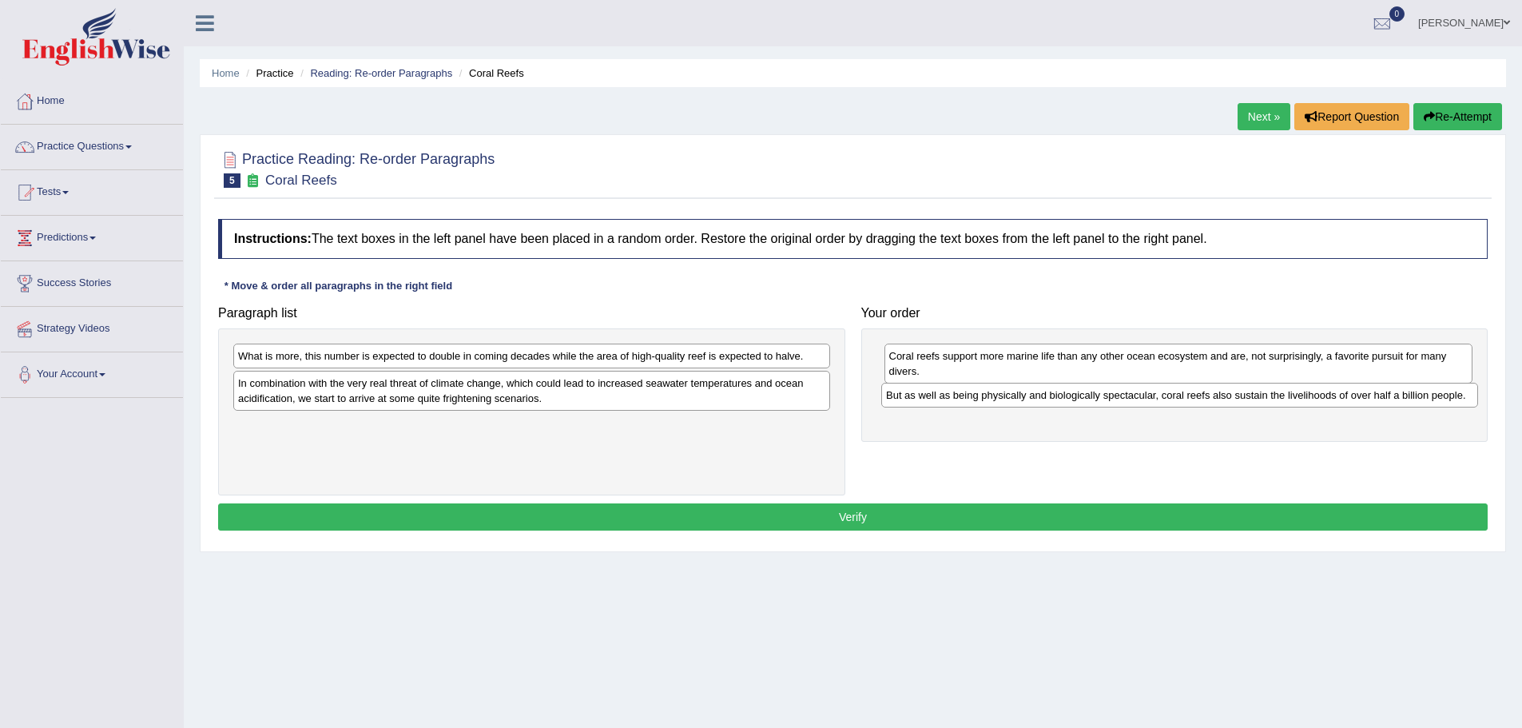
drag, startPoint x: 402, startPoint y: 355, endPoint x: 1050, endPoint y: 394, distance: 649.2
click at [1050, 394] on div "But as well as being physically and biologically spectacular, coral reefs also …" at bounding box center [1179, 395] width 597 height 25
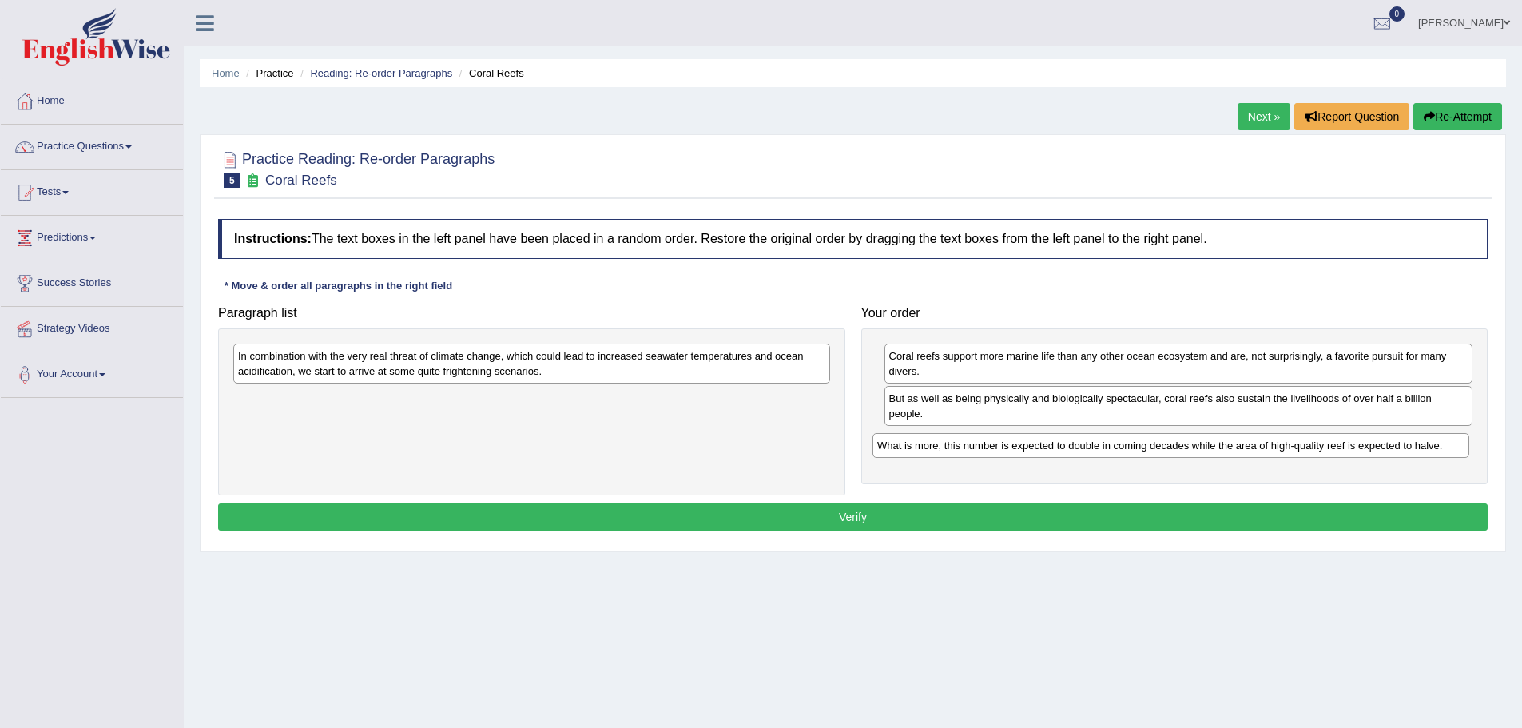
drag, startPoint x: 521, startPoint y: 364, endPoint x: 1160, endPoint y: 453, distance: 645.4
click at [1160, 453] on div "What is more, this number is expected to double in coming decades while the are…" at bounding box center [1170, 445] width 597 height 25
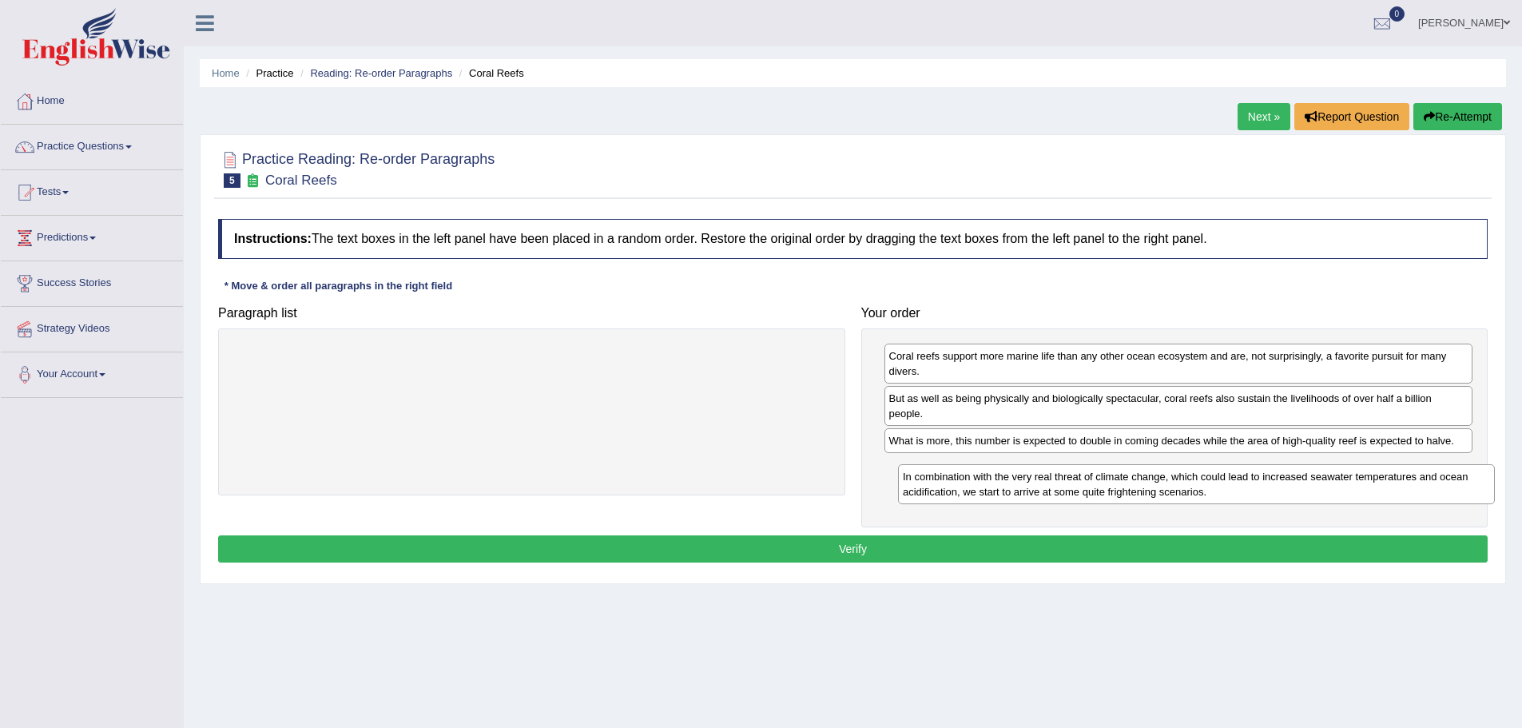
drag, startPoint x: 560, startPoint y: 364, endPoint x: 1225, endPoint y: 485, distance: 675.6
click at [1225, 485] on div "In combination with the very real threat of climate change, which could lead to…" at bounding box center [1196, 484] width 597 height 40
click at [837, 545] on button "Verify" at bounding box center [853, 548] width 1270 height 27
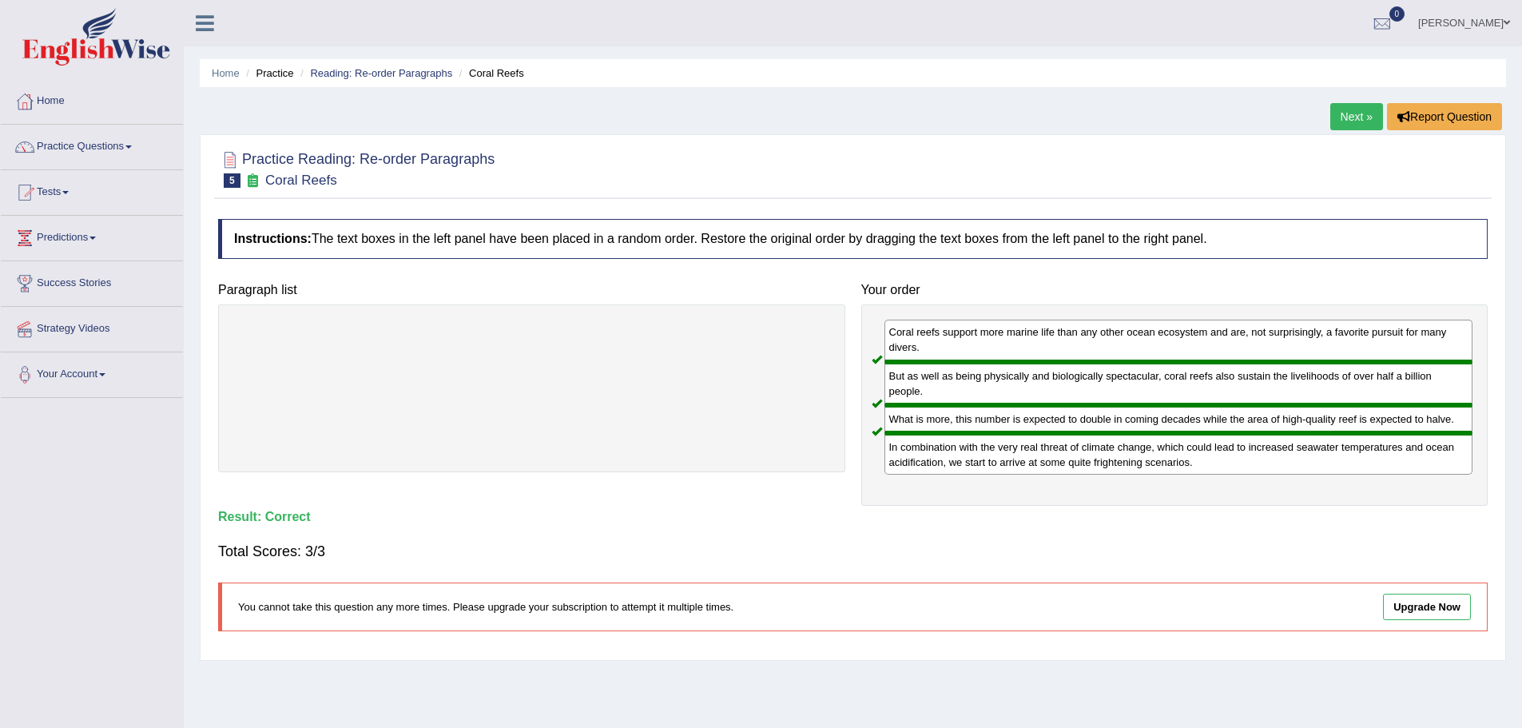
click at [1355, 112] on link "Next »" at bounding box center [1356, 116] width 53 height 27
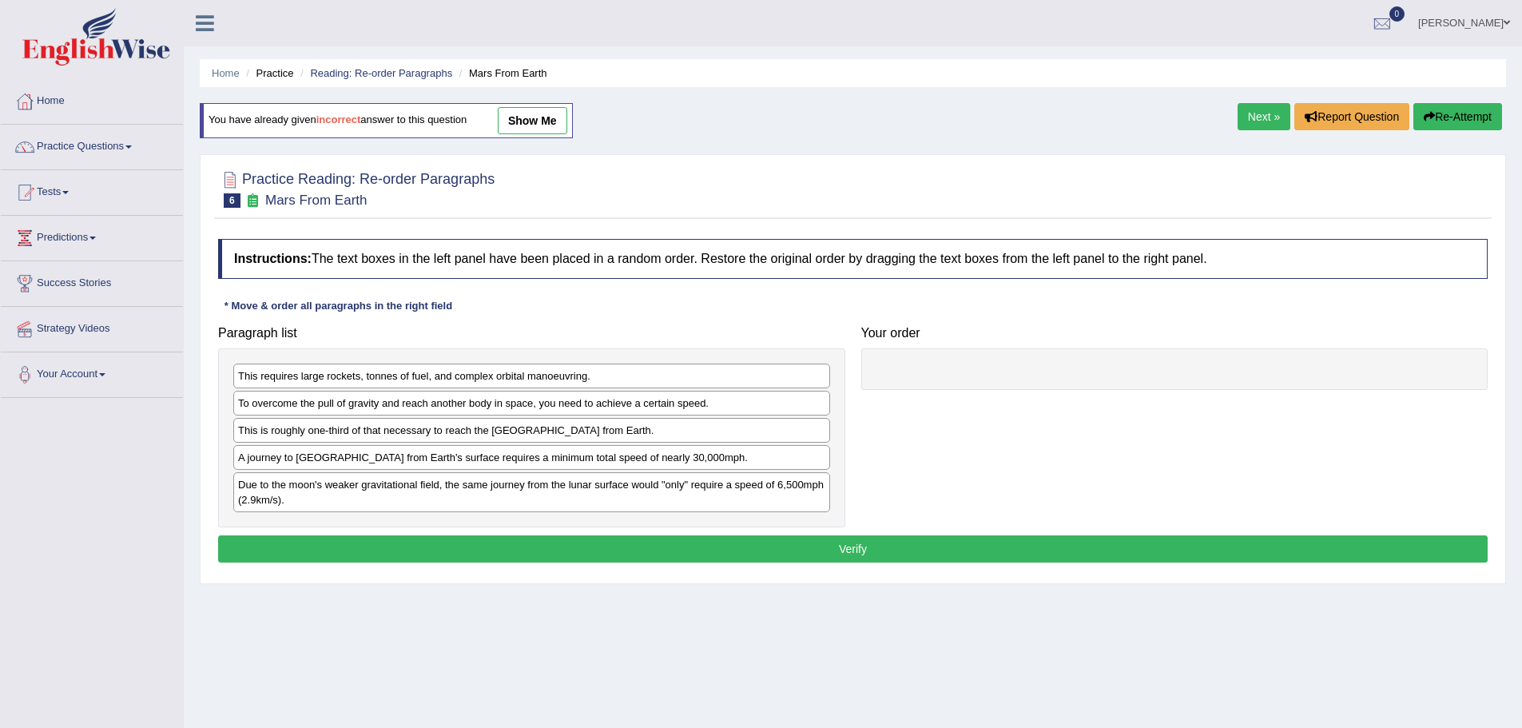
click at [1270, 113] on link "Next »" at bounding box center [1264, 116] width 53 height 27
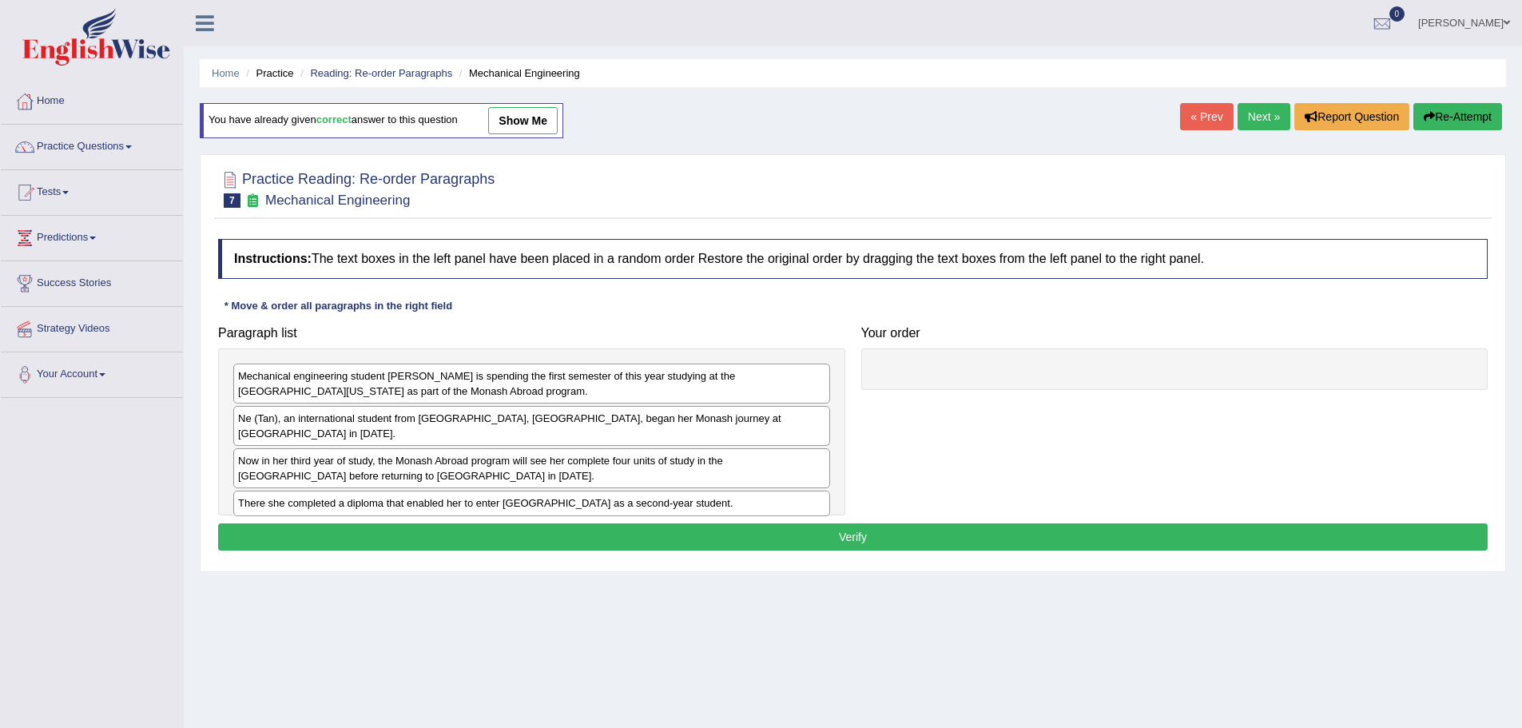
click at [1261, 113] on link "Next »" at bounding box center [1264, 116] width 53 height 27
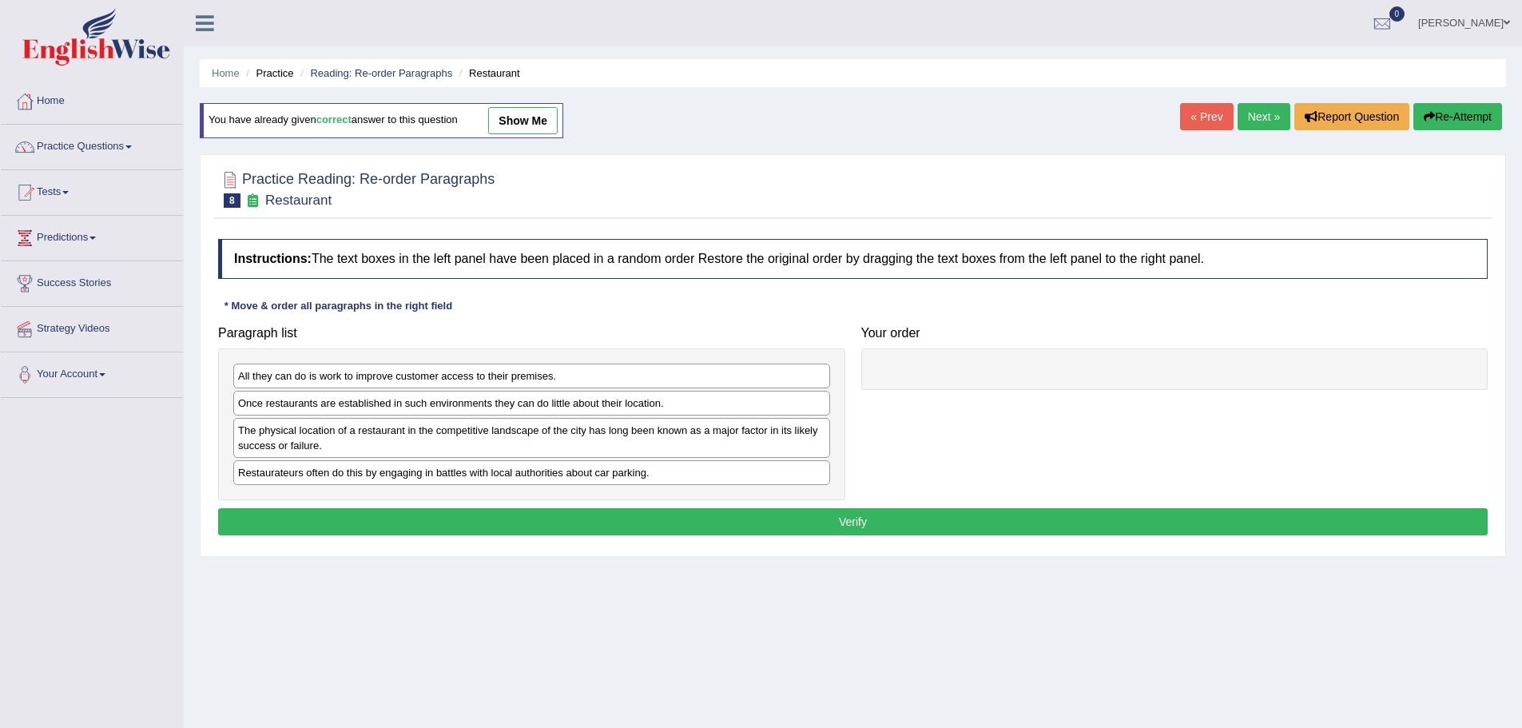
click at [1261, 113] on link "Next »" at bounding box center [1264, 116] width 53 height 27
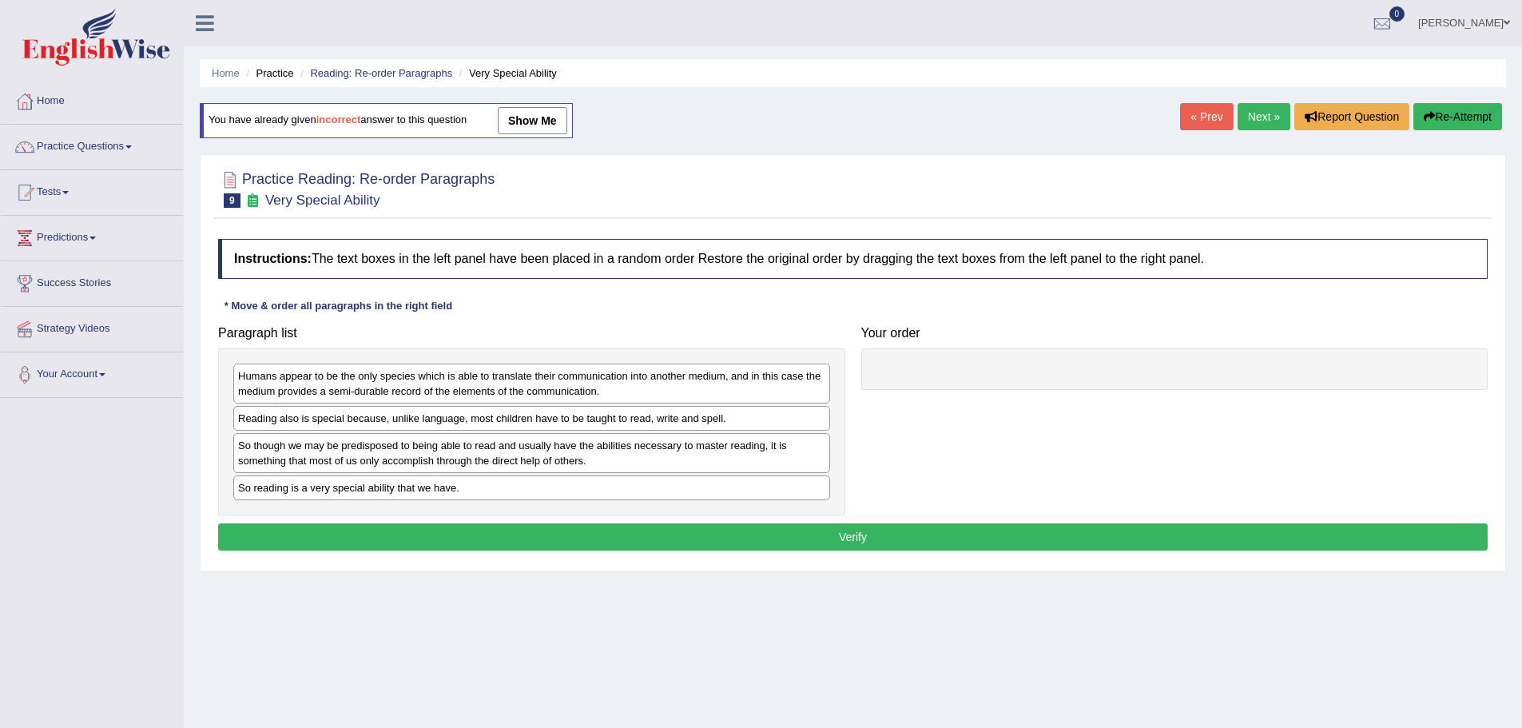
click at [1261, 113] on link "Next »" at bounding box center [1264, 116] width 53 height 27
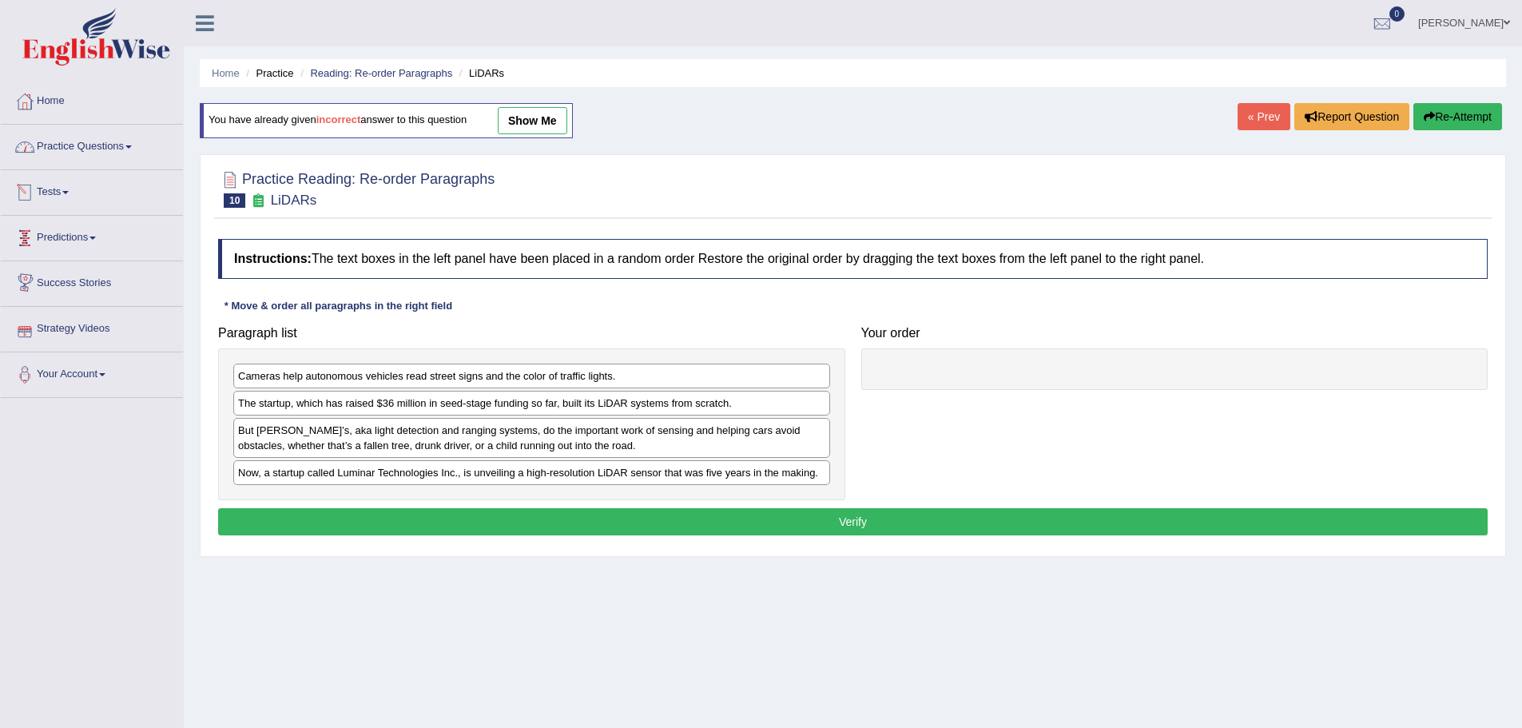
click at [128, 147] on link "Practice Questions" at bounding box center [92, 145] width 182 height 40
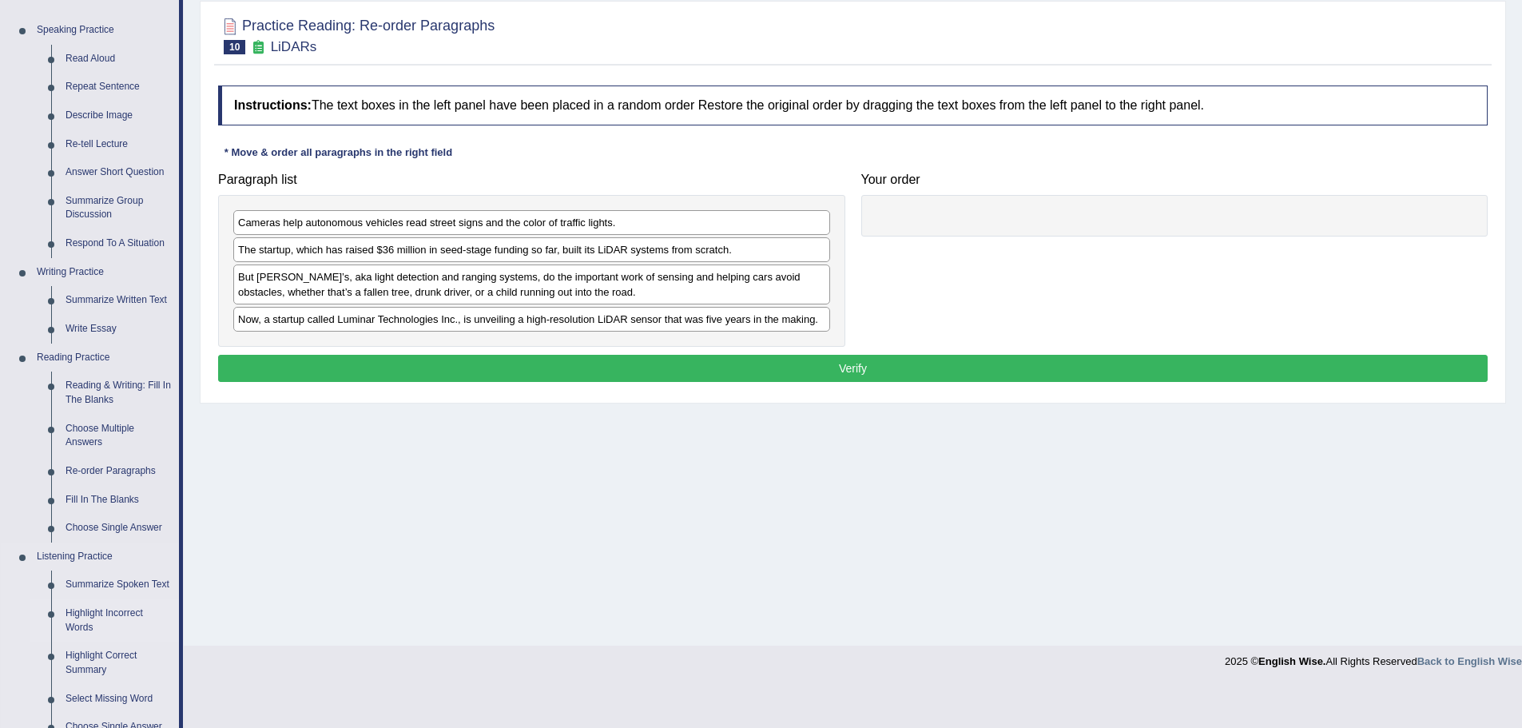
scroll to position [160, 0]
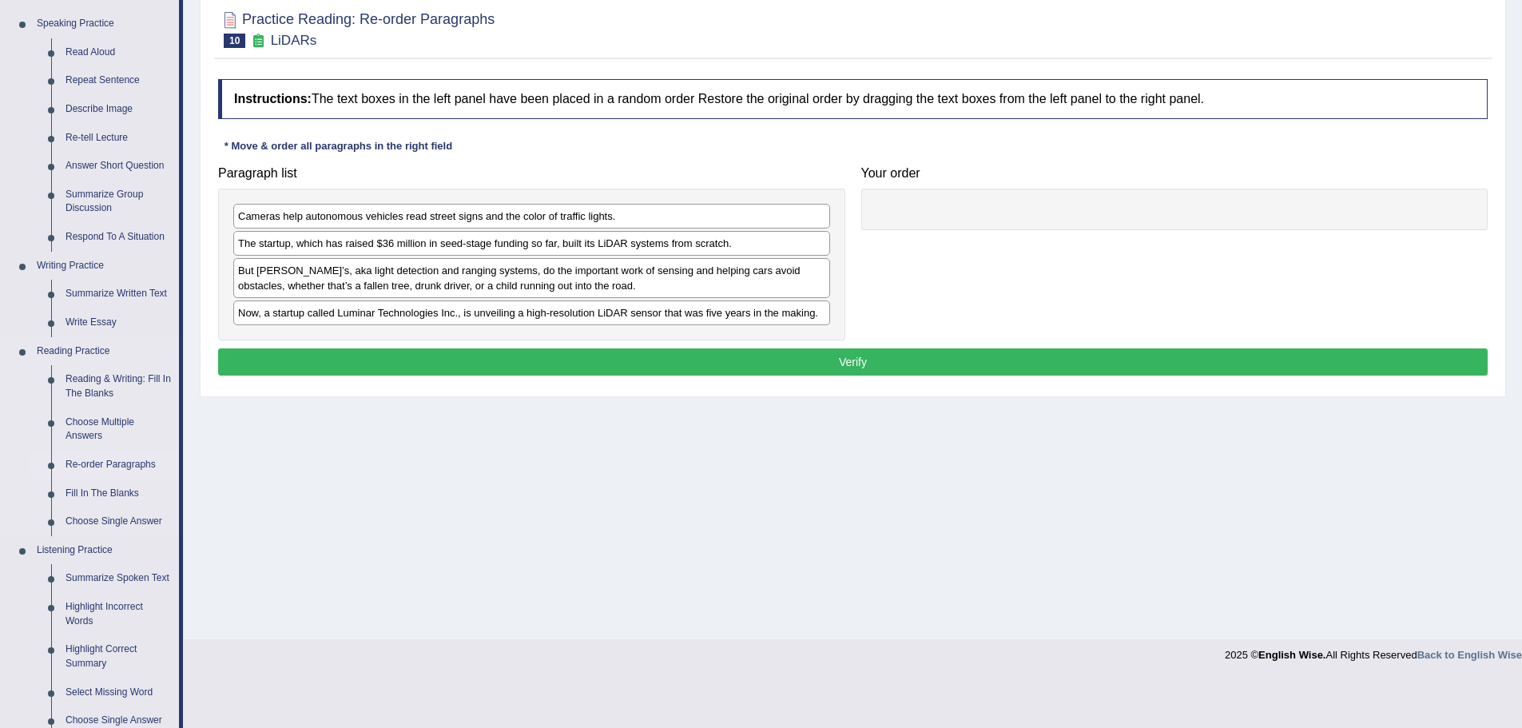
click at [109, 461] on link "Re-order Paragraphs" at bounding box center [118, 465] width 121 height 29
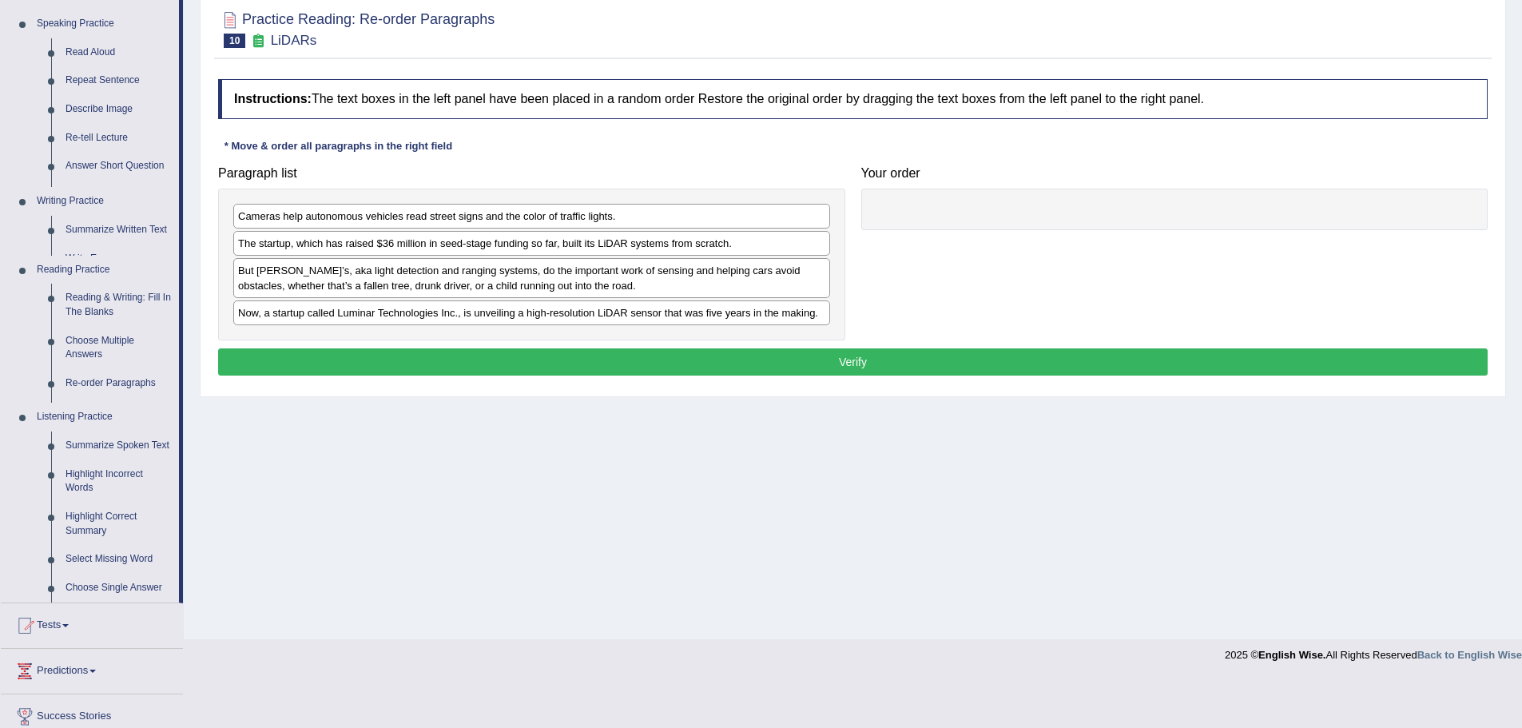
scroll to position [111, 0]
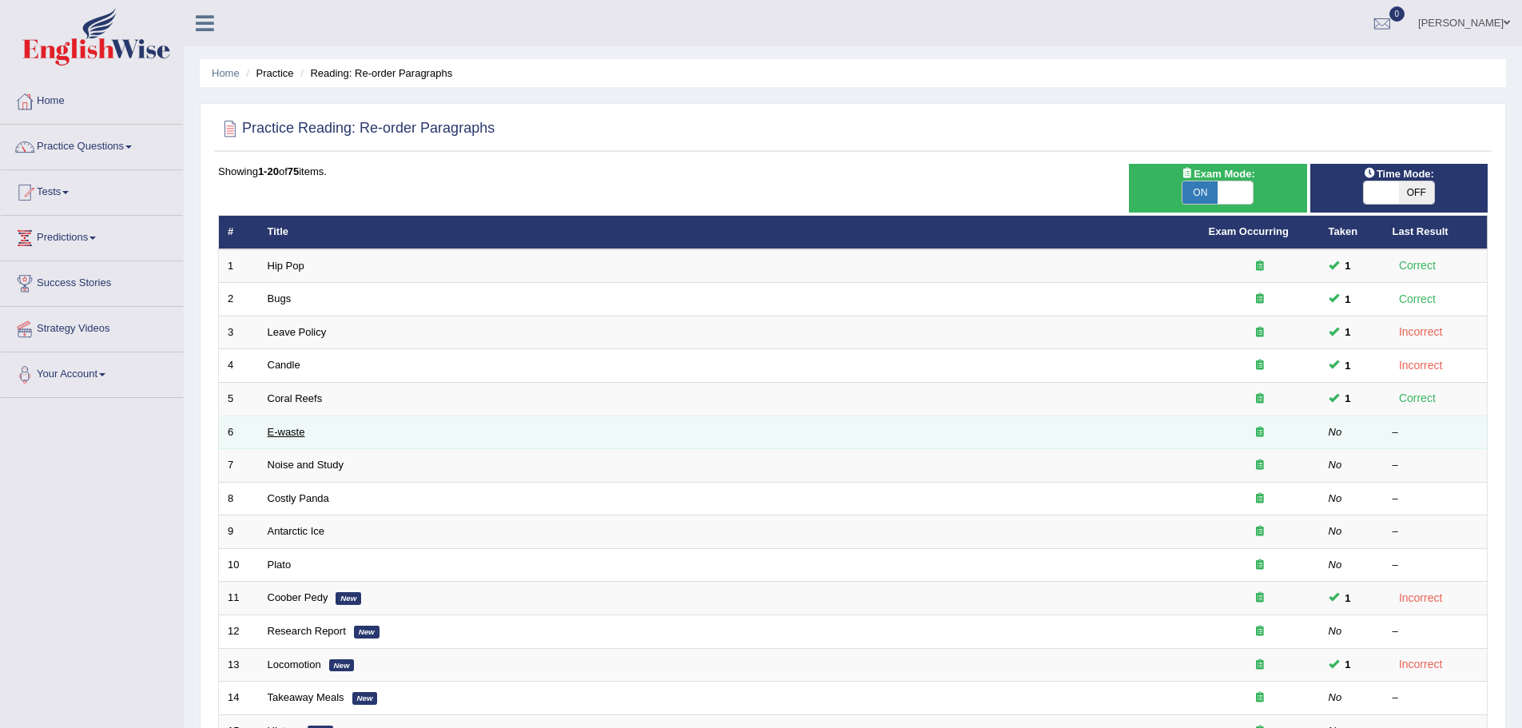
click at [285, 431] on link "E-waste" at bounding box center [287, 432] width 38 height 12
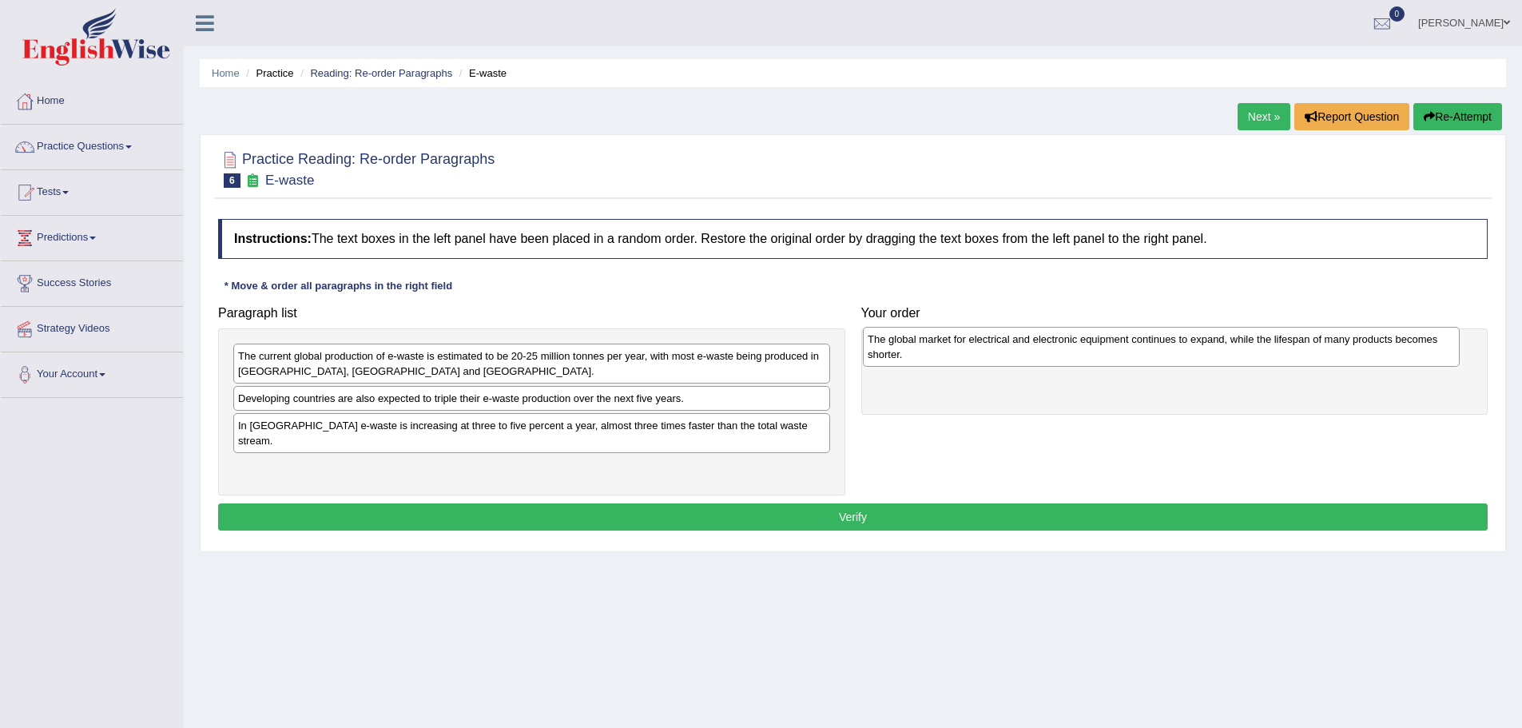
drag, startPoint x: 449, startPoint y: 465, endPoint x: 1079, endPoint y: 352, distance: 639.7
click at [1079, 352] on div "The global market for electrical and electronic equipment continues to expand, …" at bounding box center [1161, 347] width 597 height 40
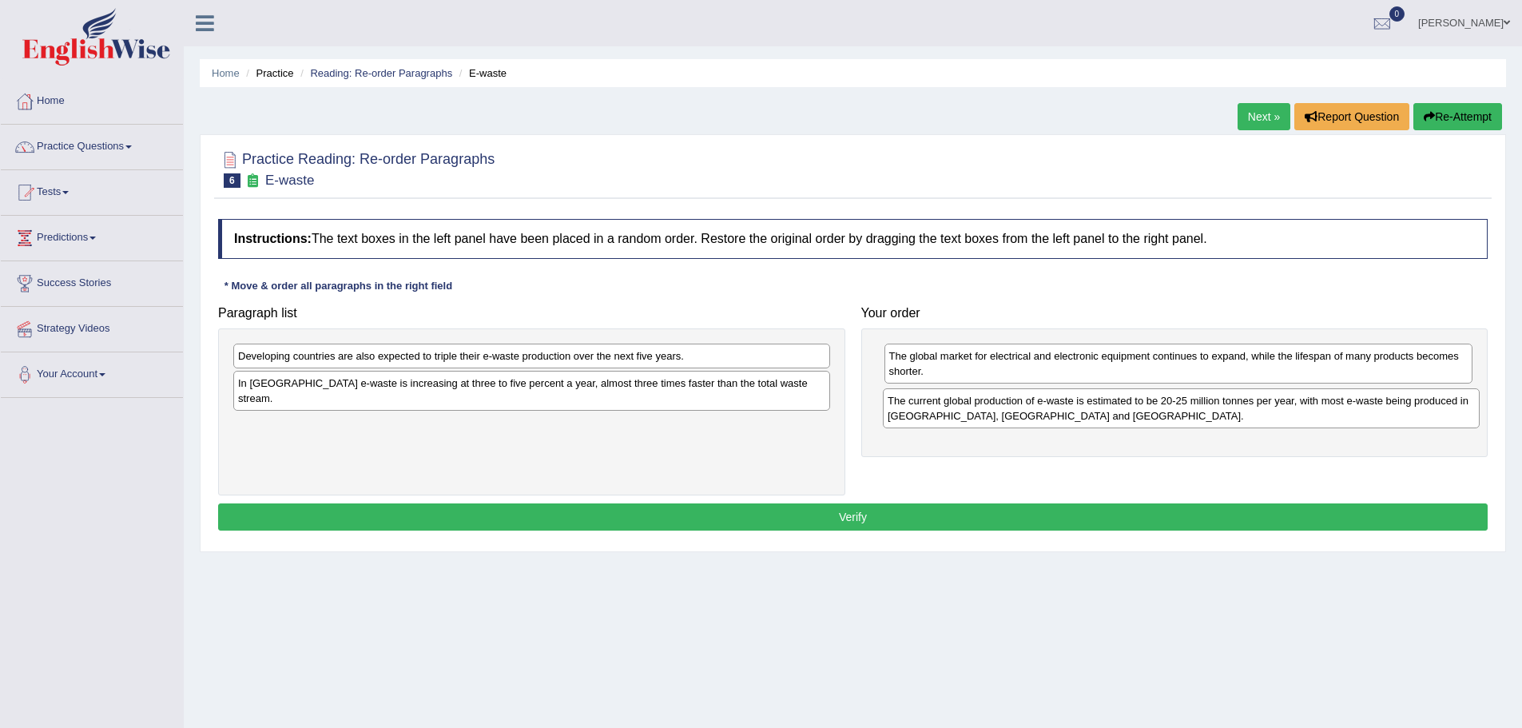
drag, startPoint x: 373, startPoint y: 371, endPoint x: 1021, endPoint y: 411, distance: 649.2
click at [1023, 415] on div "The current global production of e-waste is estimated to be 20-25 million tonne…" at bounding box center [1181, 408] width 597 height 40
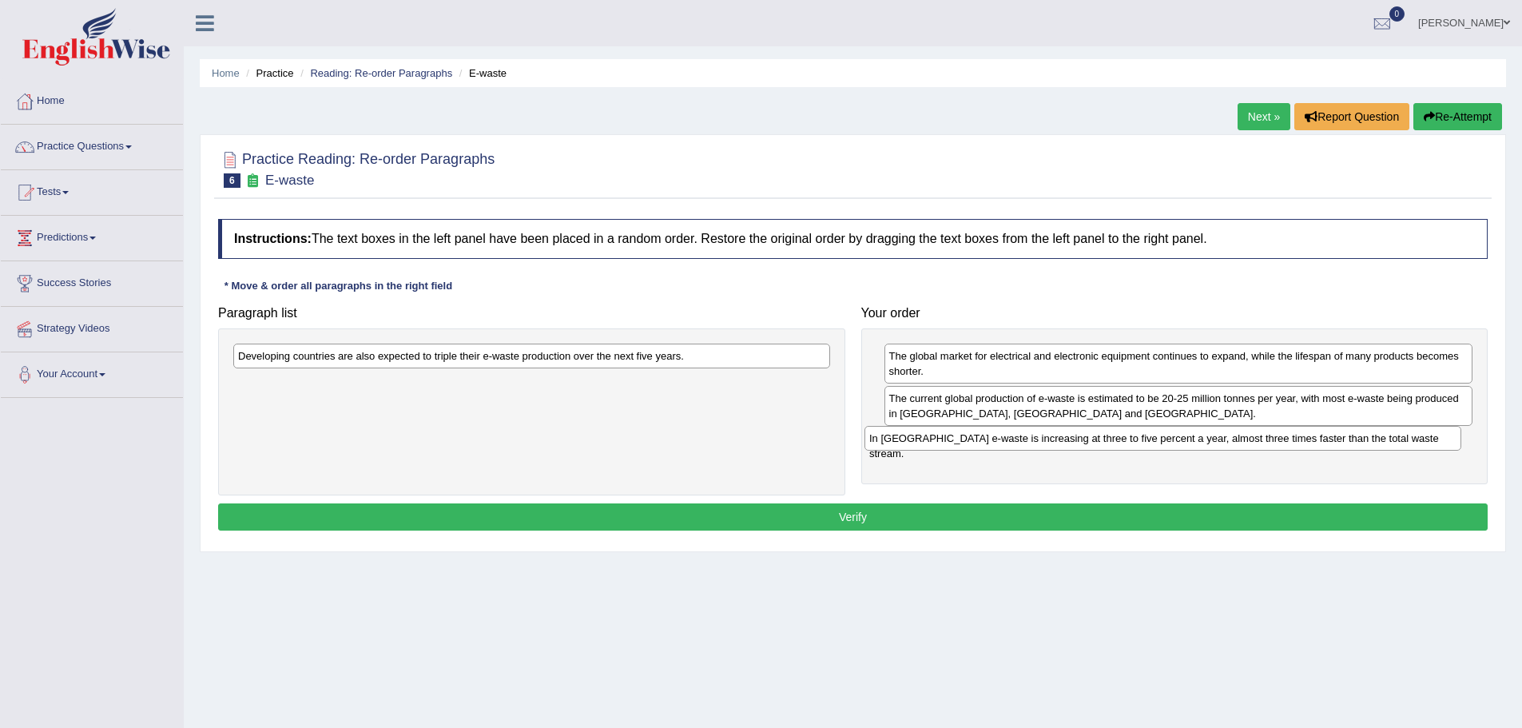
drag, startPoint x: 343, startPoint y: 388, endPoint x: 983, endPoint y: 443, distance: 642.4
click at [980, 443] on div "In [GEOGRAPHIC_DATA] e-waste is increasing at three to five percent a year, alm…" at bounding box center [1163, 438] width 597 height 25
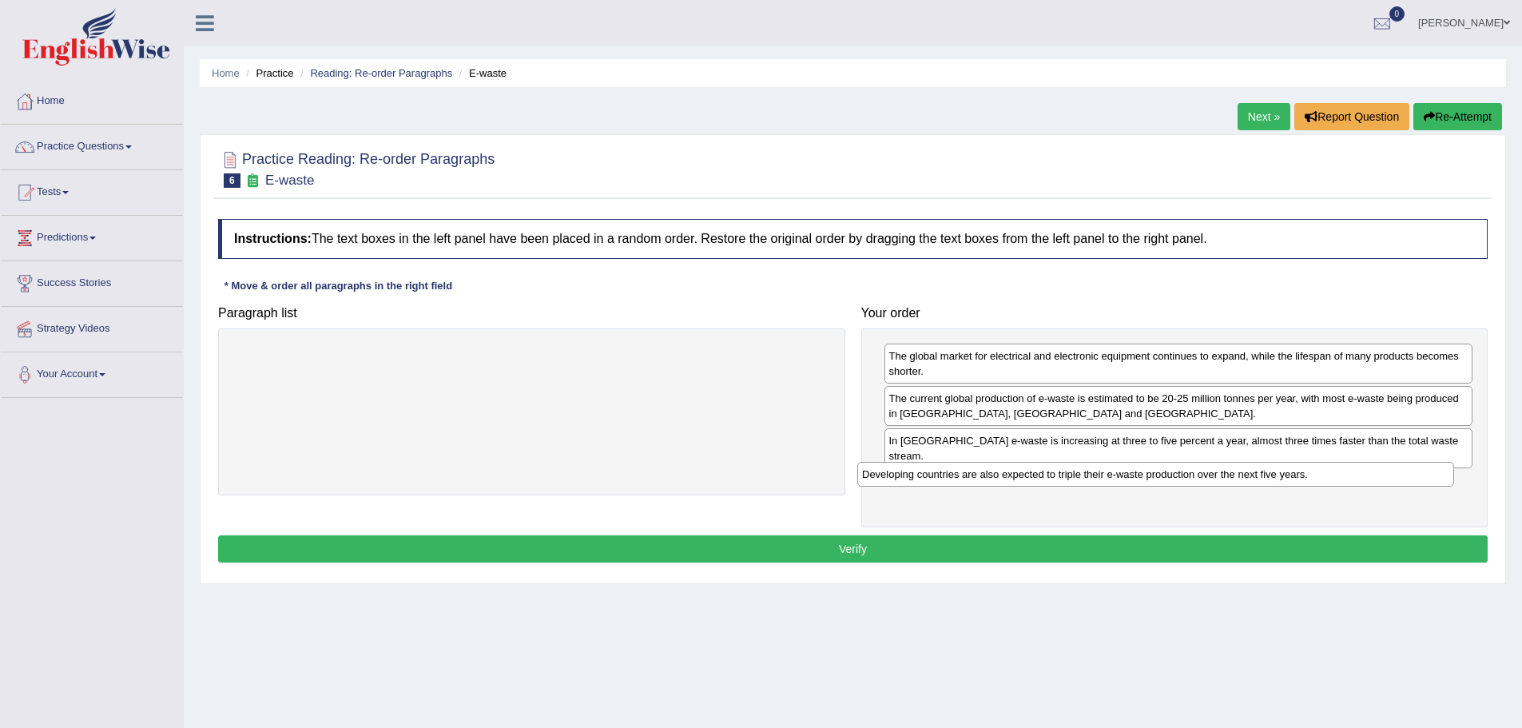
drag, startPoint x: 531, startPoint y: 356, endPoint x: 1162, endPoint y: 475, distance: 642.2
click at [1162, 475] on div "Developing countries are also expected to triple their e-waste production over …" at bounding box center [1155, 474] width 597 height 25
click at [1000, 535] on button "Verify" at bounding box center [853, 548] width 1270 height 27
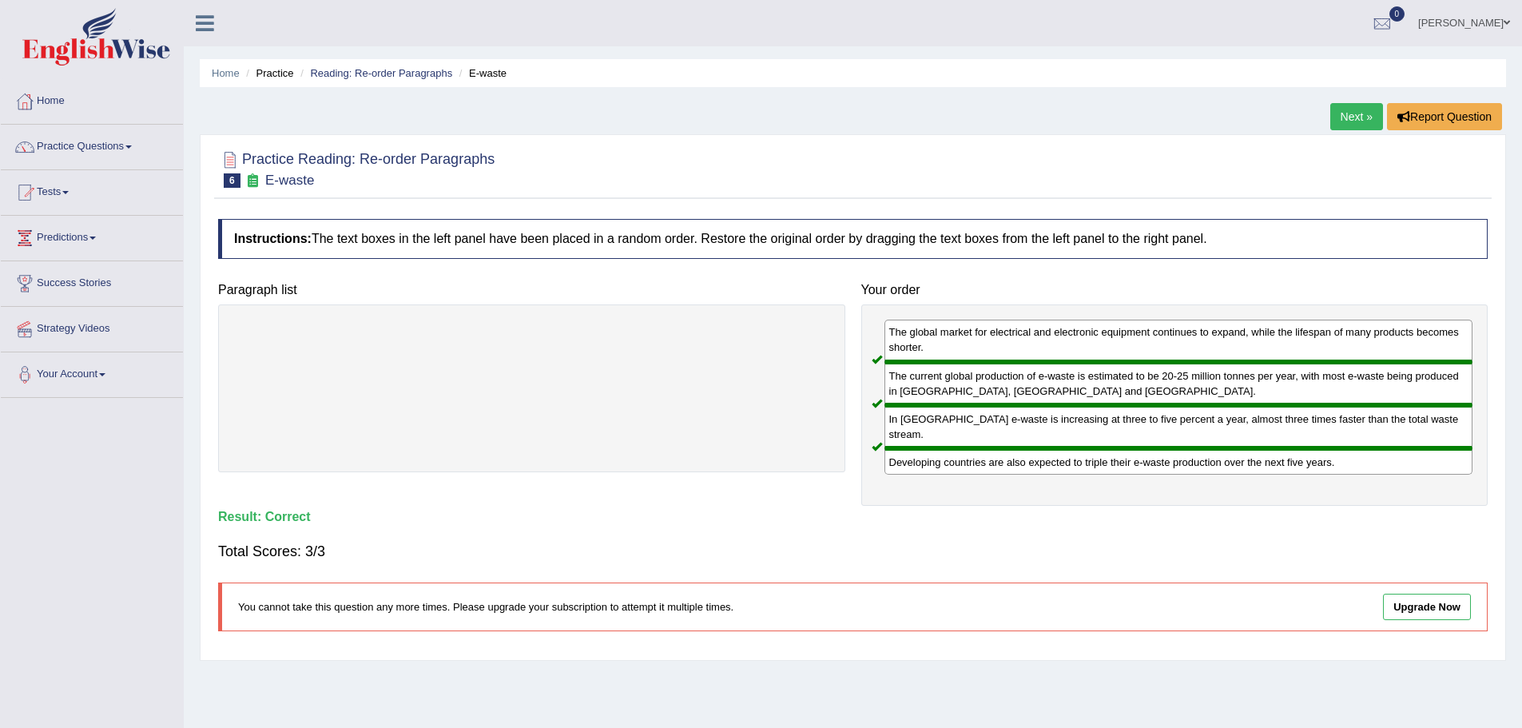
click at [1357, 111] on link "Next »" at bounding box center [1356, 116] width 53 height 27
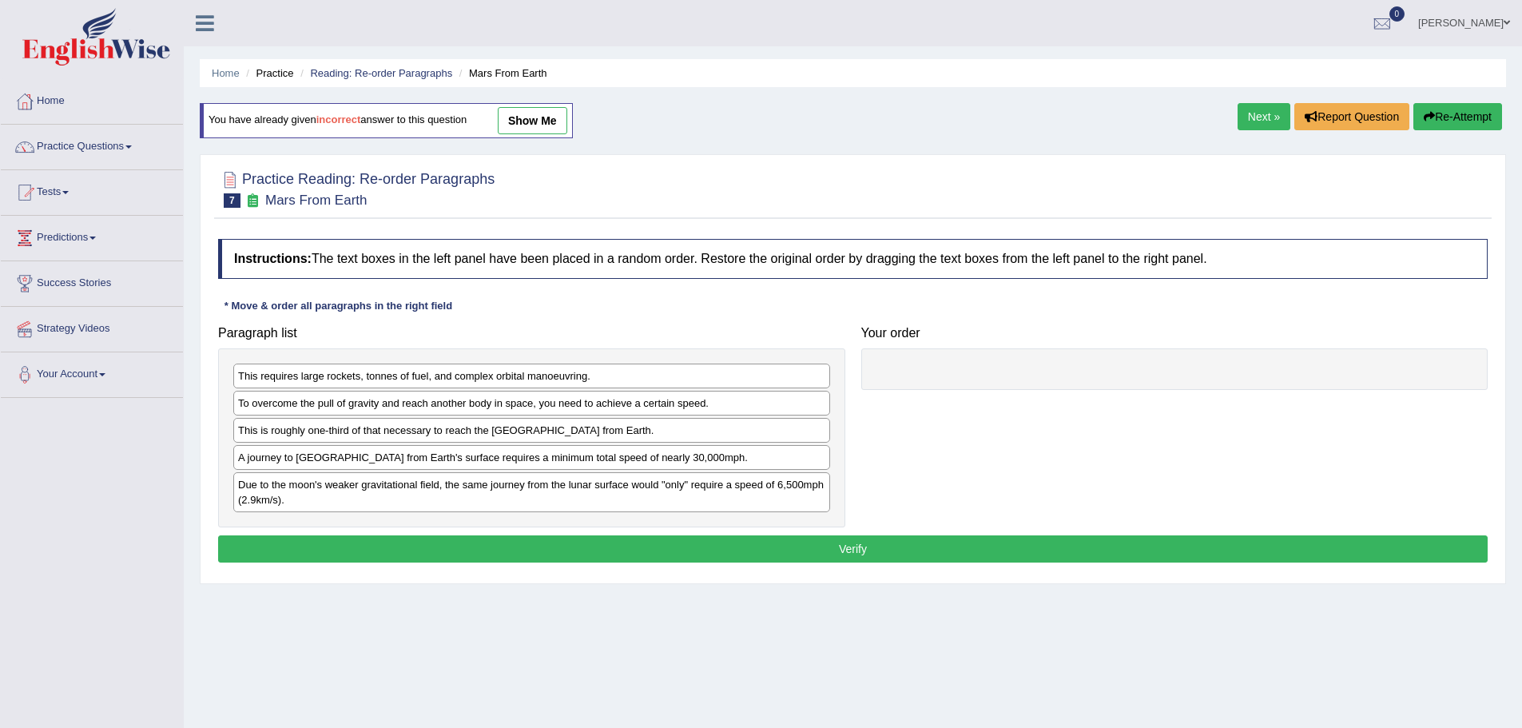
click at [544, 121] on link "show me" at bounding box center [533, 120] width 70 height 27
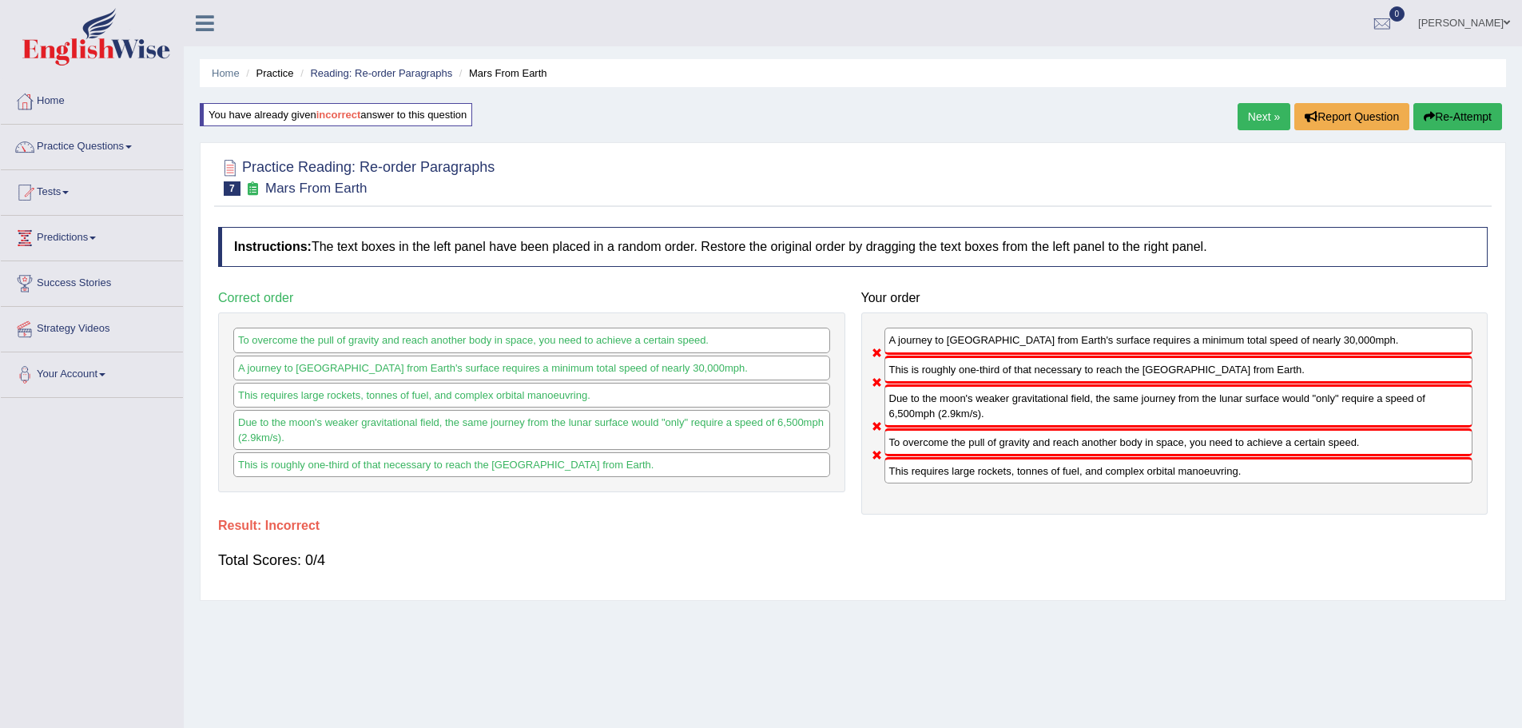
click at [1256, 121] on link "Next »" at bounding box center [1264, 116] width 53 height 27
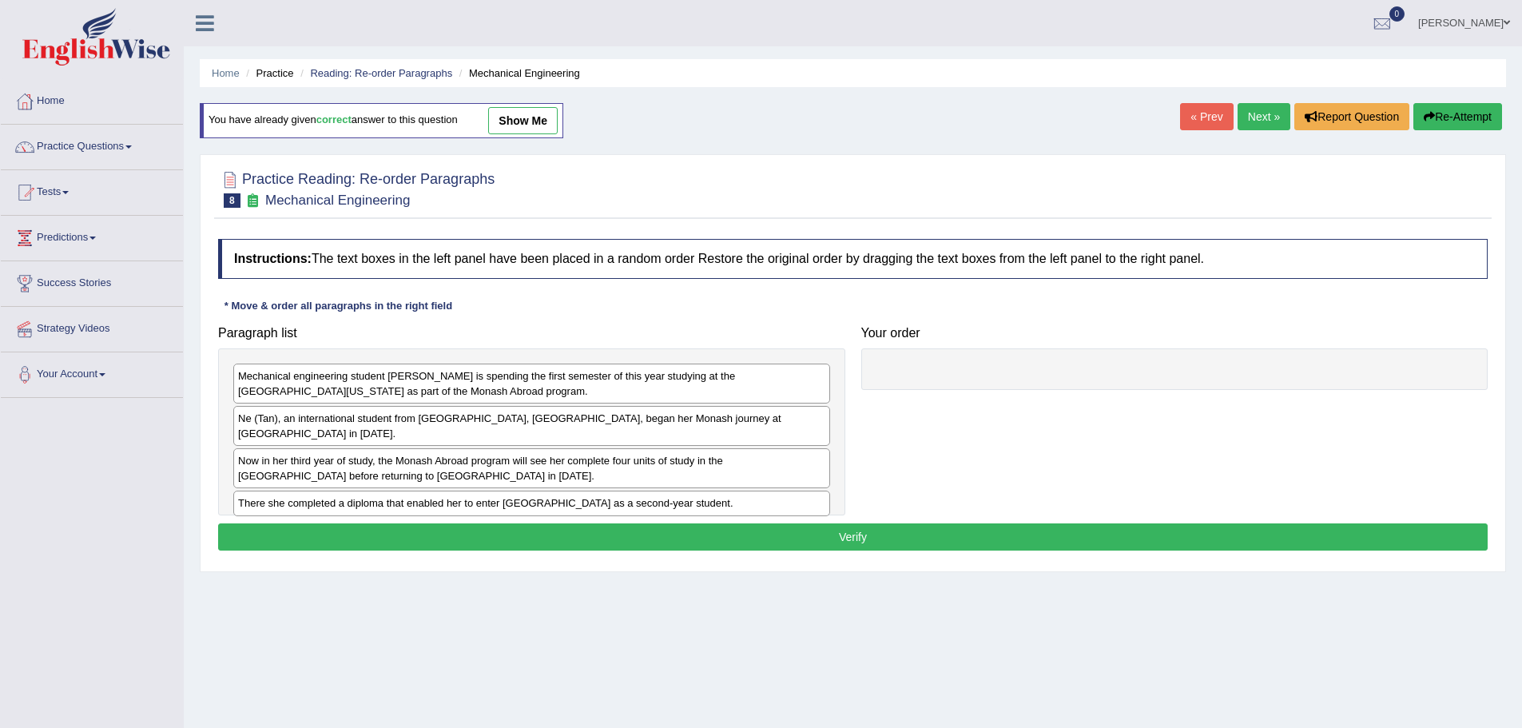
click at [542, 104] on div "You have already given correct answer to this question show me" at bounding box center [382, 120] width 364 height 35
click at [540, 116] on link "show me" at bounding box center [523, 120] width 70 height 27
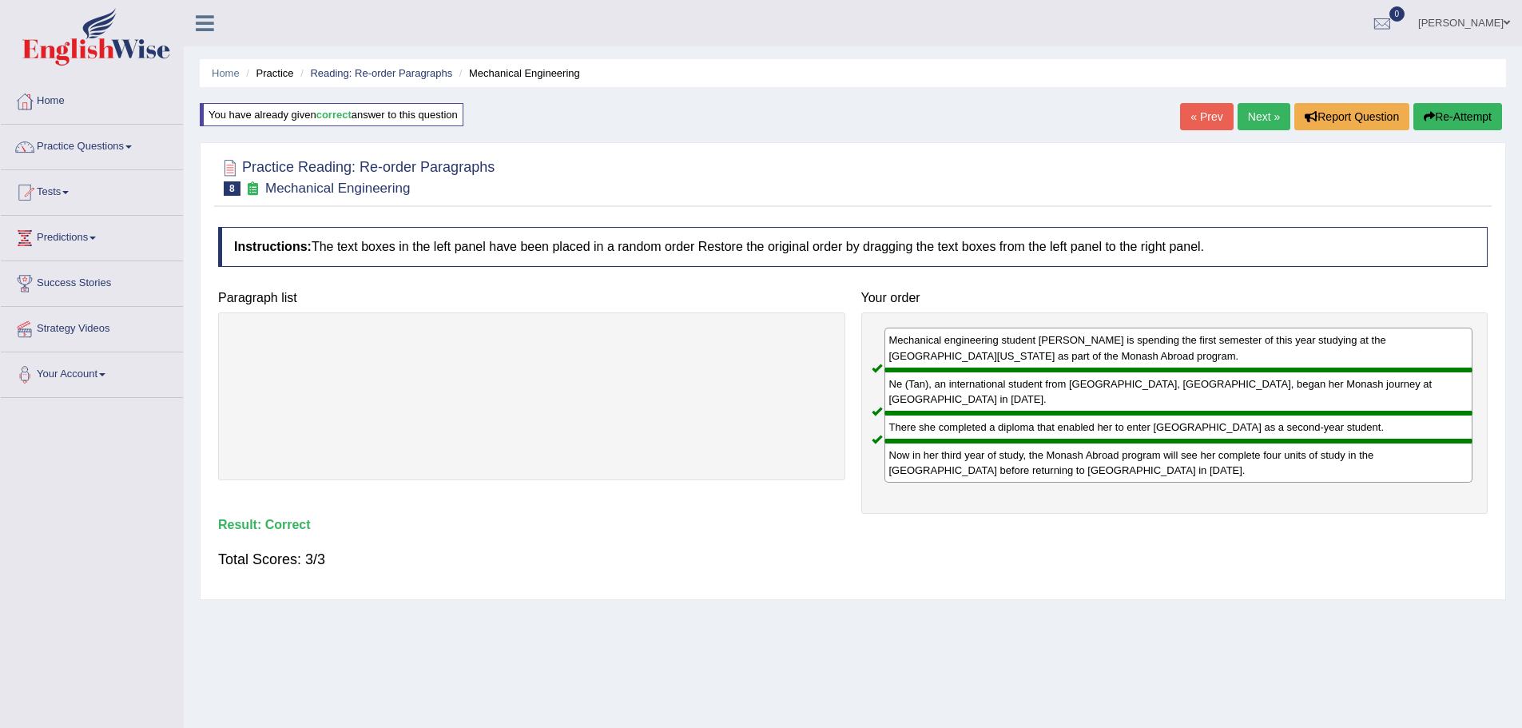
click at [1264, 113] on link "Next »" at bounding box center [1264, 116] width 53 height 27
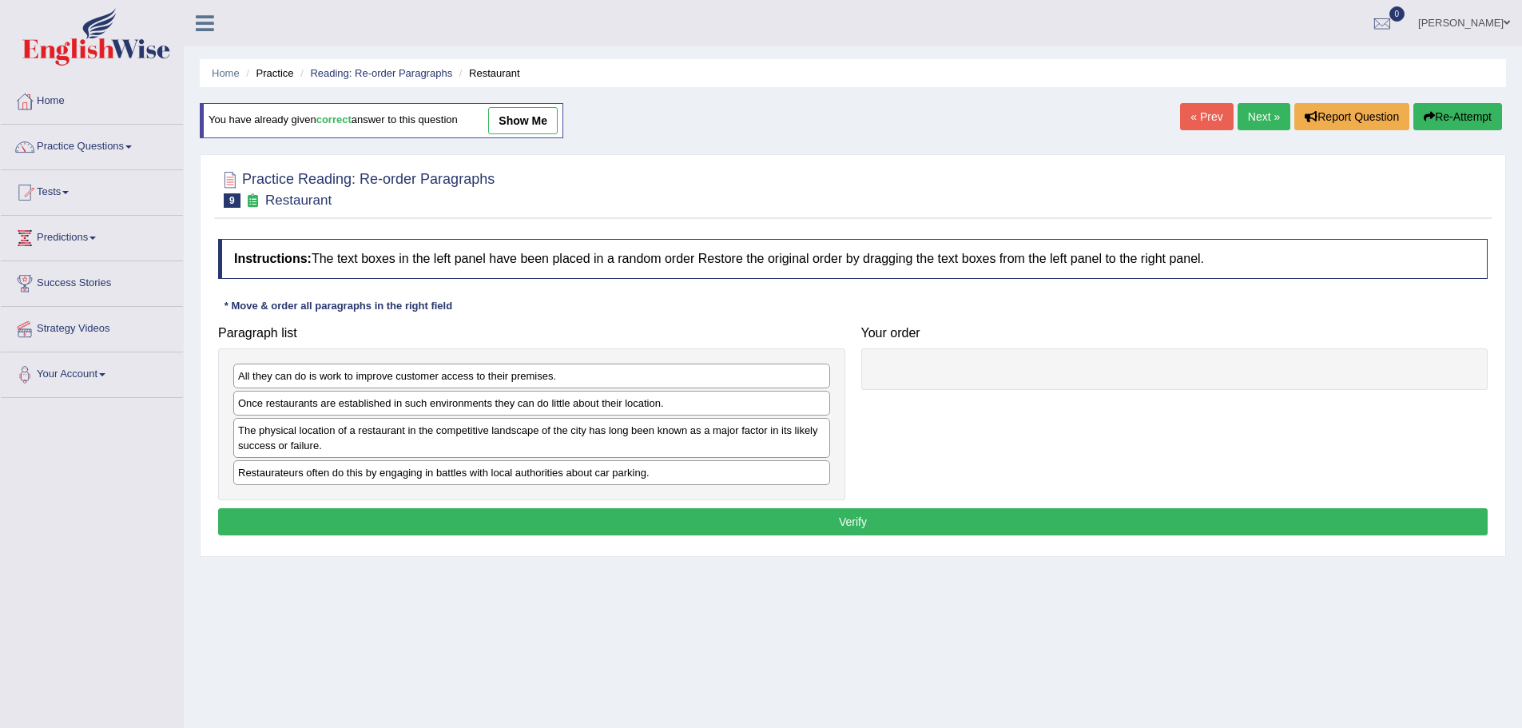
click at [1264, 113] on link "Next »" at bounding box center [1264, 116] width 53 height 27
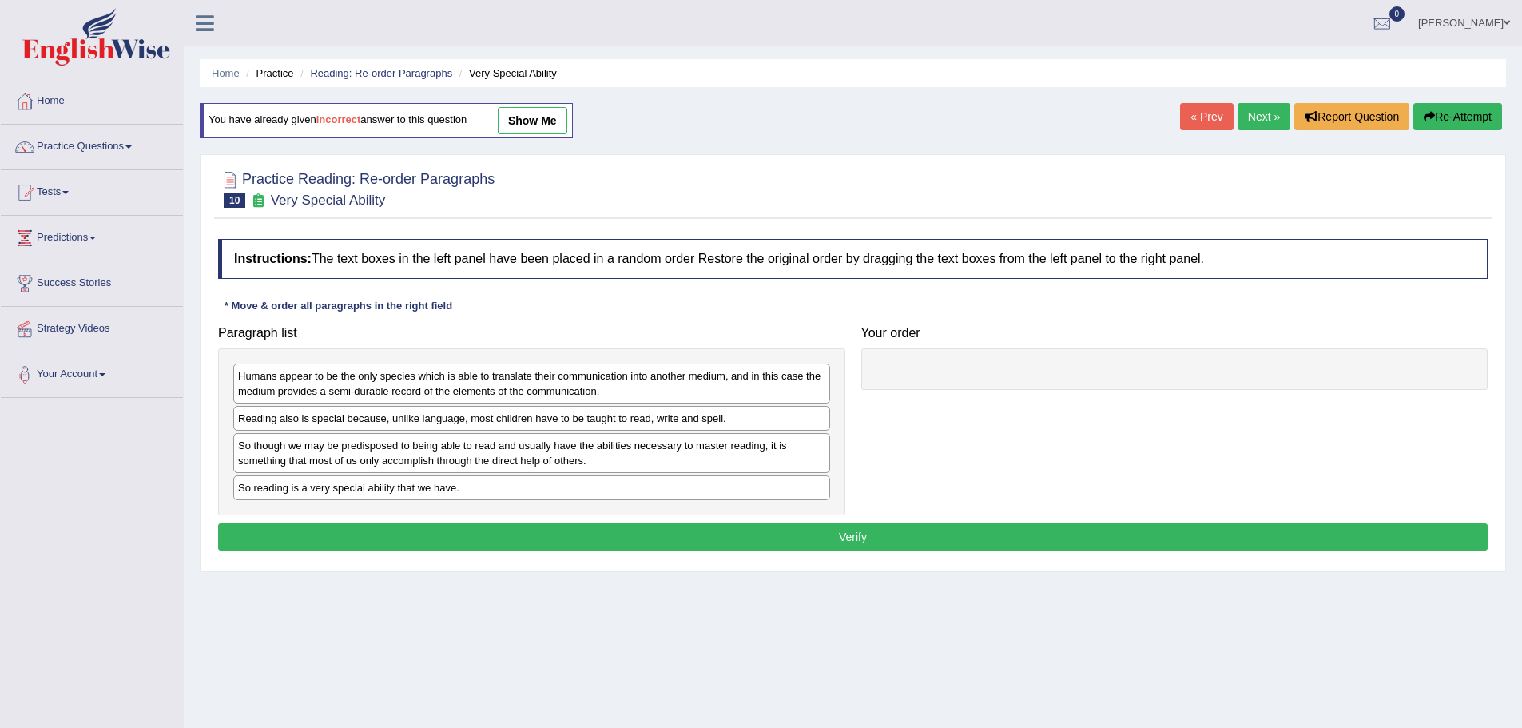
click at [539, 120] on link "show me" at bounding box center [533, 120] width 70 height 27
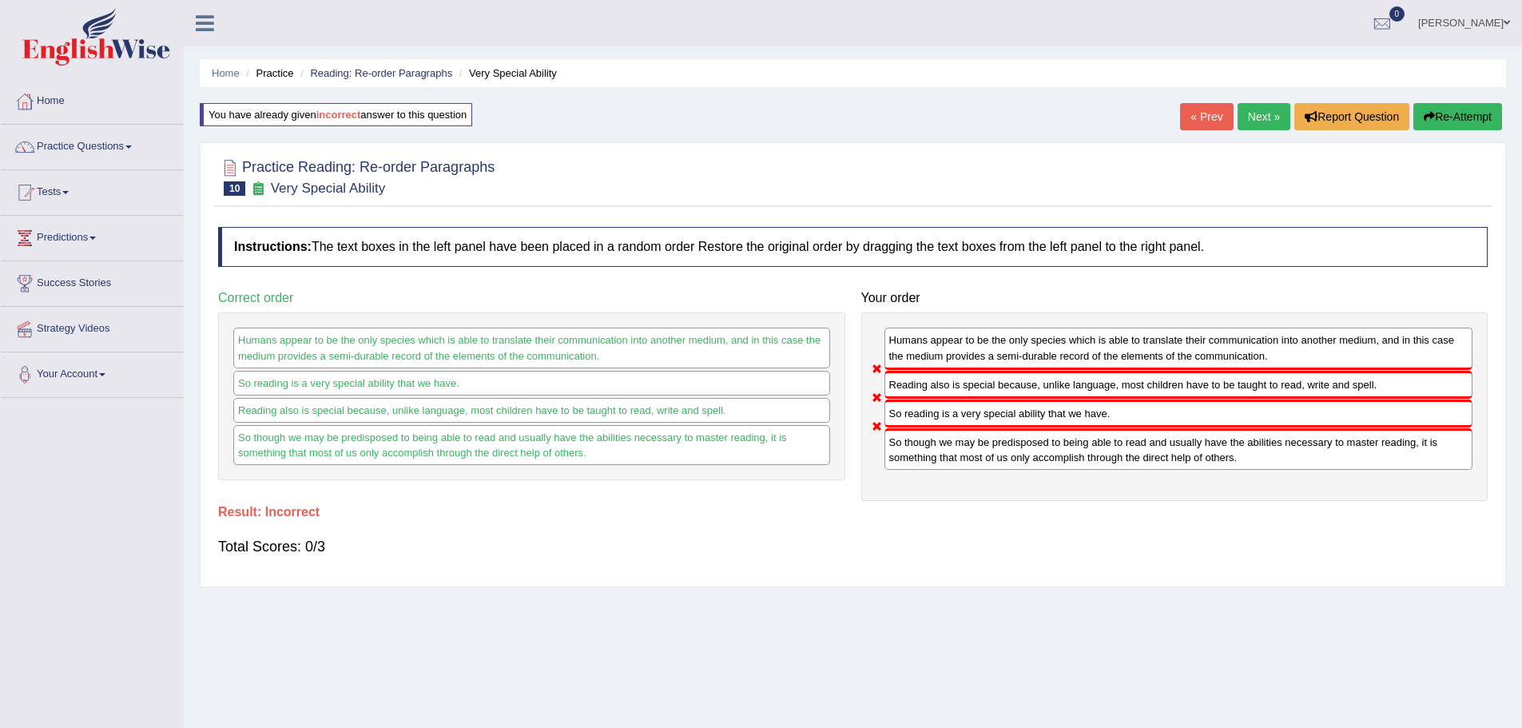
click at [1254, 124] on link "Next »" at bounding box center [1264, 116] width 53 height 27
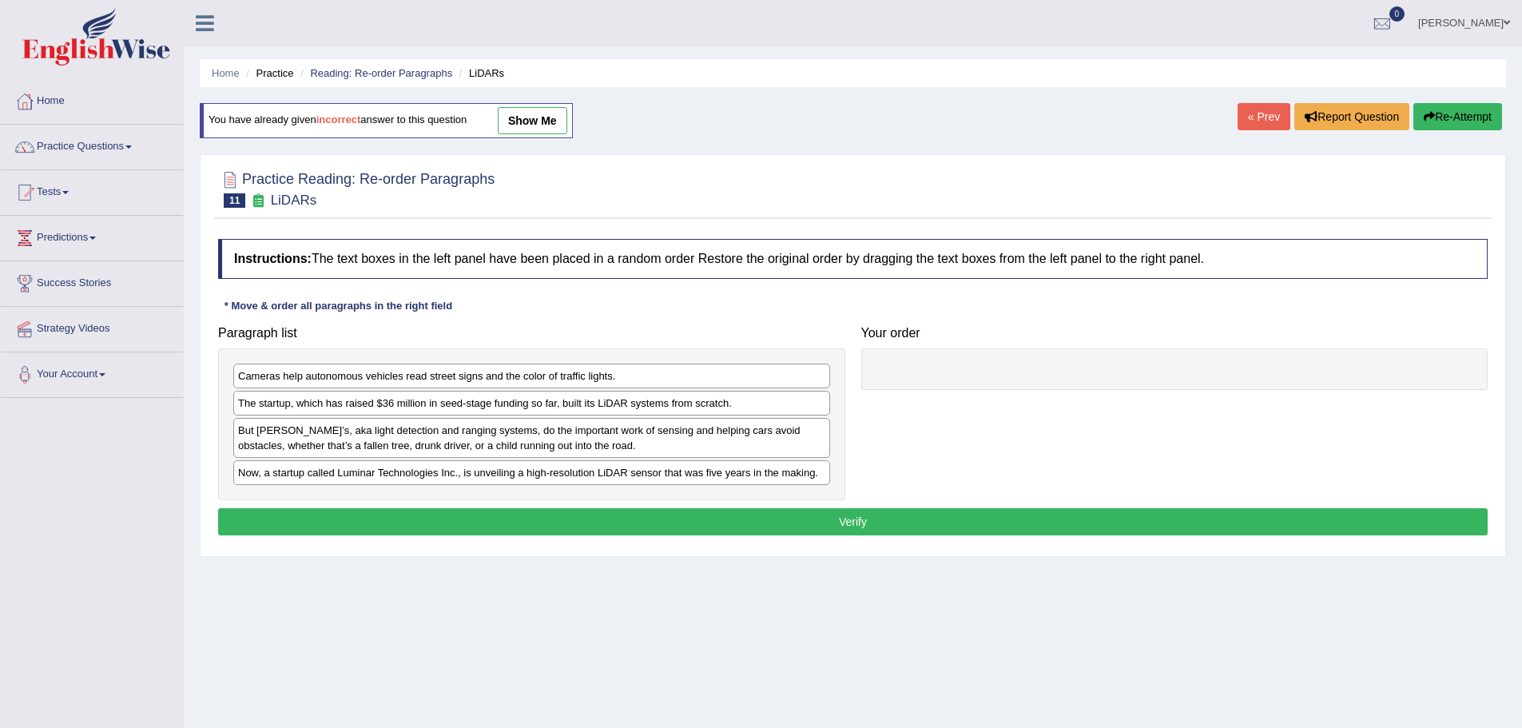
click at [551, 120] on link "show me" at bounding box center [533, 120] width 70 height 27
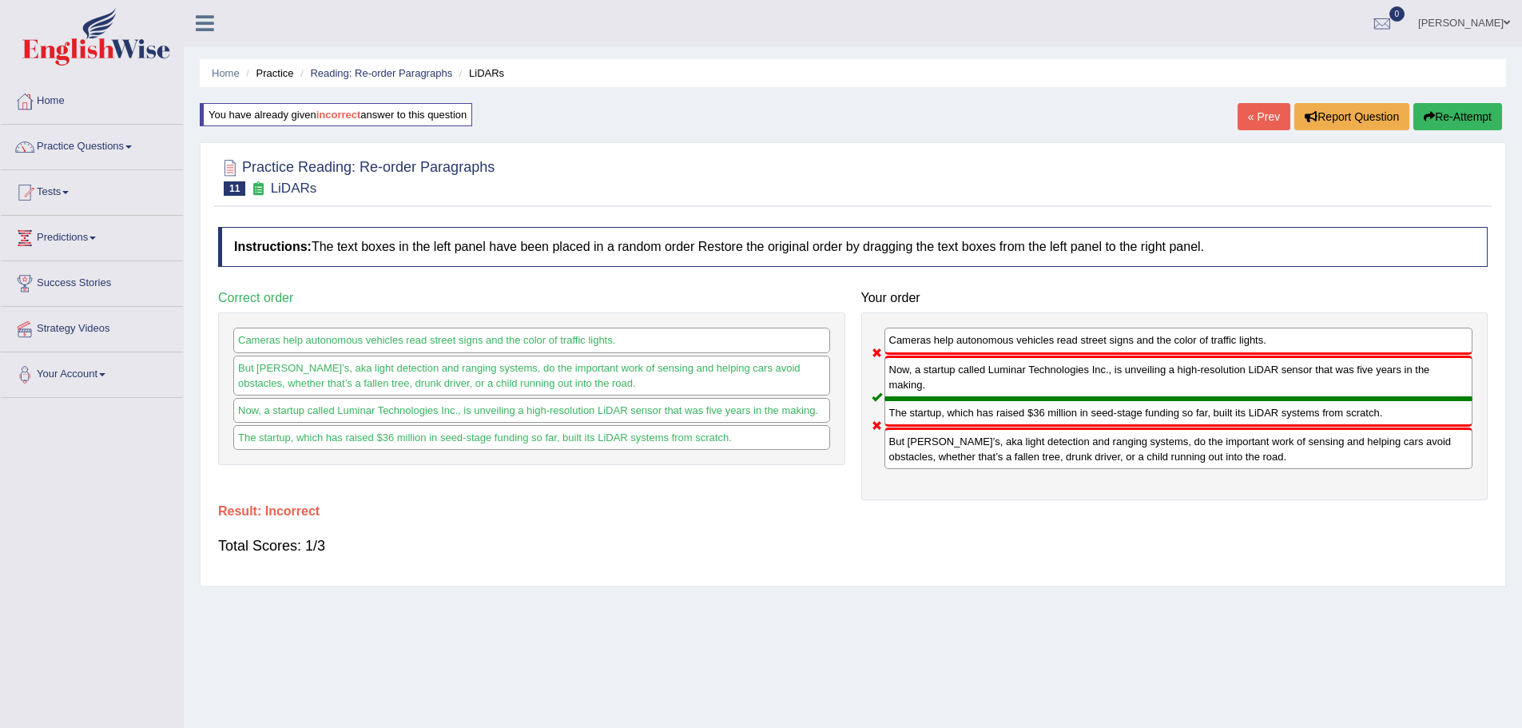
click at [1092, 143] on div "Practice Reading: Re-order Paragraphs 11 LiDARs Instructions: The text boxes in…" at bounding box center [853, 363] width 1306 height 443
click at [420, 70] on link "Reading: Re-order Paragraphs" at bounding box center [381, 73] width 142 height 12
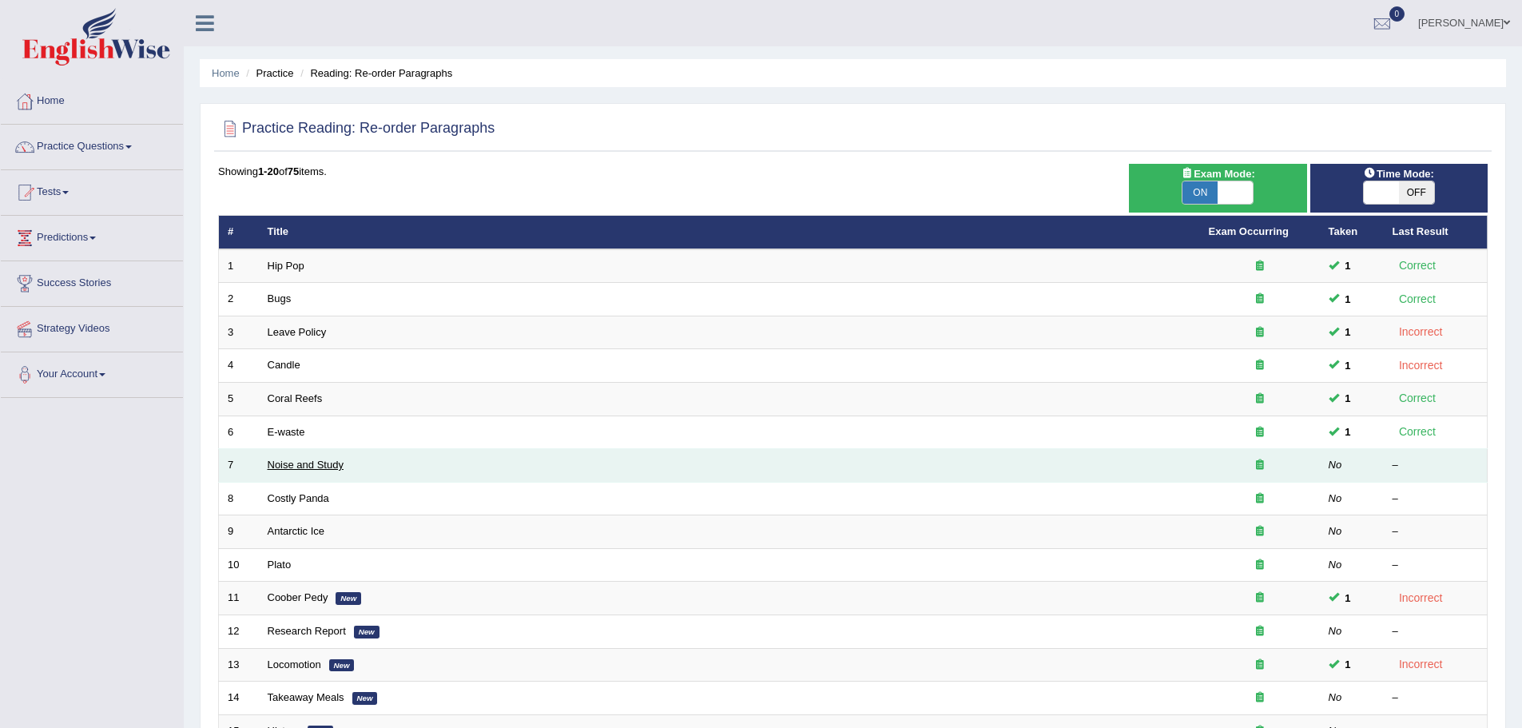
click at [305, 463] on link "Noise and Study" at bounding box center [306, 465] width 76 height 12
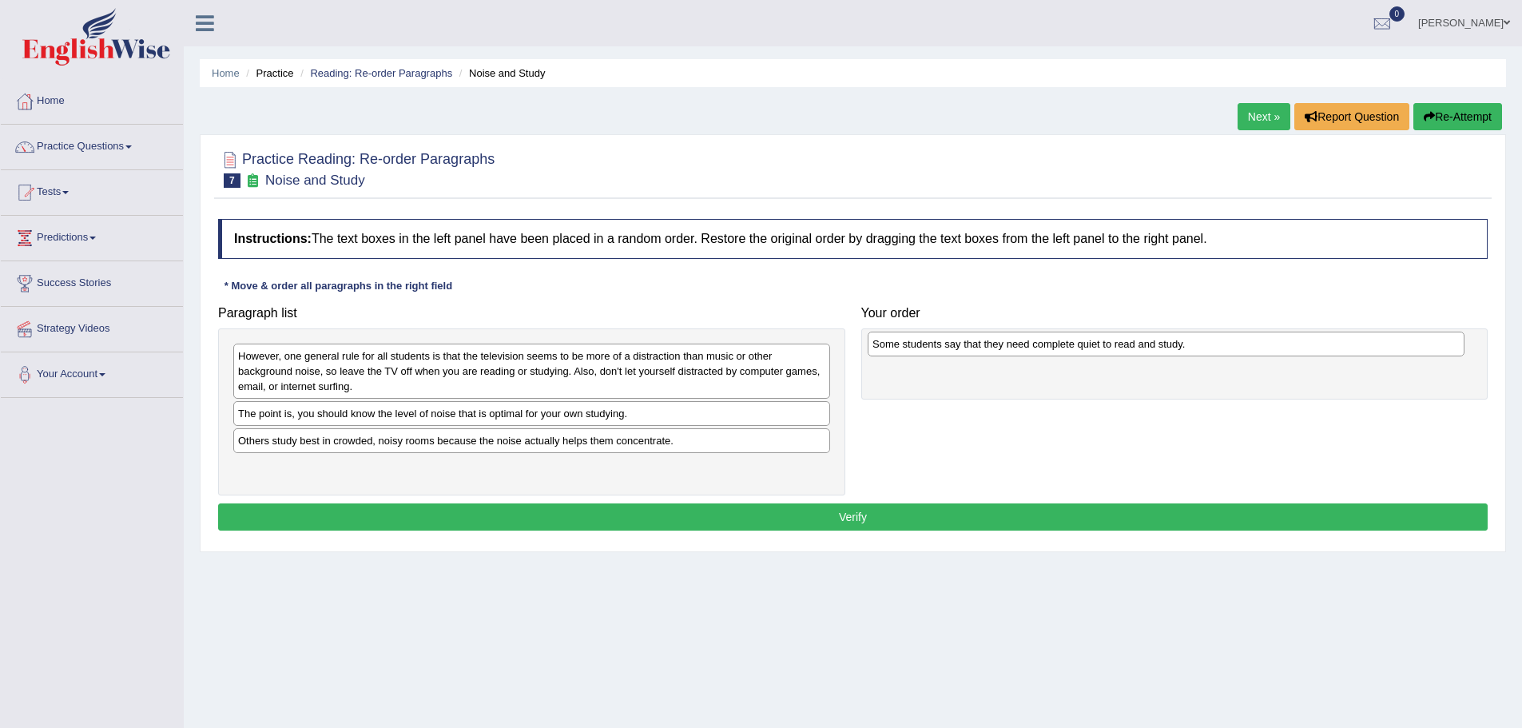
drag, startPoint x: 489, startPoint y: 417, endPoint x: 1123, endPoint y: 348, distance: 637.4
click at [1123, 348] on div "Some students say that they need complete quiet to read and study." at bounding box center [1166, 344] width 597 height 25
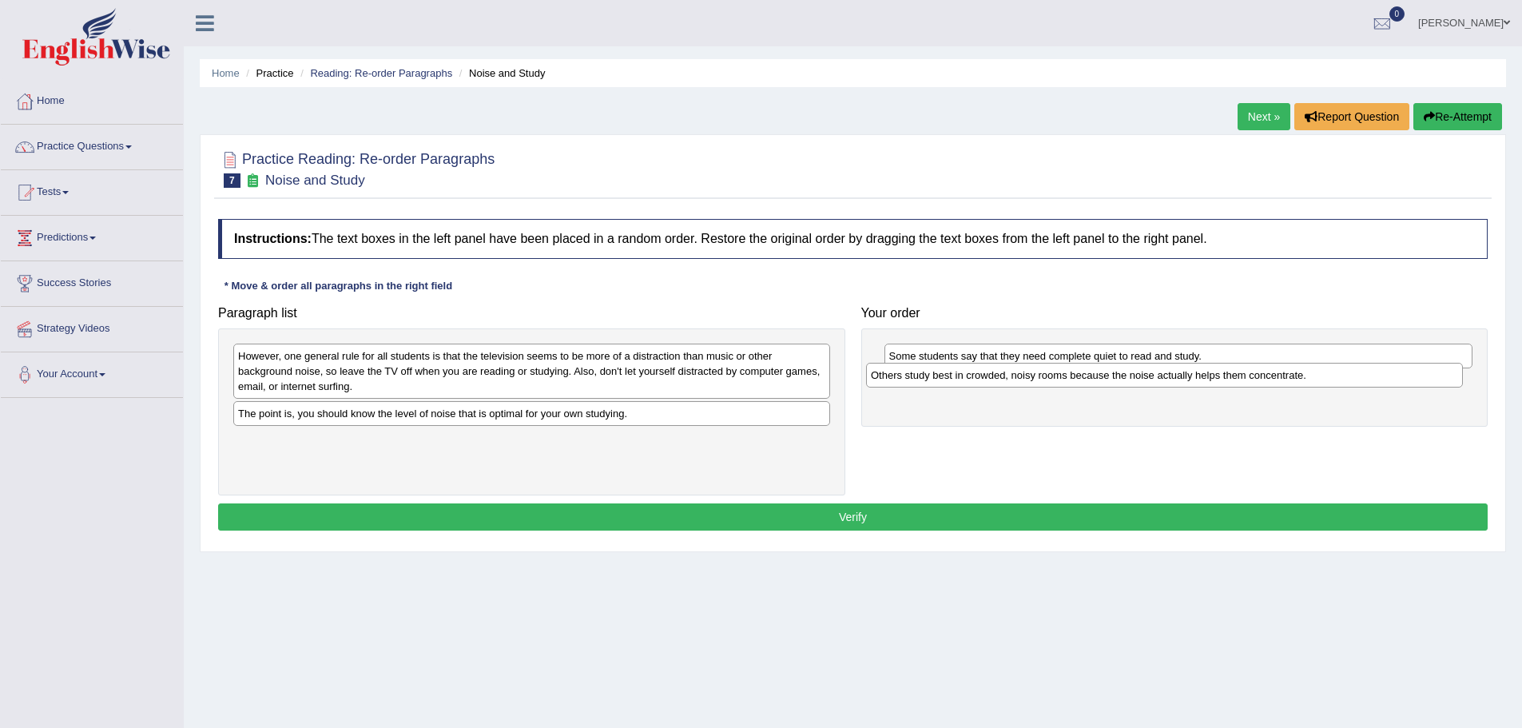
drag, startPoint x: 369, startPoint y: 446, endPoint x: 1002, endPoint y: 380, distance: 636.2
click at [1002, 380] on div "Others study best in crowded, noisy rooms because the noise actually helps them…" at bounding box center [1164, 375] width 597 height 25
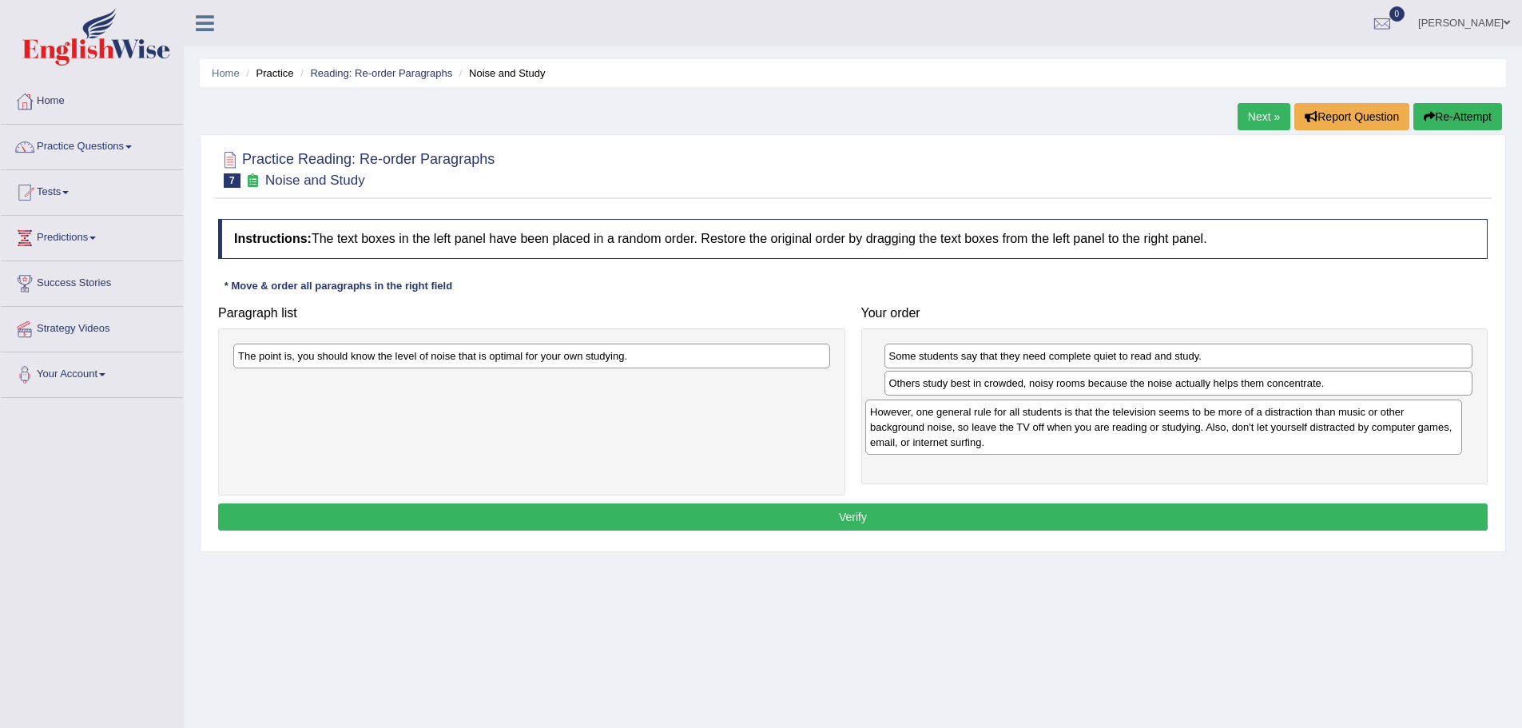
drag, startPoint x: 461, startPoint y: 372, endPoint x: 1093, endPoint y: 427, distance: 634.4
click at [1093, 427] on div "However, one general rule for all students is that the television seems to be m…" at bounding box center [1163, 426] width 597 height 55
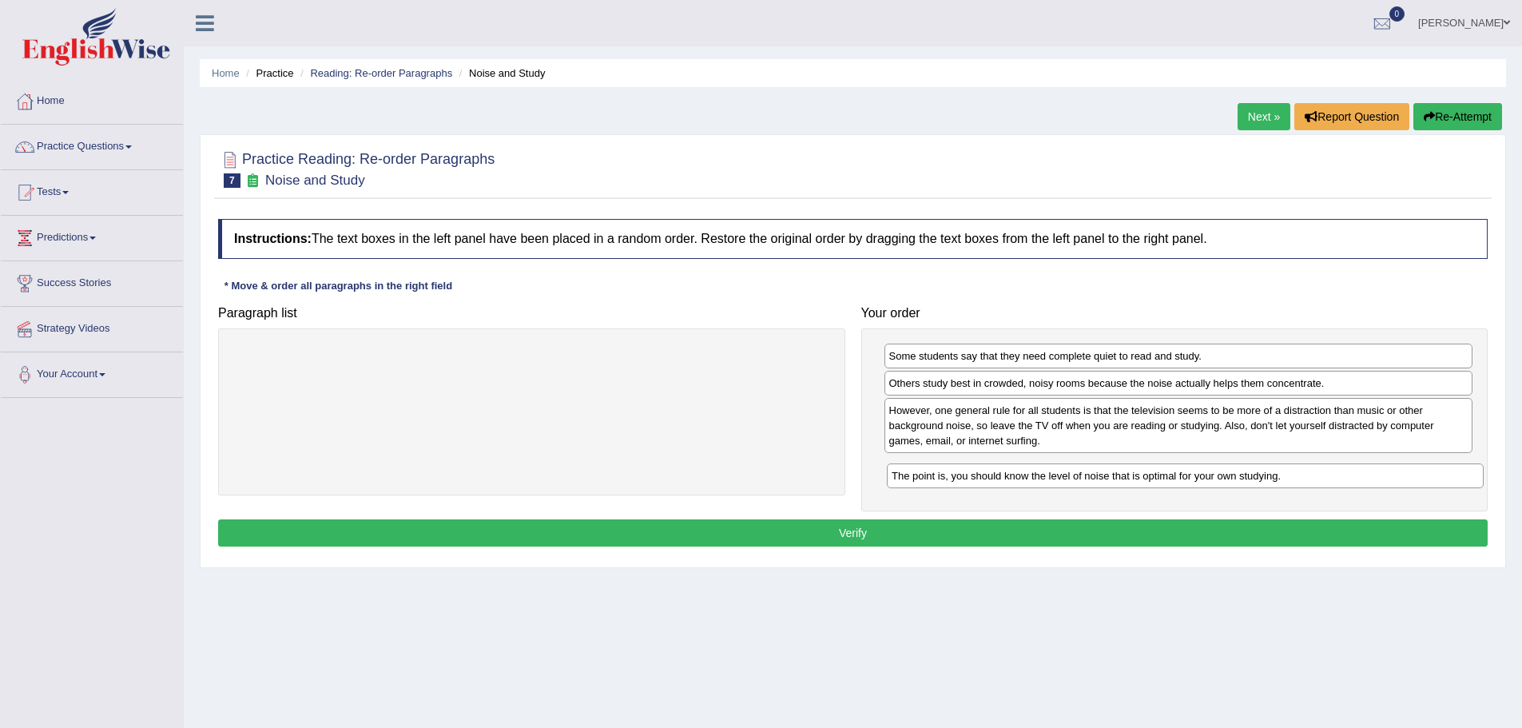
drag, startPoint x: 493, startPoint y: 384, endPoint x: 1071, endPoint y: 479, distance: 586.2
click at [1071, 479] on div "The point is, you should know the level of noise that is optimal for your own s…" at bounding box center [1185, 475] width 597 height 25
click at [934, 515] on div "Instructions: The text boxes in the left panel have been placed in a random ord…" at bounding box center [853, 385] width 1278 height 348
click at [941, 527] on button "Verify" at bounding box center [853, 532] width 1270 height 27
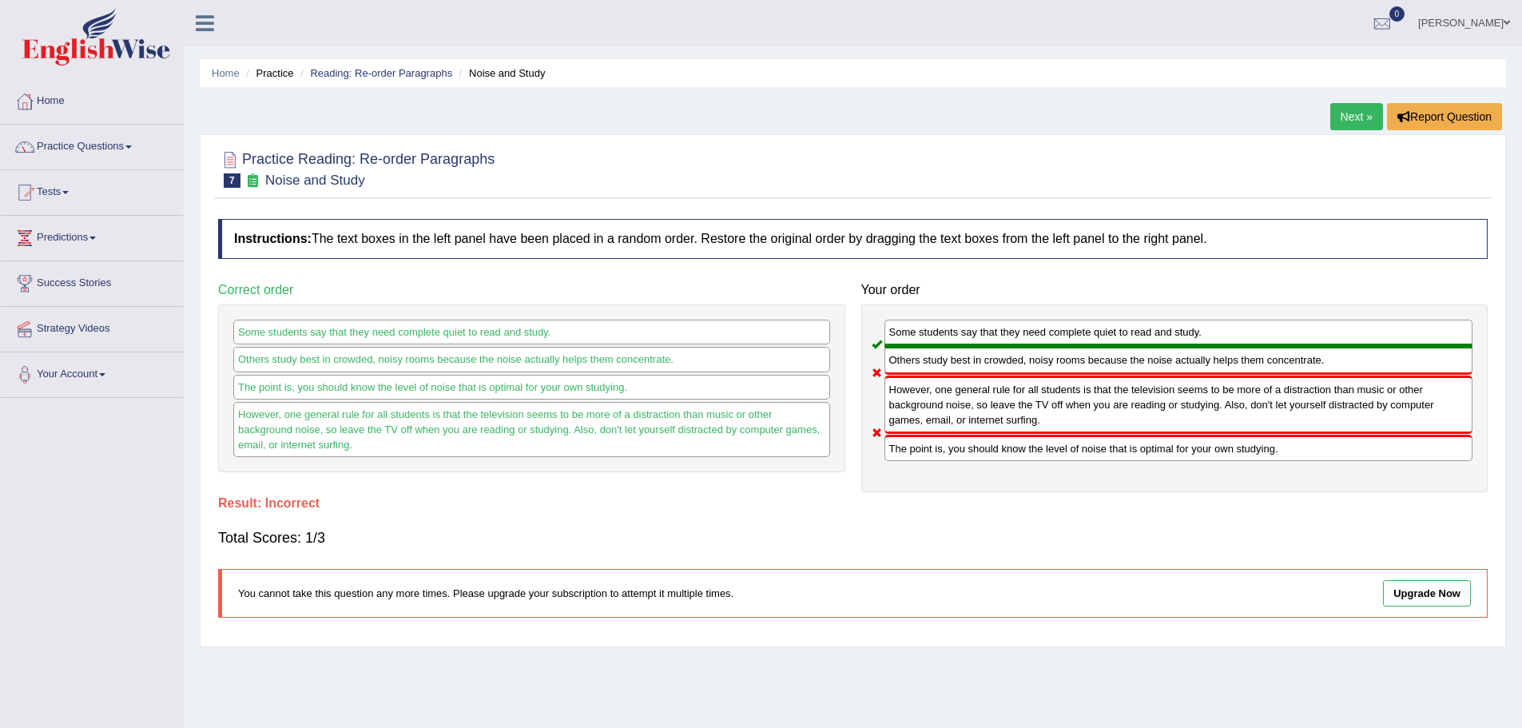
click at [1346, 122] on link "Next »" at bounding box center [1356, 116] width 53 height 27
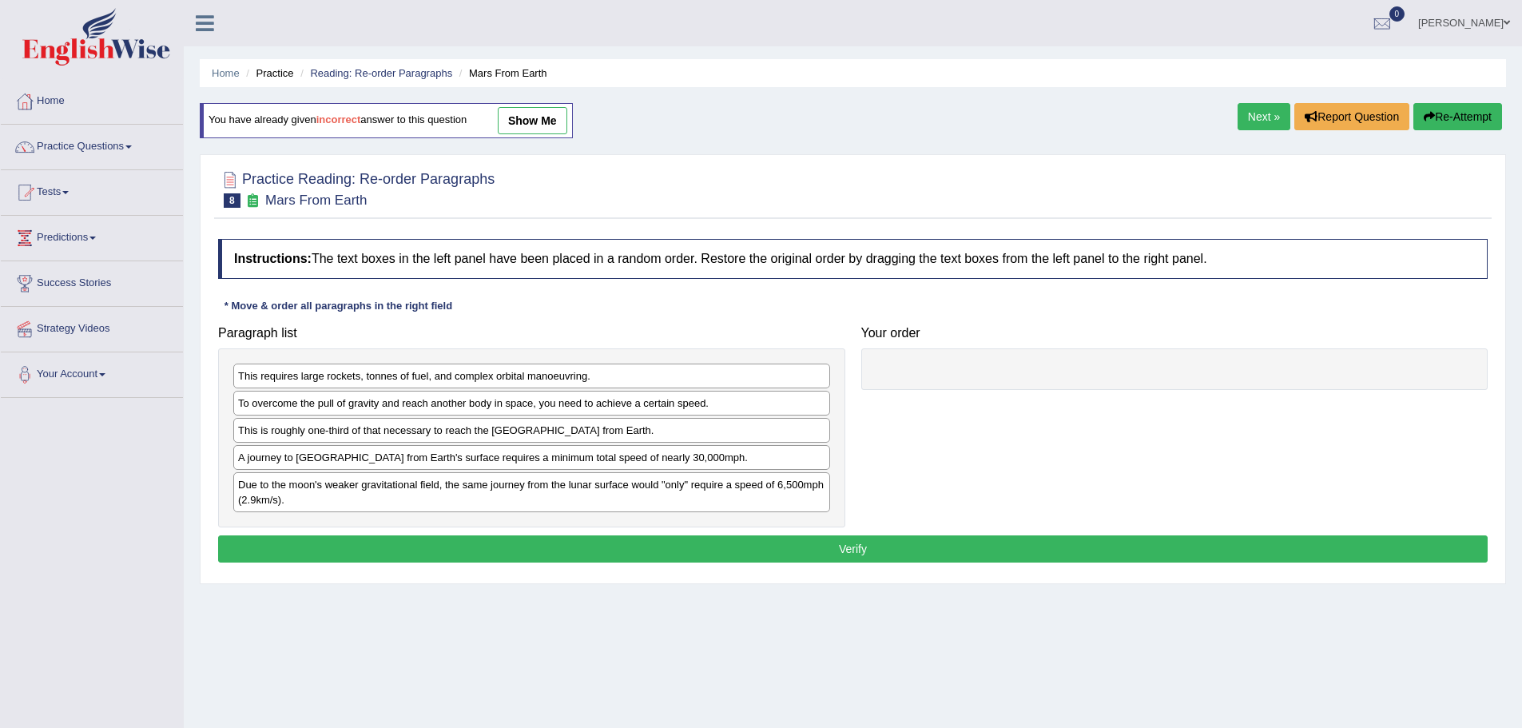
click at [1262, 116] on link "Next »" at bounding box center [1264, 116] width 53 height 27
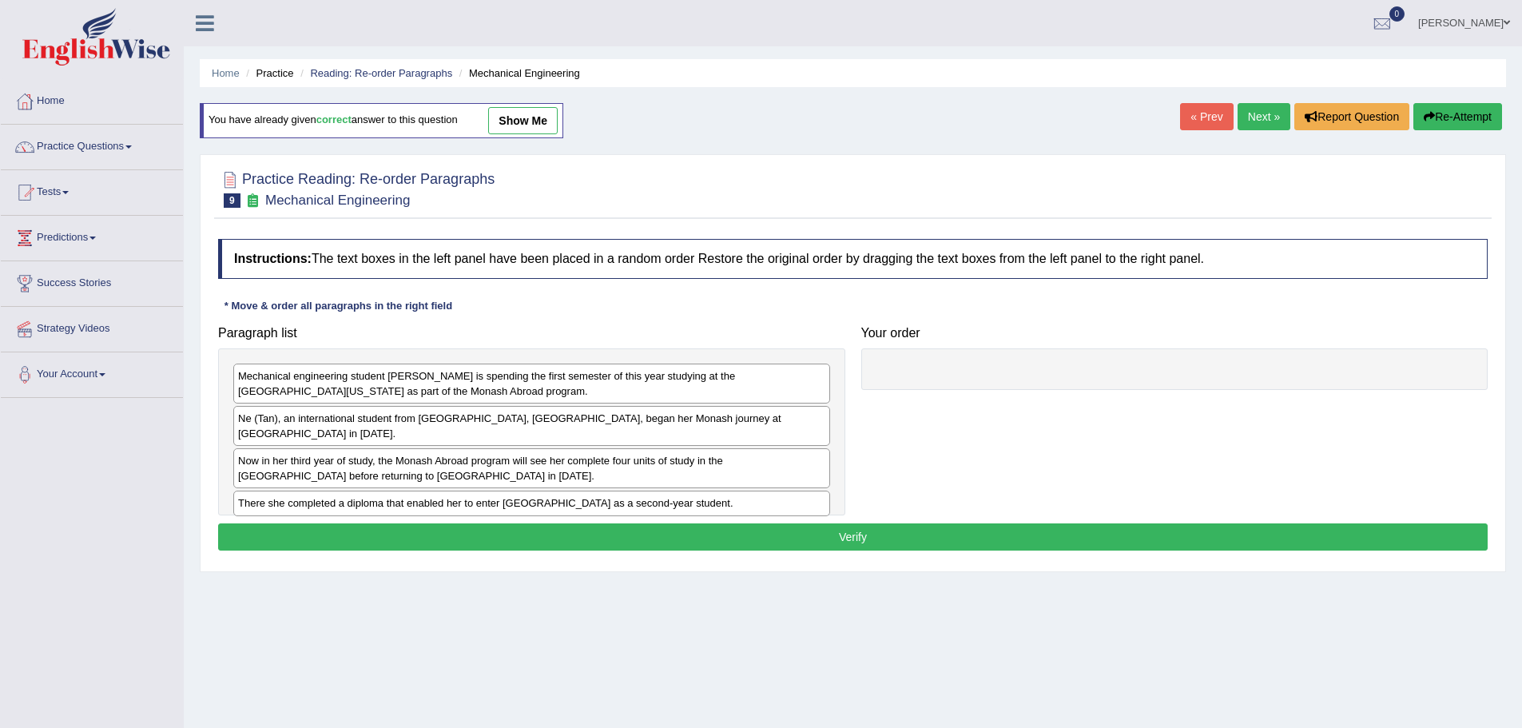
click at [1262, 116] on link "Next »" at bounding box center [1264, 116] width 53 height 27
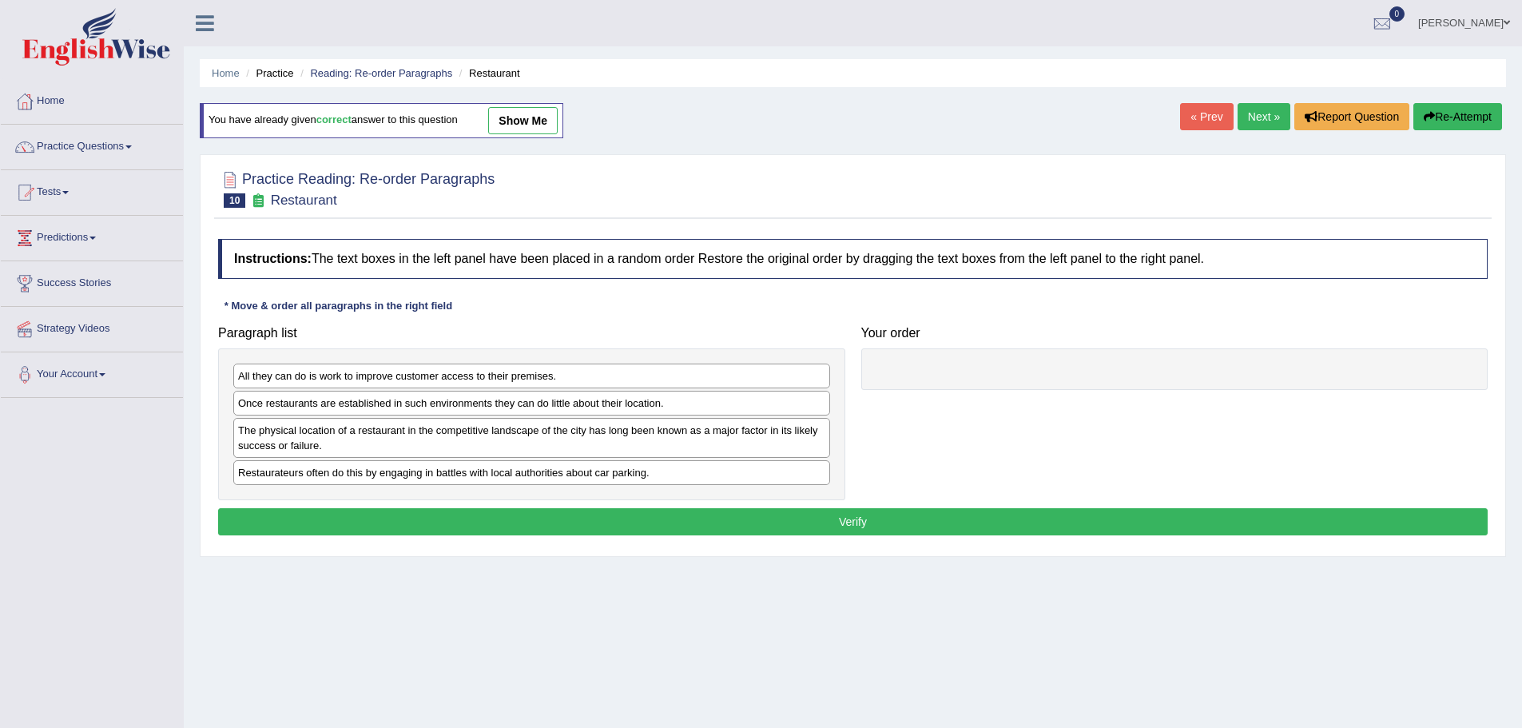
click at [1262, 116] on link "Next »" at bounding box center [1264, 116] width 53 height 27
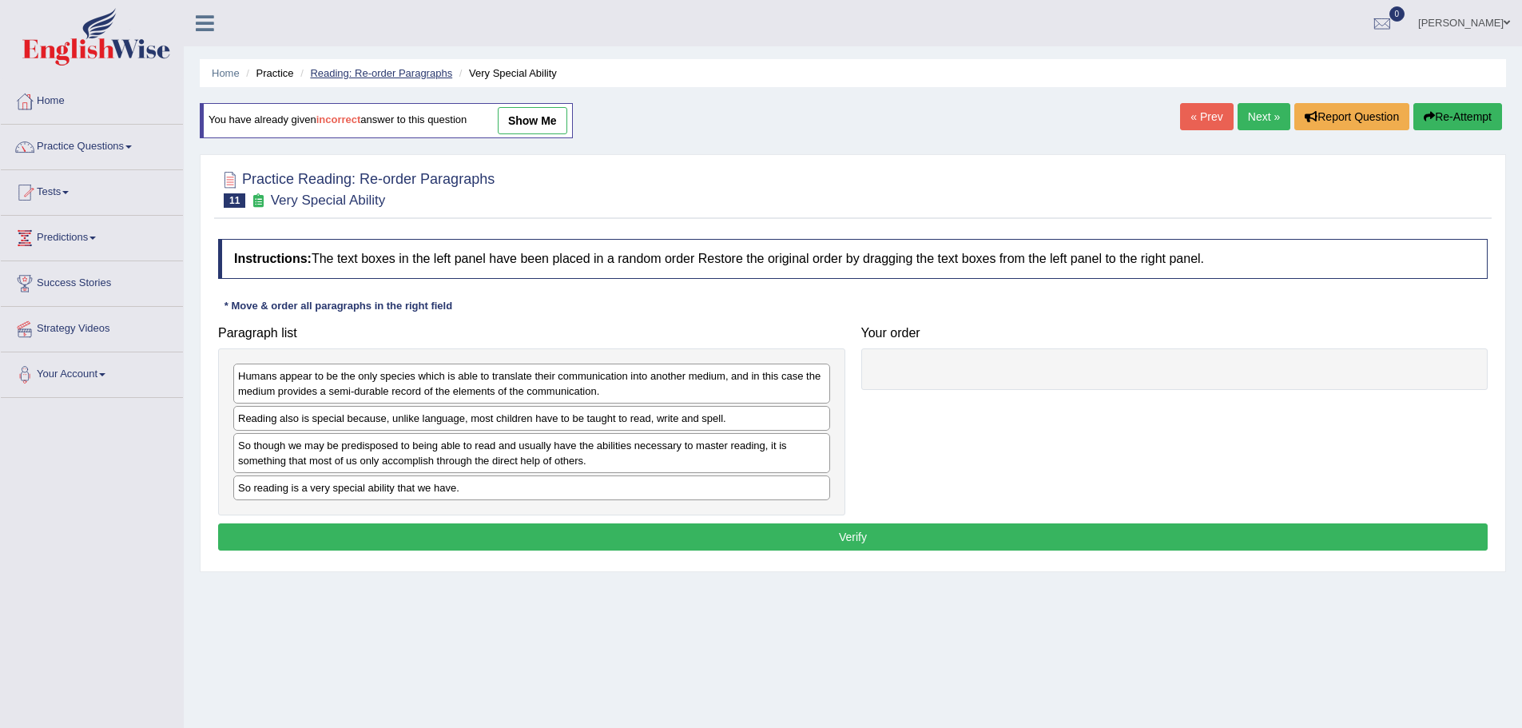
click at [416, 68] on link "Reading: Re-order Paragraphs" at bounding box center [381, 73] width 142 height 12
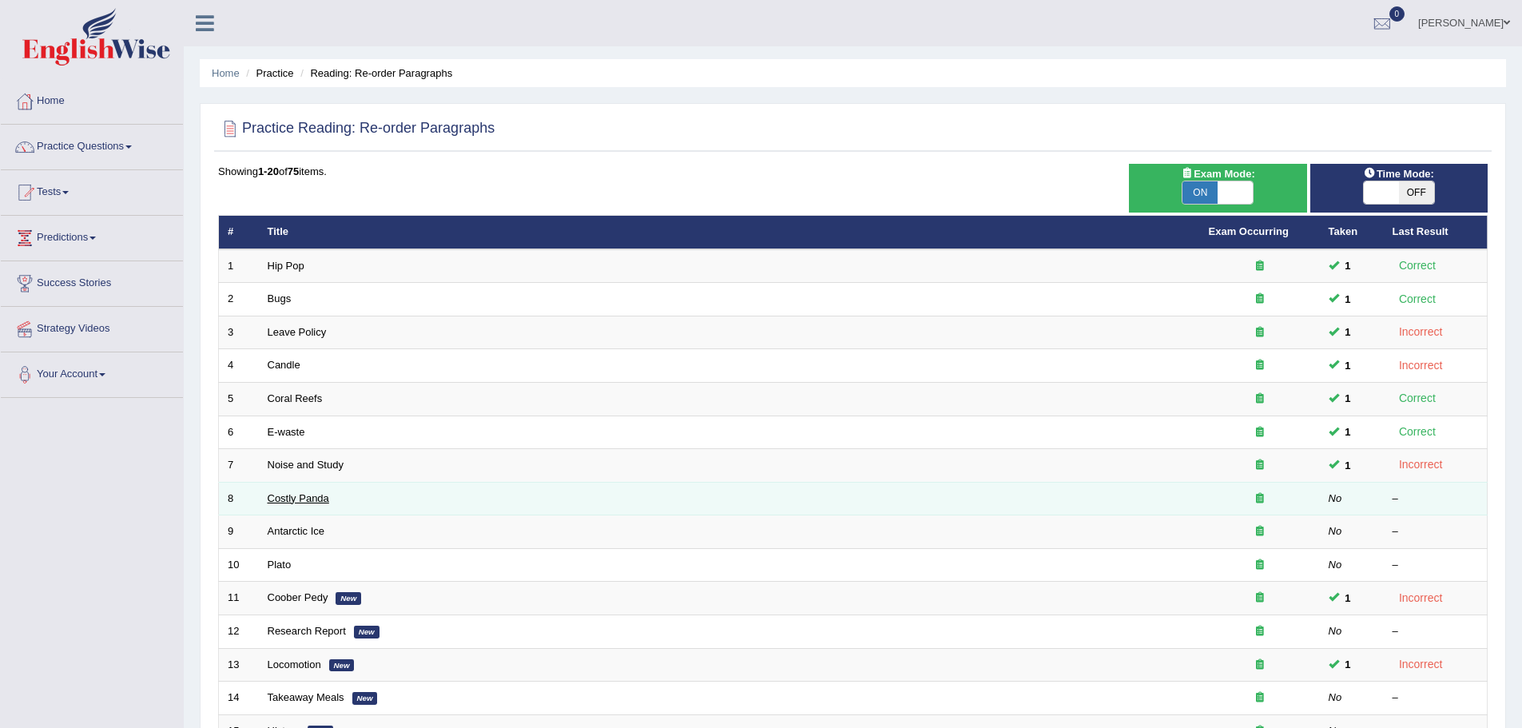
click at [304, 499] on link "Costly Panda" at bounding box center [299, 498] width 62 height 12
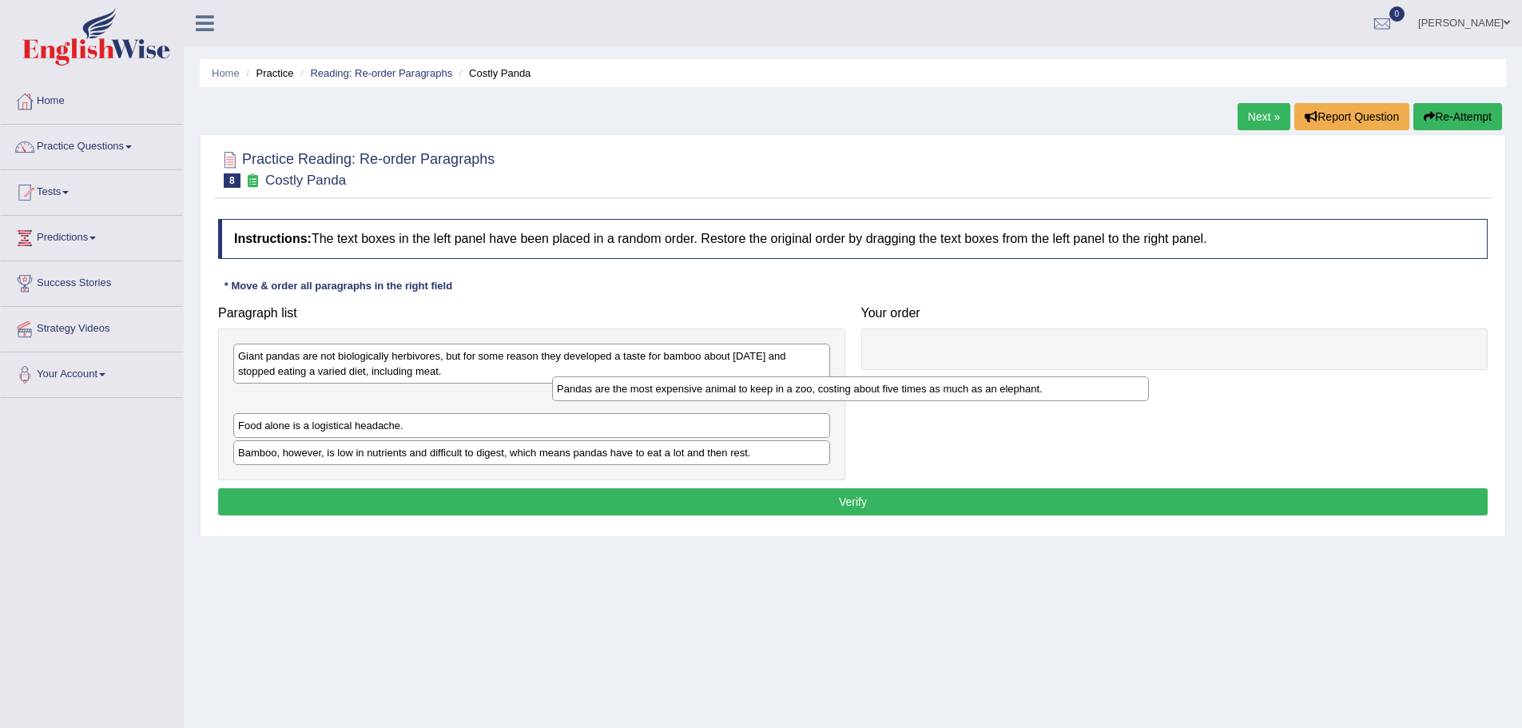
drag, startPoint x: 452, startPoint y: 401, endPoint x: 984, endPoint y: 356, distance: 533.3
click at [983, 376] on div "Pandas are the most expensive animal to keep in a zoo, costing about five times…" at bounding box center [850, 388] width 597 height 25
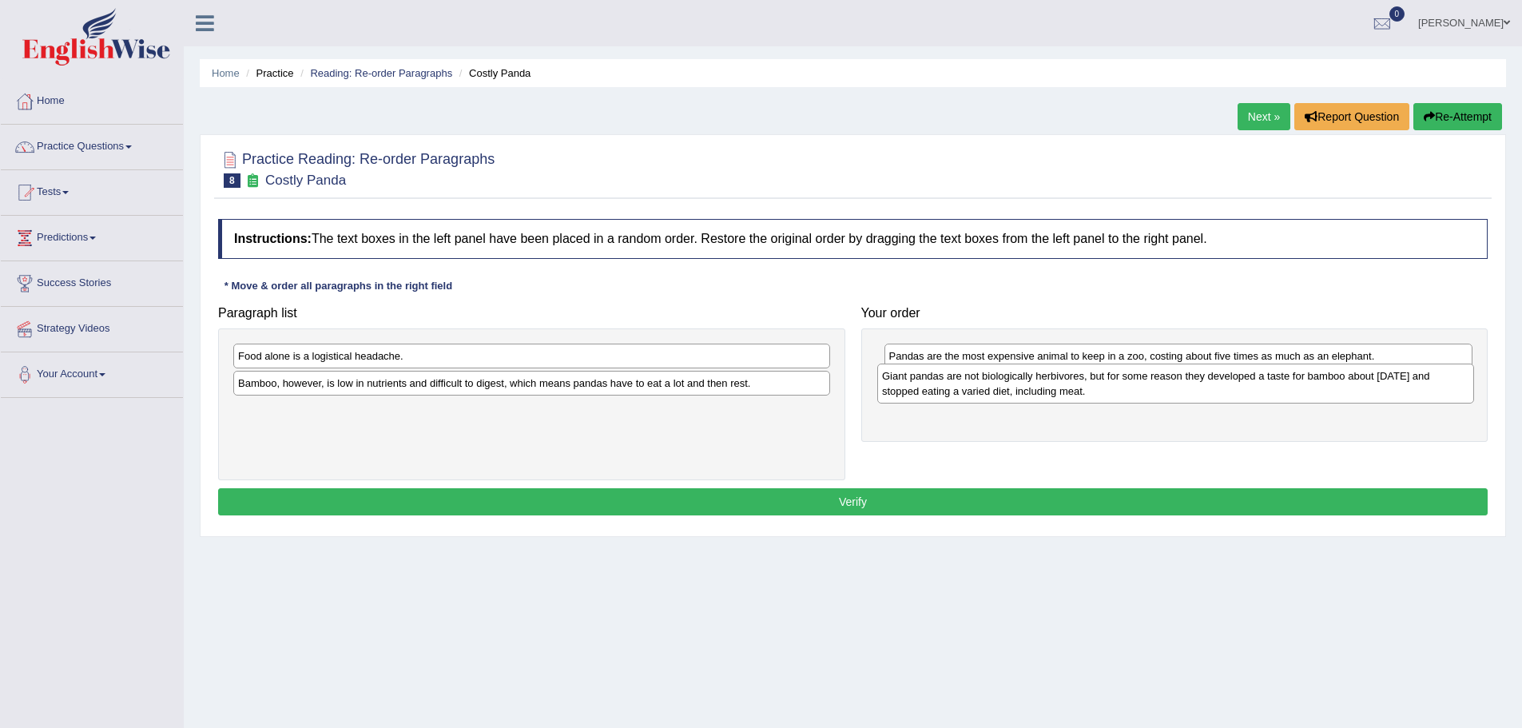
drag, startPoint x: 430, startPoint y: 365, endPoint x: 1074, endPoint y: 385, distance: 644.3
click at [1074, 385] on div "Giant pandas are not biologically herbivores, but for some reason they develope…" at bounding box center [1175, 384] width 597 height 40
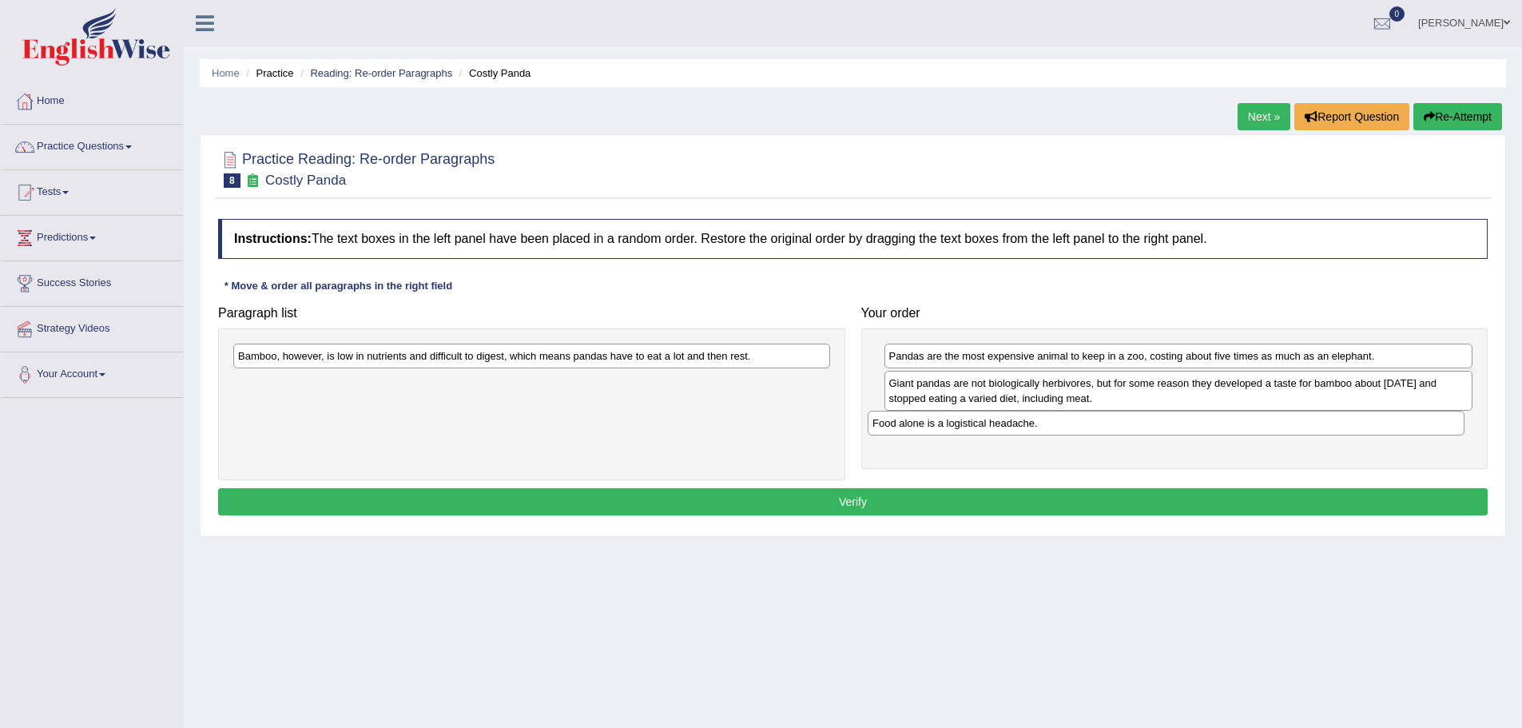
drag, startPoint x: 428, startPoint y: 353, endPoint x: 1055, endPoint y: 419, distance: 629.8
click at [1055, 419] on div "Food alone is a logistical headache." at bounding box center [1166, 423] width 597 height 25
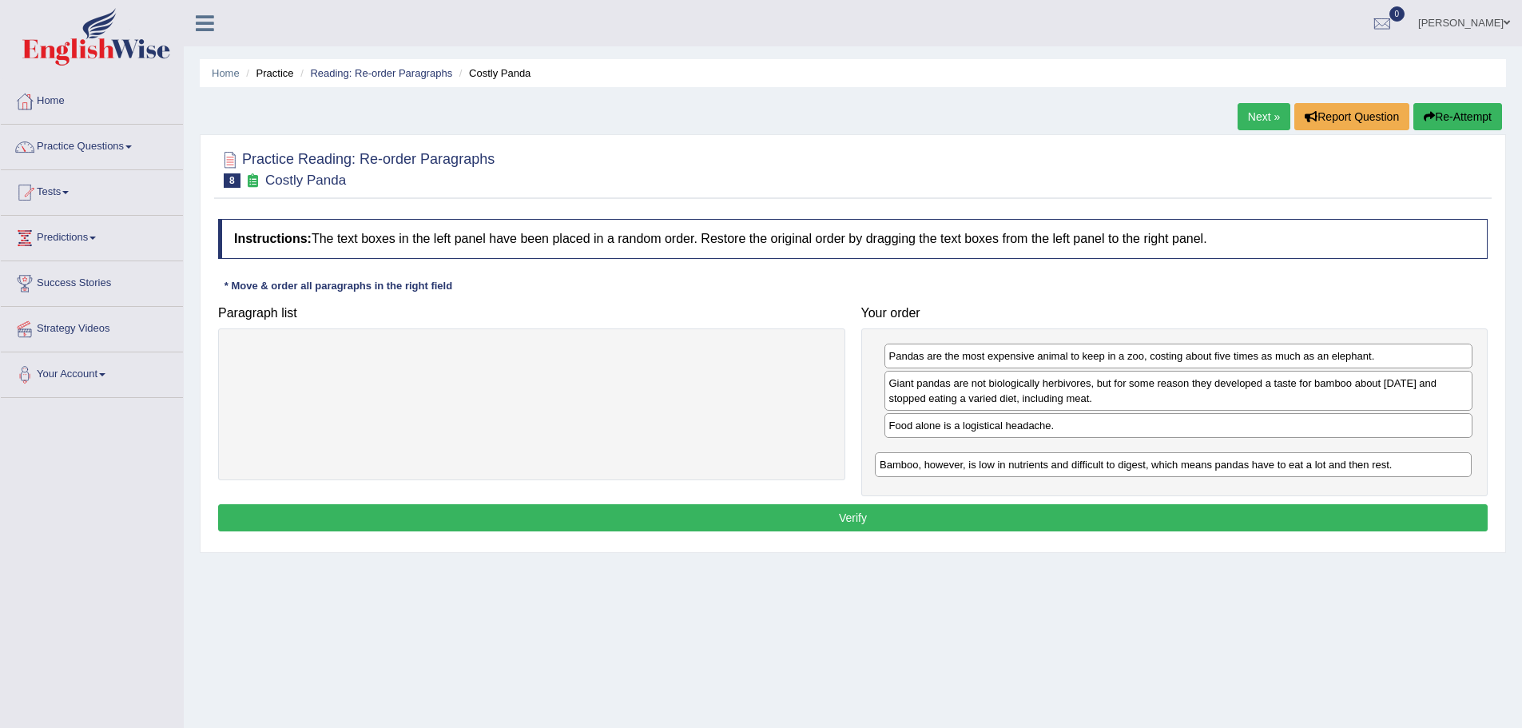
drag, startPoint x: 497, startPoint y: 356, endPoint x: 1139, endPoint y: 464, distance: 650.7
click at [1139, 464] on div "Bamboo, however, is low in nutrients and difficult to digest, which means panda…" at bounding box center [1173, 464] width 597 height 25
click at [876, 513] on button "Verify" at bounding box center [853, 517] width 1270 height 27
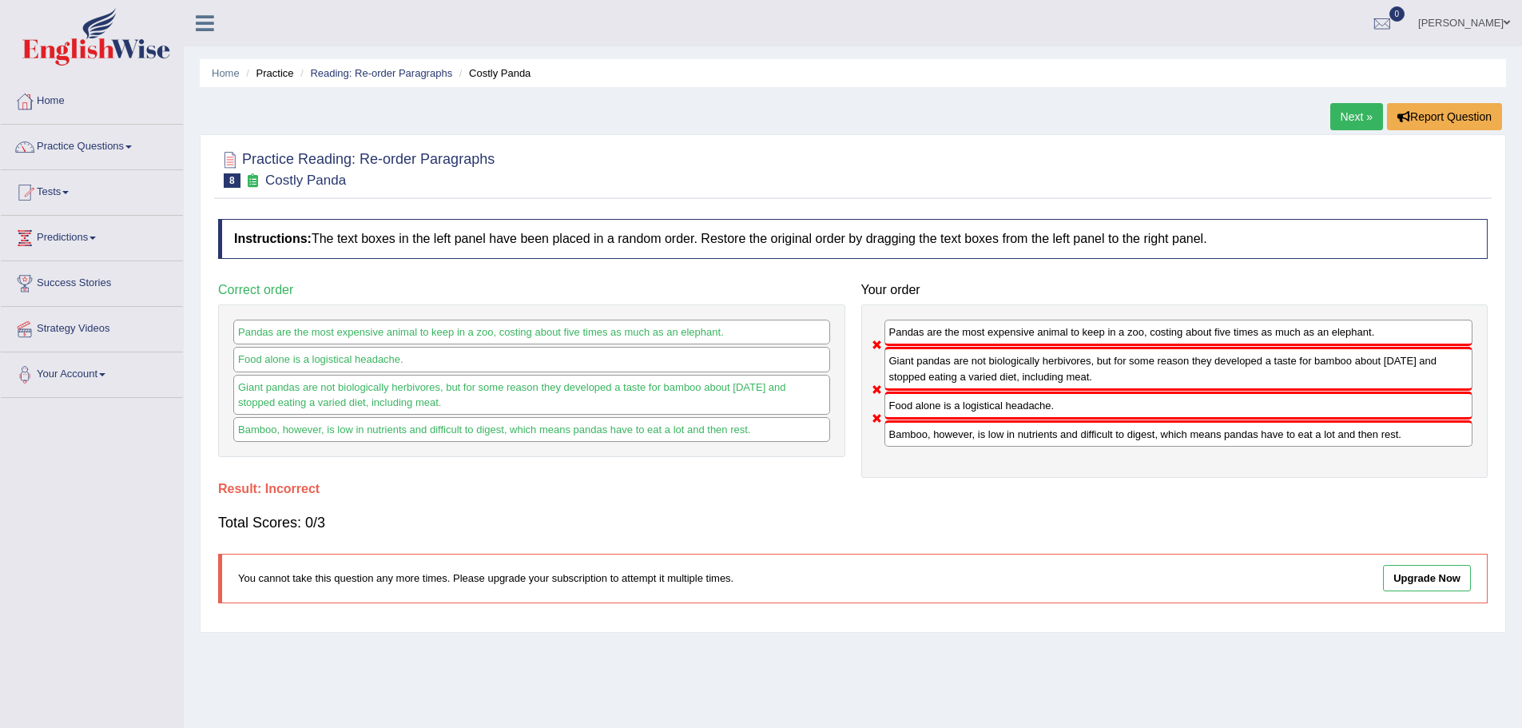
click at [1345, 112] on link "Next »" at bounding box center [1356, 116] width 53 height 27
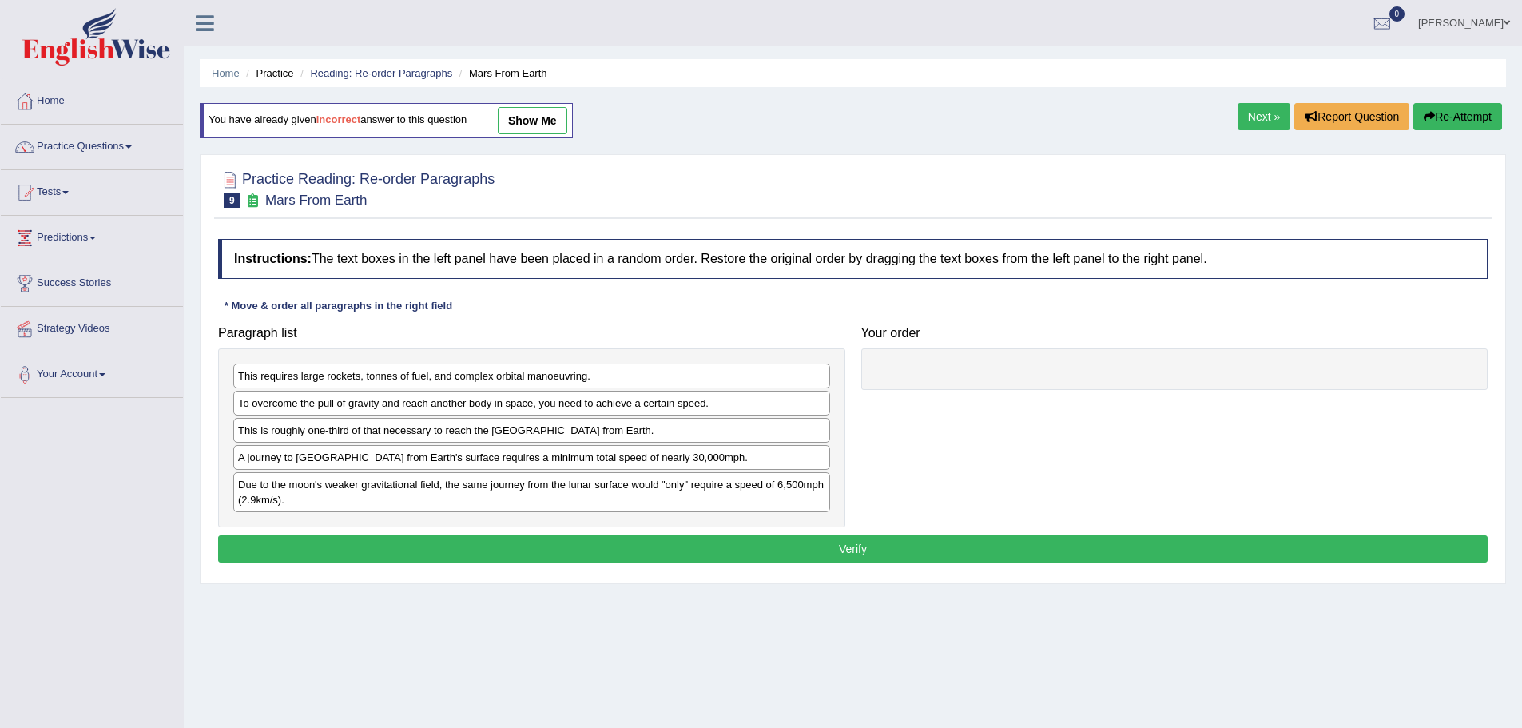
click at [370, 74] on link "Reading: Re-order Paragraphs" at bounding box center [381, 73] width 142 height 12
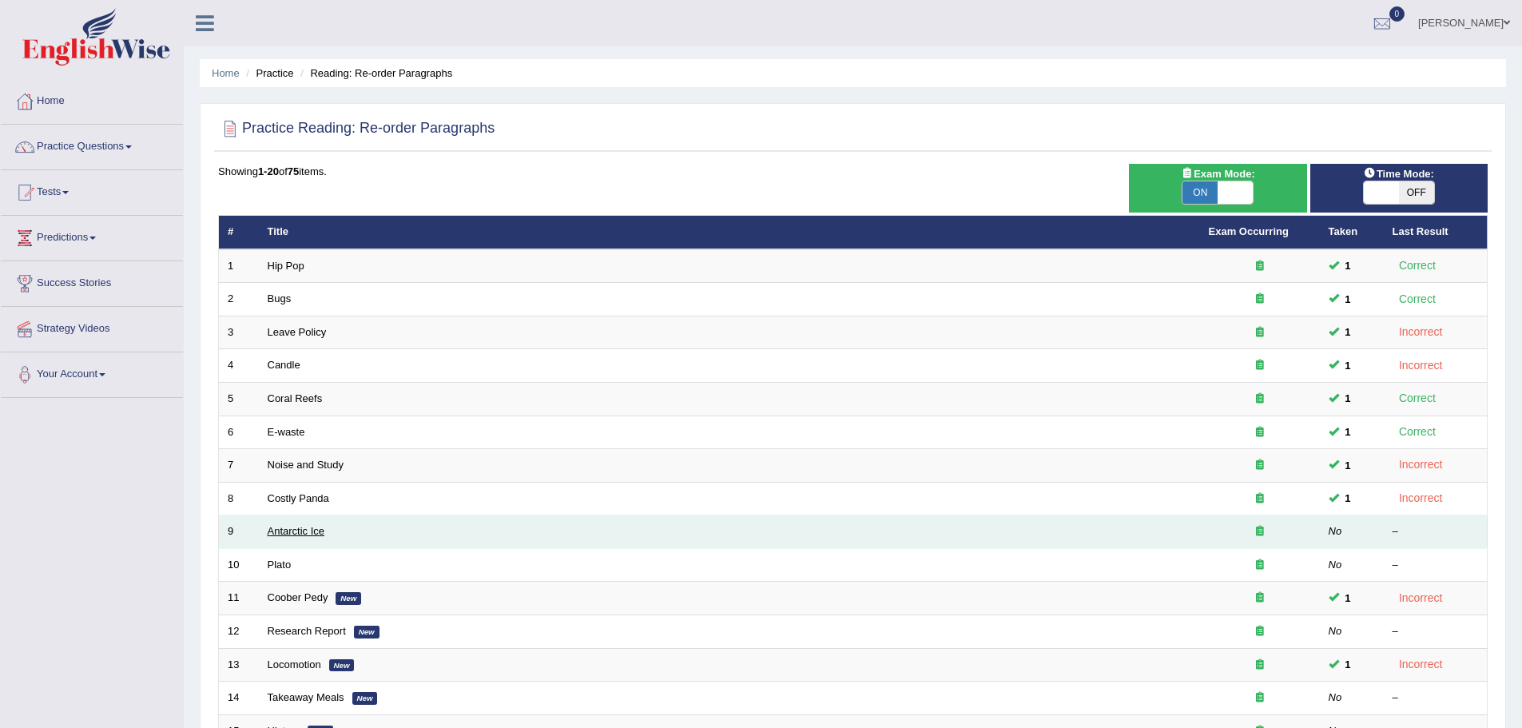
click at [293, 527] on link "Antarctic Ice" at bounding box center [297, 531] width 58 height 12
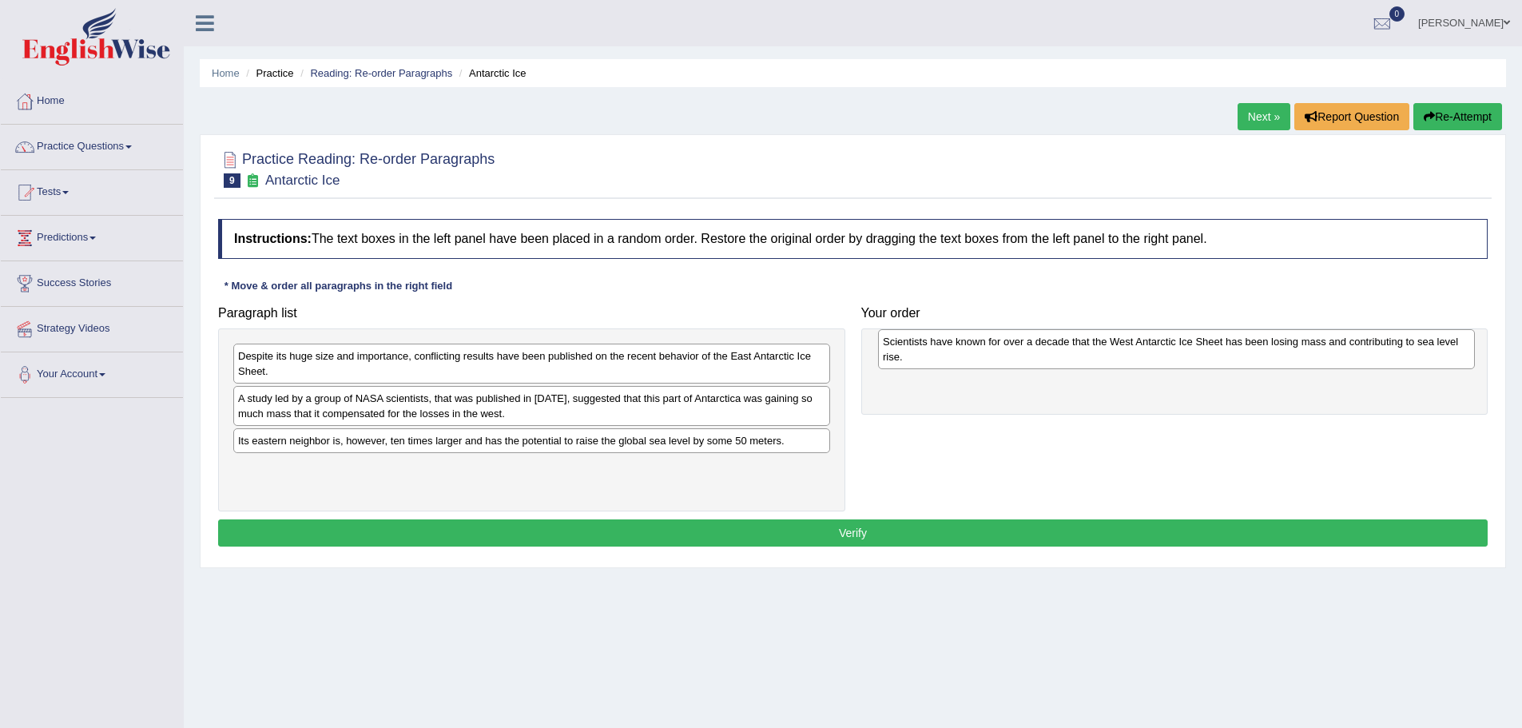
drag, startPoint x: 289, startPoint y: 364, endPoint x: 931, endPoint y: 347, distance: 641.8
click at [932, 348] on div "Scientists have known for over a decade that the West Antarctic Ice Sheet has b…" at bounding box center [1176, 349] width 597 height 40
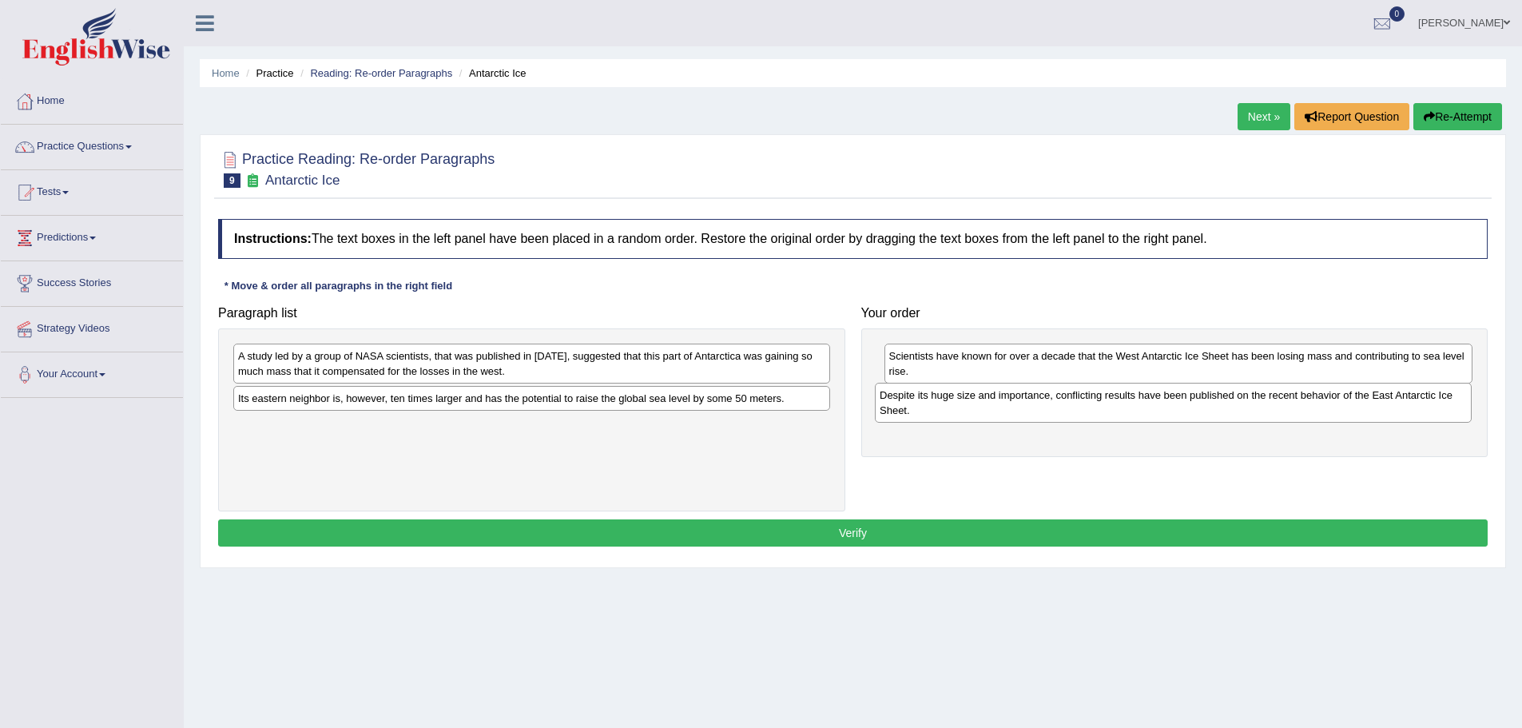
drag, startPoint x: 657, startPoint y: 368, endPoint x: 1302, endPoint y: 405, distance: 645.9
click at [1299, 407] on div "Despite its huge size and importance, conflicting results have been published o…" at bounding box center [1173, 403] width 597 height 40
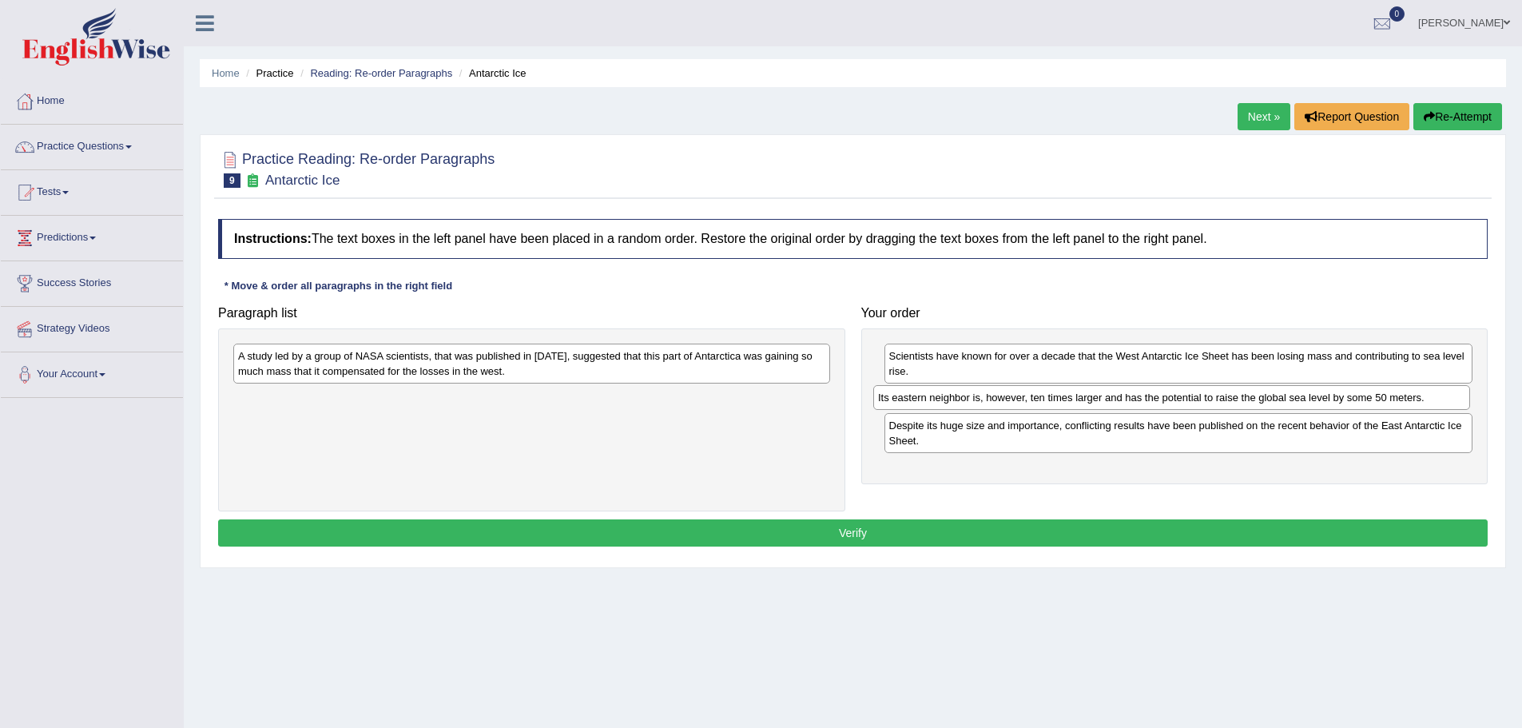
drag, startPoint x: 467, startPoint y: 399, endPoint x: 1107, endPoint y: 399, distance: 640.0
click at [1107, 399] on div "Its eastern neighbor is, however, ten times larger and has the potential to rai…" at bounding box center [1171, 397] width 597 height 25
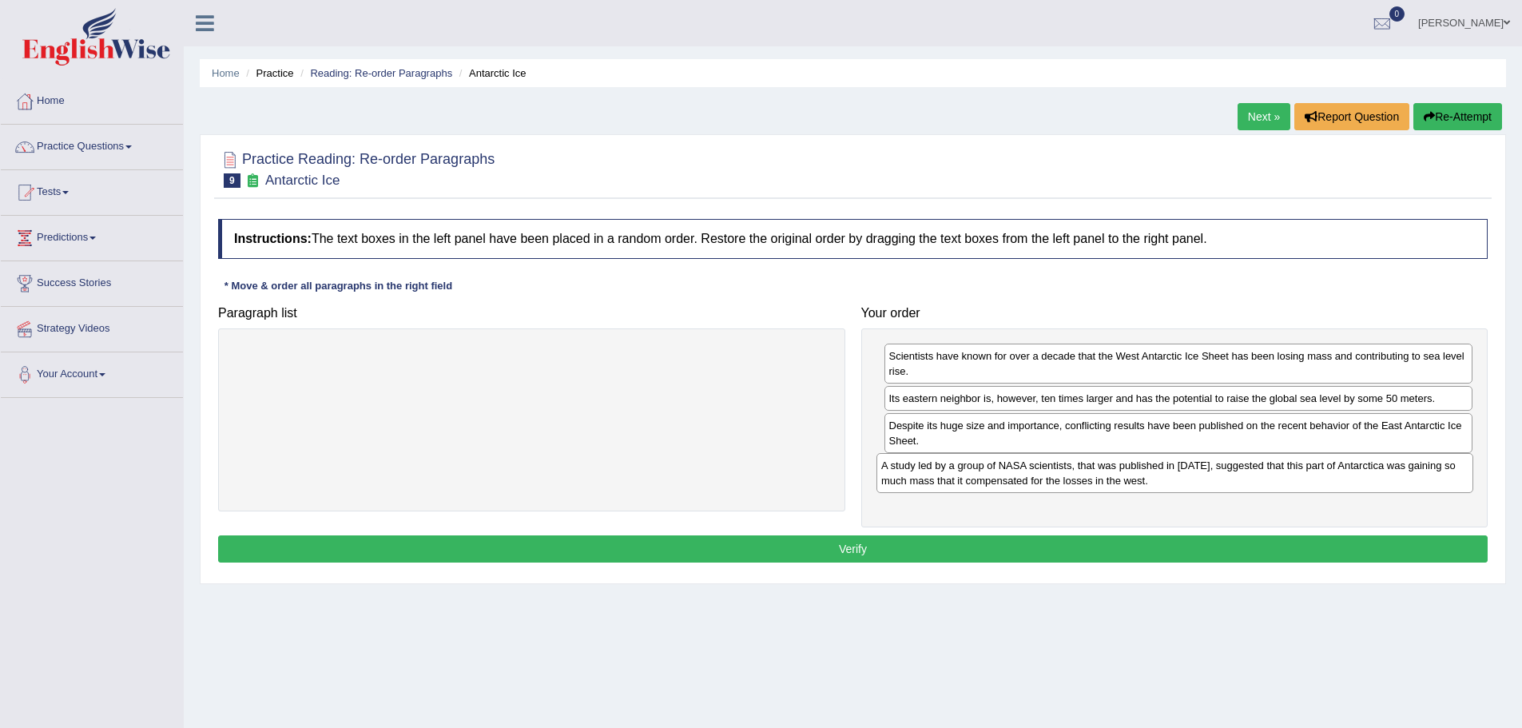
drag, startPoint x: 490, startPoint y: 364, endPoint x: 1133, endPoint y: 473, distance: 652.4
click at [1133, 473] on div "A study led by a group of NASA scientists, that was published in 2015, suggeste…" at bounding box center [1174, 473] width 597 height 40
click at [968, 556] on button "Verify" at bounding box center [853, 548] width 1270 height 27
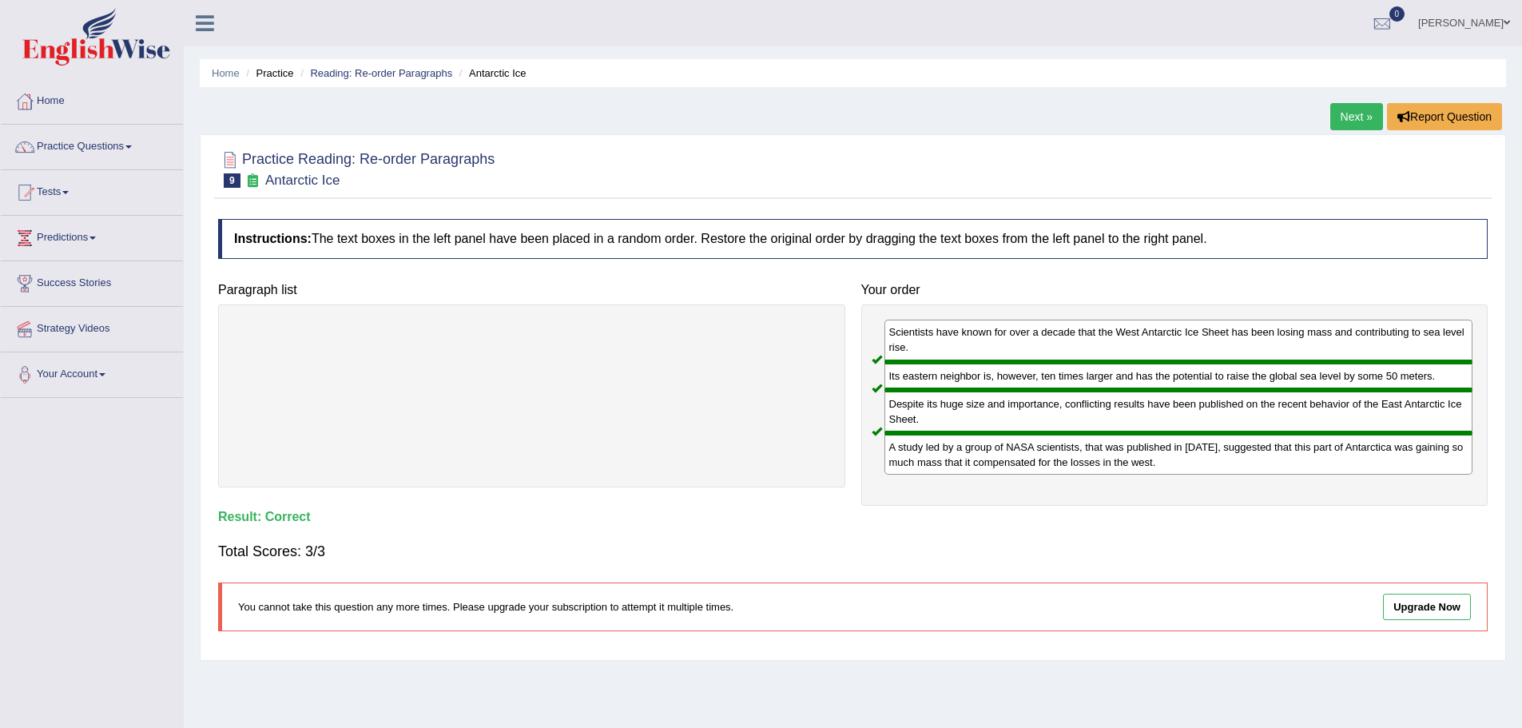
click at [1350, 120] on link "Next »" at bounding box center [1356, 116] width 53 height 27
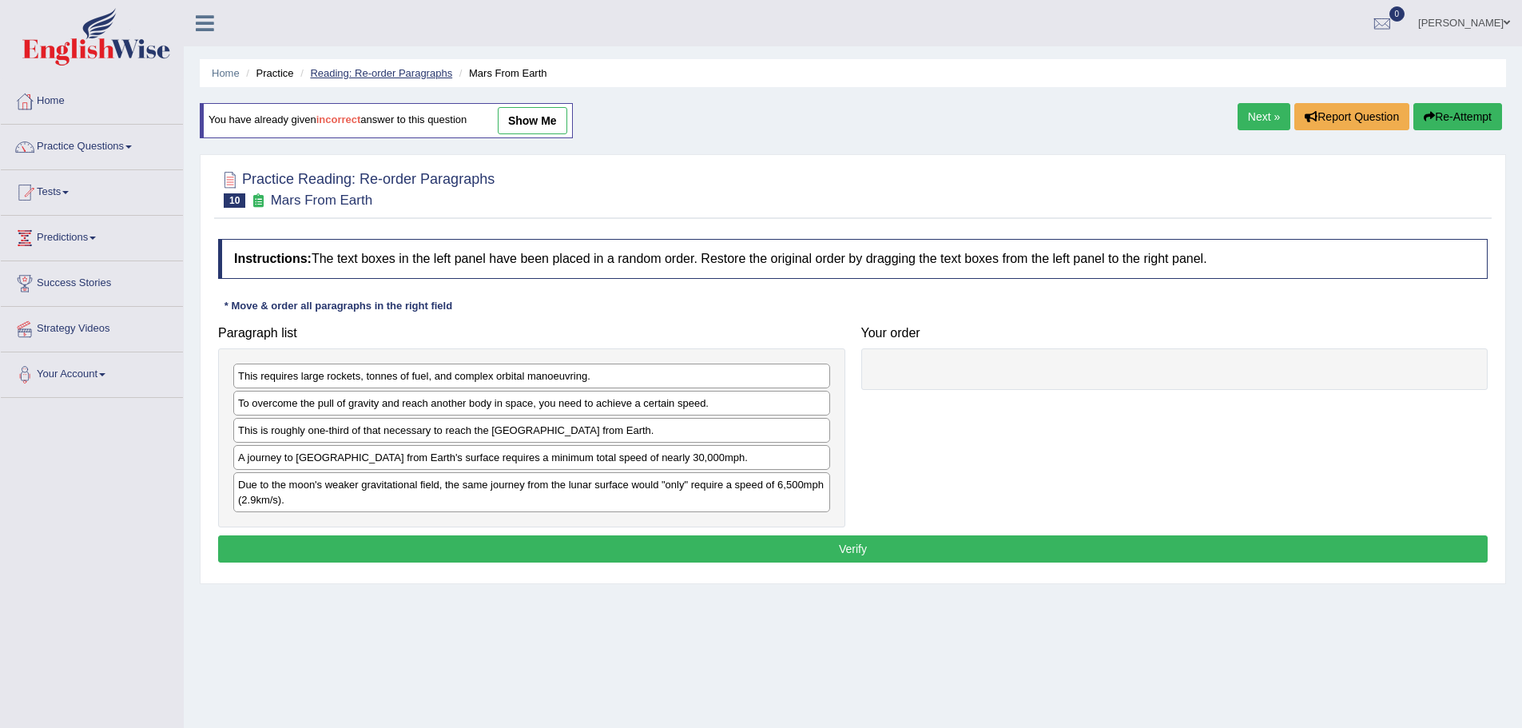
click at [411, 70] on link "Reading: Re-order Paragraphs" at bounding box center [381, 73] width 142 height 12
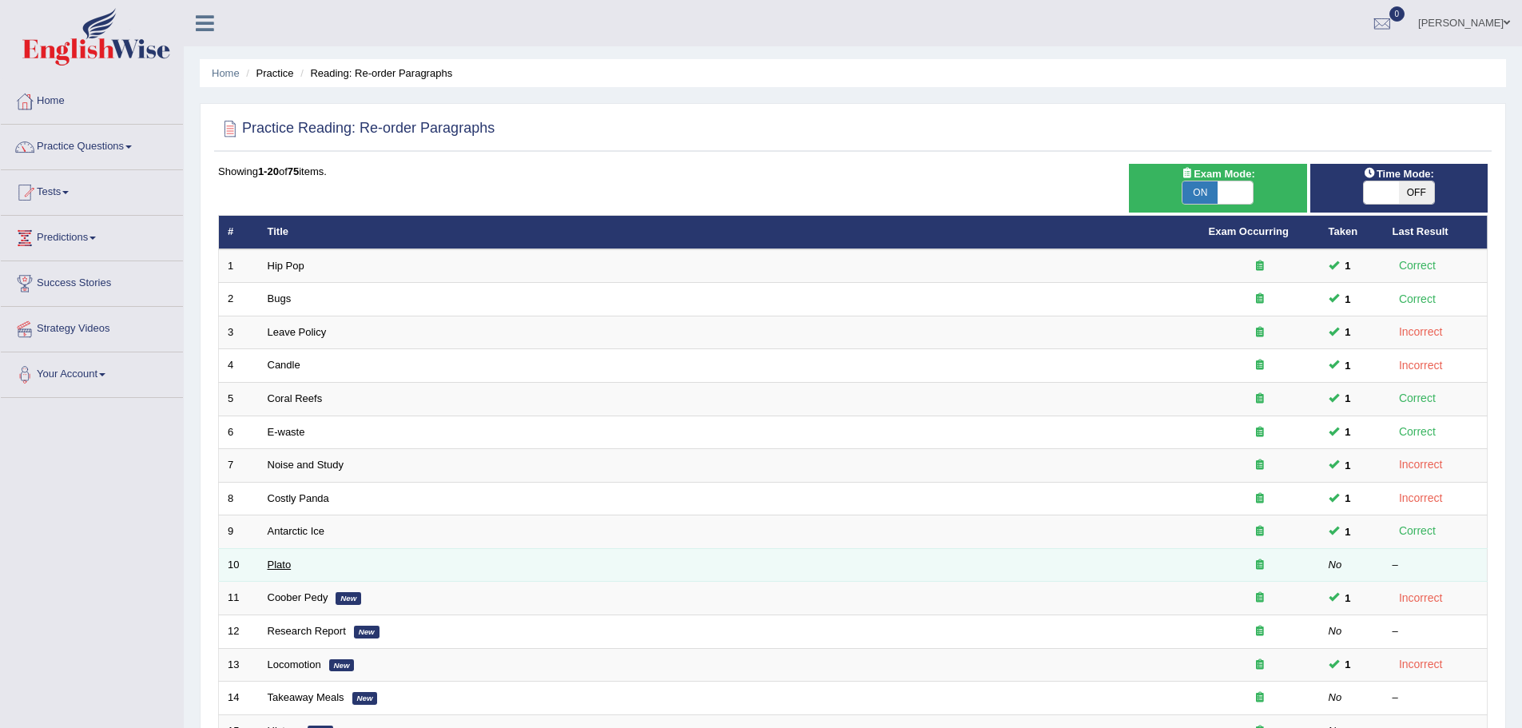
click at [282, 560] on link "Plato" at bounding box center [280, 564] width 24 height 12
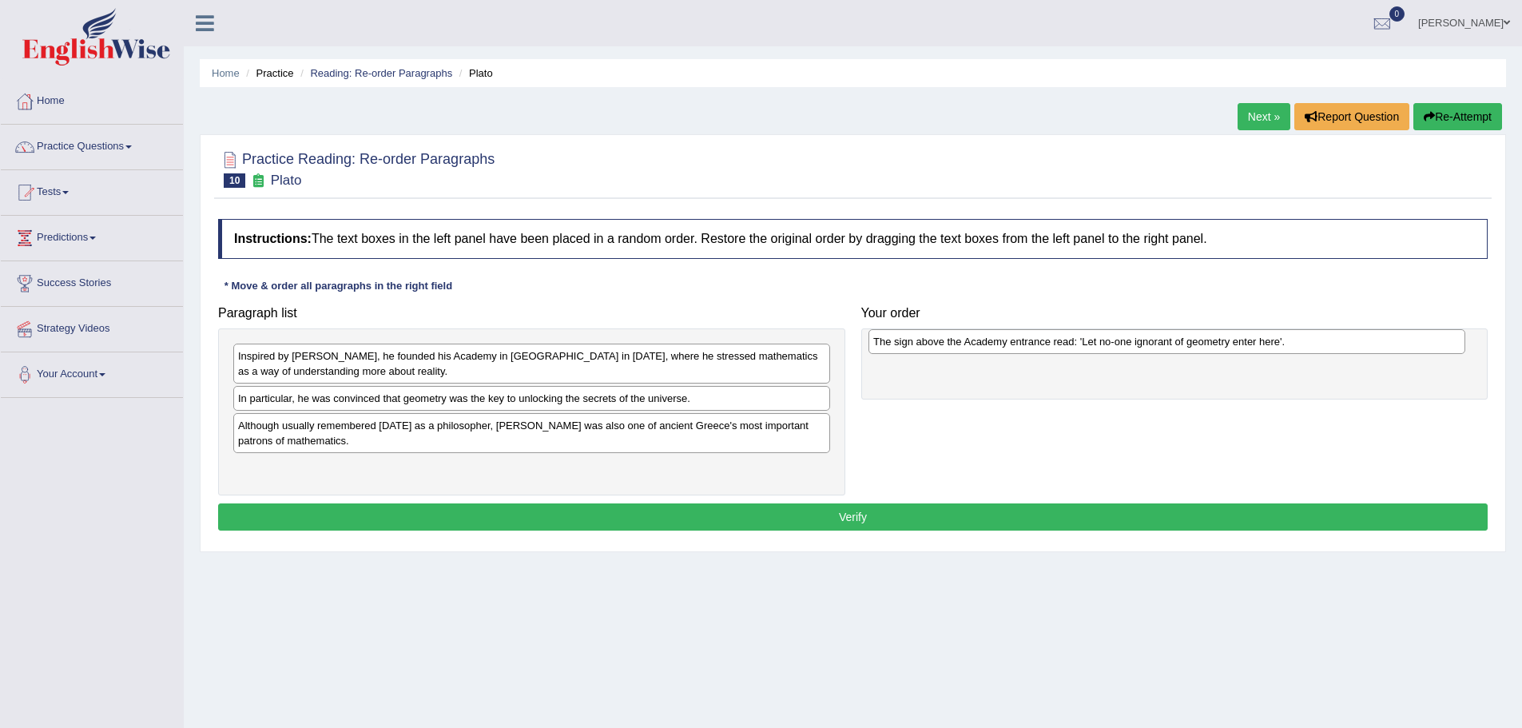
drag, startPoint x: 579, startPoint y: 400, endPoint x: 1214, endPoint y: 344, distance: 637.7
click at [1214, 344] on div "The sign above the Academy entrance read: 'Let no-one ignorant of geometry ente…" at bounding box center [1167, 341] width 597 height 25
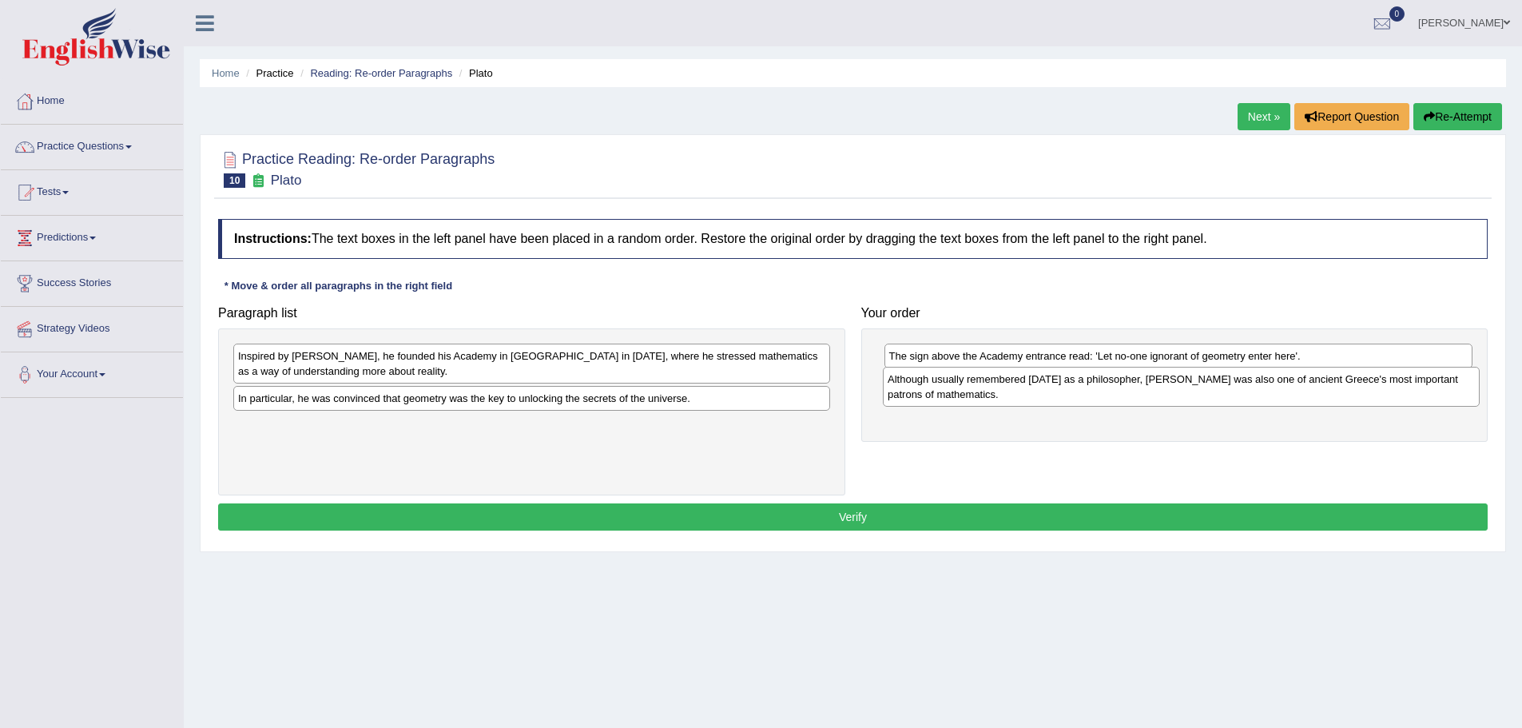
drag, startPoint x: 623, startPoint y: 433, endPoint x: 1273, endPoint y: 387, distance: 651.2
click at [1273, 387] on div "Although usually remembered today as a philosopher, Plato was also one of ancie…" at bounding box center [1181, 387] width 597 height 40
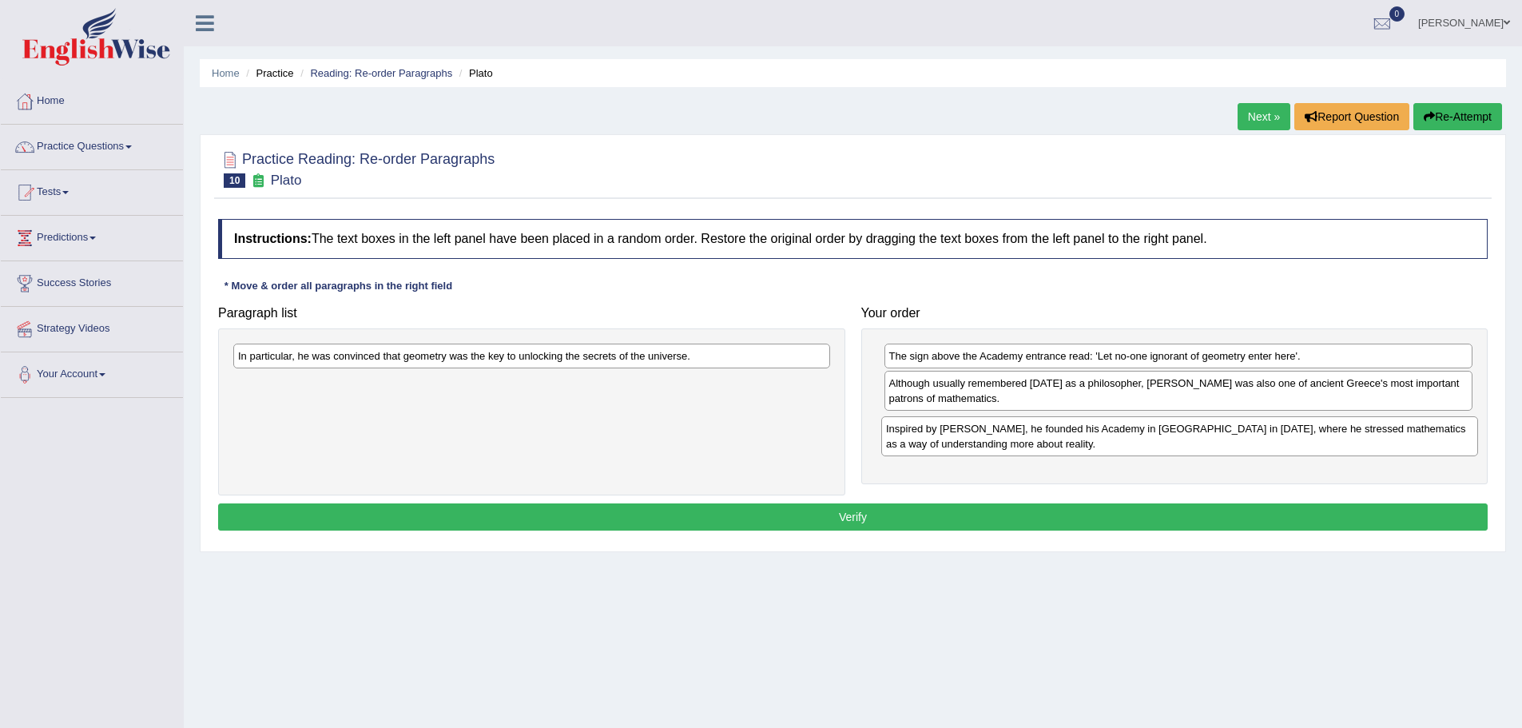
drag, startPoint x: 611, startPoint y: 364, endPoint x: 1252, endPoint y: 435, distance: 644.8
click at [1252, 435] on div "Inspired by Pythagoras, he founded his Academy in Athens in 387 BC, where he st…" at bounding box center [1179, 436] width 597 height 40
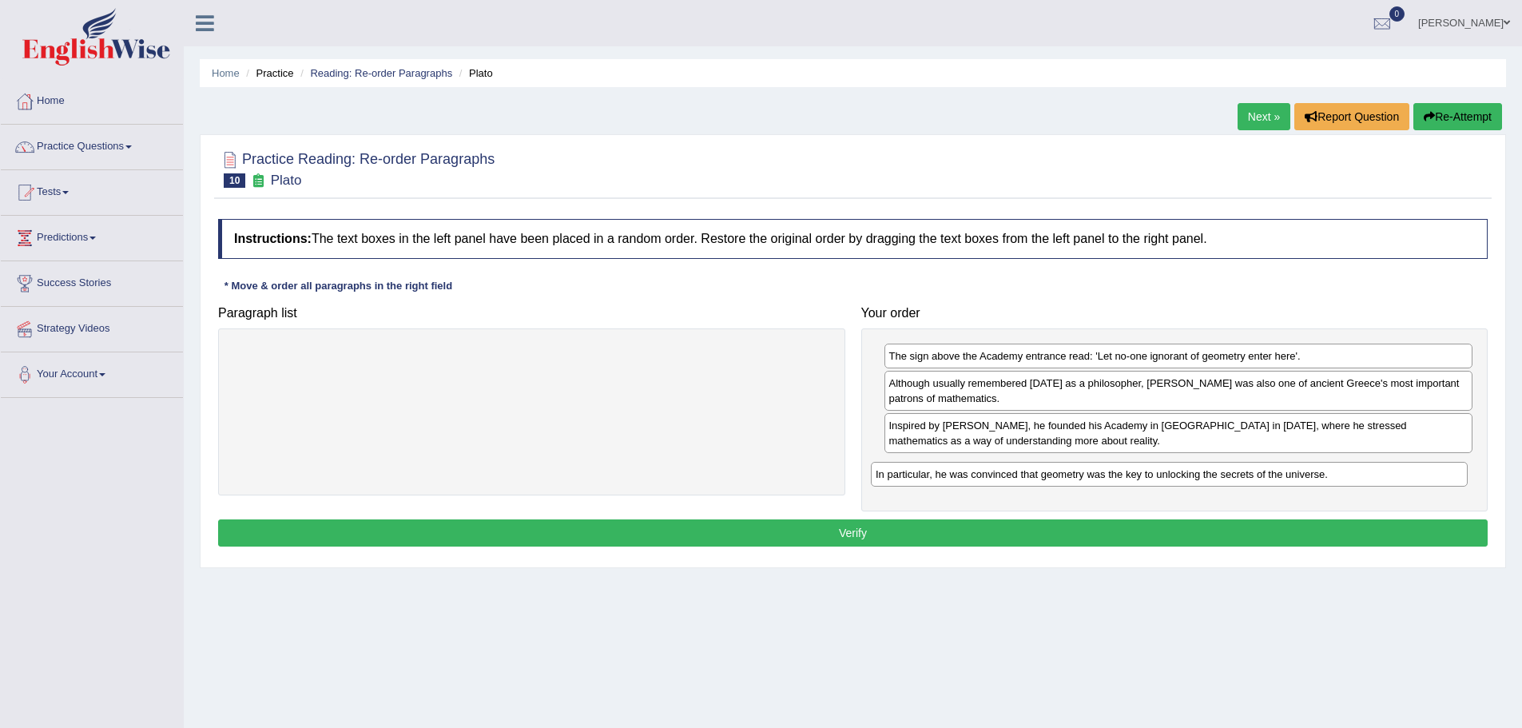
drag, startPoint x: 543, startPoint y: 356, endPoint x: 1181, endPoint y: 475, distance: 648.5
click at [1181, 475] on div "In particular, he was convinced that geometry was the key to unlocking the secr…" at bounding box center [1169, 474] width 597 height 25
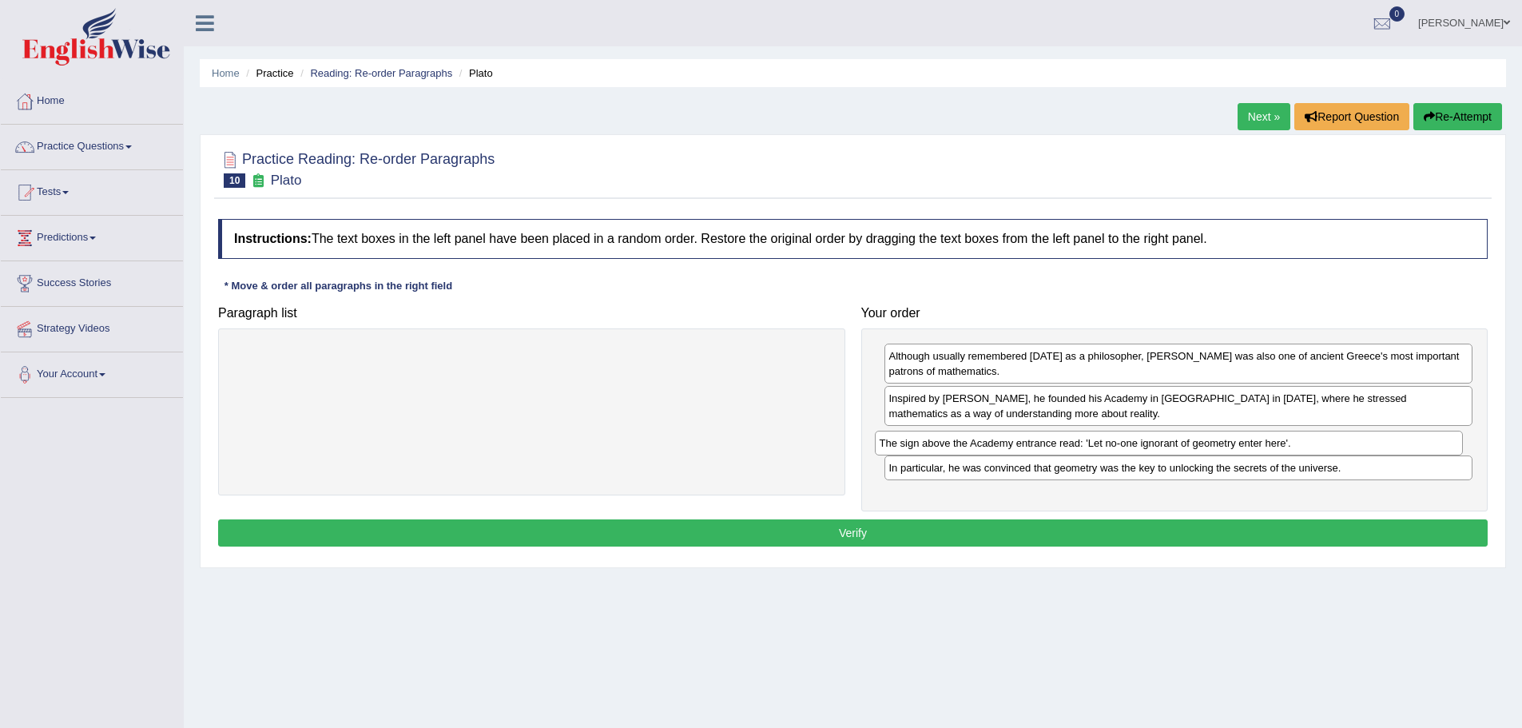
drag, startPoint x: 1048, startPoint y: 356, endPoint x: 1039, endPoint y: 443, distance: 87.6
click at [1039, 443] on div "The sign above the Academy entrance read: 'Let no-one ignorant of geometry ente…" at bounding box center [1169, 443] width 589 height 25
click at [991, 532] on button "Verify" at bounding box center [853, 532] width 1270 height 27
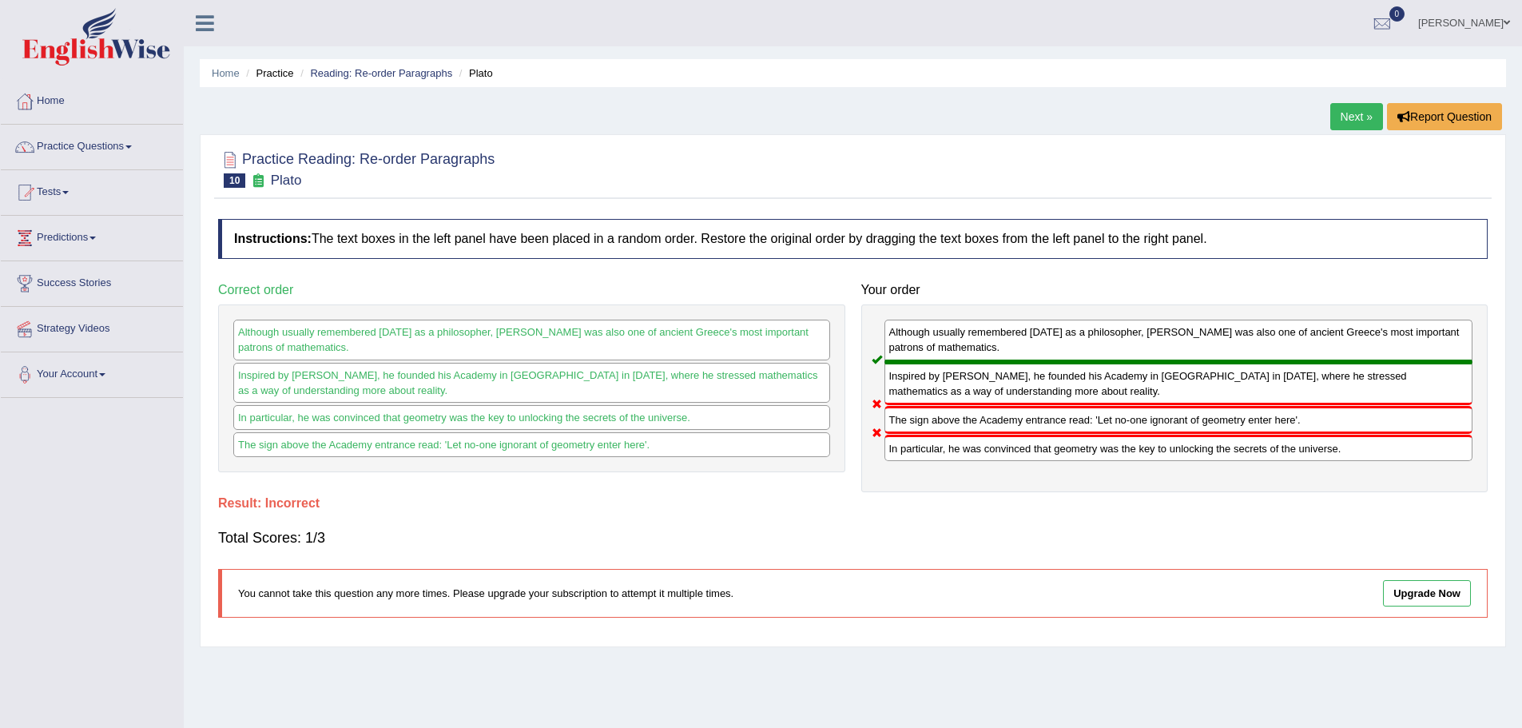
click at [1348, 112] on link "Next »" at bounding box center [1356, 116] width 53 height 27
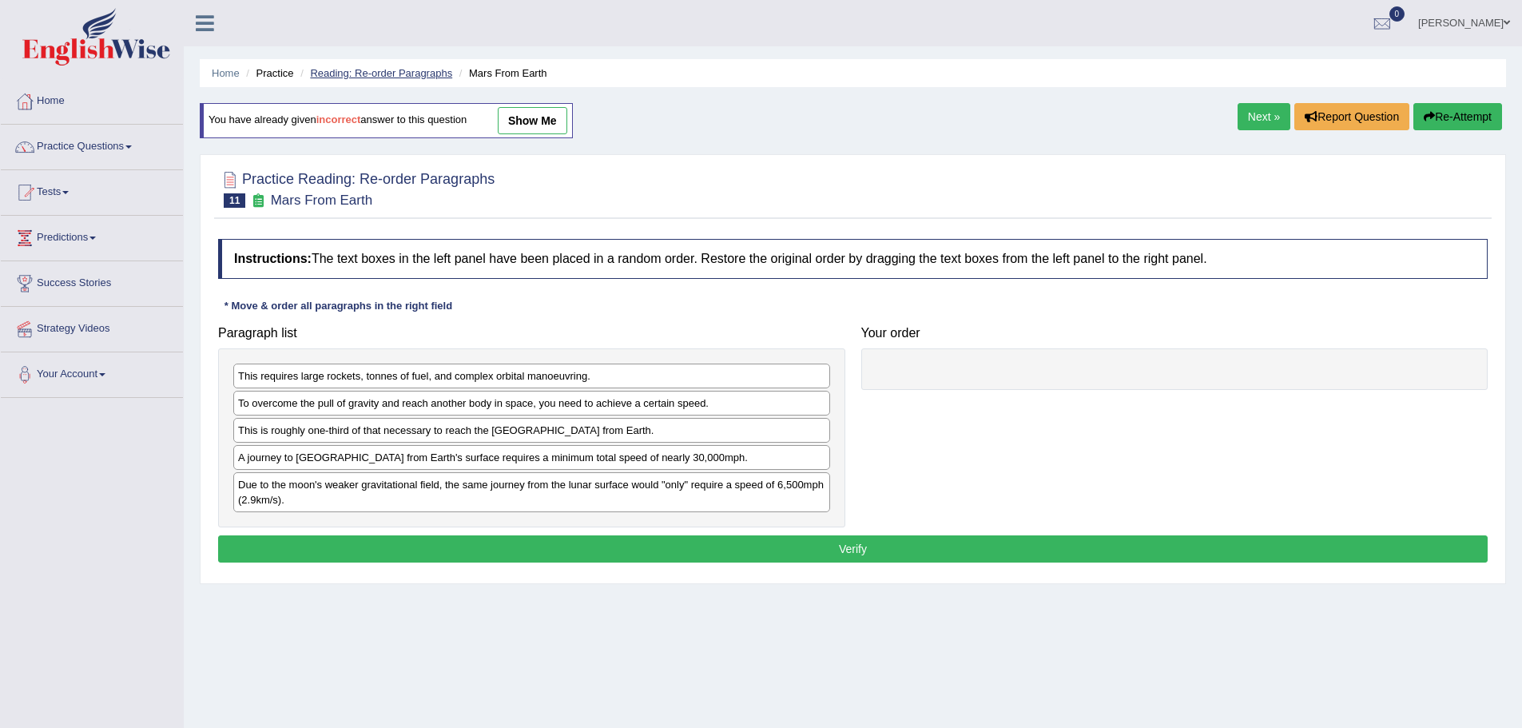
click at [357, 74] on link "Reading: Re-order Paragraphs" at bounding box center [381, 73] width 142 height 12
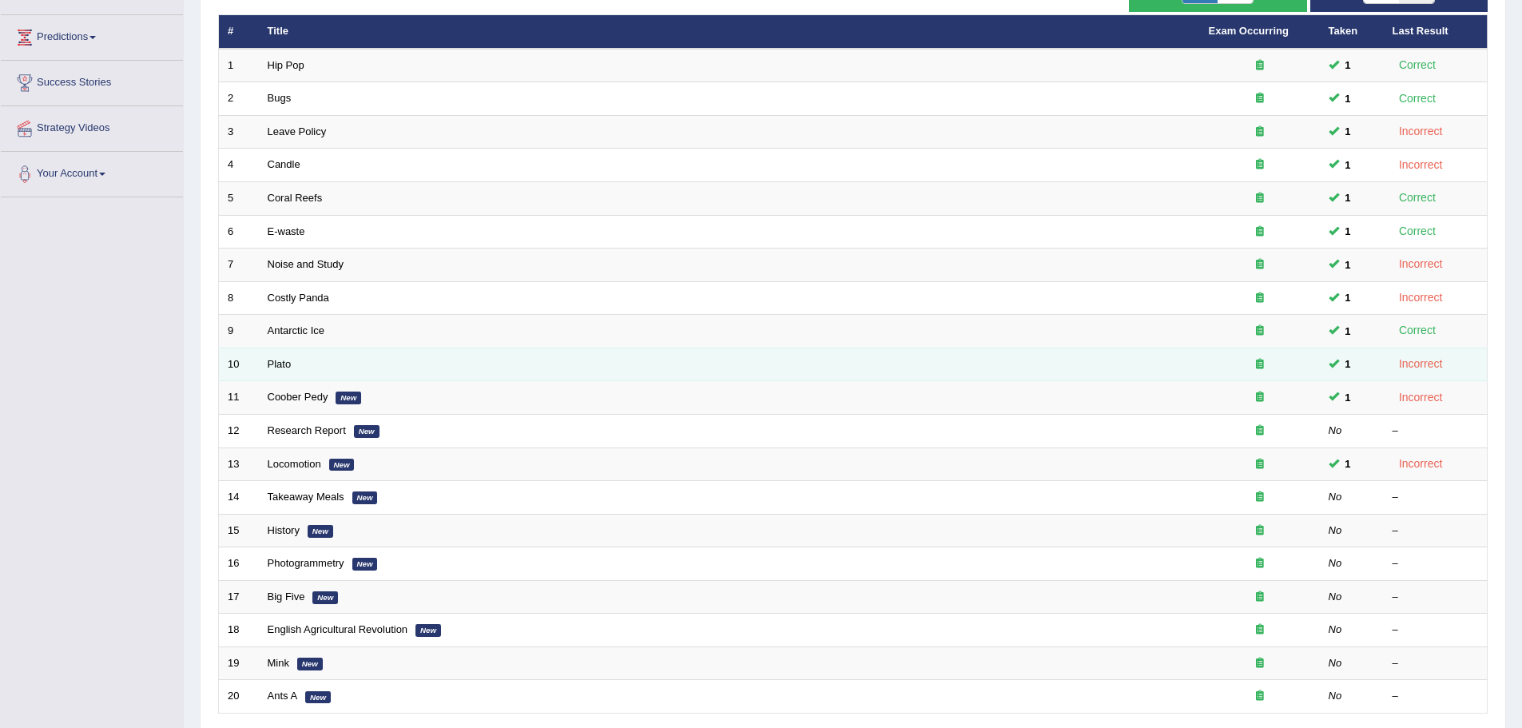
scroll to position [240, 0]
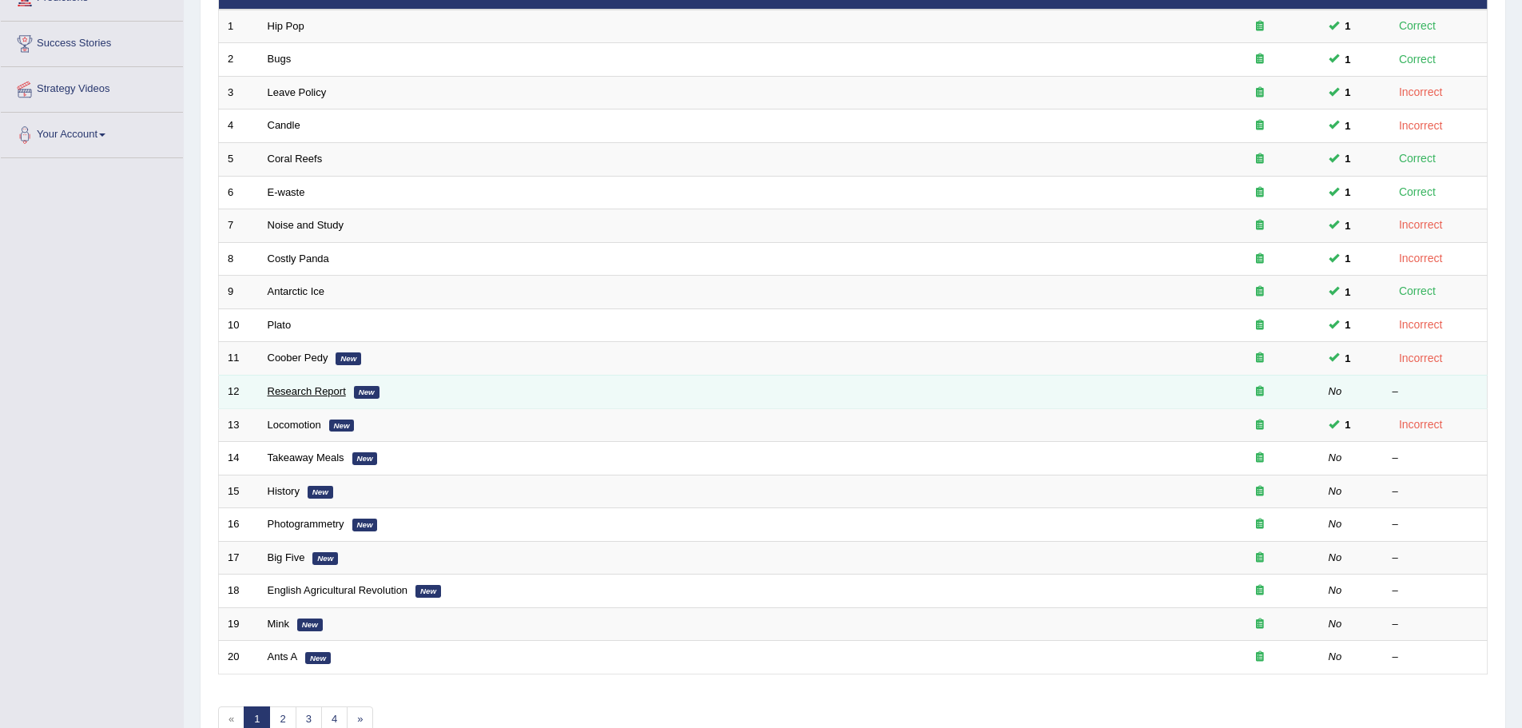
click at [320, 392] on link "Research Report" at bounding box center [307, 391] width 78 height 12
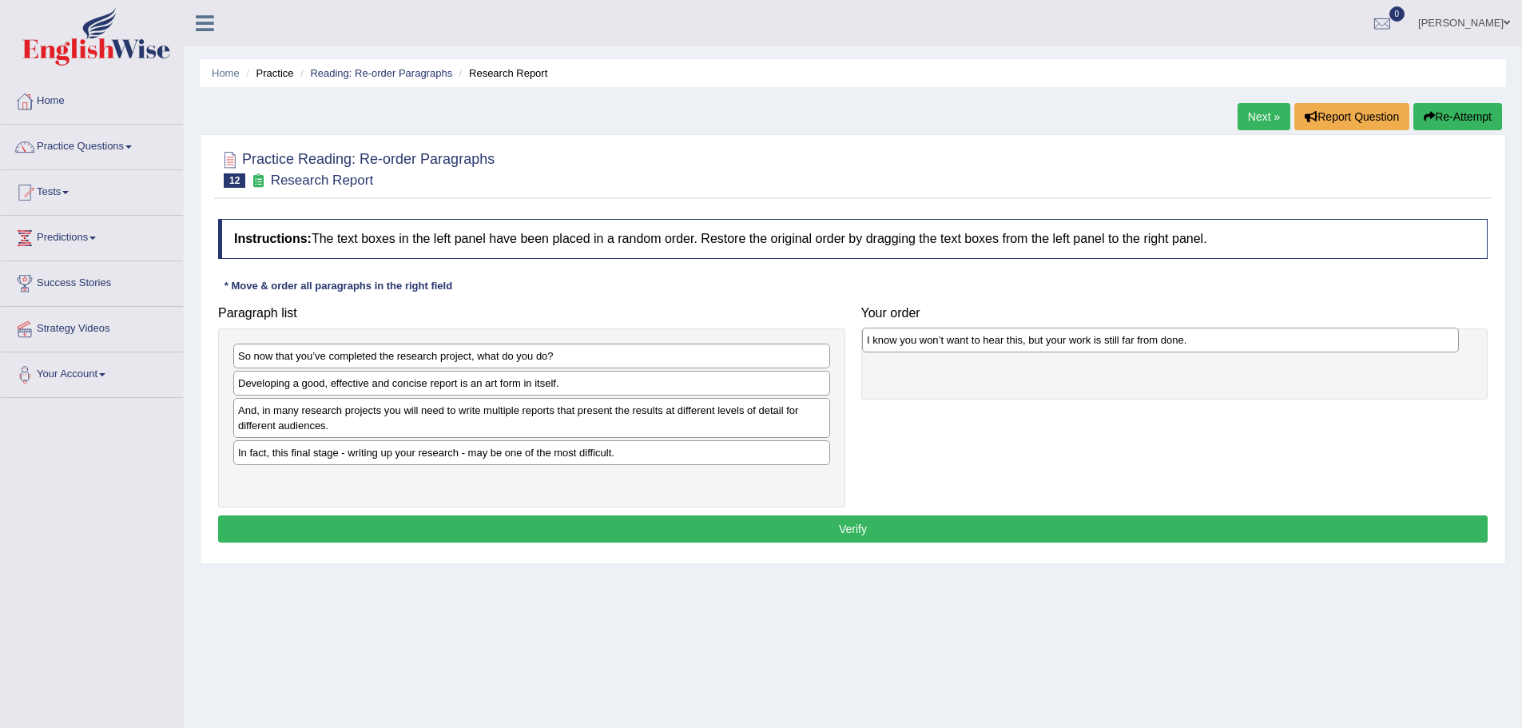
drag, startPoint x: 438, startPoint y: 355, endPoint x: 1067, endPoint y: 337, distance: 629.0
click at [1067, 338] on div "I know you won’t want to hear this, but your work is still far from done." at bounding box center [1160, 340] width 597 height 25
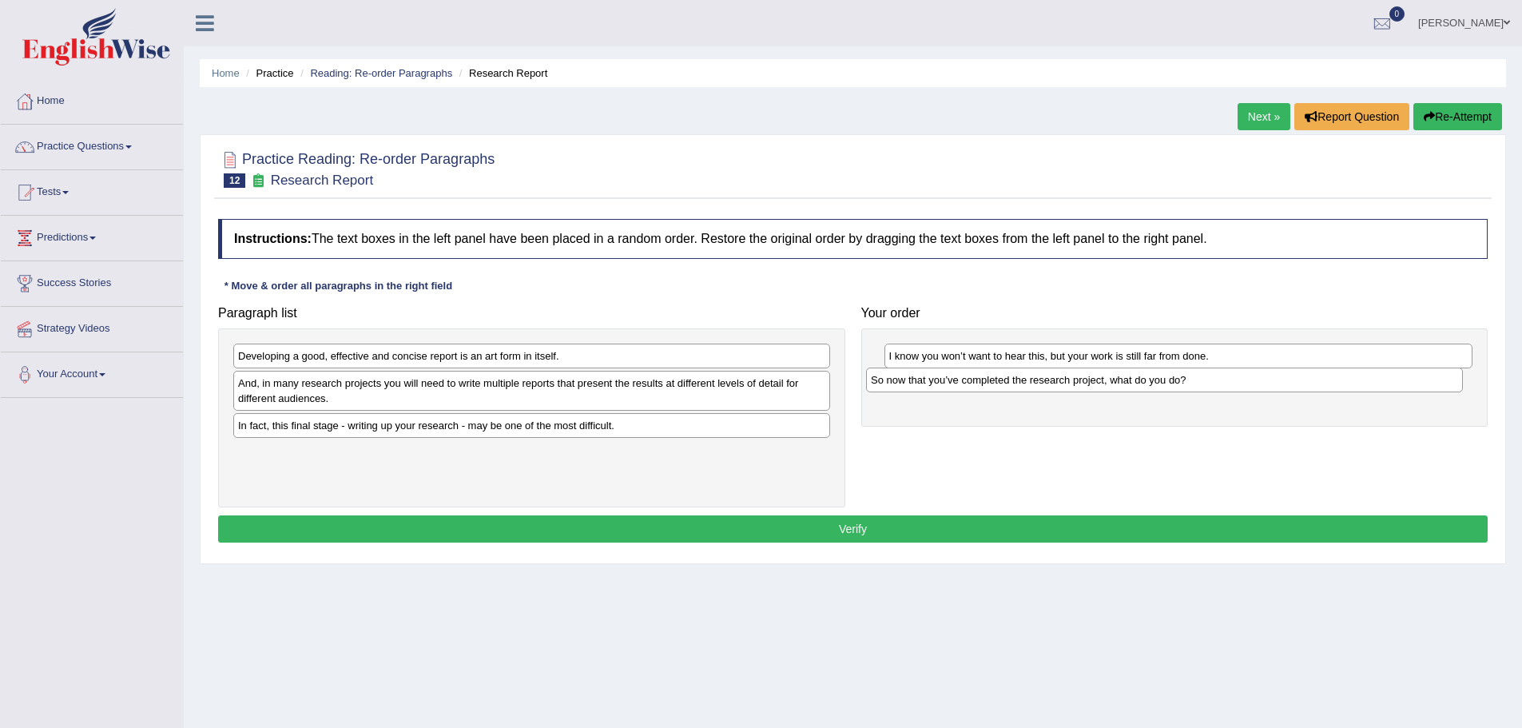
drag, startPoint x: 378, startPoint y: 362, endPoint x: 1019, endPoint y: 387, distance: 641.3
click at [1019, 387] on div "So now that you’ve completed the research project, what do you do?" at bounding box center [1164, 380] width 597 height 25
drag, startPoint x: 942, startPoint y: 352, endPoint x: 936, endPoint y: 381, distance: 29.3
click at [936, 381] on div "I know you won’t want to hear this, but your work is still far from done." at bounding box center [1174, 384] width 589 height 25
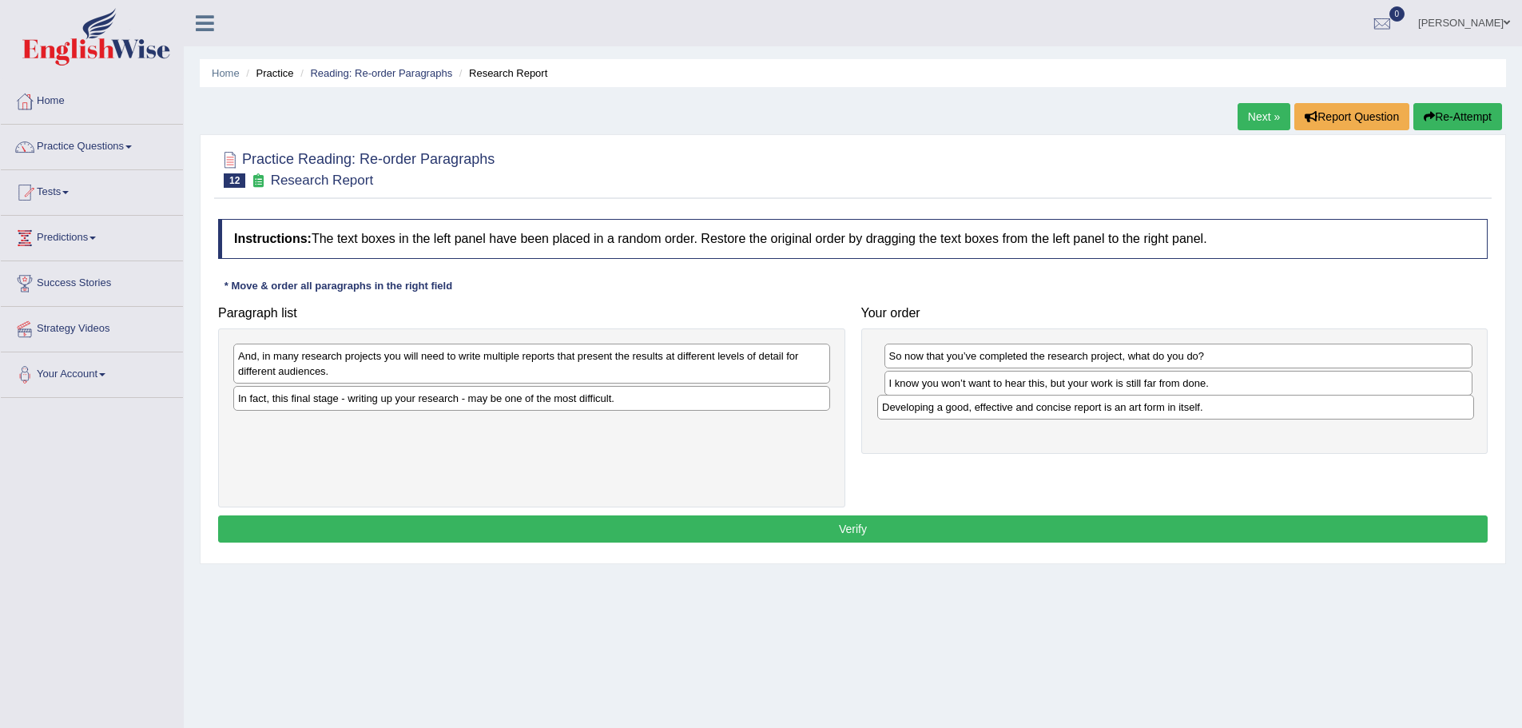
drag, startPoint x: 385, startPoint y: 359, endPoint x: 1029, endPoint y: 410, distance: 646.0
click at [1029, 410] on div "Developing a good, effective and concise report is an art form in itself." at bounding box center [1175, 407] width 597 height 25
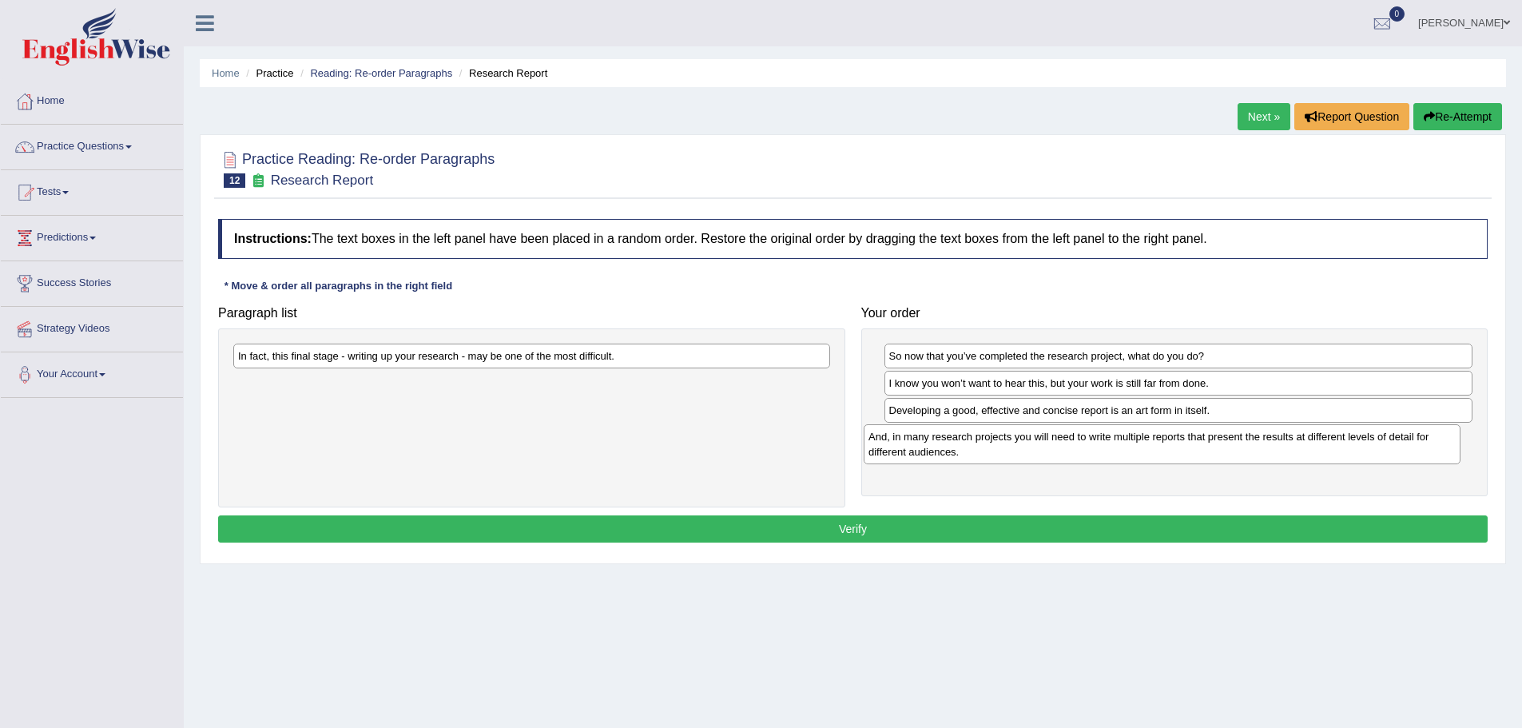
drag, startPoint x: 432, startPoint y: 369, endPoint x: 1063, endPoint y: 450, distance: 635.5
click at [1063, 450] on div "And, in many research projects you will need to write multiple reports that pre…" at bounding box center [1162, 444] width 597 height 40
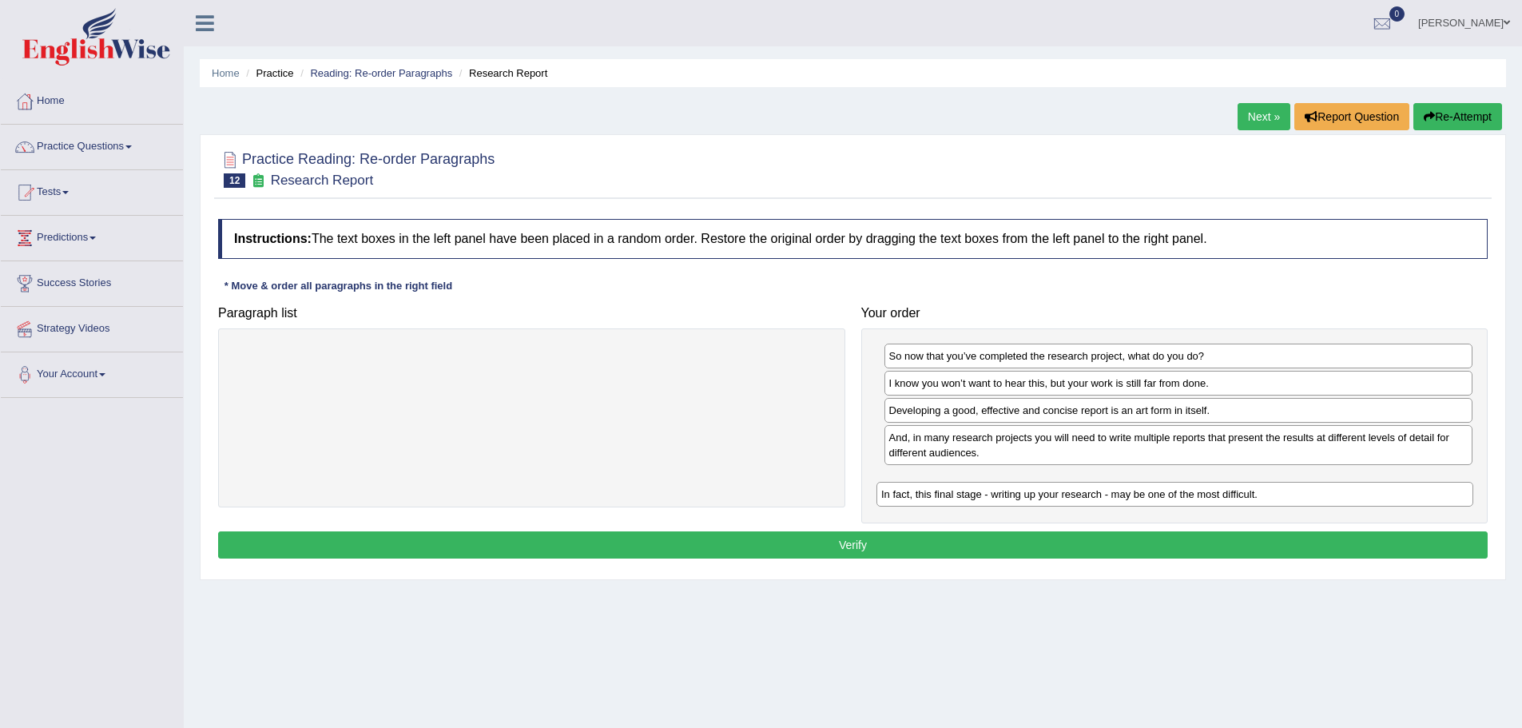
drag, startPoint x: 536, startPoint y: 359, endPoint x: 1179, endPoint y: 497, distance: 657.9
click at [1179, 497] on div "In fact, this final stage - writing up your research - may be one of the most d…" at bounding box center [1174, 494] width 597 height 25
click at [876, 551] on button "Verify" at bounding box center [853, 544] width 1270 height 27
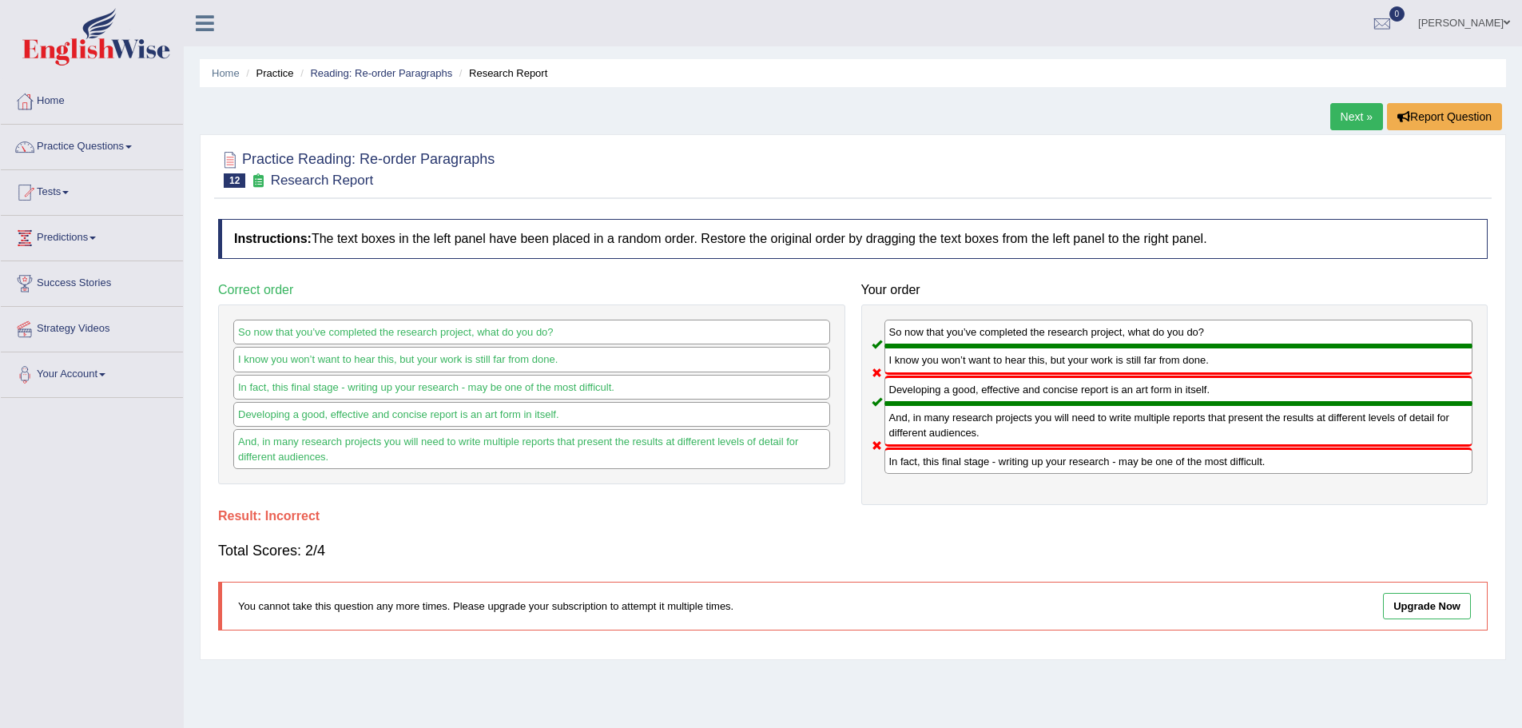
click at [1354, 111] on link "Next »" at bounding box center [1356, 116] width 53 height 27
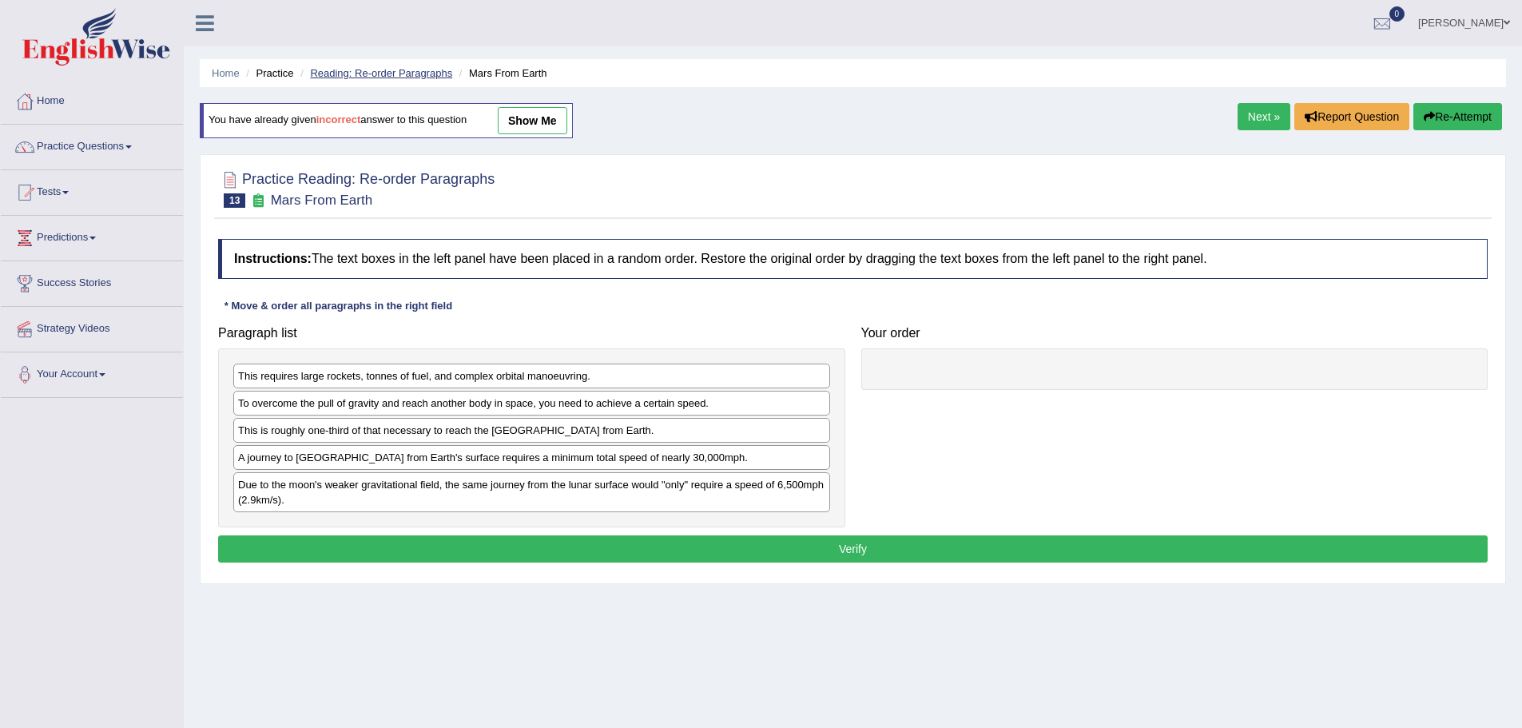
click at [382, 72] on link "Reading: Re-order Paragraphs" at bounding box center [381, 73] width 142 height 12
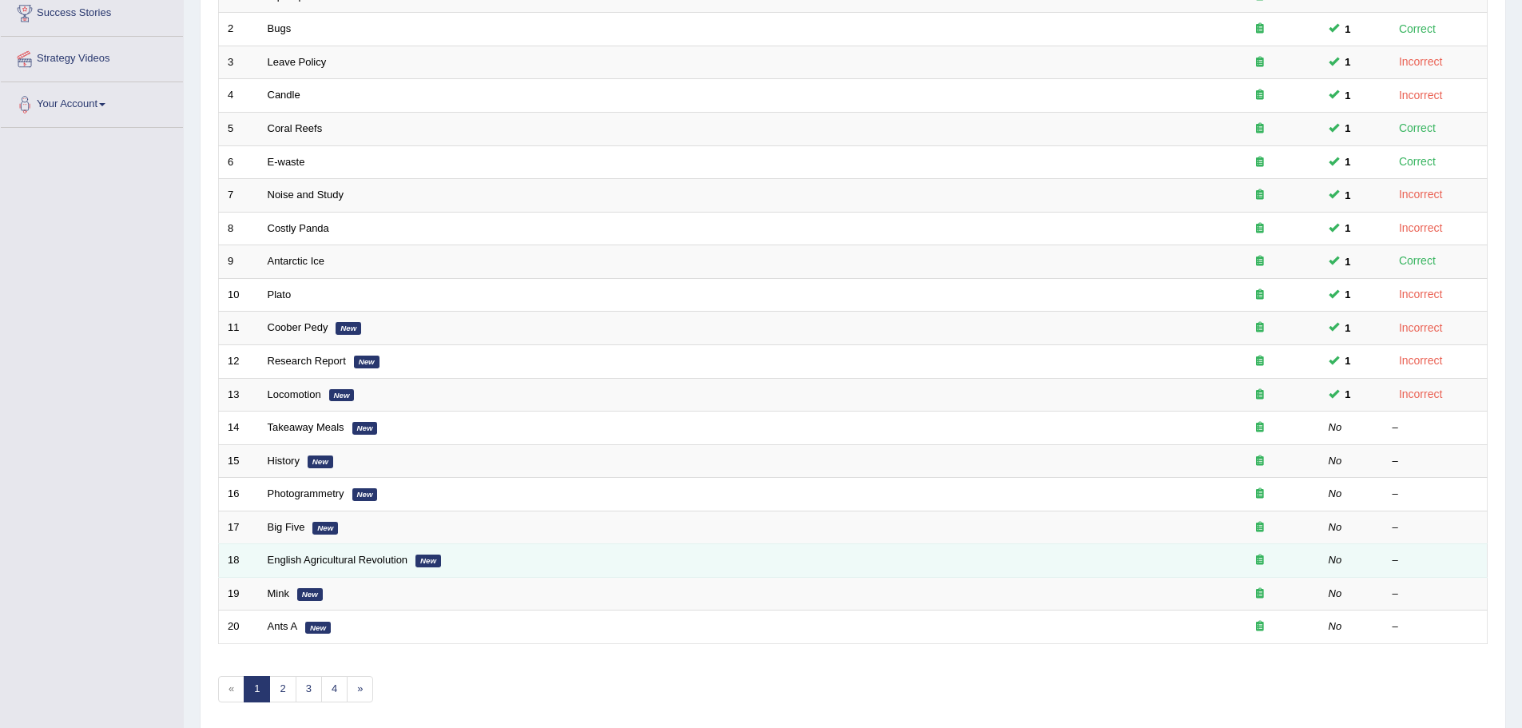
scroll to position [320, 0]
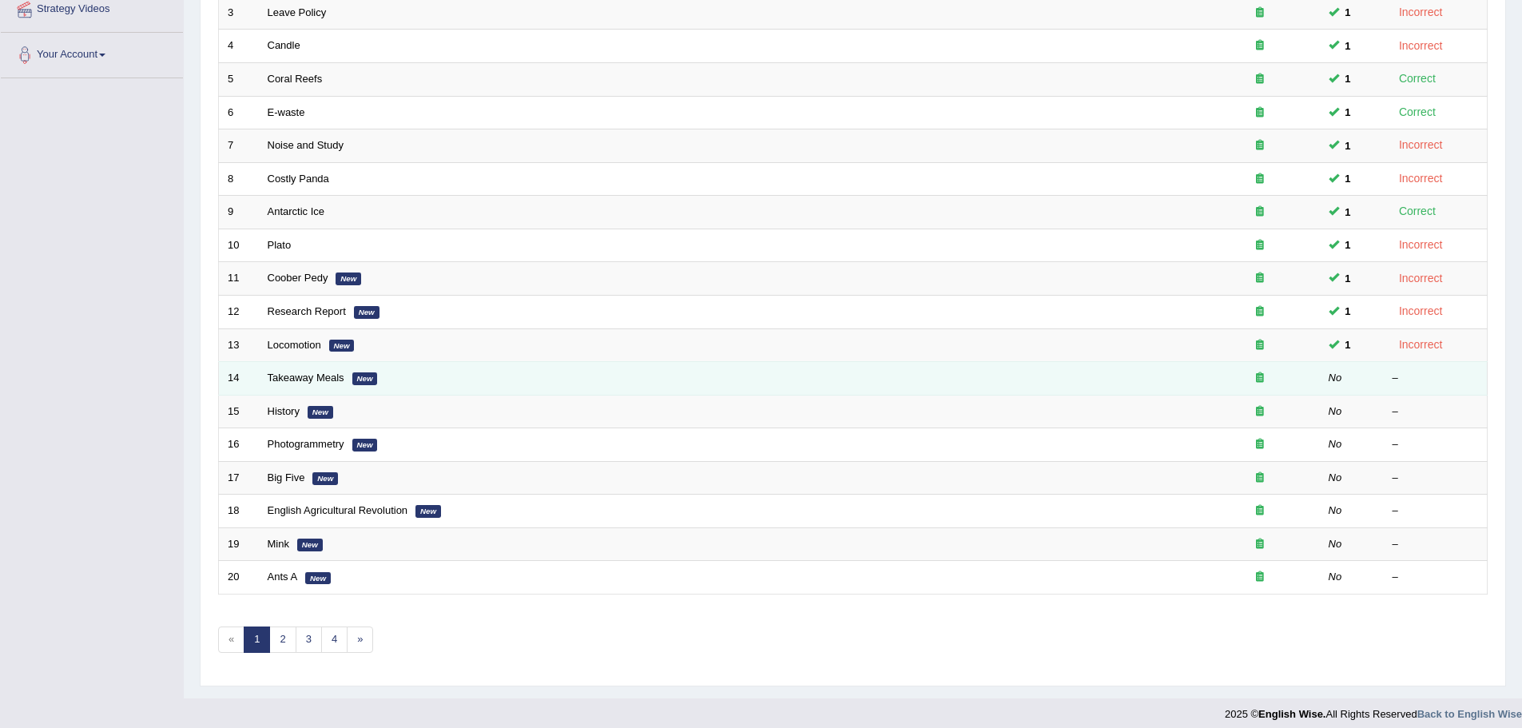
click at [1330, 379] on em "No" at bounding box center [1336, 378] width 14 height 12
click at [302, 380] on link "Takeaway Meals" at bounding box center [306, 378] width 77 height 12
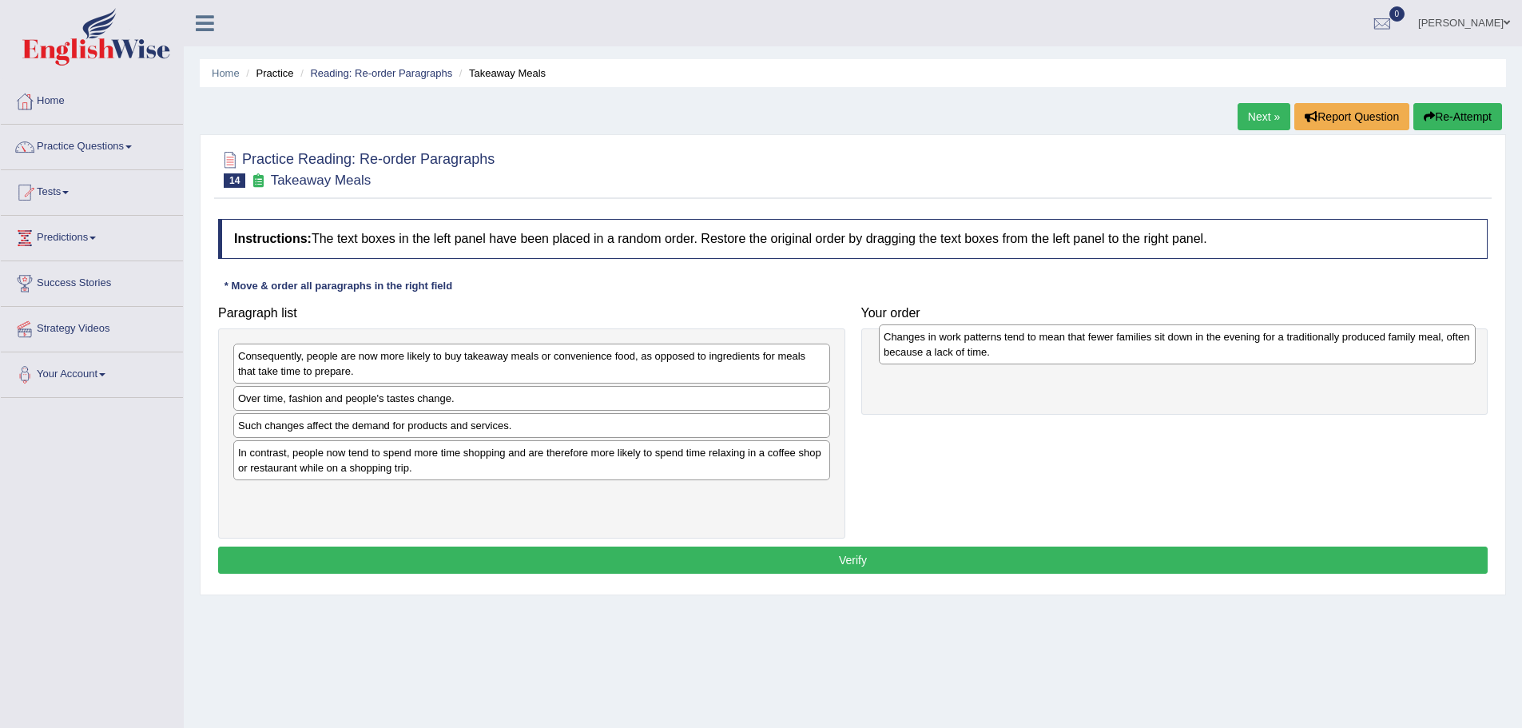
drag, startPoint x: 417, startPoint y: 362, endPoint x: 1062, endPoint y: 344, distance: 645.0
click at [1063, 344] on div "Changes in work patterns tend to mean that fewer families sit down in the eveni…" at bounding box center [1177, 344] width 597 height 40
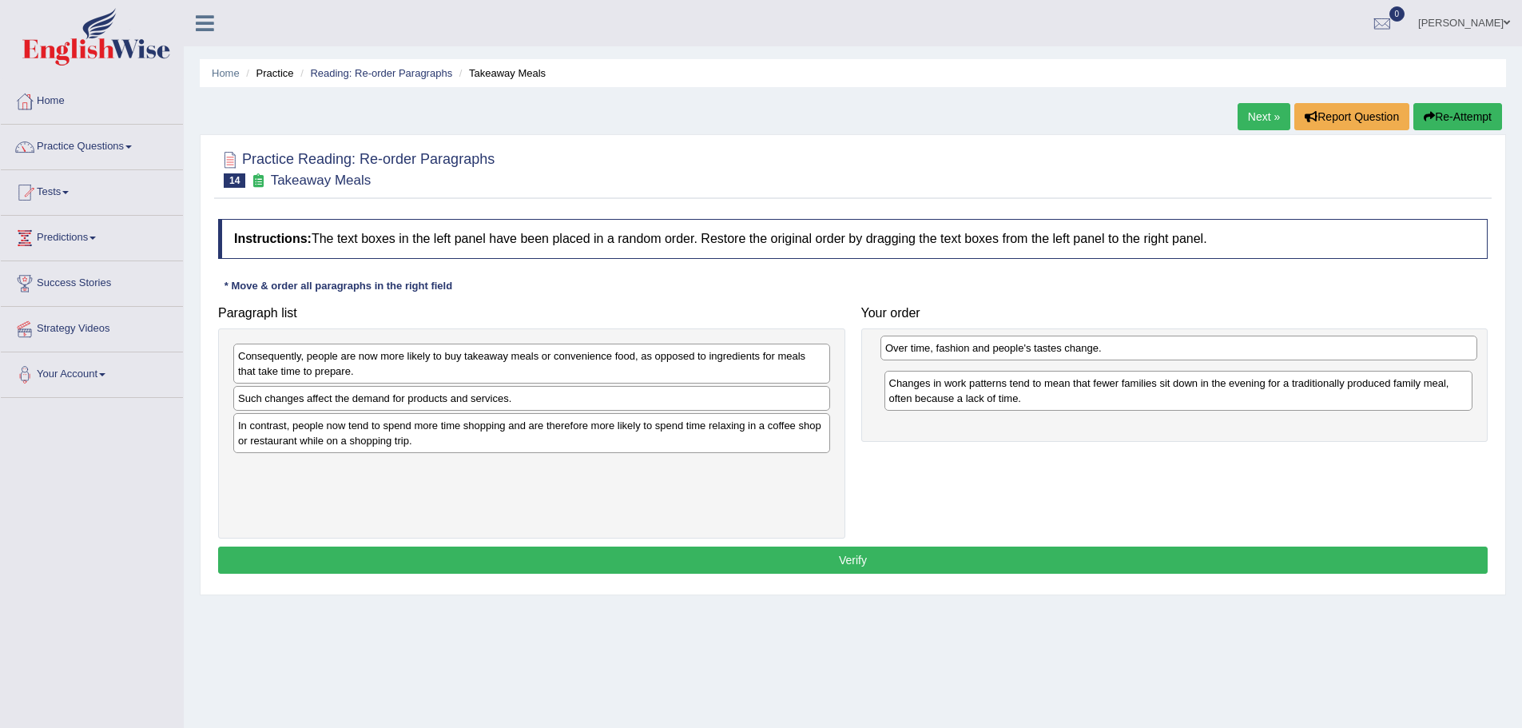
drag, startPoint x: 312, startPoint y: 401, endPoint x: 960, endPoint y: 352, distance: 649.8
click at [960, 352] on div "Over time, fashion and people's tastes change." at bounding box center [1178, 348] width 597 height 25
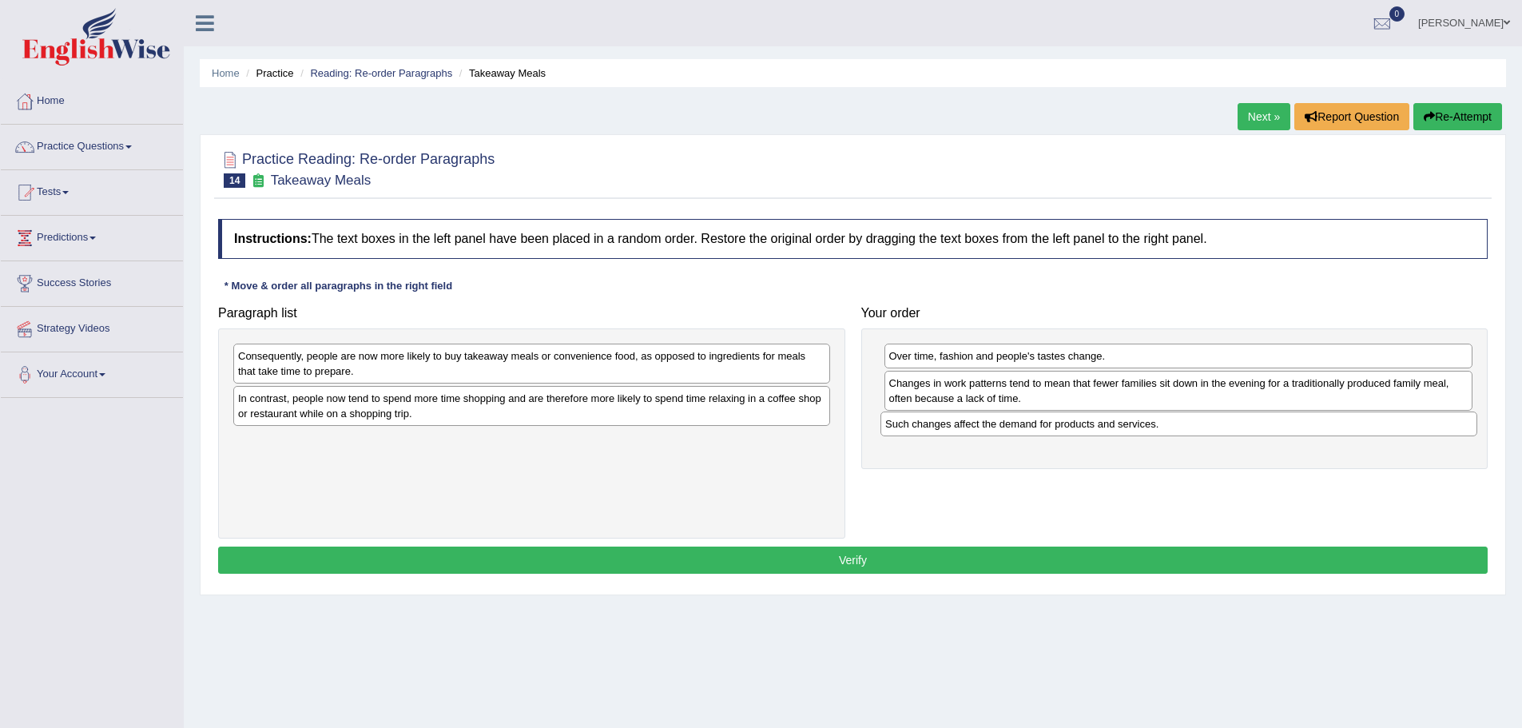
drag, startPoint x: 361, startPoint y: 401, endPoint x: 1008, endPoint y: 427, distance: 646.9
click at [1008, 427] on div "Such changes affect the demand for products and services." at bounding box center [1178, 423] width 597 height 25
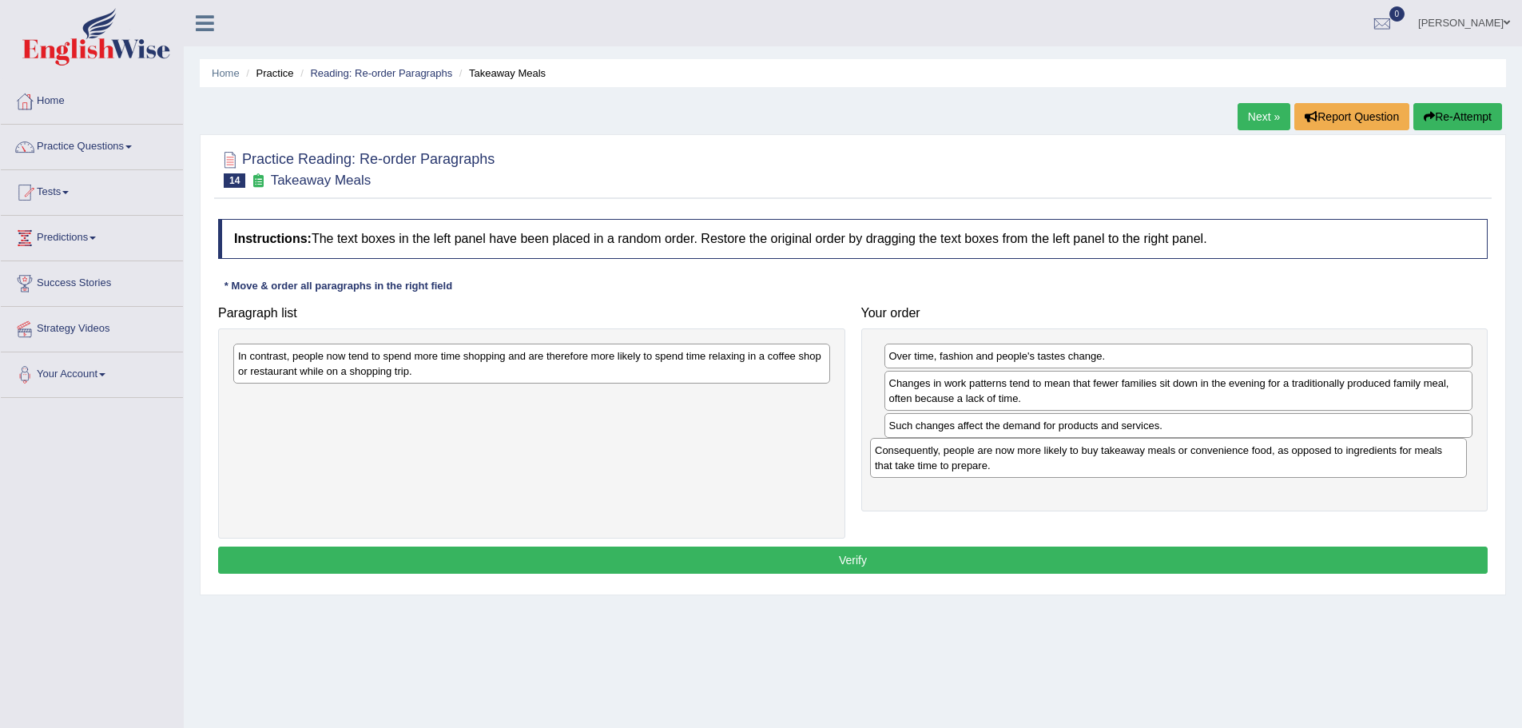
drag, startPoint x: 336, startPoint y: 374, endPoint x: 952, endPoint y: 453, distance: 621.1
click at [952, 453] on div "Consequently, people are now more likely to buy takeaway meals or convenience f…" at bounding box center [1168, 458] width 597 height 40
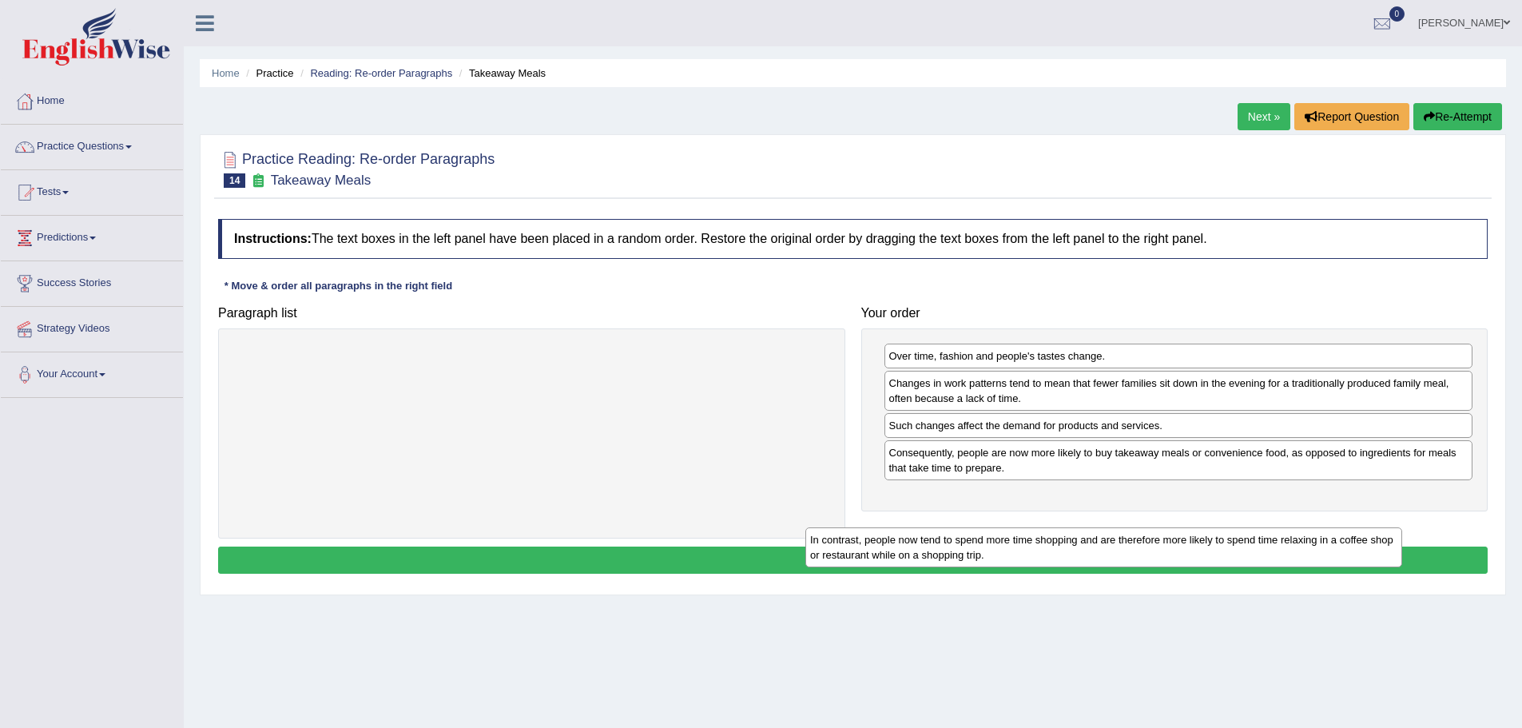
drag, startPoint x: 395, startPoint y: 370, endPoint x: 983, endPoint y: 513, distance: 604.4
click at [976, 527] on div "In contrast, people now tend to spend more time shopping and are therefore more…" at bounding box center [1103, 547] width 597 height 40
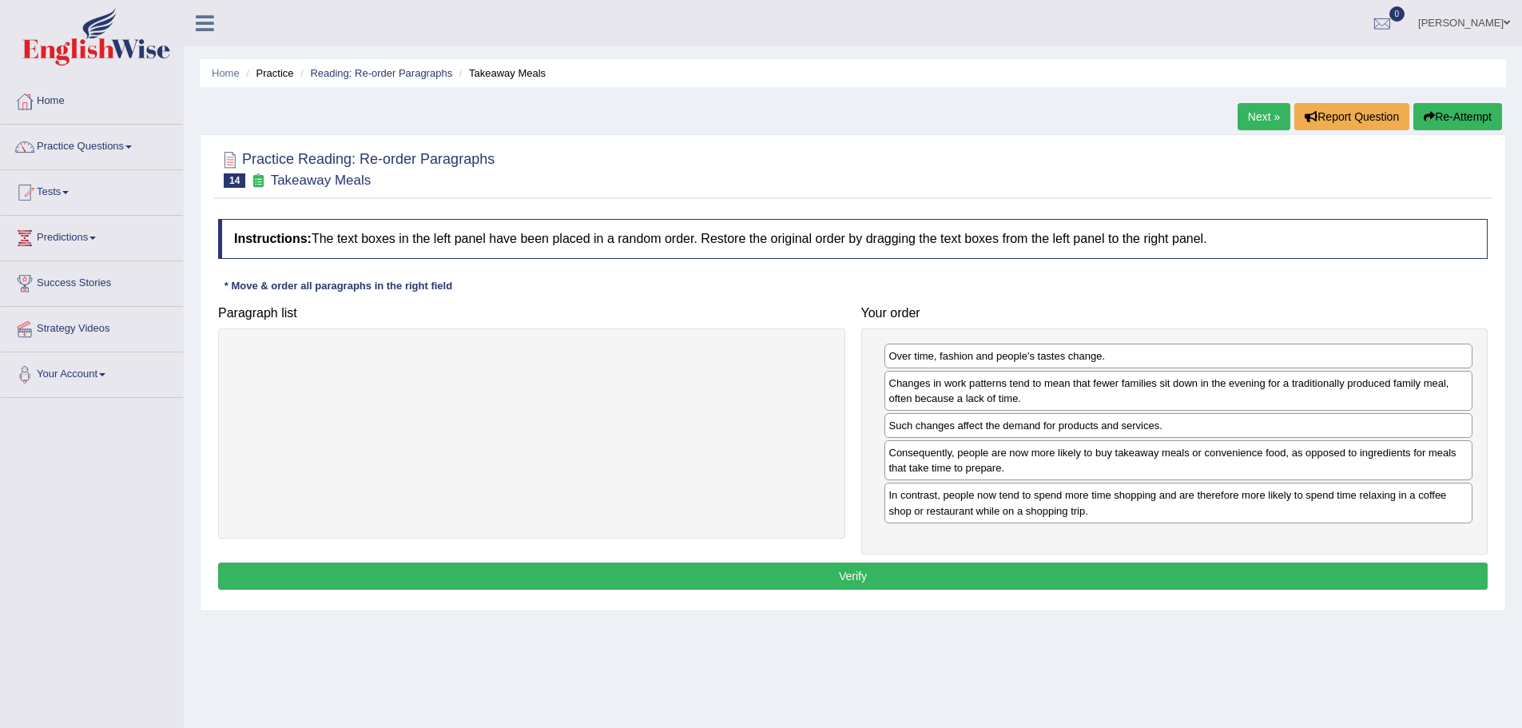
click at [916, 585] on button "Verify" at bounding box center [853, 575] width 1270 height 27
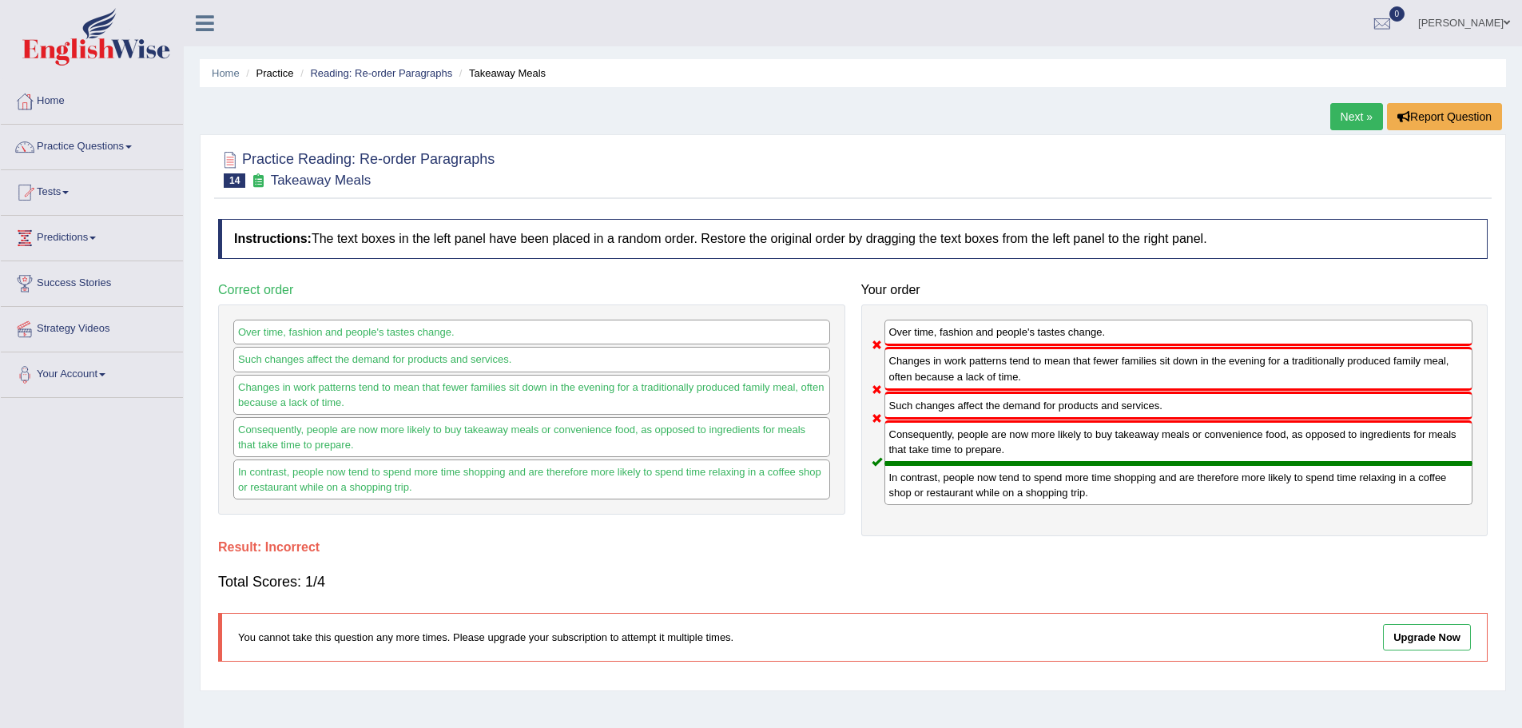
click at [1349, 116] on link "Next »" at bounding box center [1356, 116] width 53 height 27
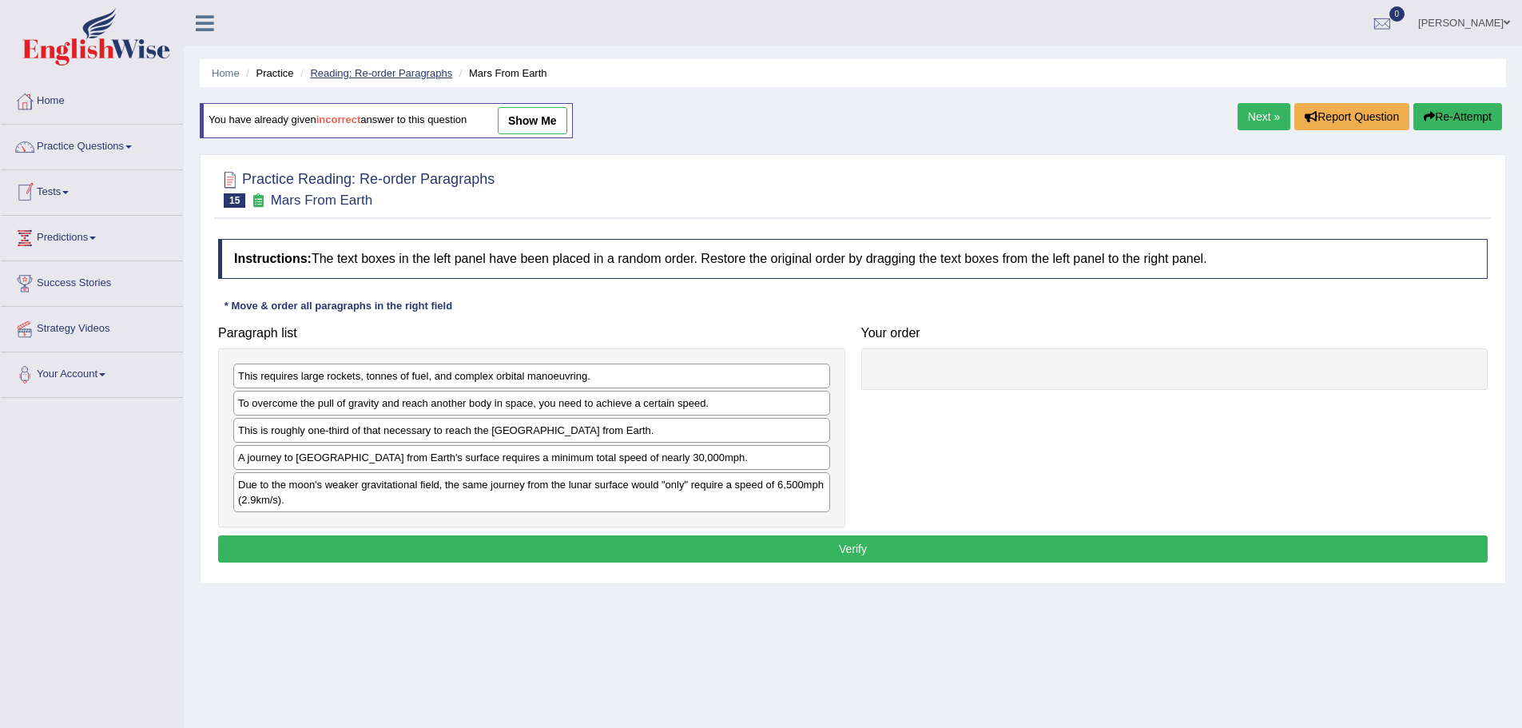
click at [390, 70] on link "Reading: Re-order Paragraphs" at bounding box center [381, 73] width 142 height 12
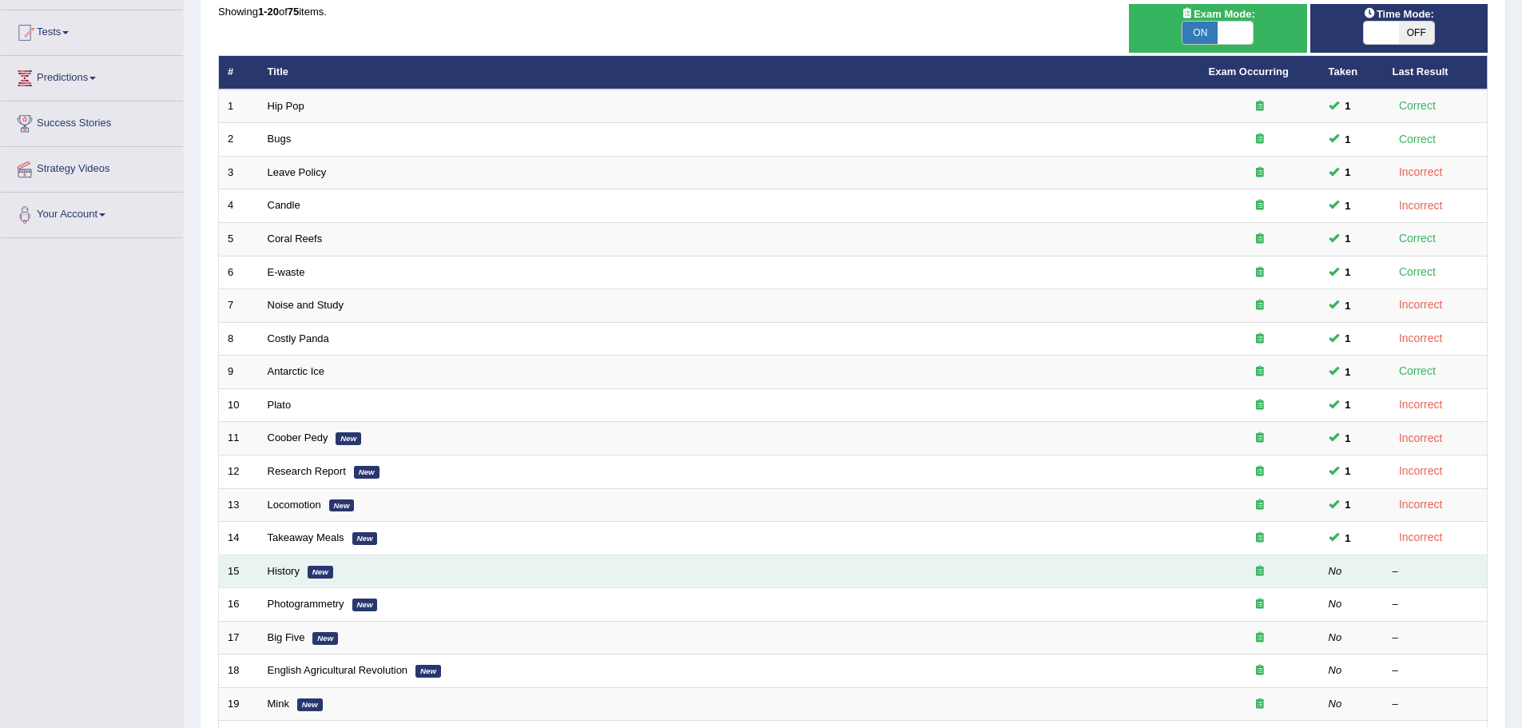
scroll to position [240, 0]
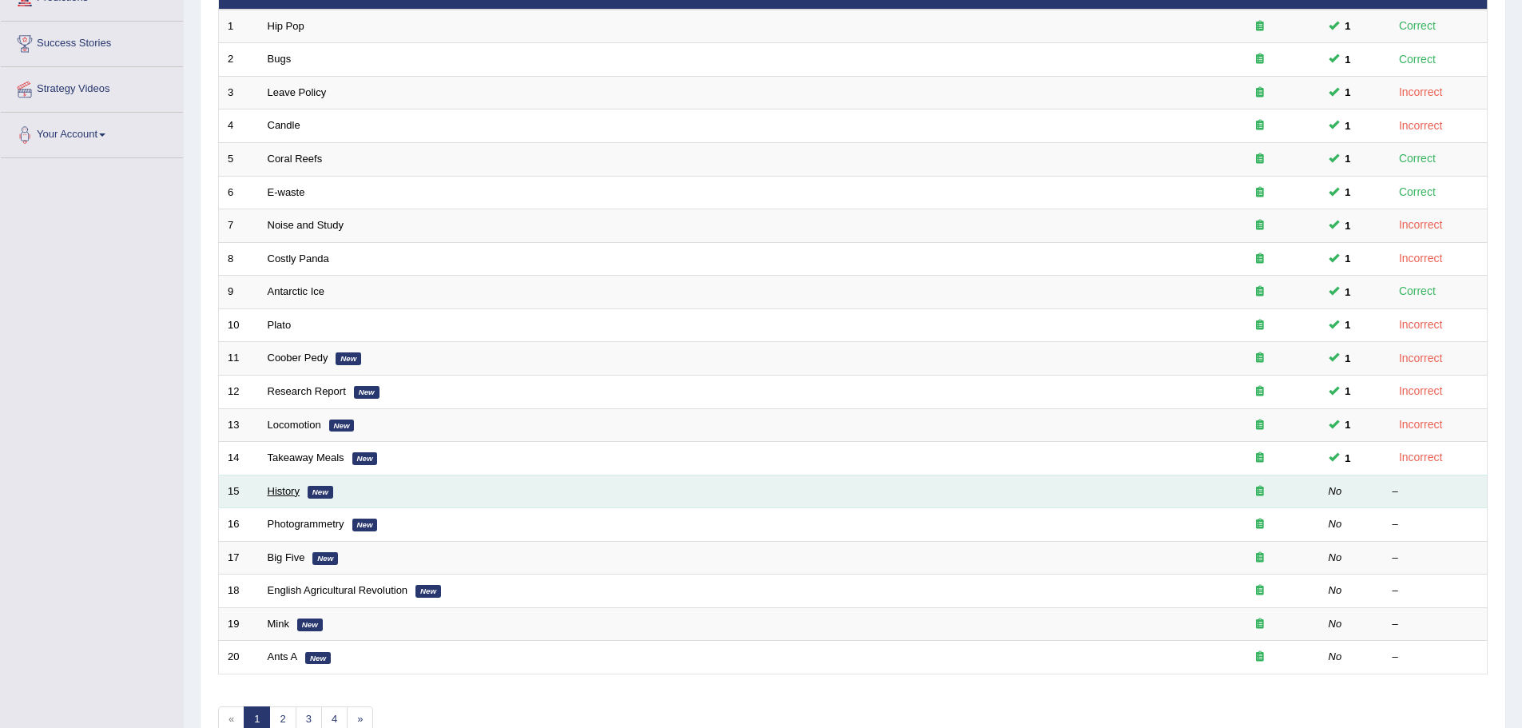
click at [284, 487] on link "History" at bounding box center [284, 491] width 32 height 12
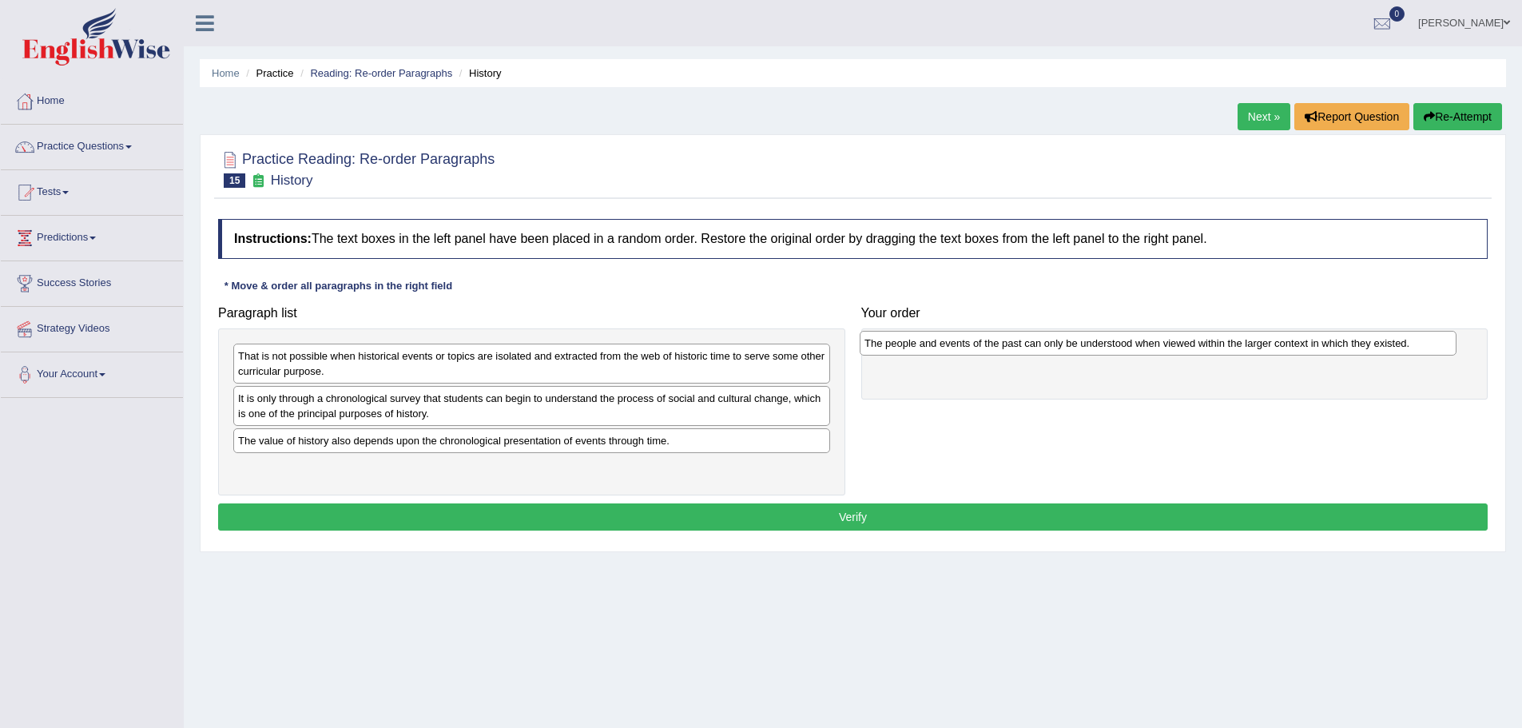
drag, startPoint x: 568, startPoint y: 408, endPoint x: 1195, endPoint y: 353, distance: 629.6
click at [1195, 353] on div "The people and events of the past can only be understood when viewed within the…" at bounding box center [1158, 343] width 597 height 25
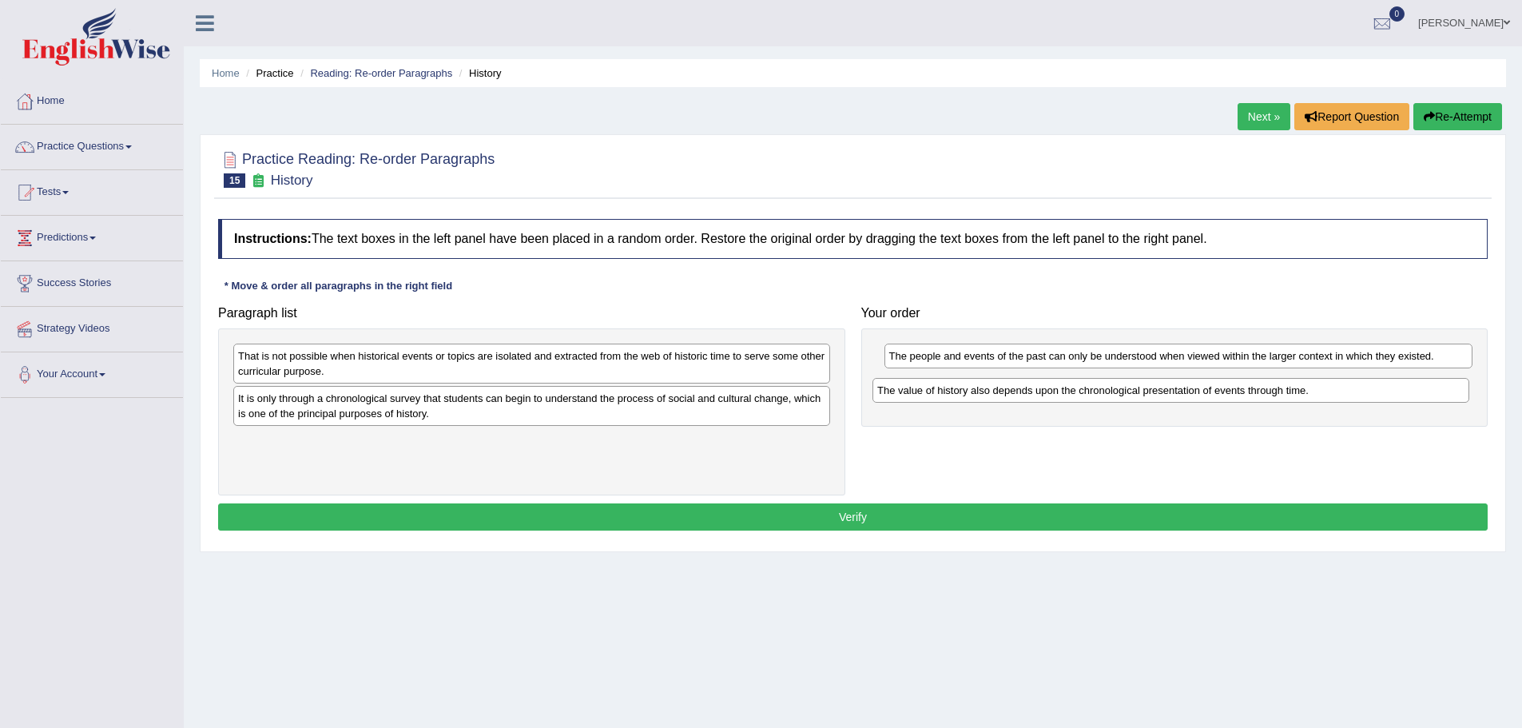
drag, startPoint x: 503, startPoint y: 447, endPoint x: 1142, endPoint y: 396, distance: 641.2
click at [1142, 396] on div "The value of history also depends upon the chronological presentation of events…" at bounding box center [1170, 390] width 597 height 25
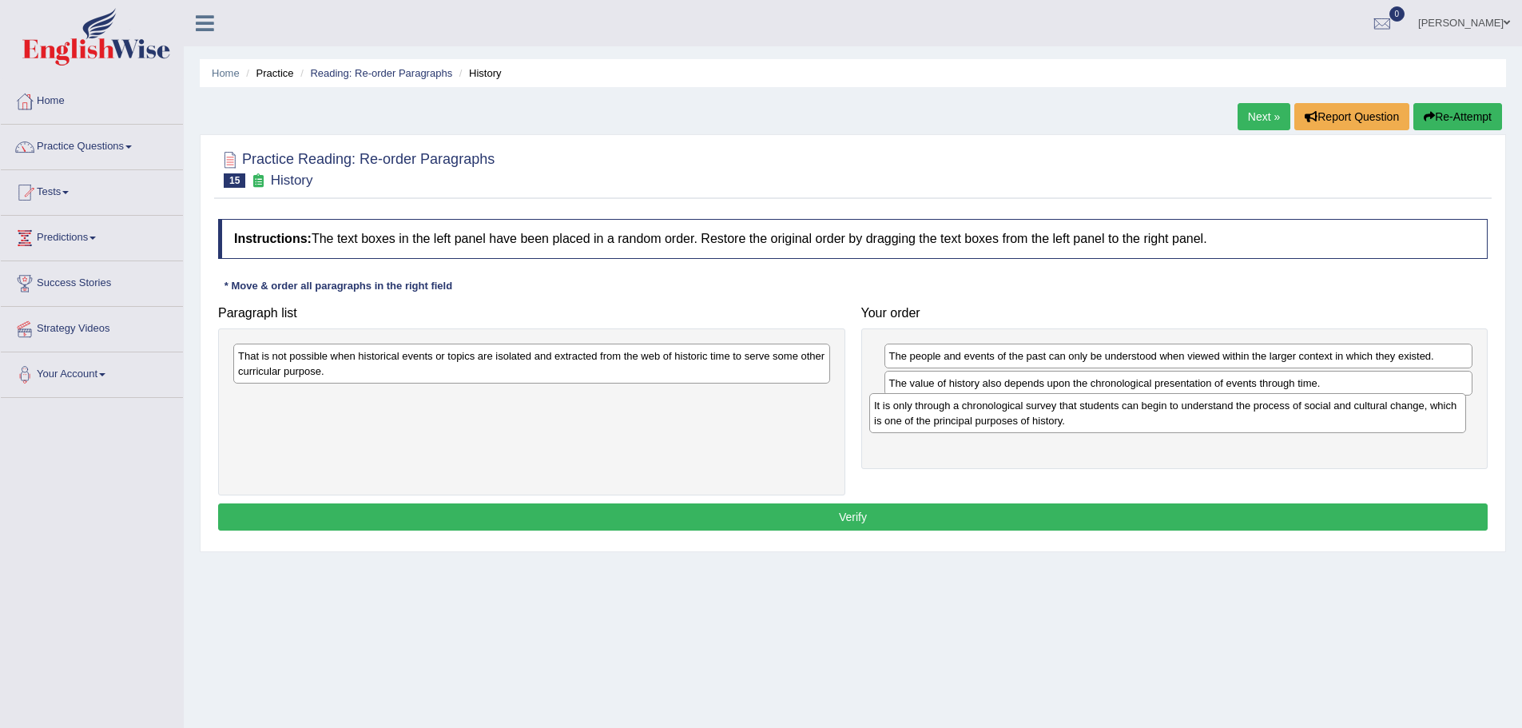
drag, startPoint x: 527, startPoint y: 406, endPoint x: 1159, endPoint y: 413, distance: 632.8
click at [1159, 413] on div "It is only through a chronological survey that students can begin to understand…" at bounding box center [1167, 413] width 597 height 40
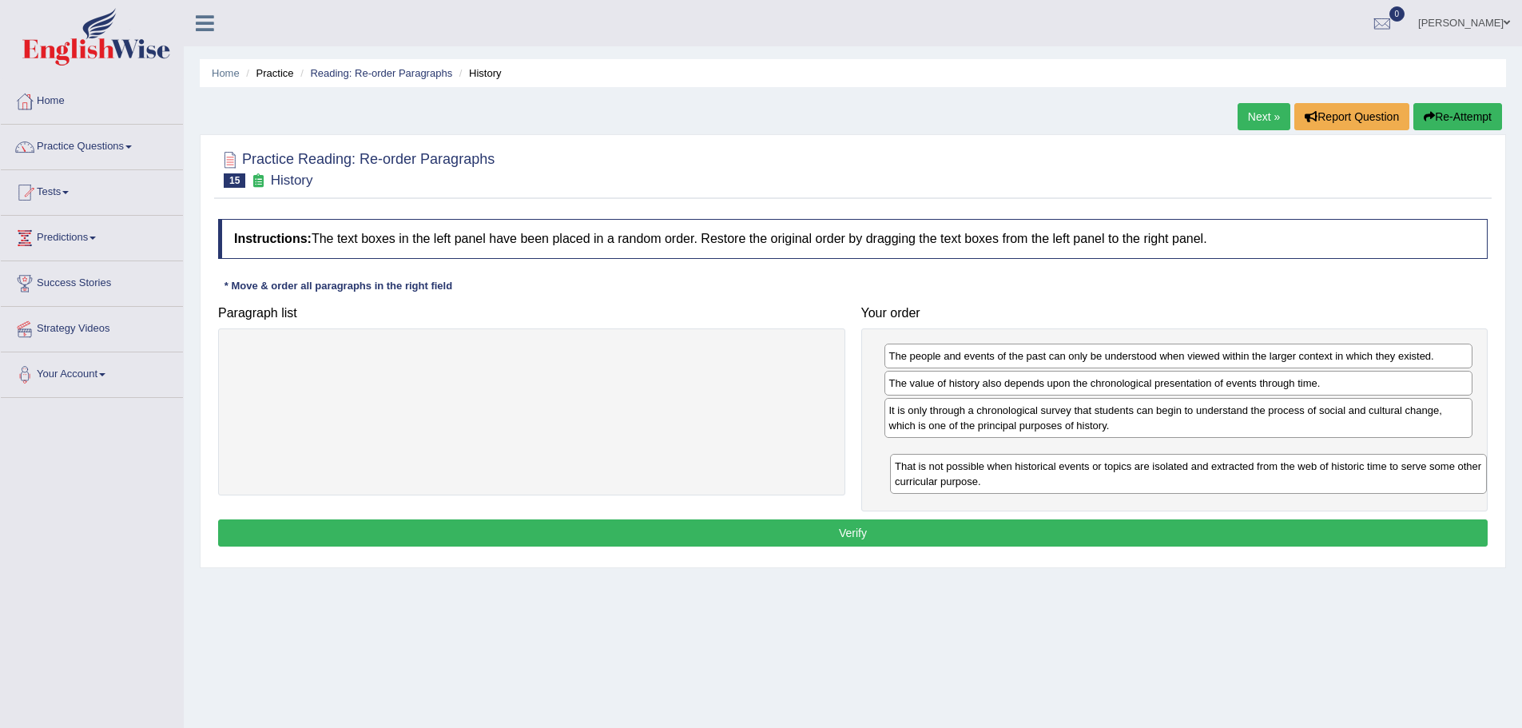
drag, startPoint x: 558, startPoint y: 369, endPoint x: 1215, endPoint y: 479, distance: 666.0
click at [1215, 479] on div "That is not possible when historical events or topics are isolated and extracte…" at bounding box center [1188, 474] width 597 height 40
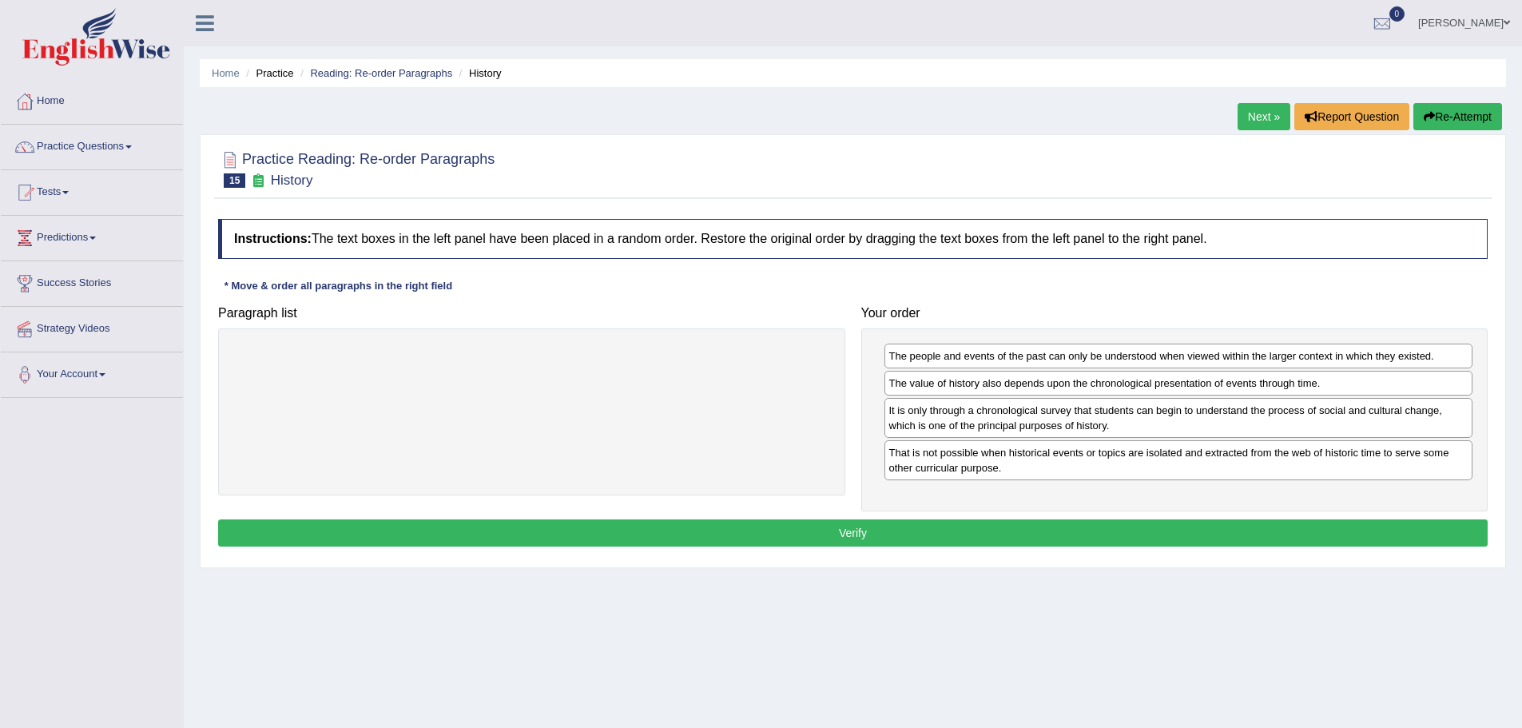
click at [1030, 519] on div "Instructions: The text boxes in the left panel have been placed in a random ord…" at bounding box center [853, 385] width 1278 height 348
click at [1000, 528] on button "Verify" at bounding box center [853, 532] width 1270 height 27
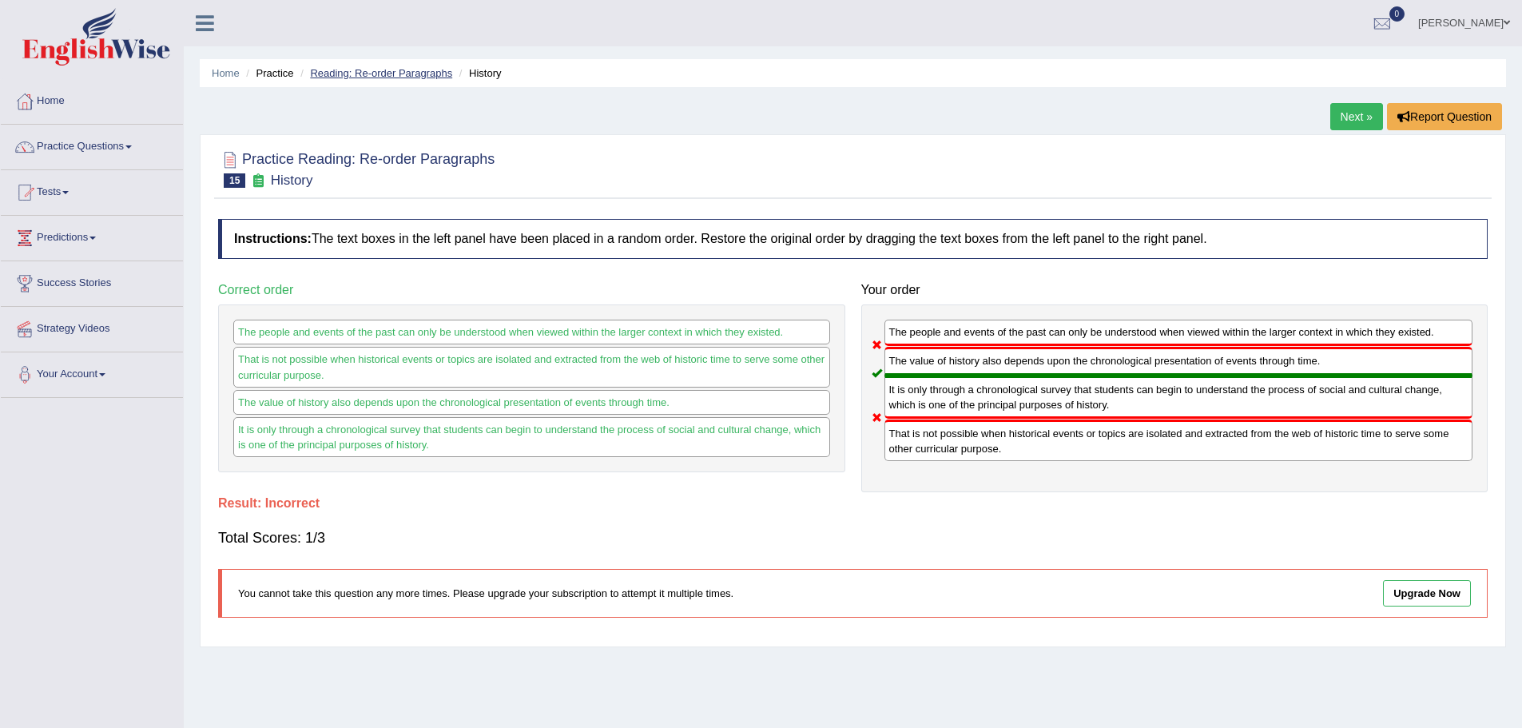
click at [408, 72] on link "Reading: Re-order Paragraphs" at bounding box center [381, 73] width 142 height 12
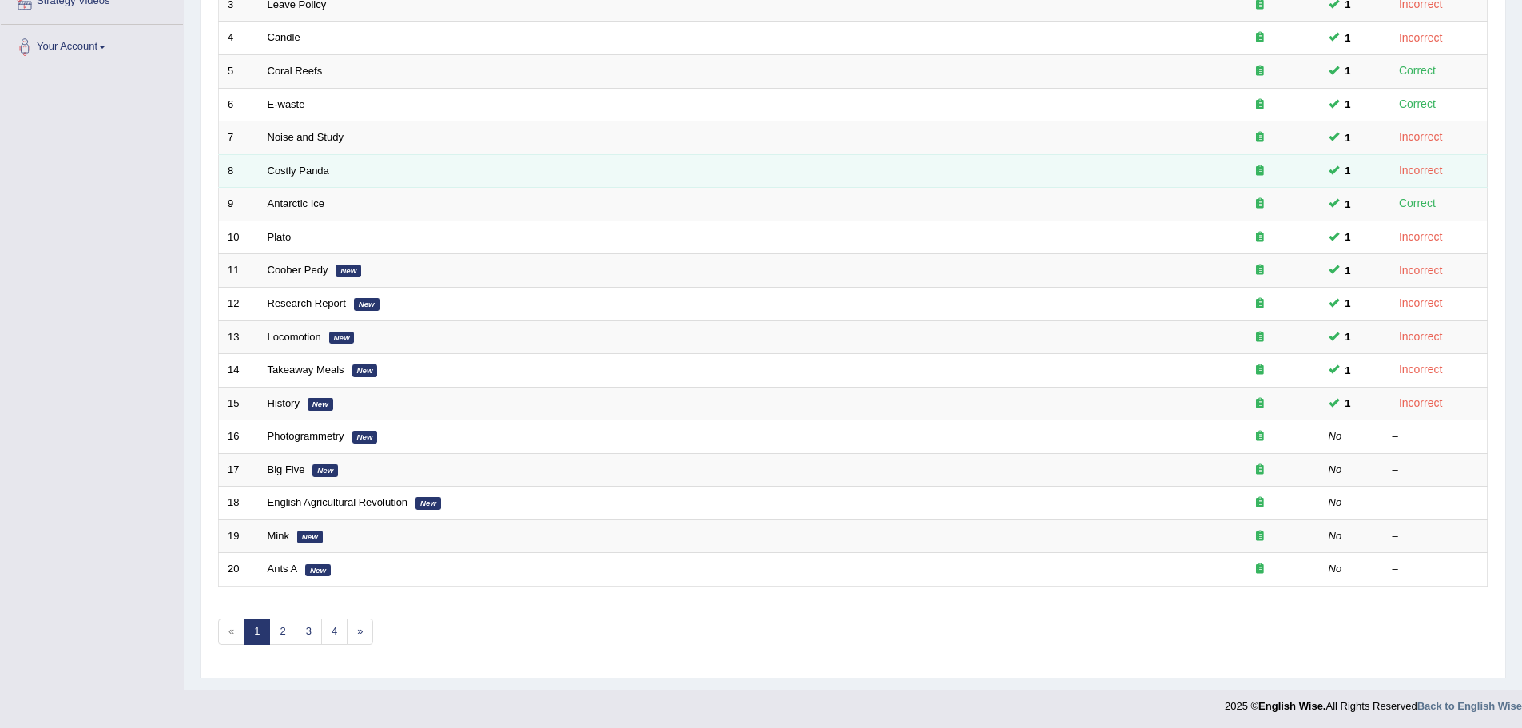
scroll to position [330, 0]
